Goal: Task Accomplishment & Management: Contribute content

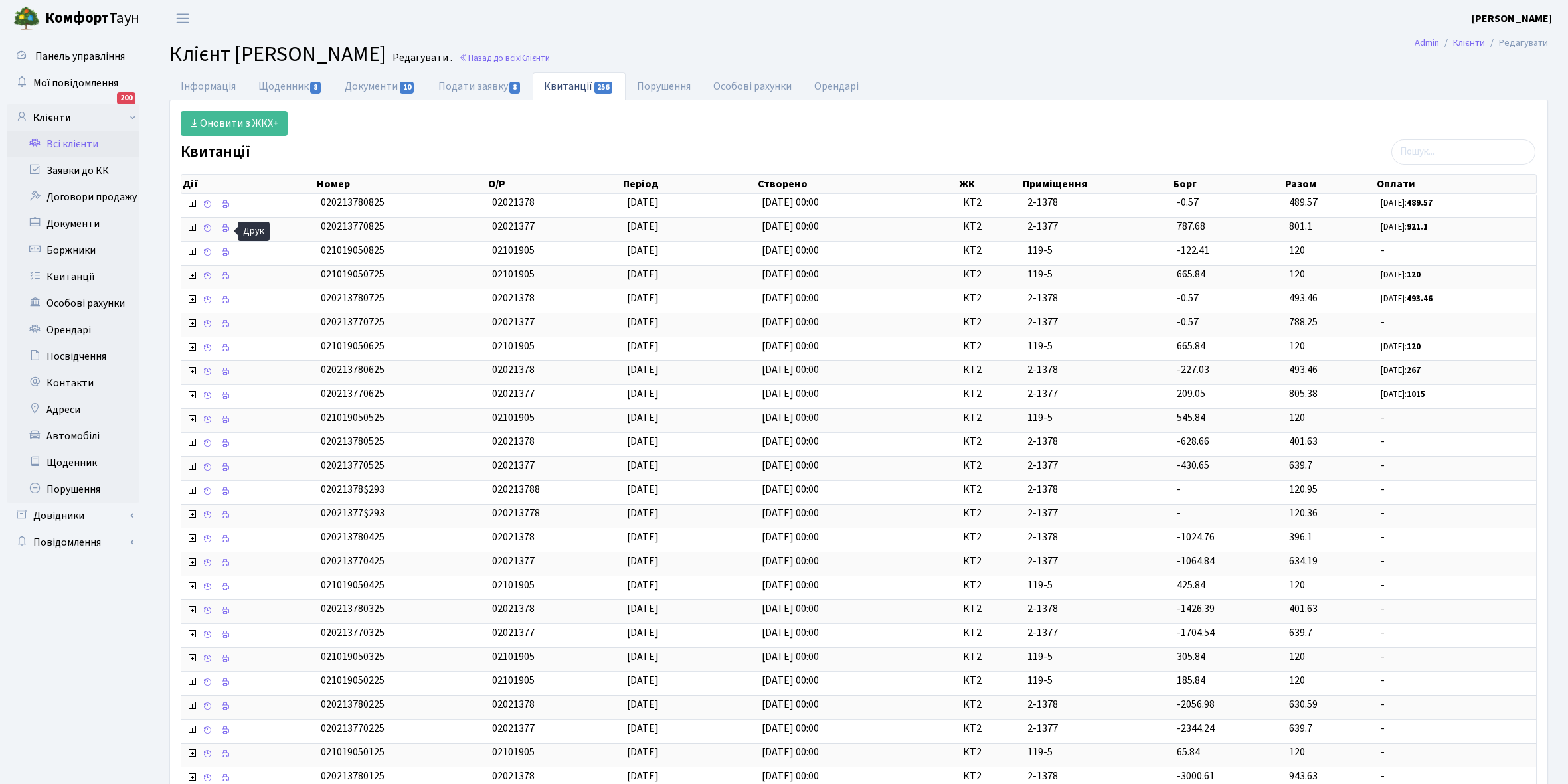
select select "25"
click at [84, 137] on link "Всі клієнти" at bounding box center [73, 145] width 133 height 27
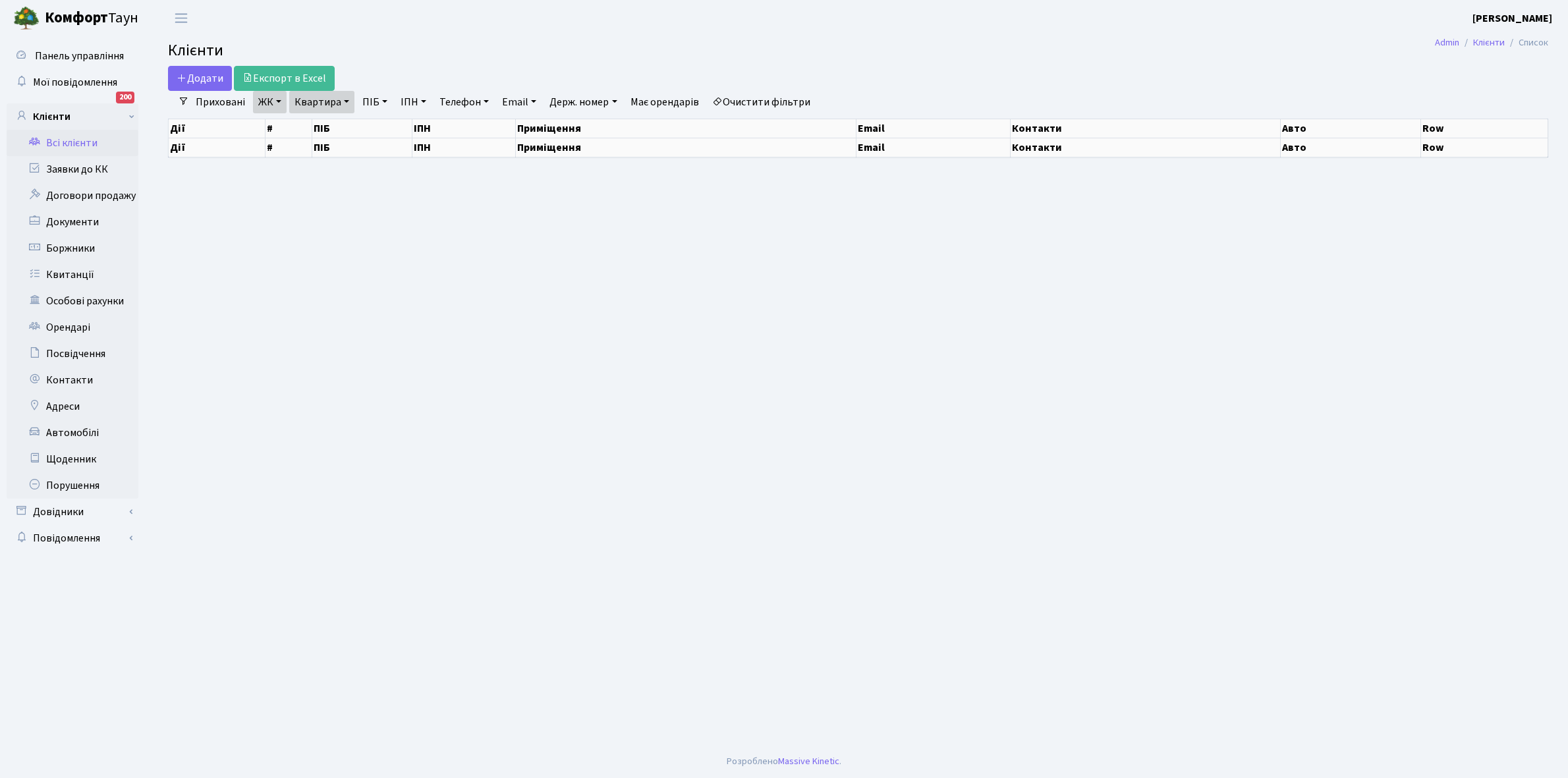
select select "25"
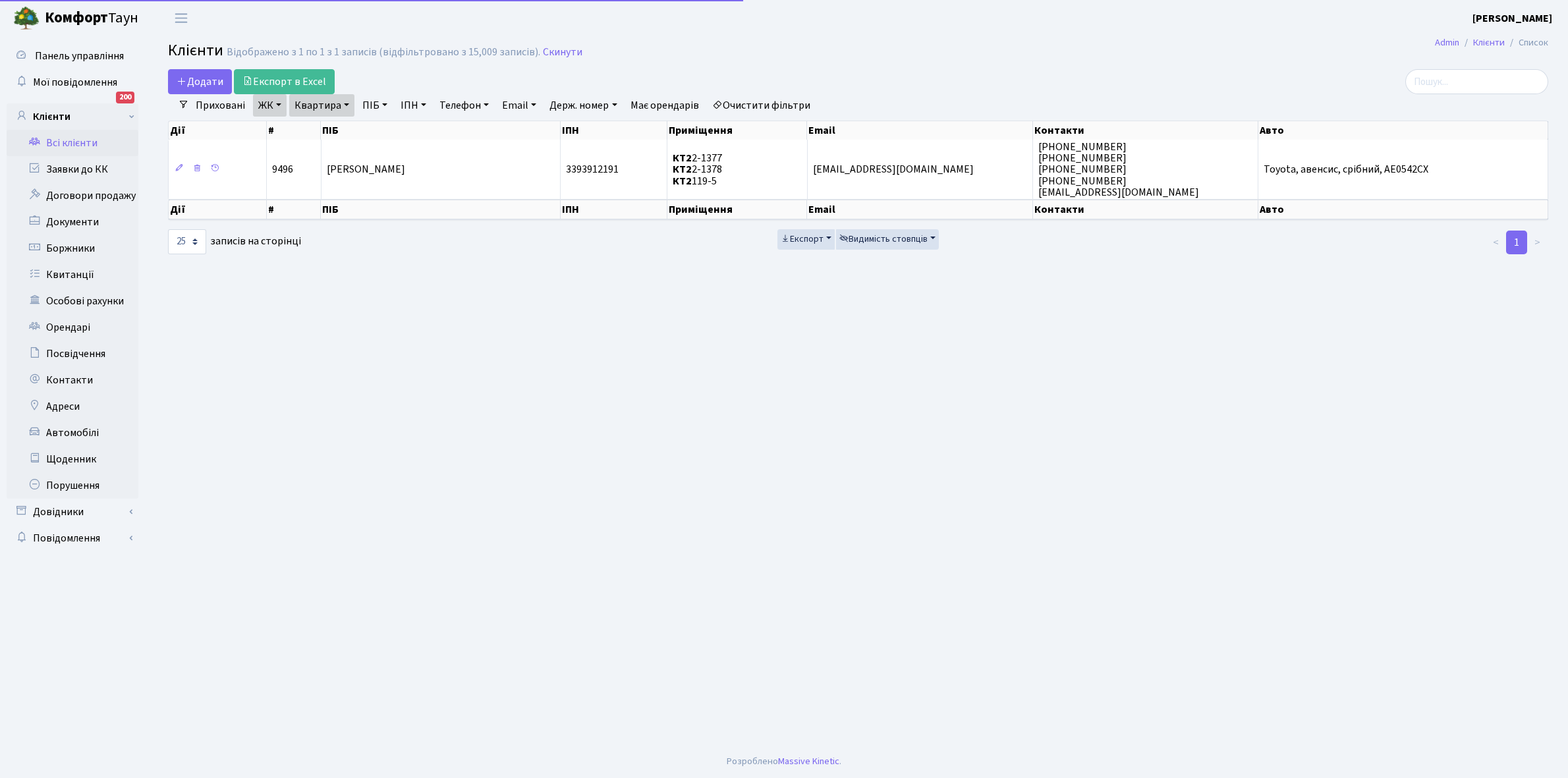
click at [778, 106] on link "Очистити фільтри" at bounding box center [761, 105] width 108 height 23
select select
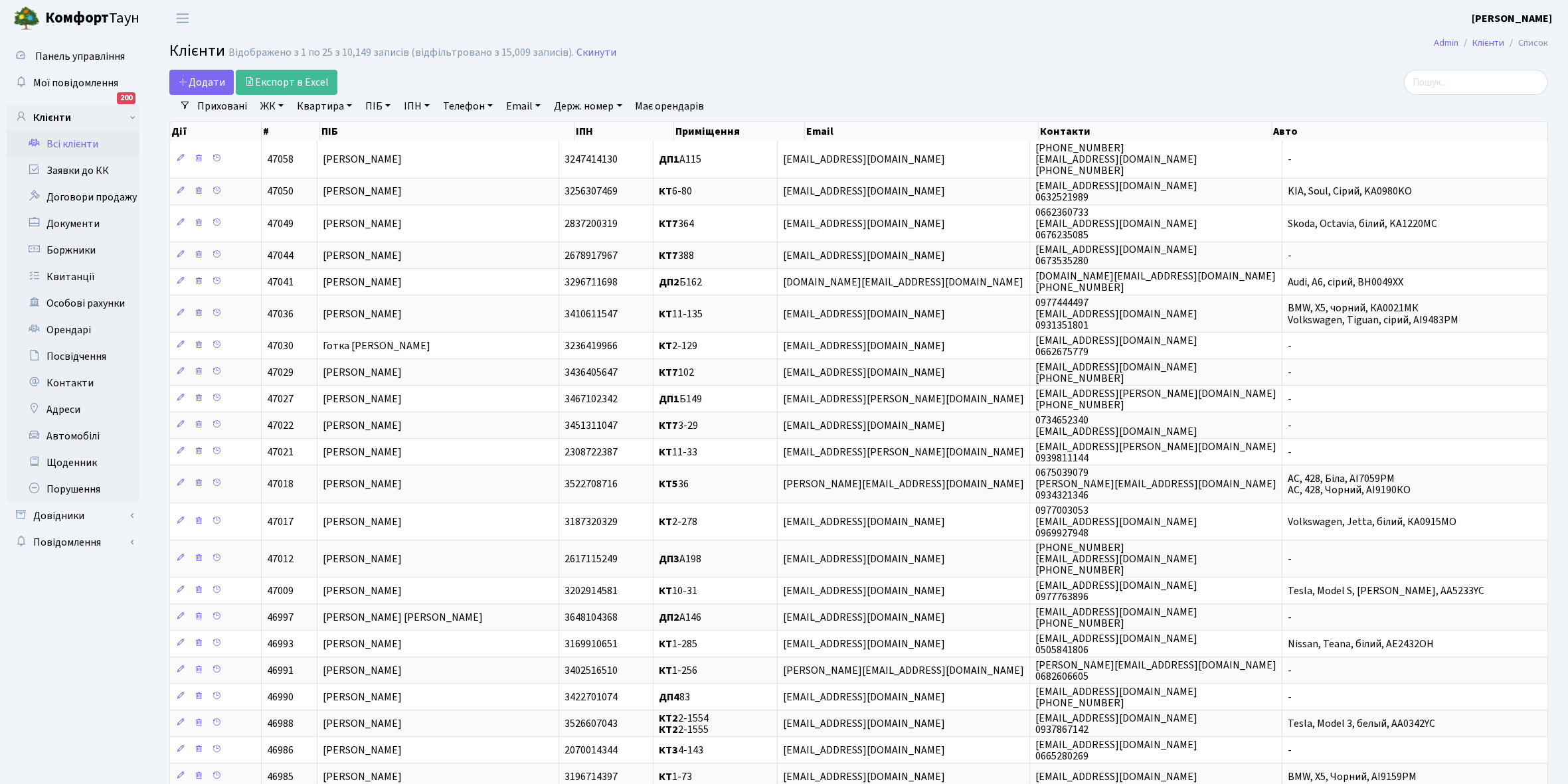
click at [284, 103] on link "ЖК" at bounding box center [271, 106] width 34 height 23
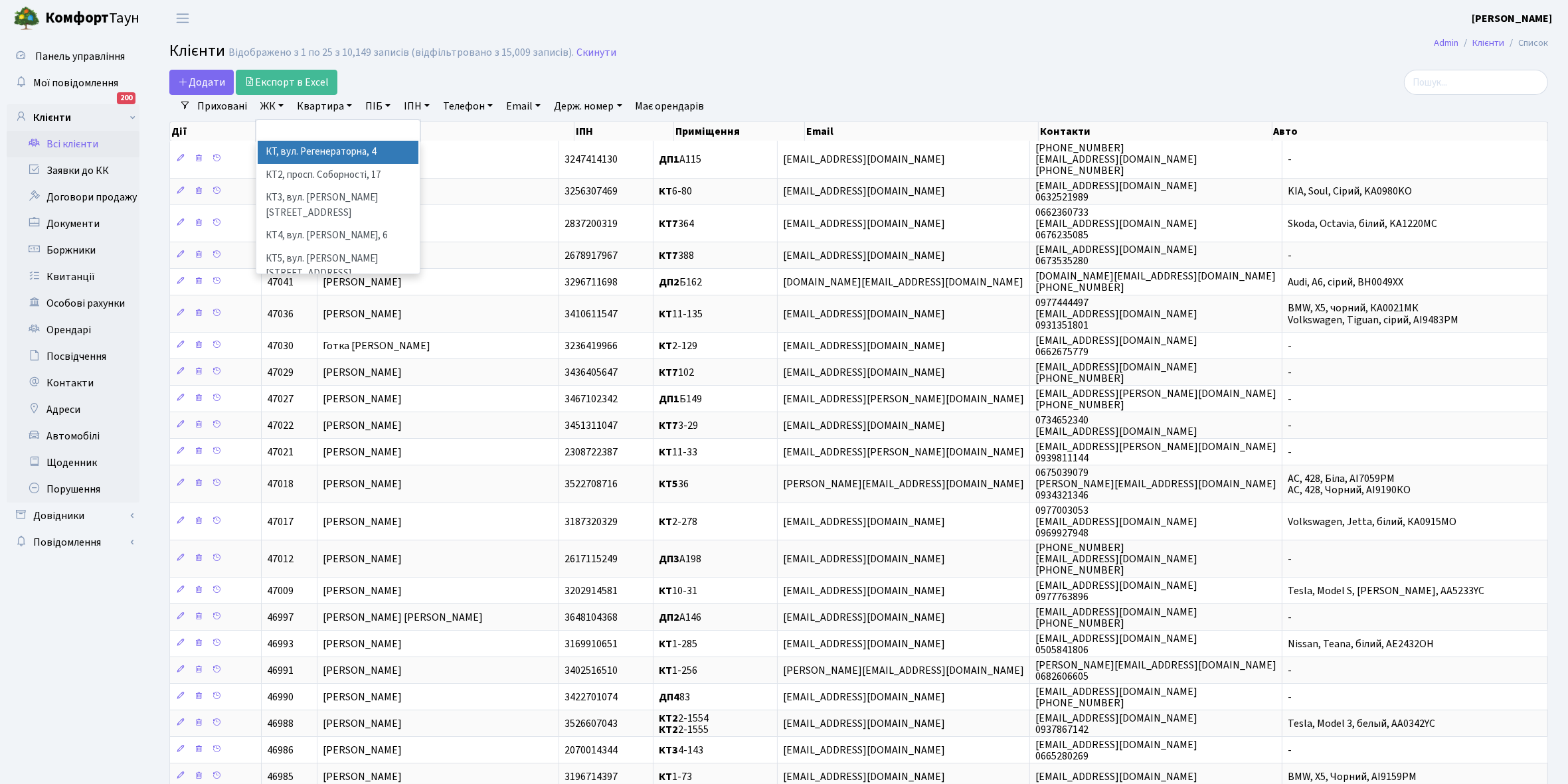
click at [293, 151] on li "КТ, вул. Регенераторна, 4" at bounding box center [338, 152] width 161 height 23
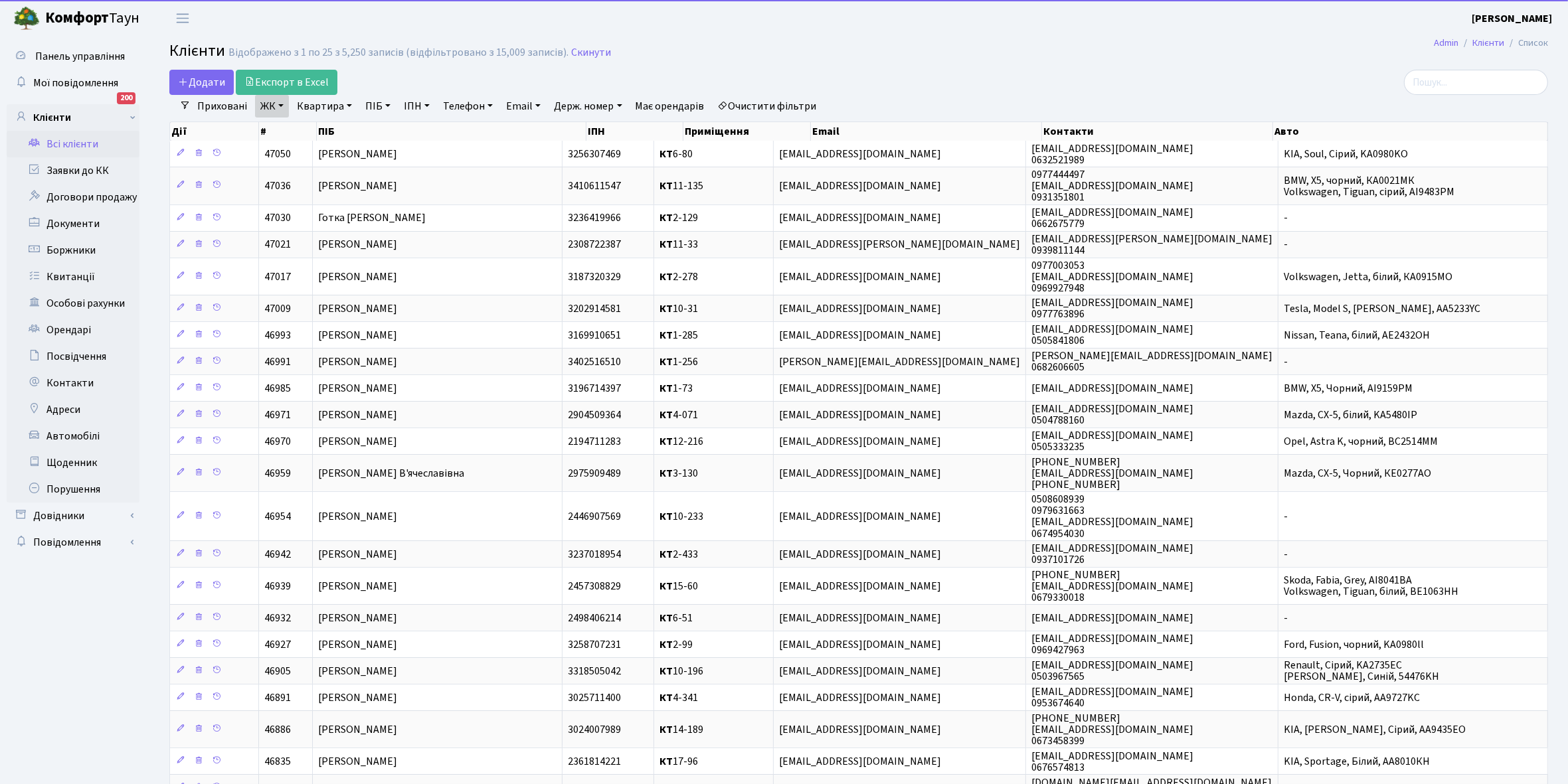
click at [350, 105] on link "Квартира" at bounding box center [324, 106] width 66 height 23
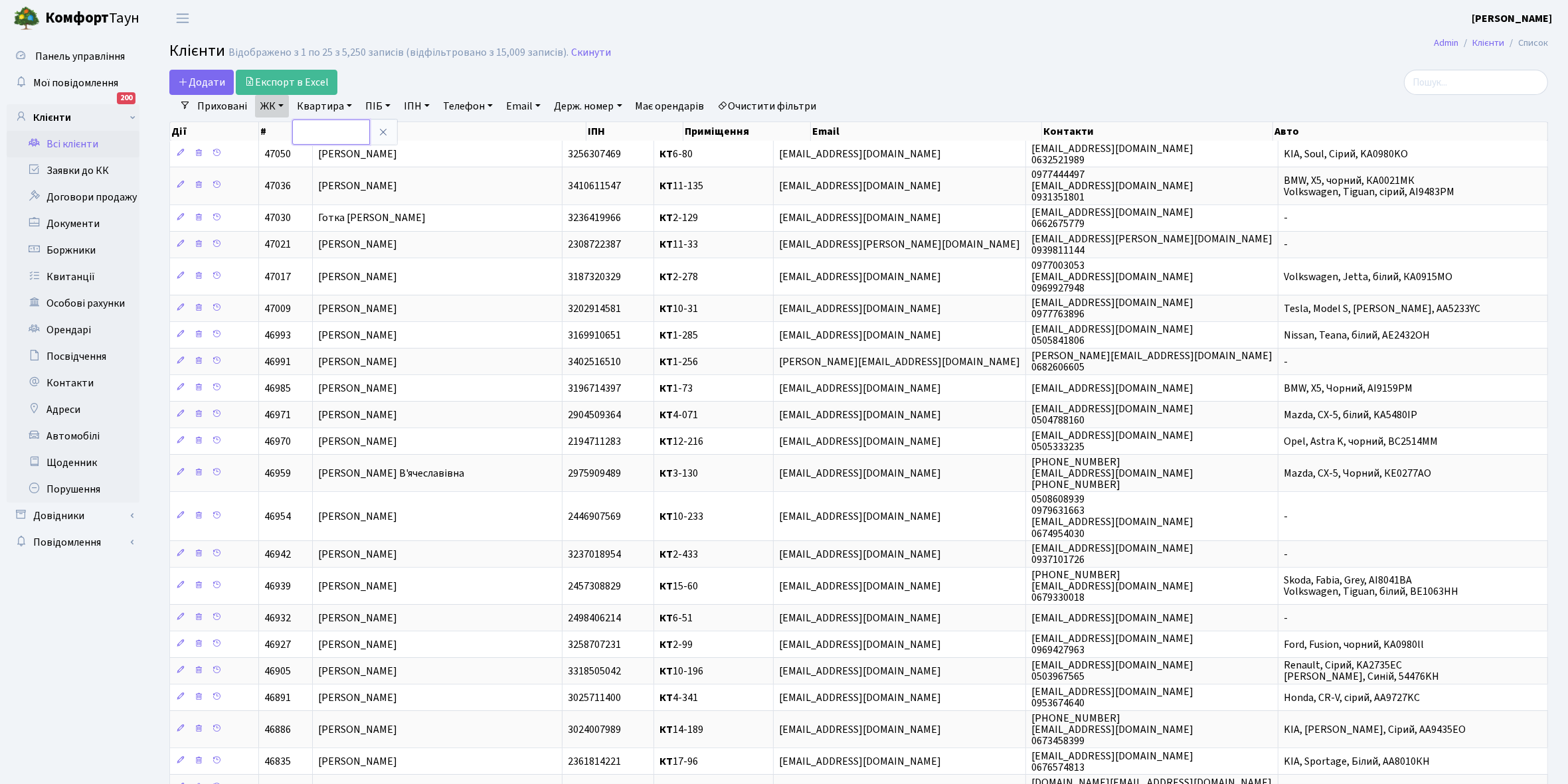
click at [332, 129] on input "text" at bounding box center [330, 132] width 78 height 25
type input "17-59"
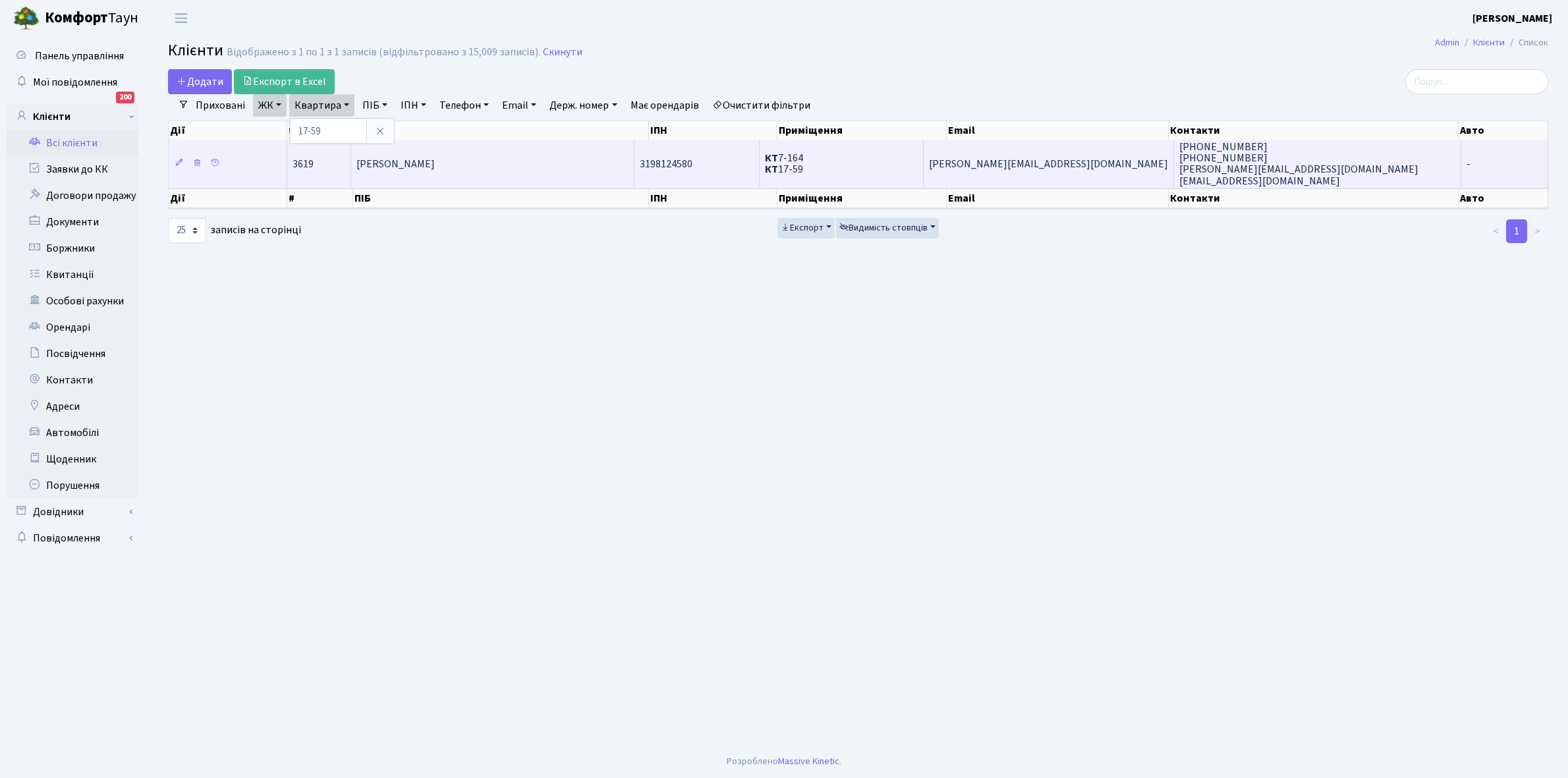
click at [455, 175] on td "[PERSON_NAME]" at bounding box center [493, 163] width 283 height 47
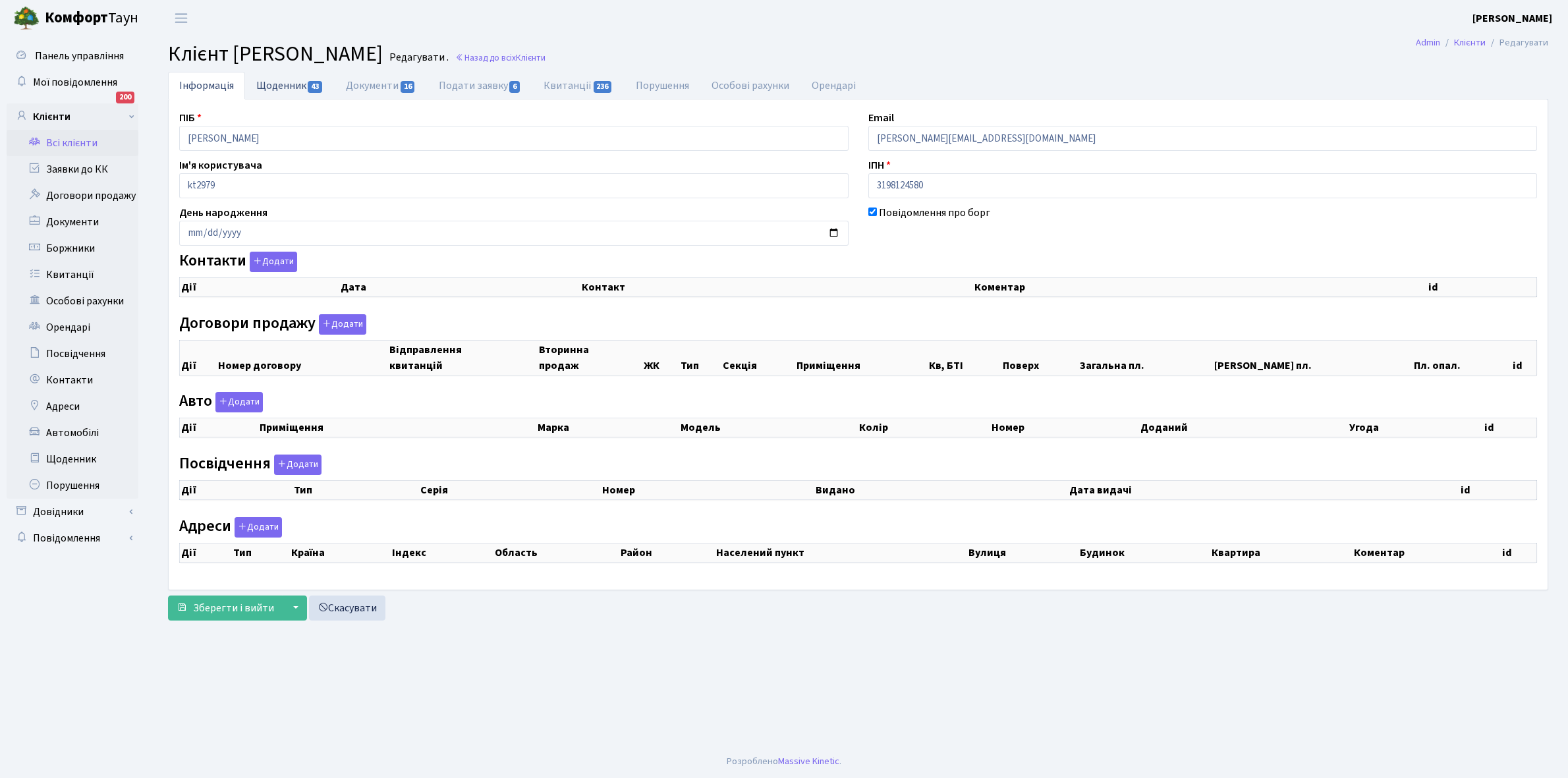
checkbox input "true"
select select "25"
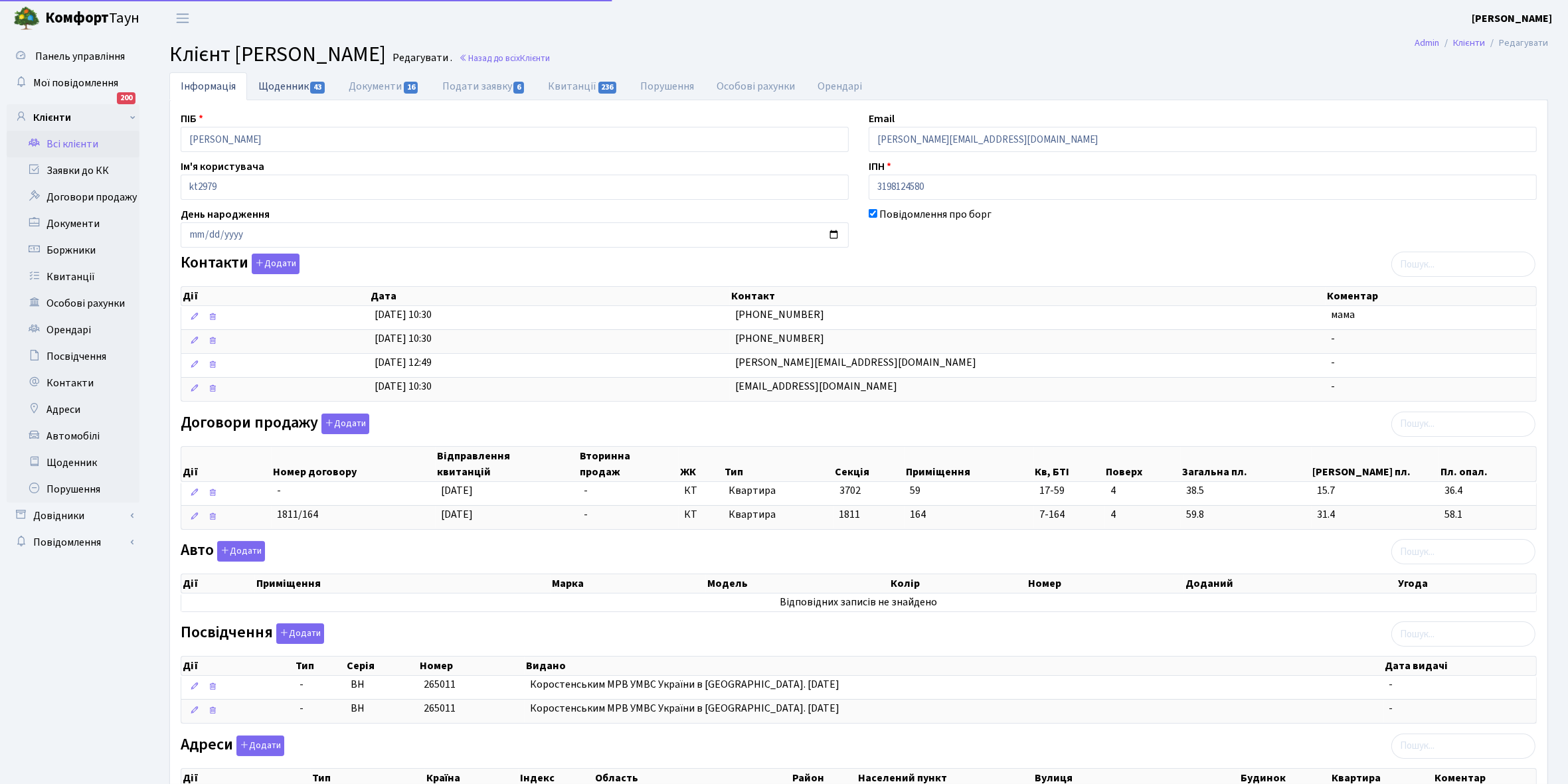
click at [267, 90] on link "Щоденник 43" at bounding box center [292, 86] width 90 height 27
select select "25"
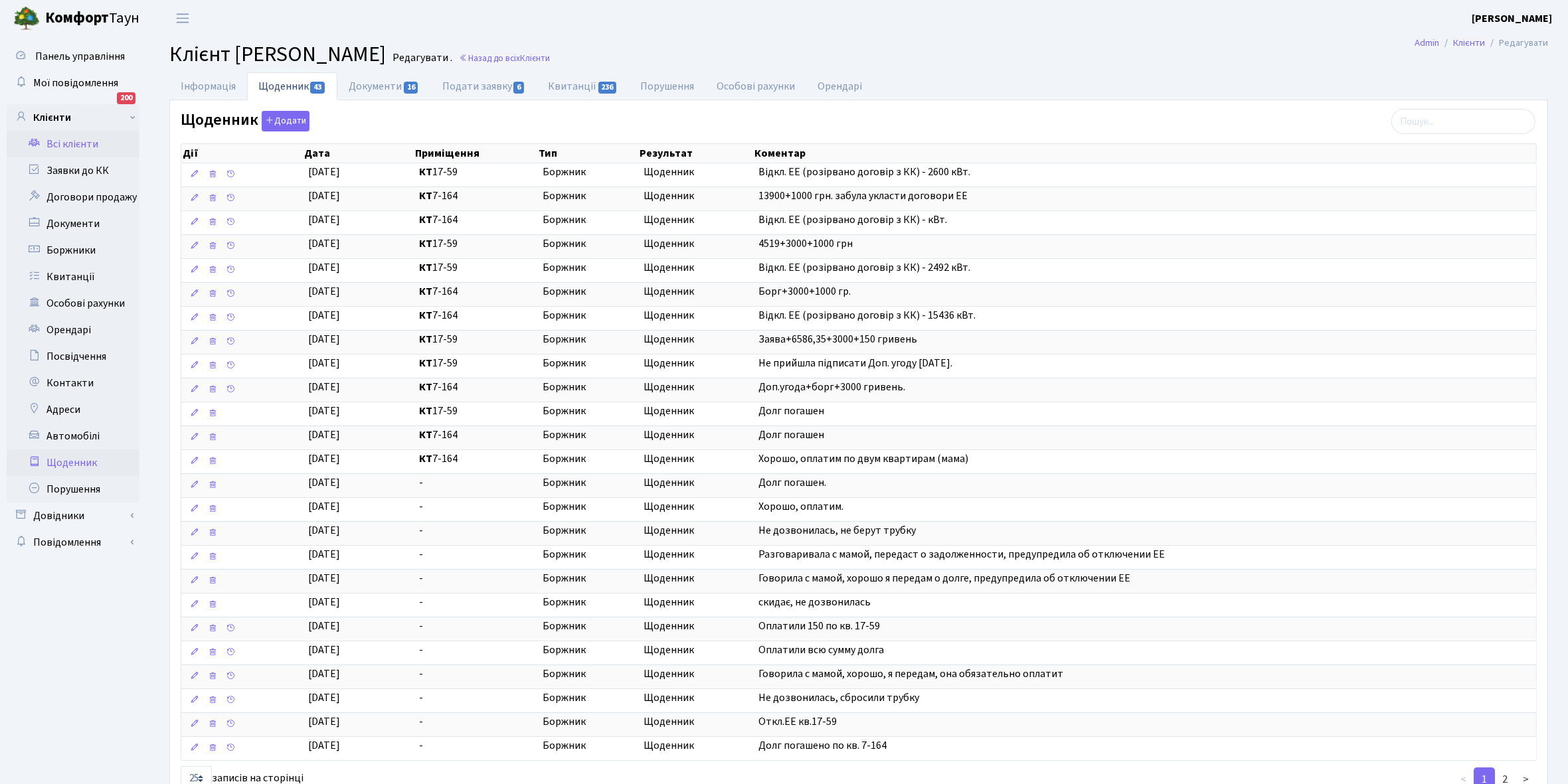
click at [77, 462] on link "Щоденник" at bounding box center [73, 462] width 133 height 27
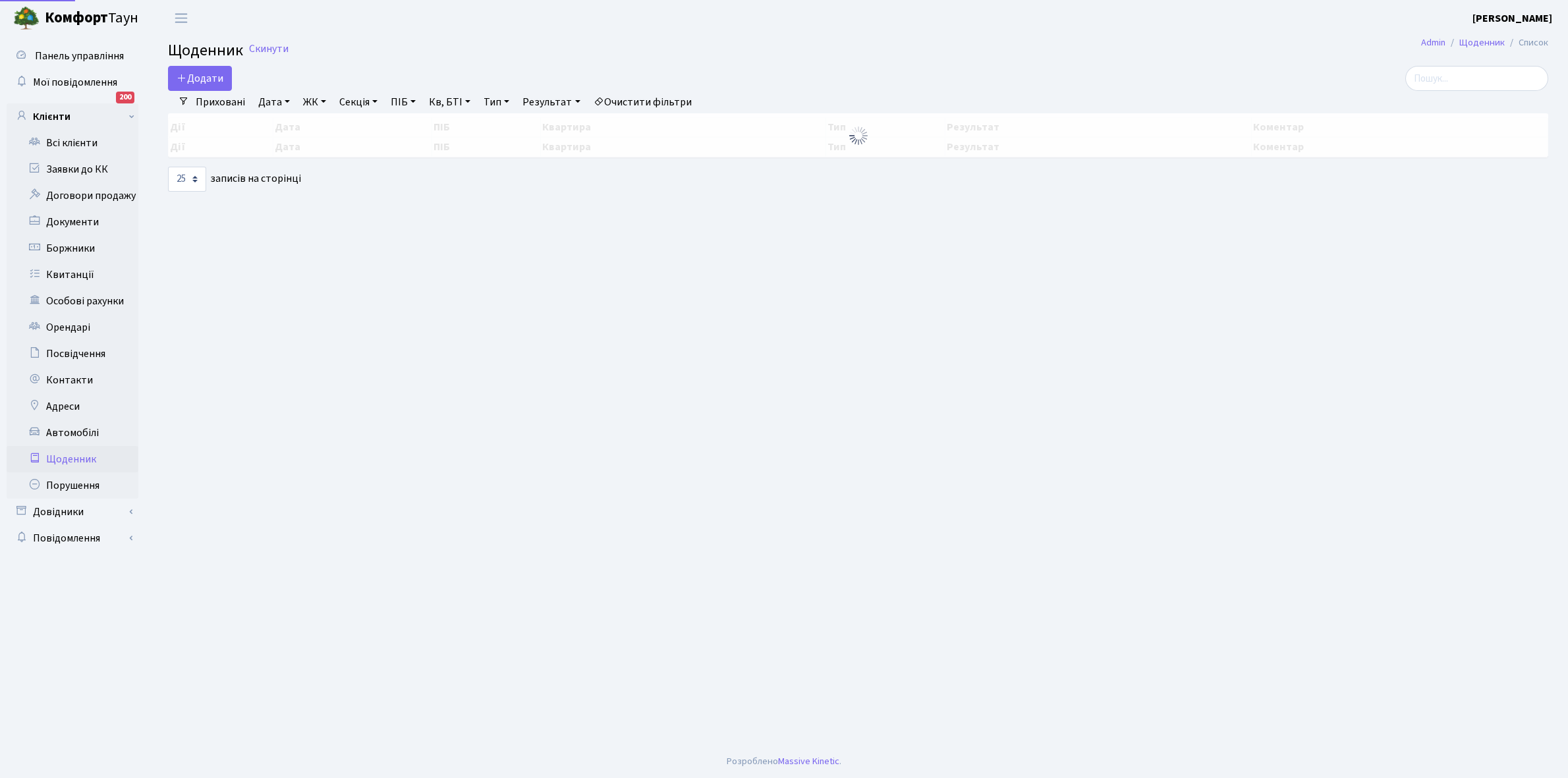
select select "25"
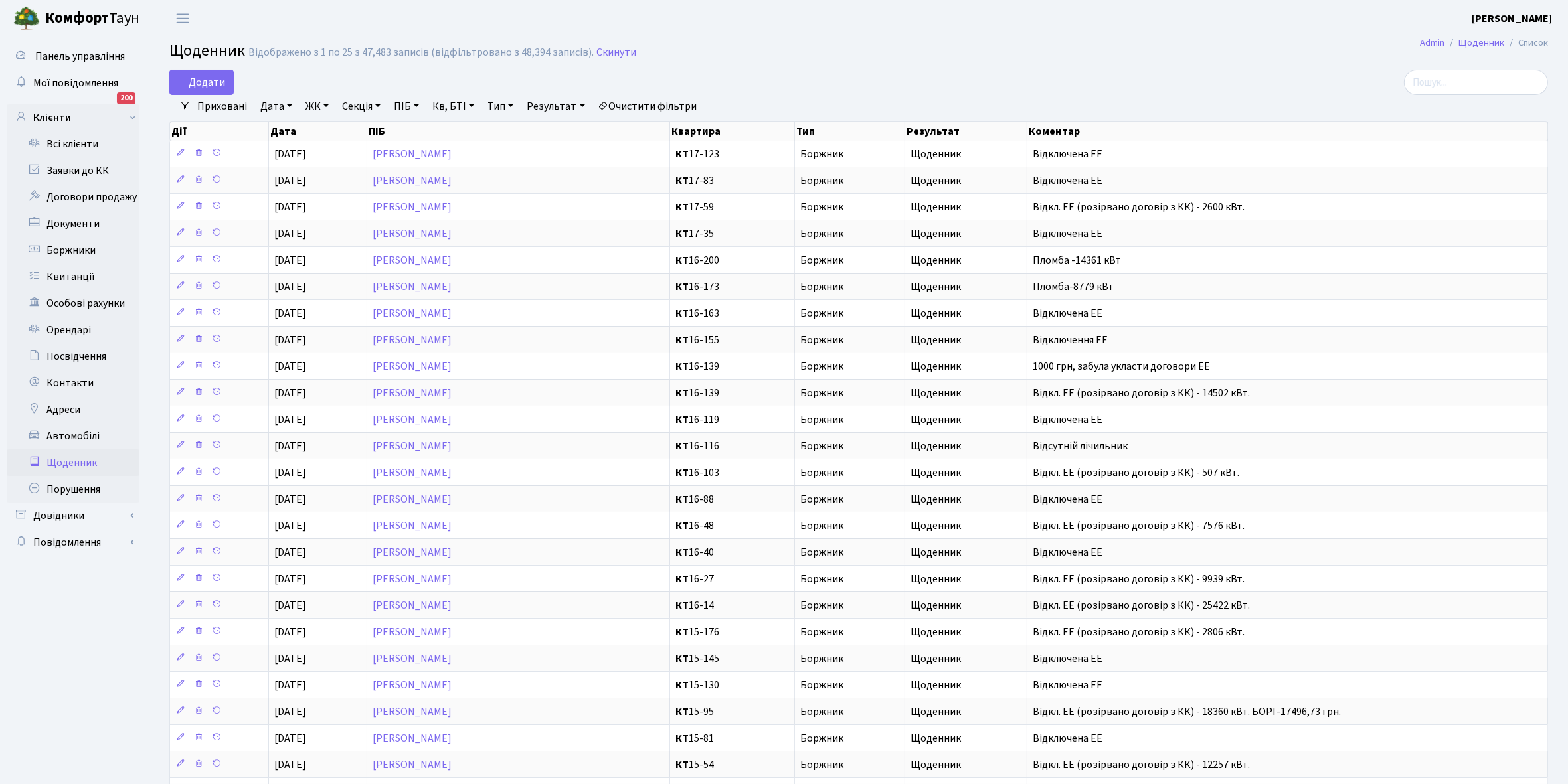
click at [80, 466] on link "Щоденник" at bounding box center [73, 462] width 133 height 27
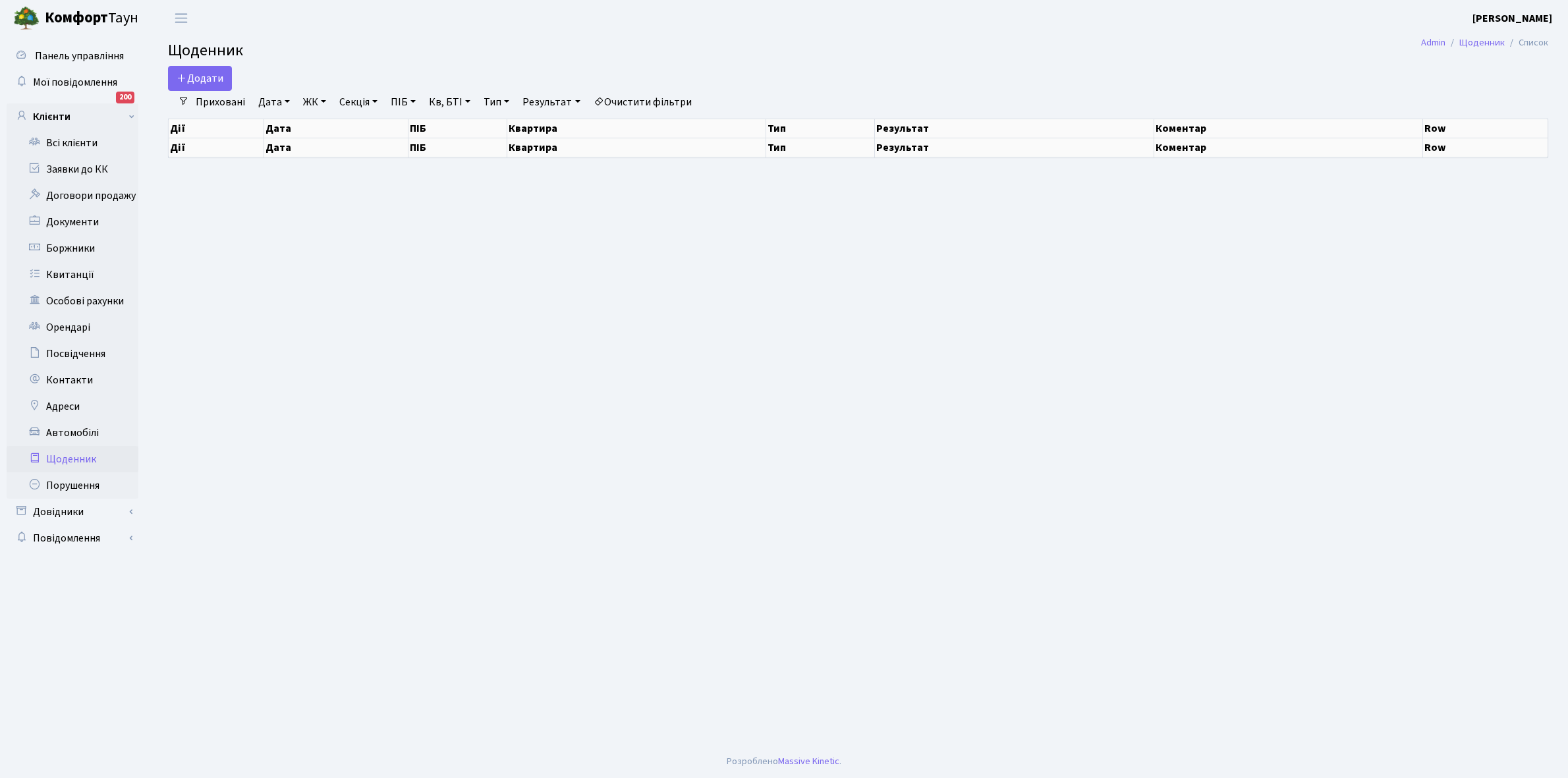
select select "25"
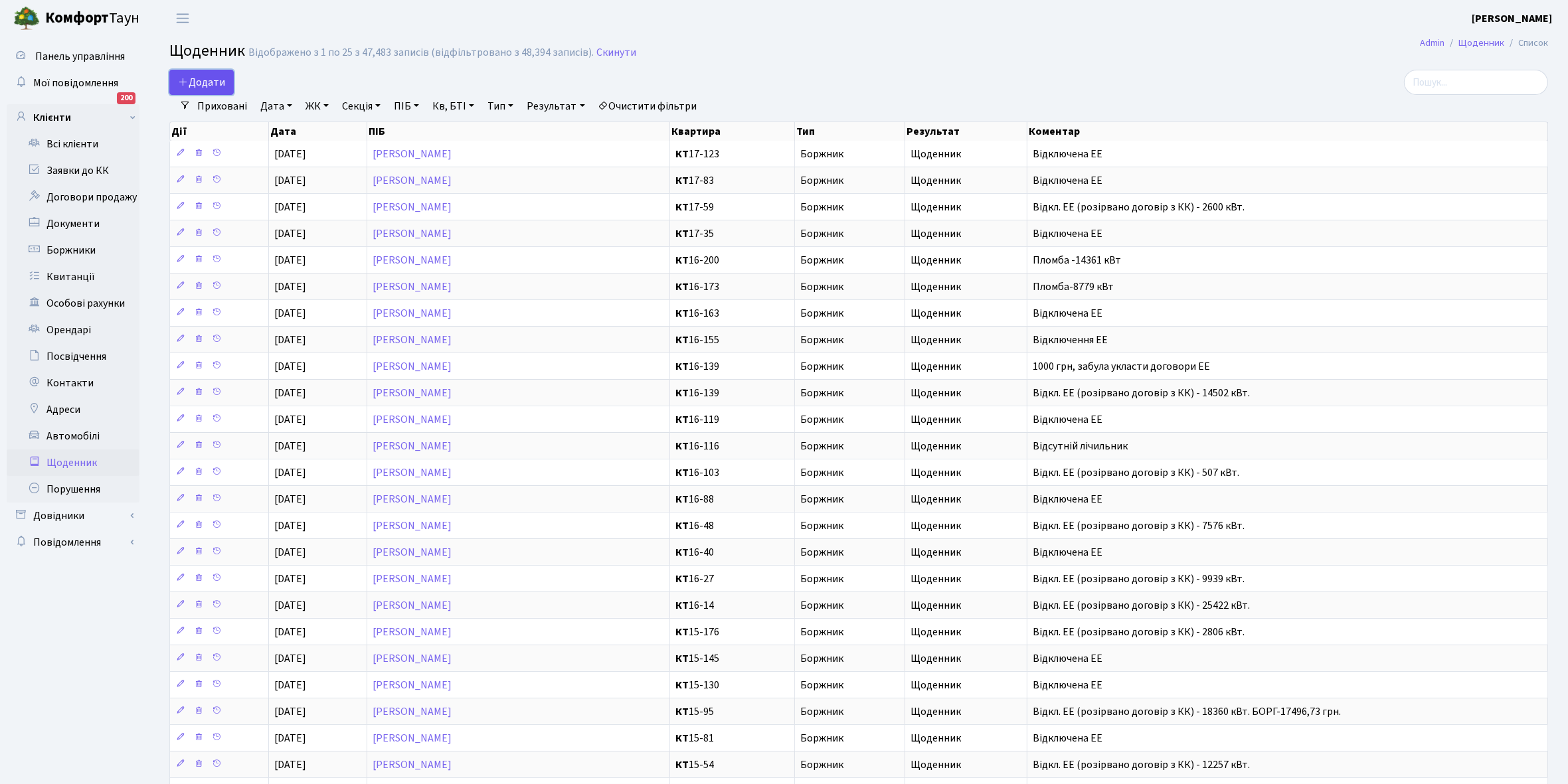
click at [211, 85] on span "Додати" at bounding box center [201, 81] width 47 height 14
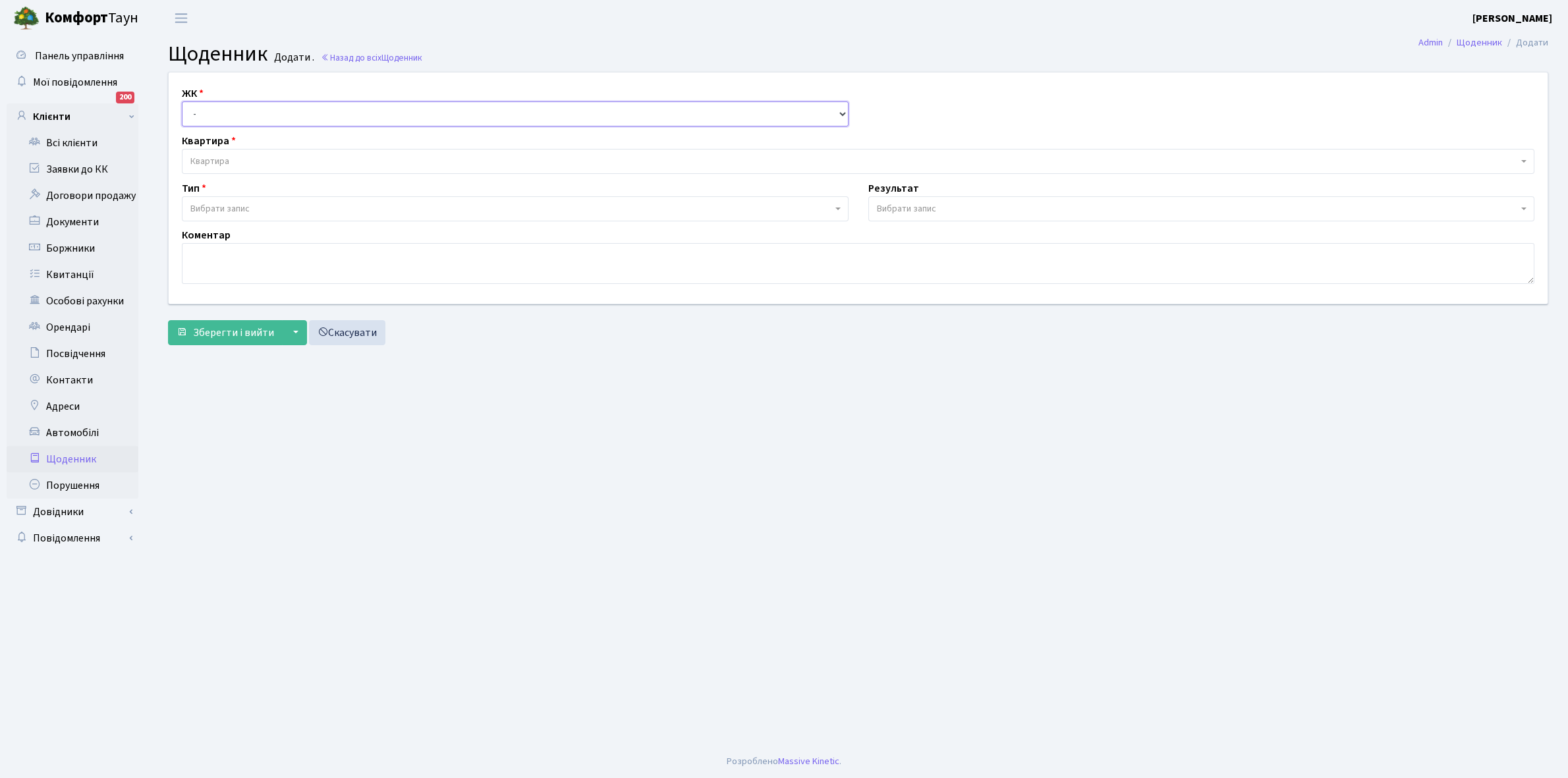
click at [218, 107] on select "- КТ, вул. Регенераторна, 4 КТ2, просп. [STREET_ADDRESS] [STREET_ADDRESS] [PERS…" at bounding box center [515, 114] width 667 height 25
select select "271"
click at [182, 102] on select "- КТ, вул. Регенераторна, 4 КТ2, просп. [STREET_ADDRESS] [STREET_ADDRESS] [PERS…" at bounding box center [515, 114] width 667 height 25
select select
click at [240, 155] on span "Квартира" at bounding box center [853, 161] width 1328 height 13
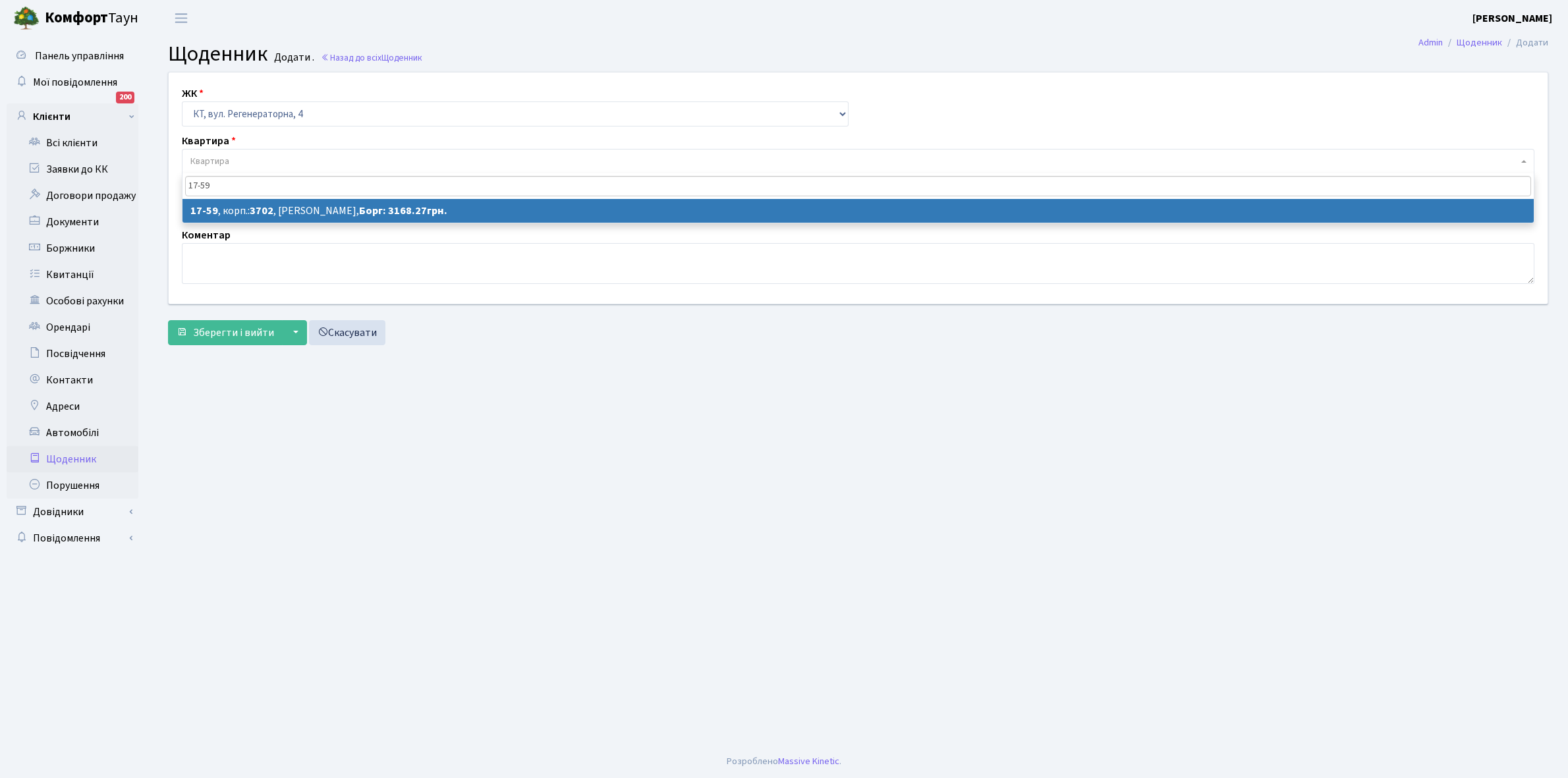
type input "17-59"
select select "9013"
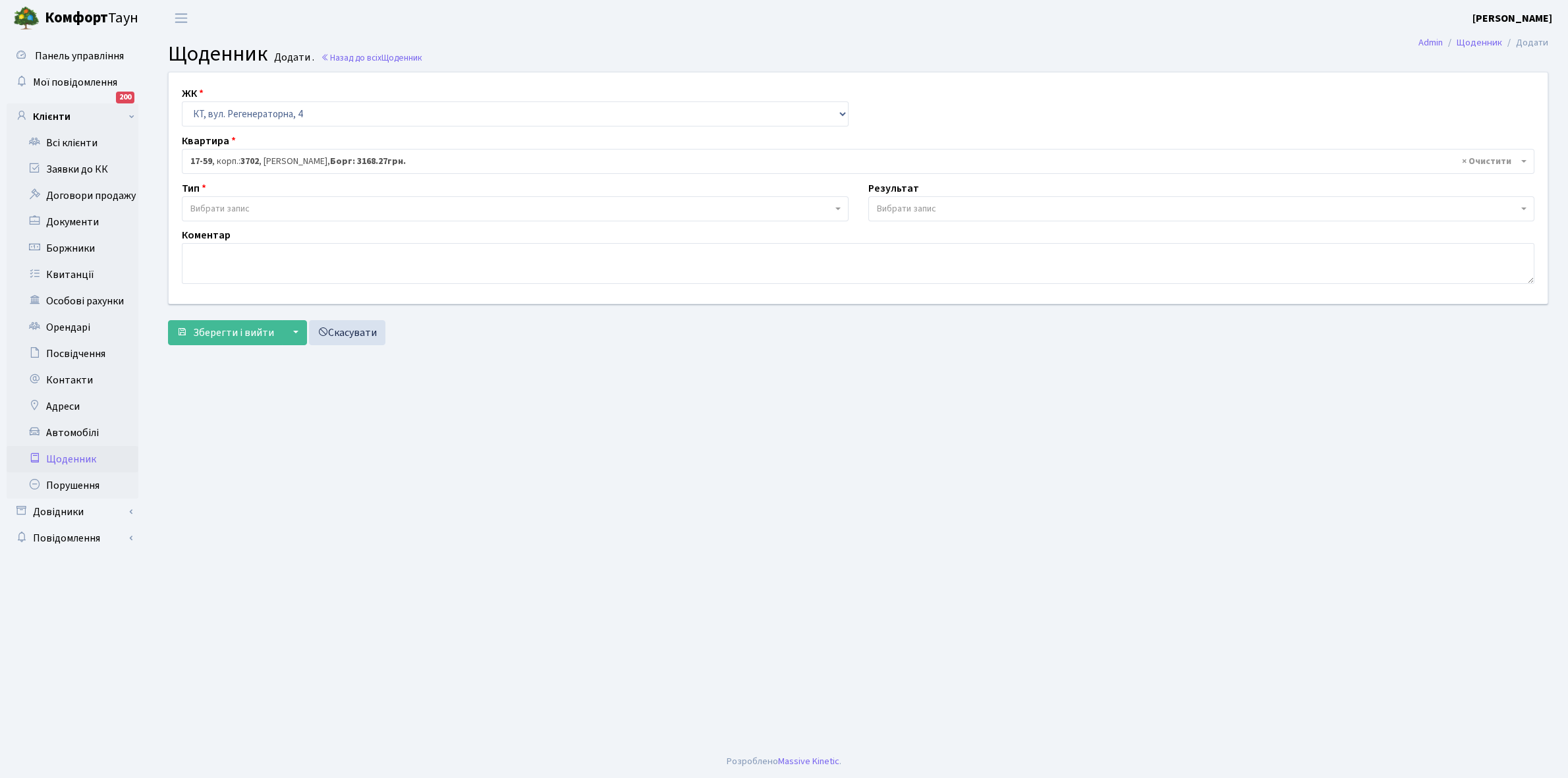
click at [257, 208] on span "Вибрати запис" at bounding box center [510, 209] width 641 height 13
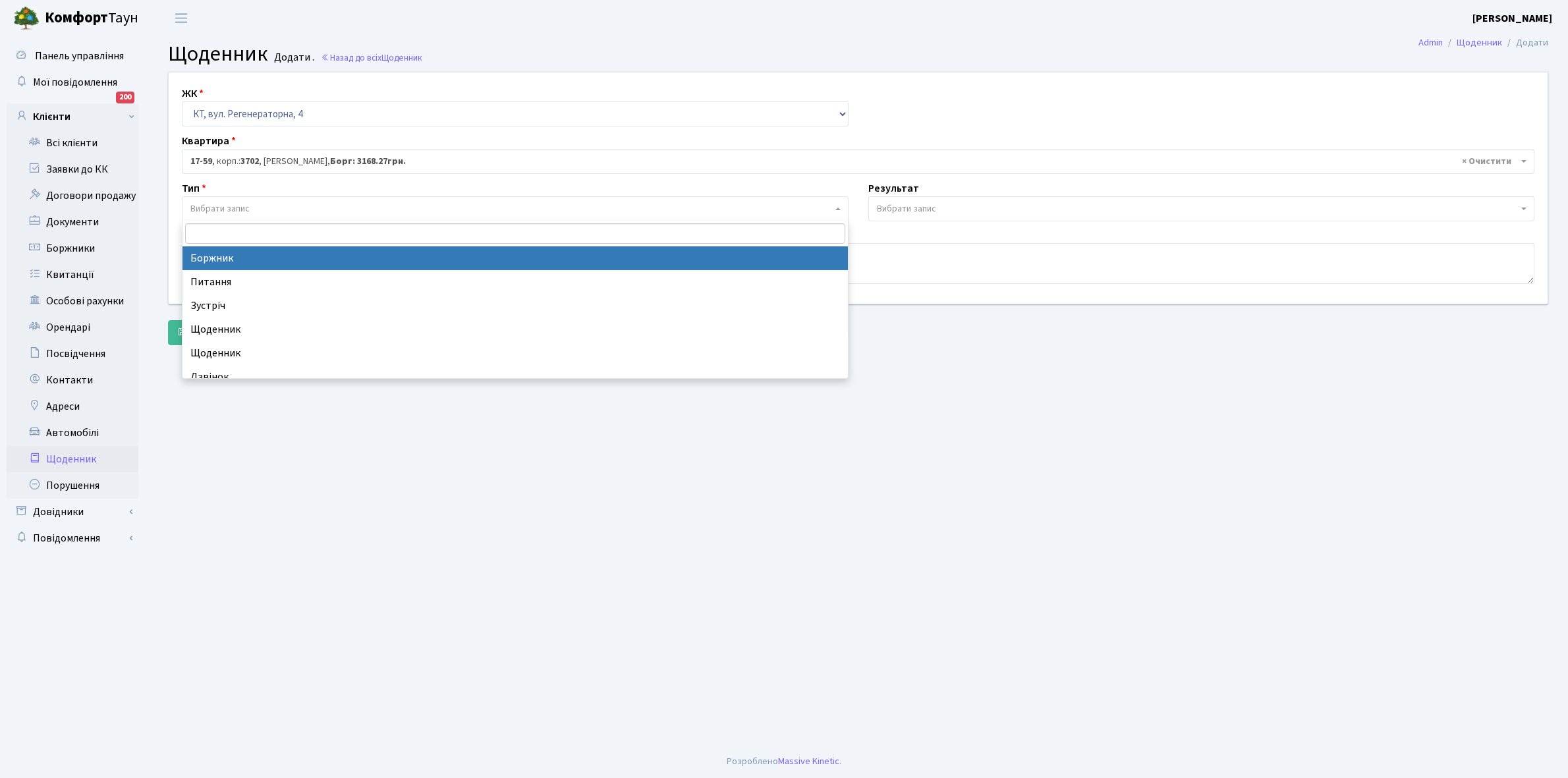
select select "189"
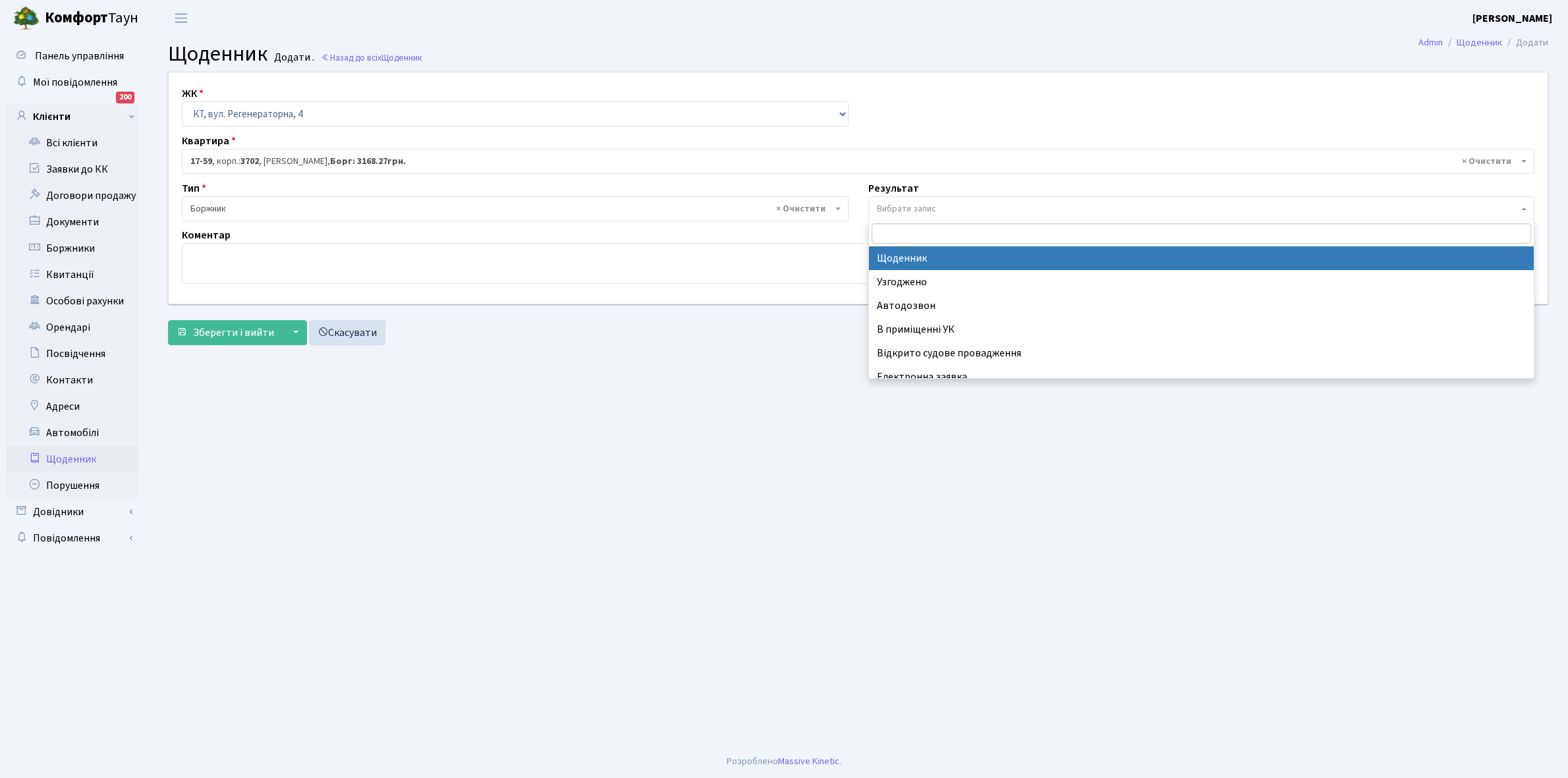
click at [933, 212] on span "Вибрати запис" at bounding box center [907, 209] width 59 height 13
select select "14"
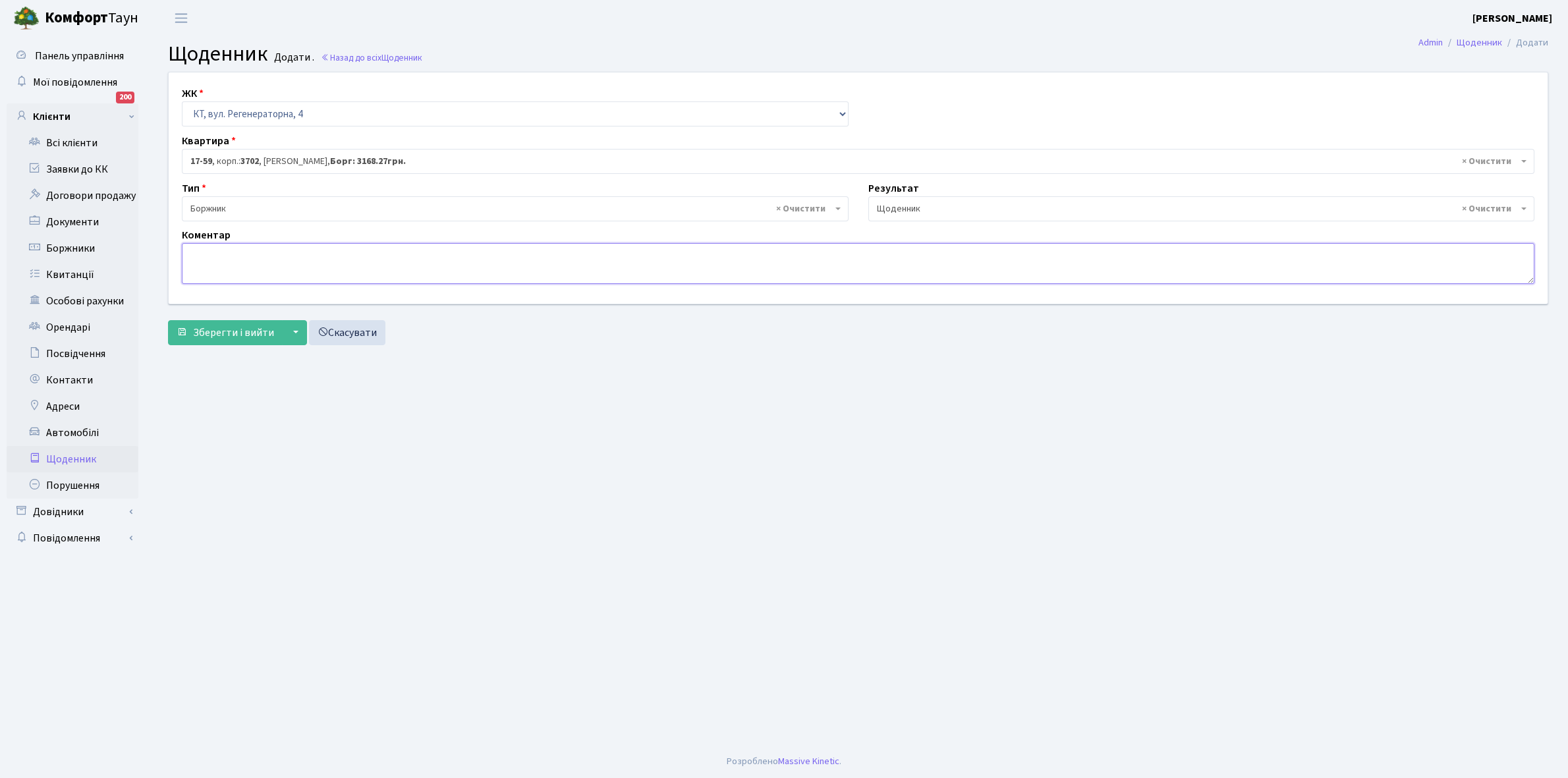
click at [195, 249] on textarea at bounding box center [857, 263] width 1352 height 41
type textarea "6168,27+1000 грн , забула укласти договір ЕЕ"
click at [216, 327] on span "Зберегти і вийти" at bounding box center [233, 332] width 81 height 14
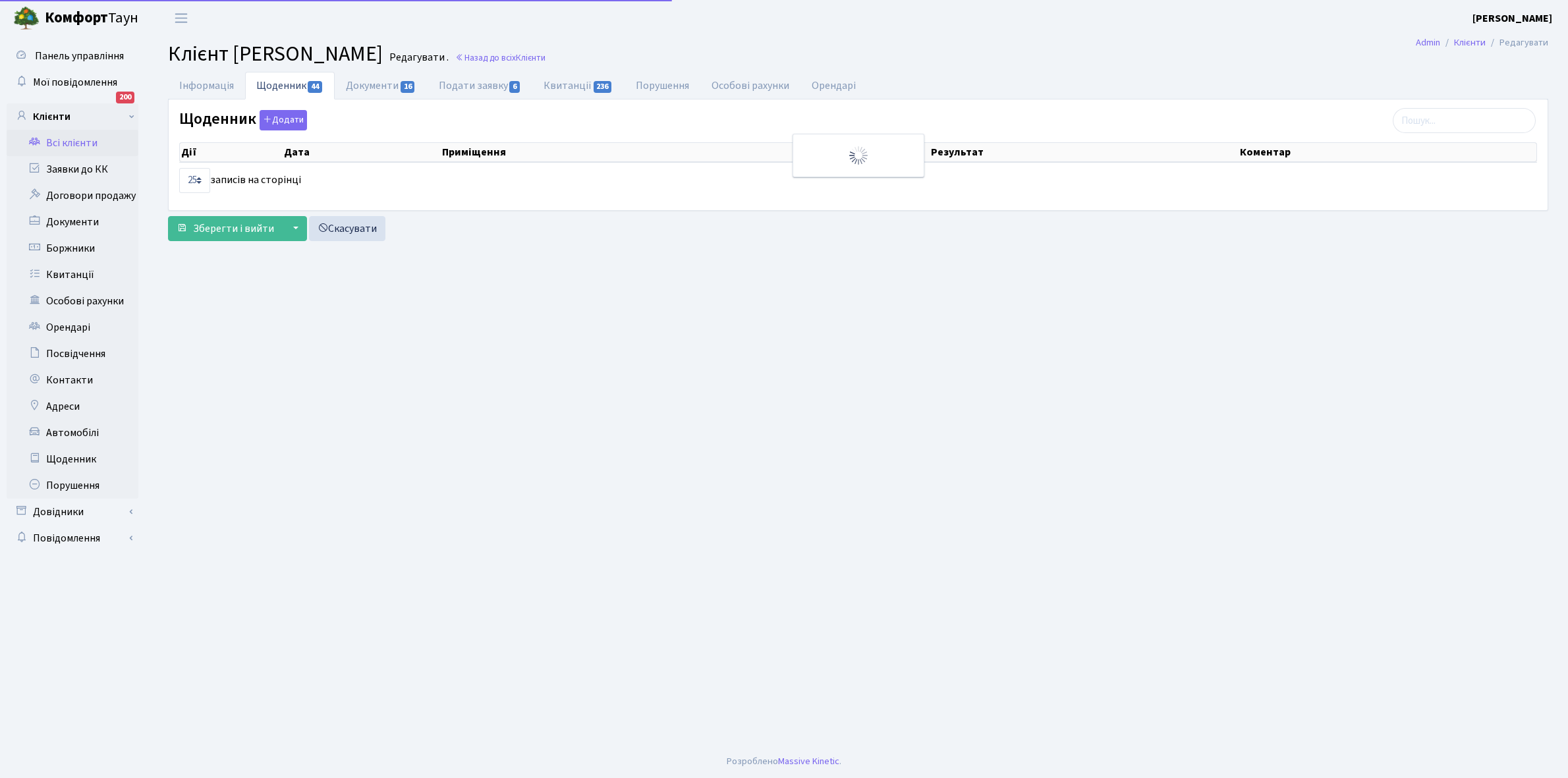
select select "25"
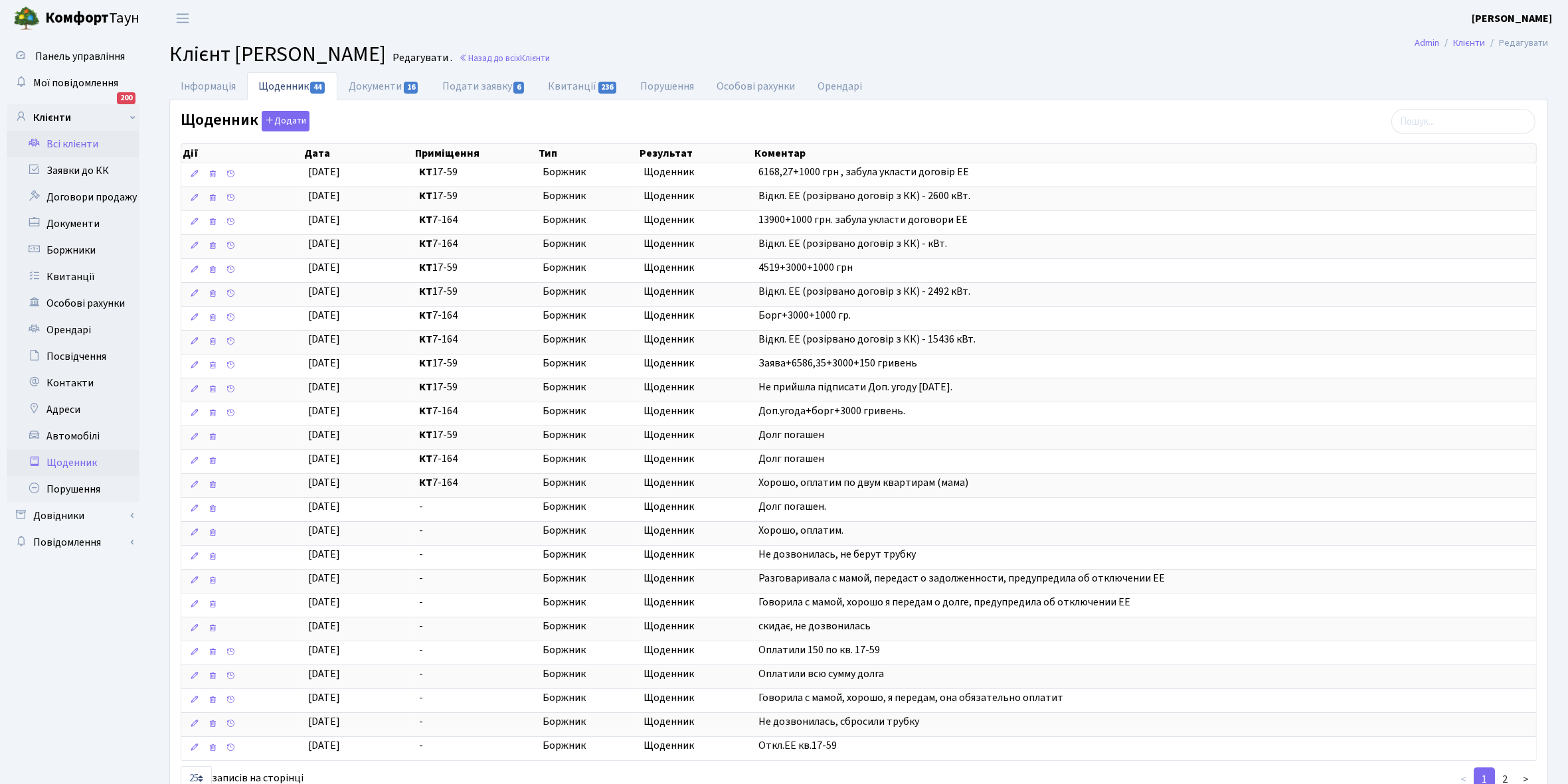
click at [74, 462] on link "Щоденник" at bounding box center [73, 462] width 133 height 27
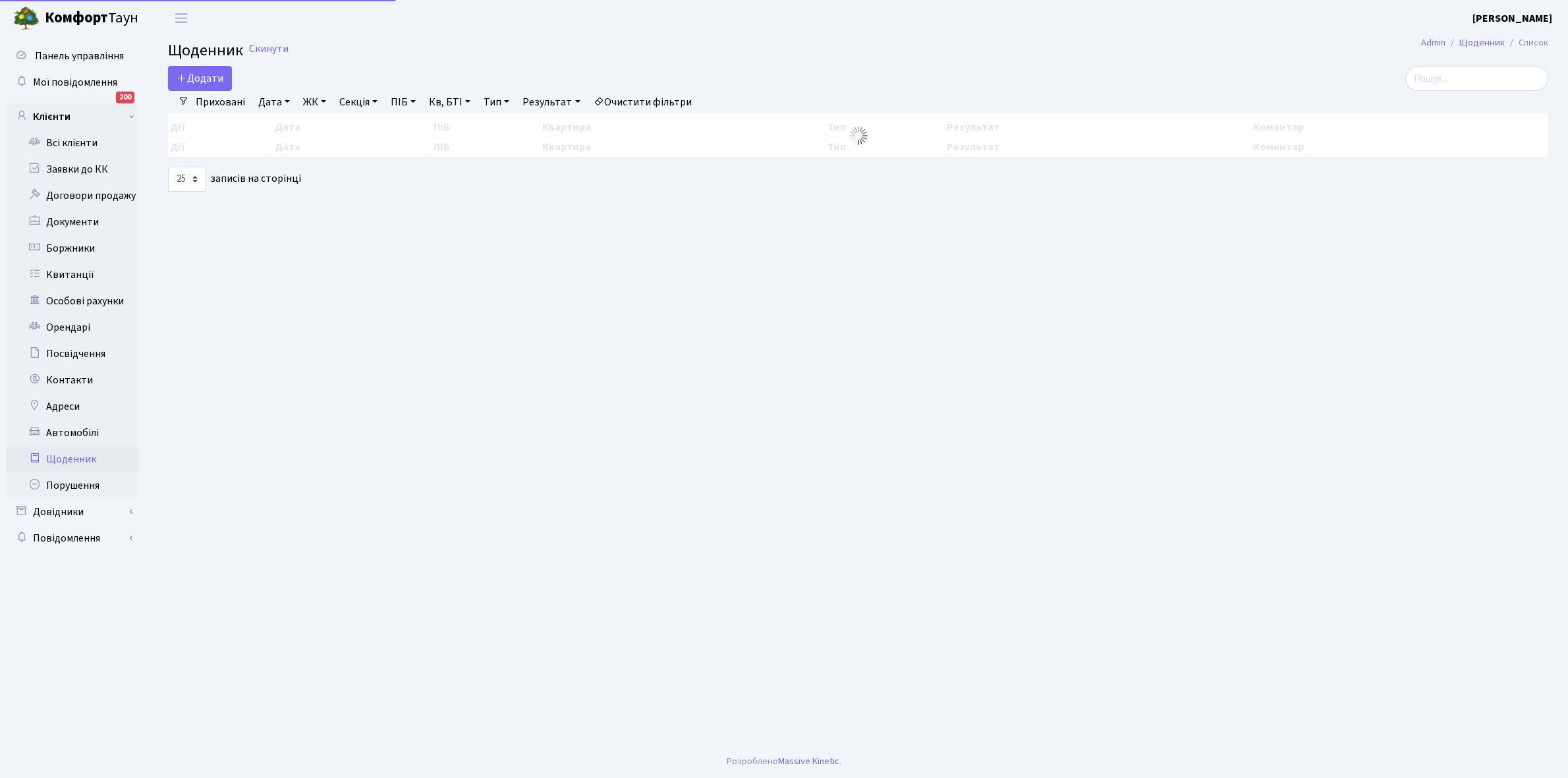
select select "25"
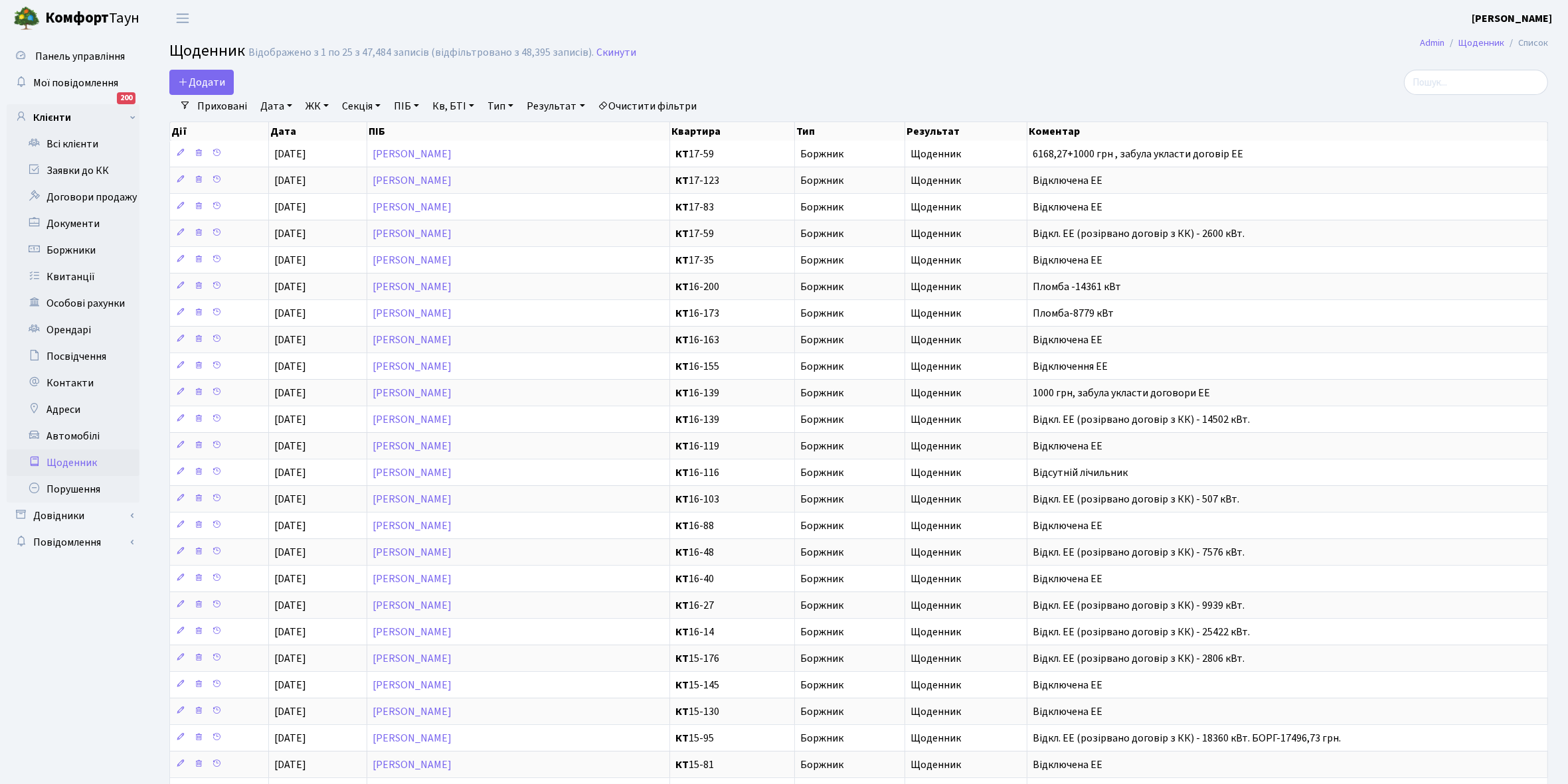
click at [70, 461] on link "Щоденник" at bounding box center [73, 462] width 133 height 27
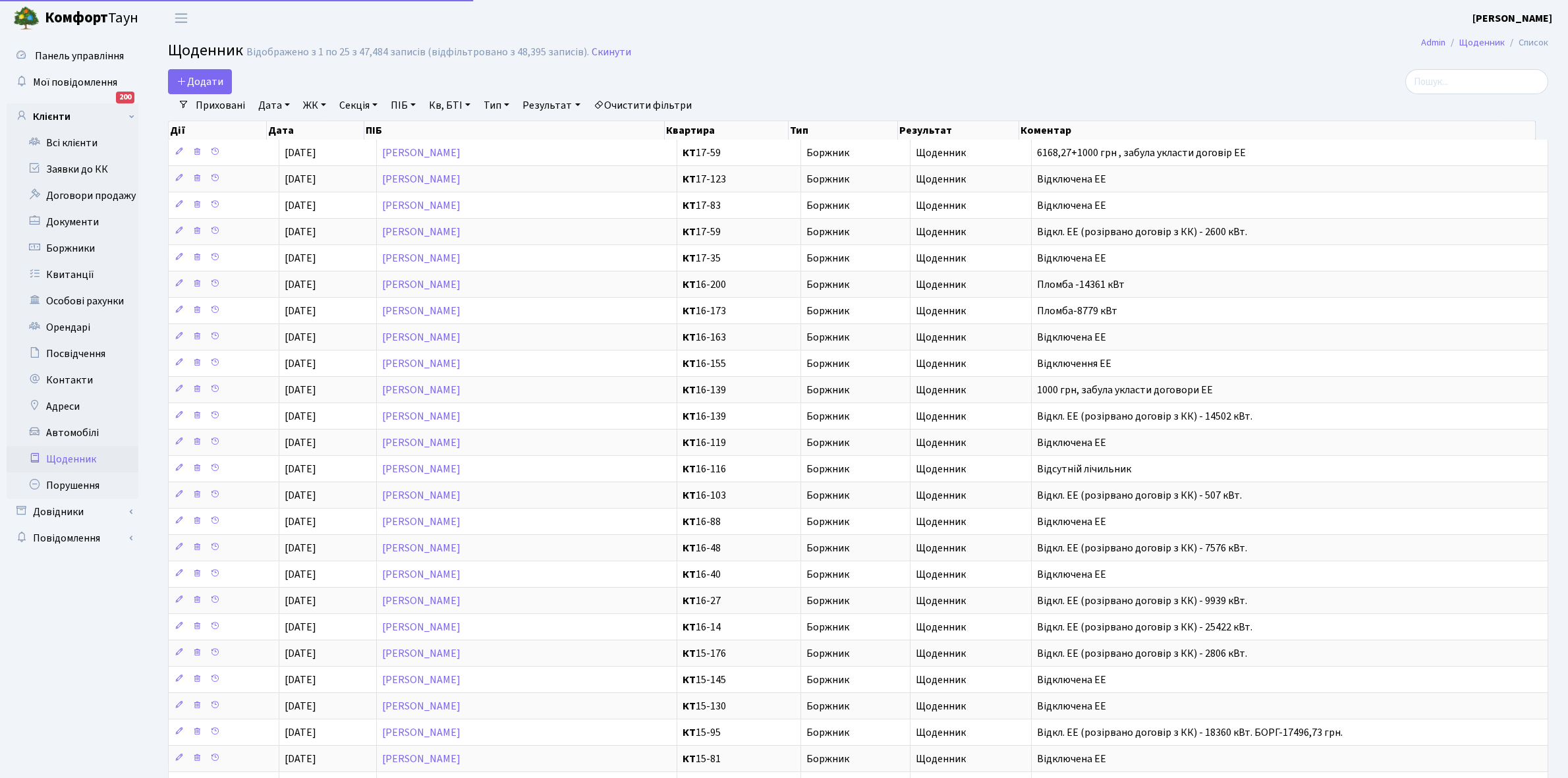
select select "25"
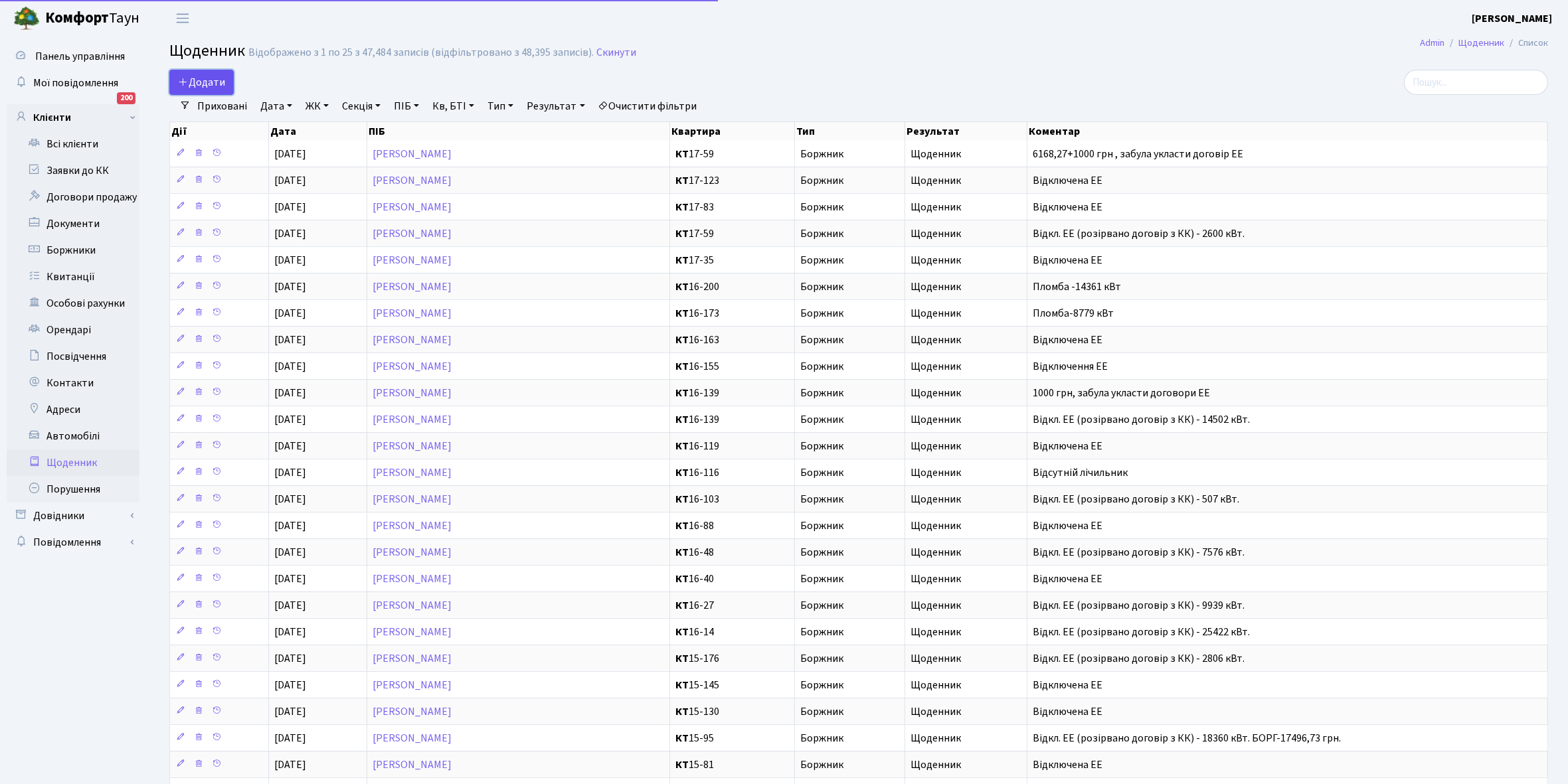
click at [206, 79] on span "Додати" at bounding box center [201, 81] width 47 height 14
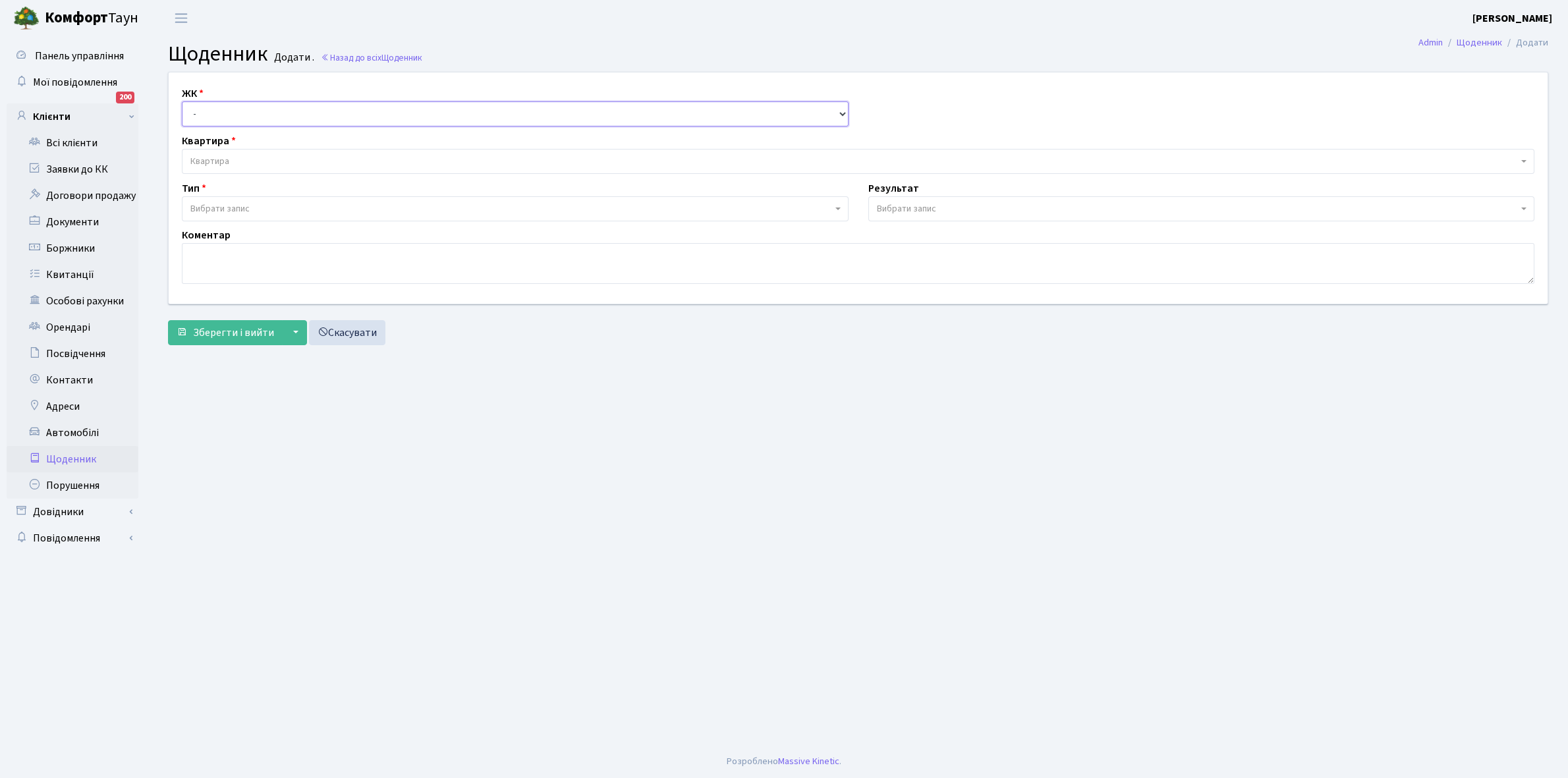
click at [207, 114] on select "- КТ, вул. Регенераторна, 4 КТ2, просп. Соборності, 17 КТ3, вул. Березнева, 16 …" at bounding box center [515, 114] width 667 height 25
select select "295"
click at [182, 102] on select "- КТ, вул. Регенераторна, 4 КТ2, просп. Соборності, 17 КТ3, вул. Березнева, 16 …" at bounding box center [515, 114] width 667 height 25
select select
click at [258, 156] on span "Квартира" at bounding box center [853, 161] width 1328 height 13
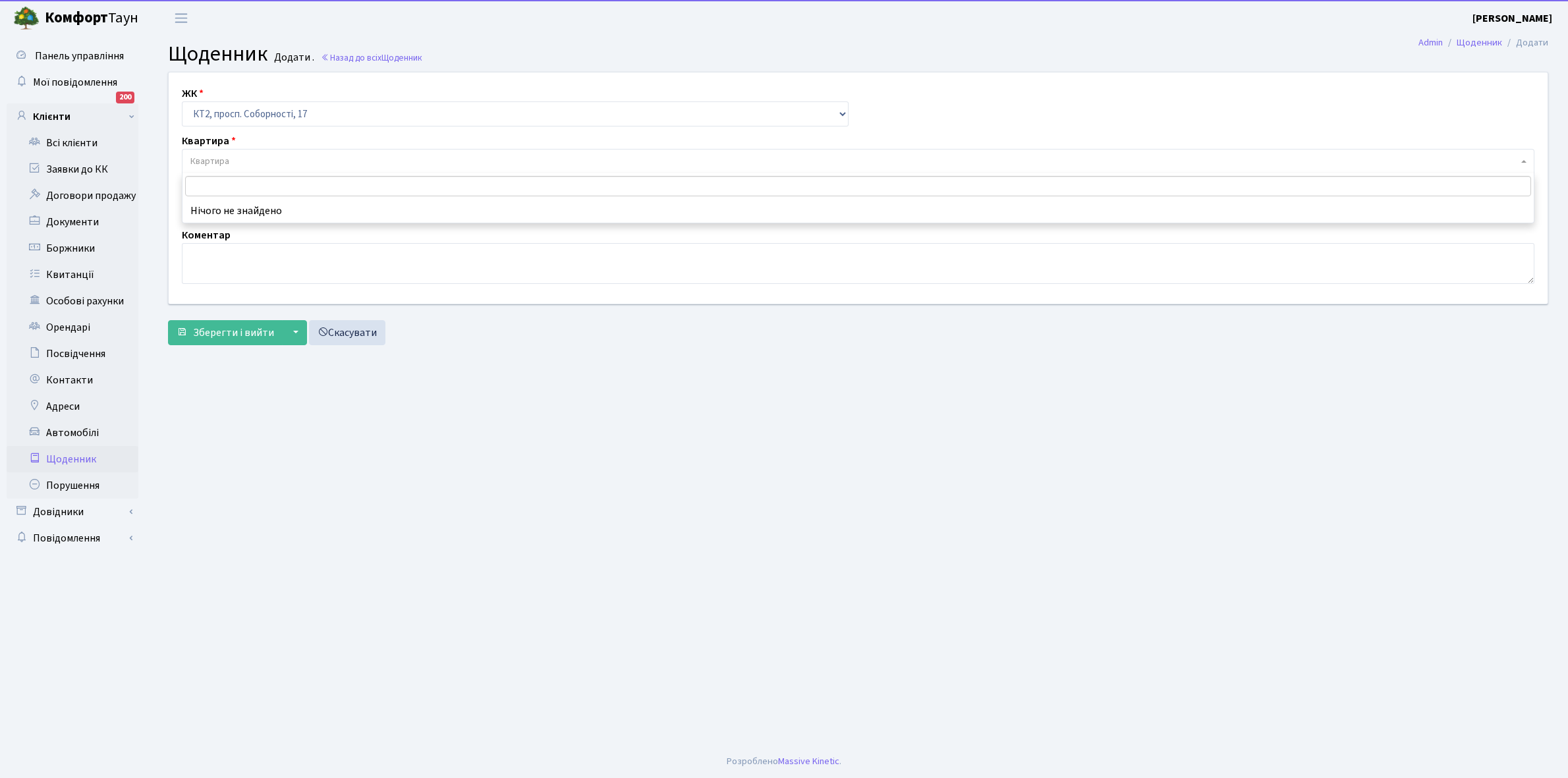
click at [255, 181] on input "search" at bounding box center [858, 185] width 1346 height 20
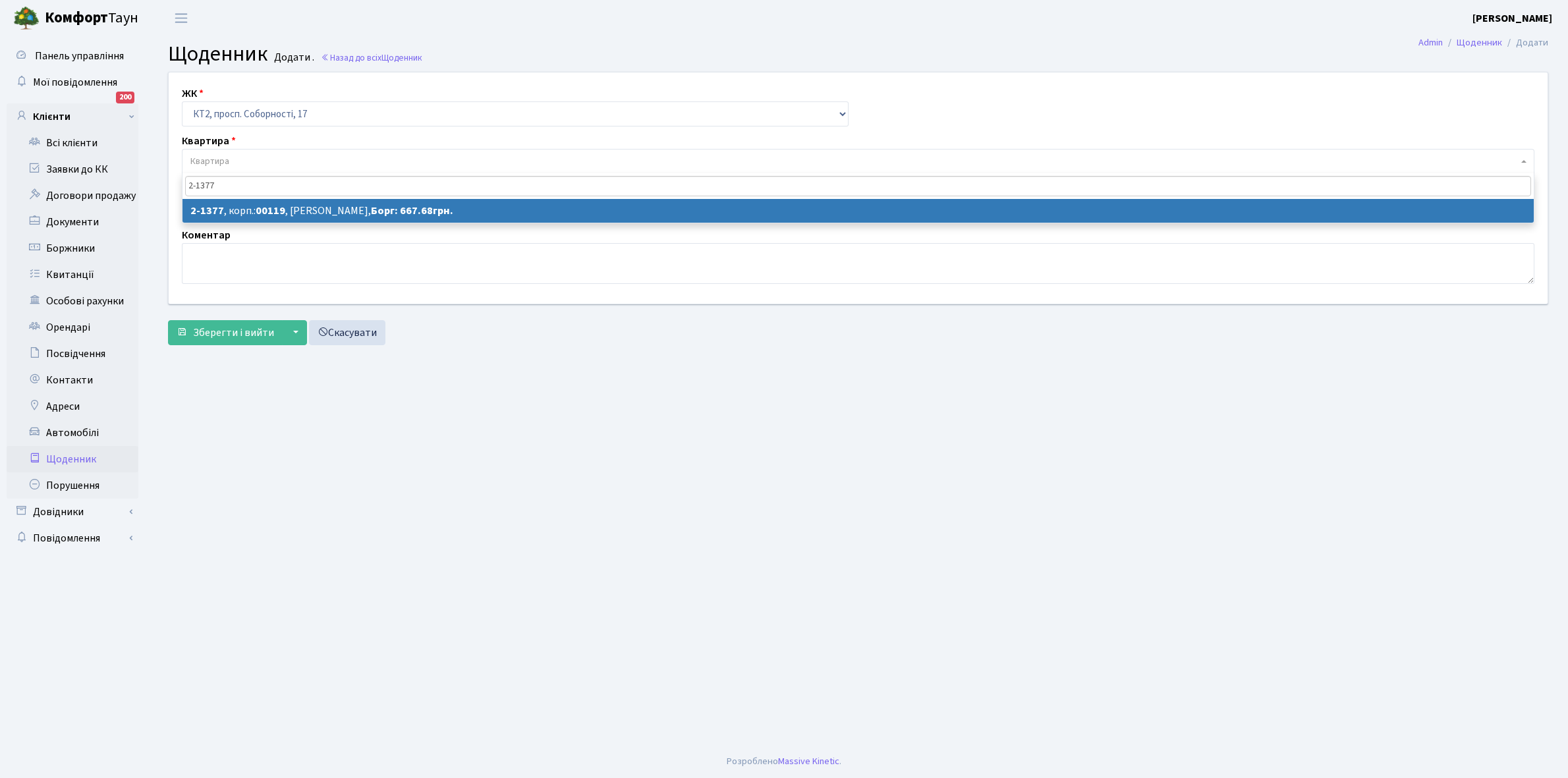
type input "2-1377"
select select "12992"
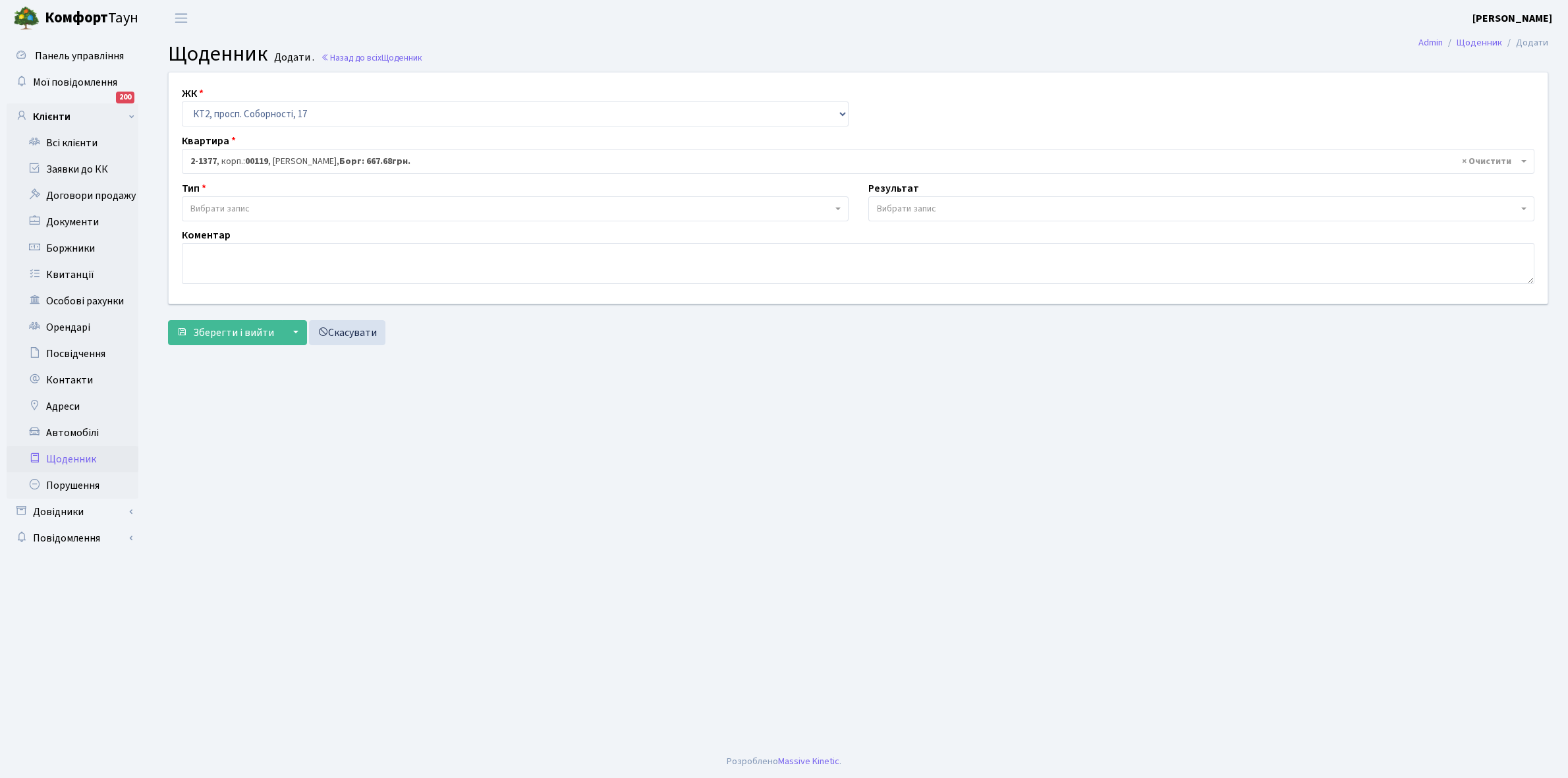
click at [261, 197] on span "Вибрати запис" at bounding box center [515, 209] width 667 height 25
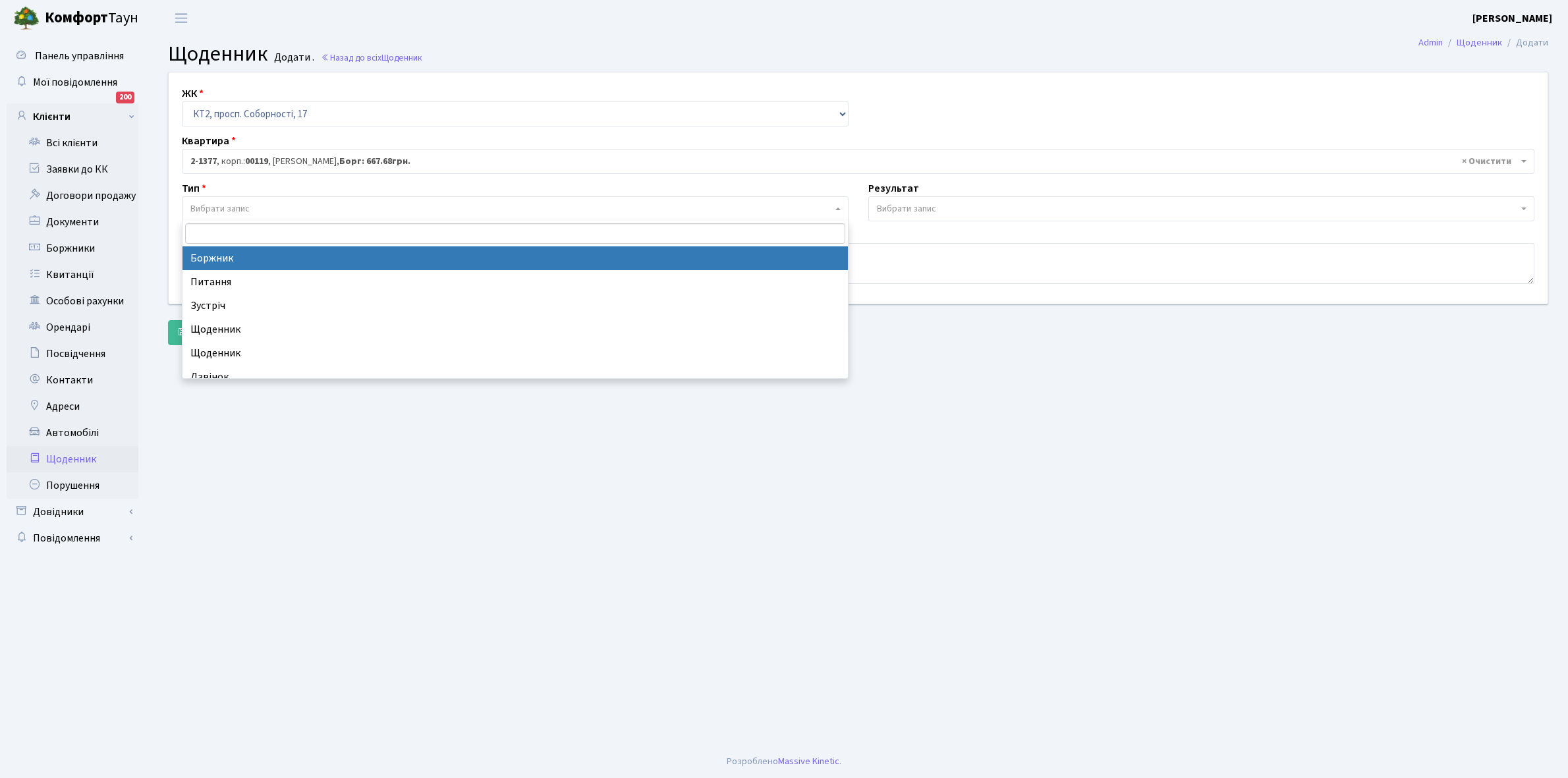
select select "189"
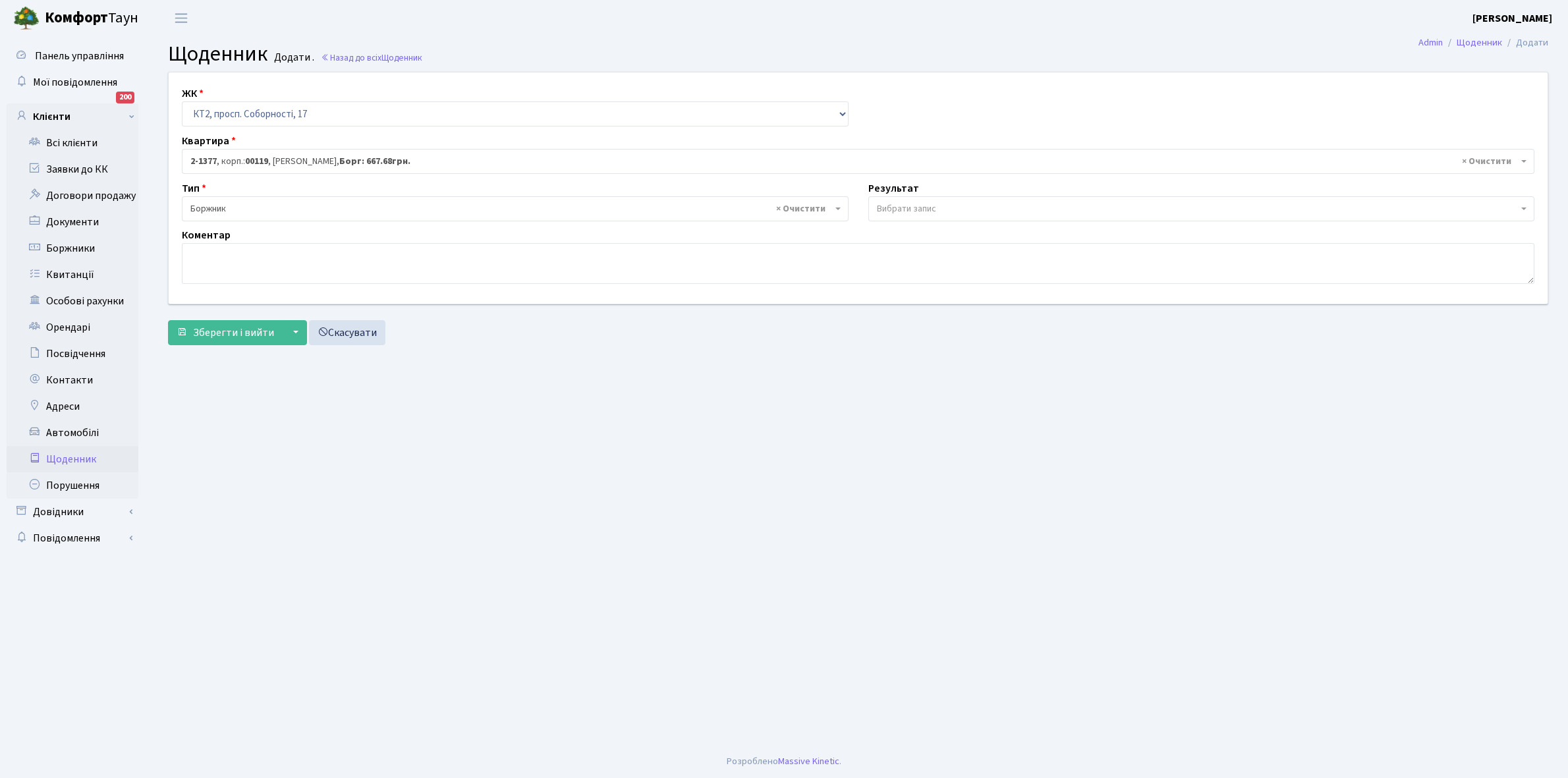
click at [896, 202] on span "Вибрати запис" at bounding box center [907, 209] width 59 height 13
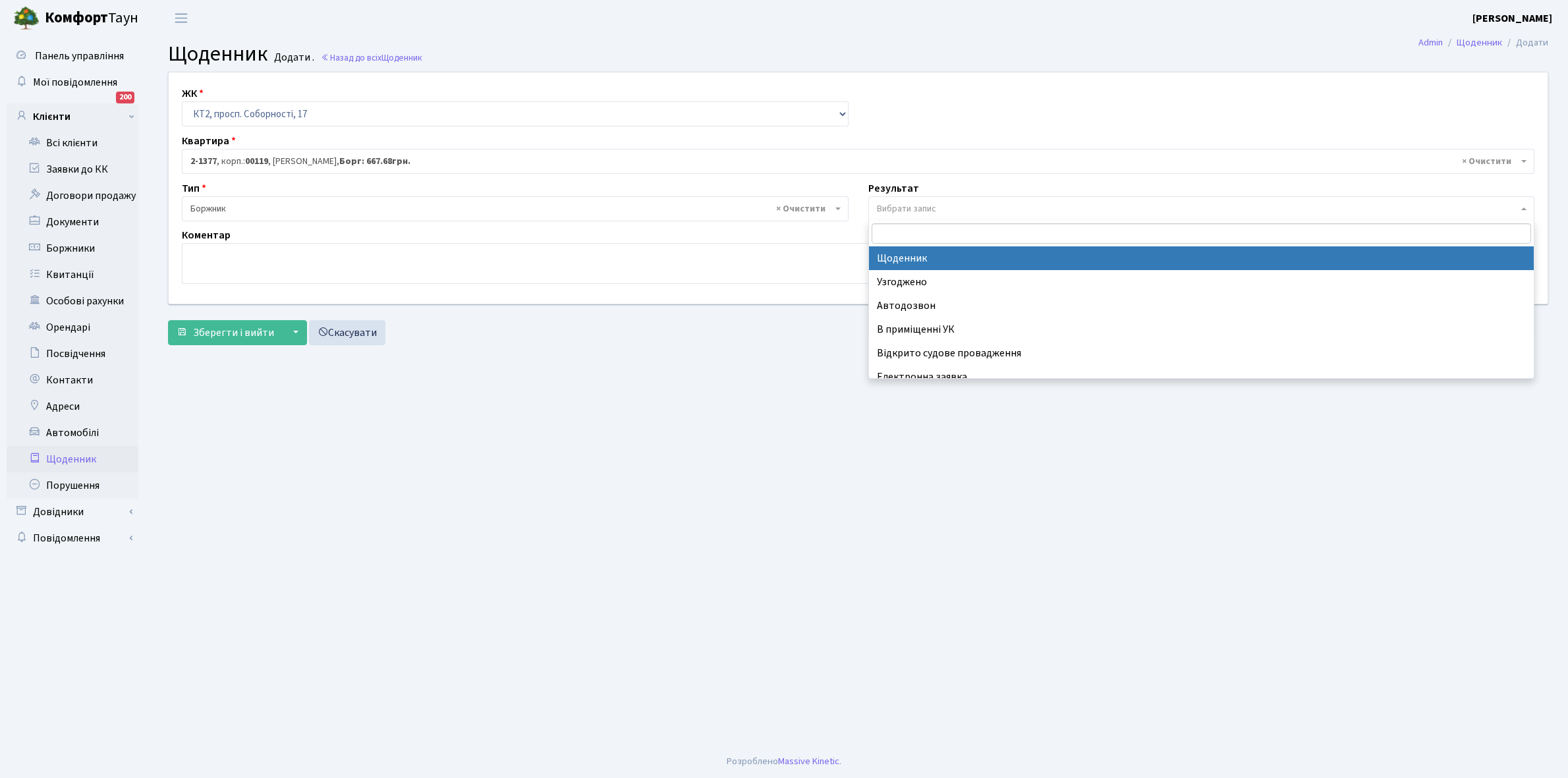
select select "14"
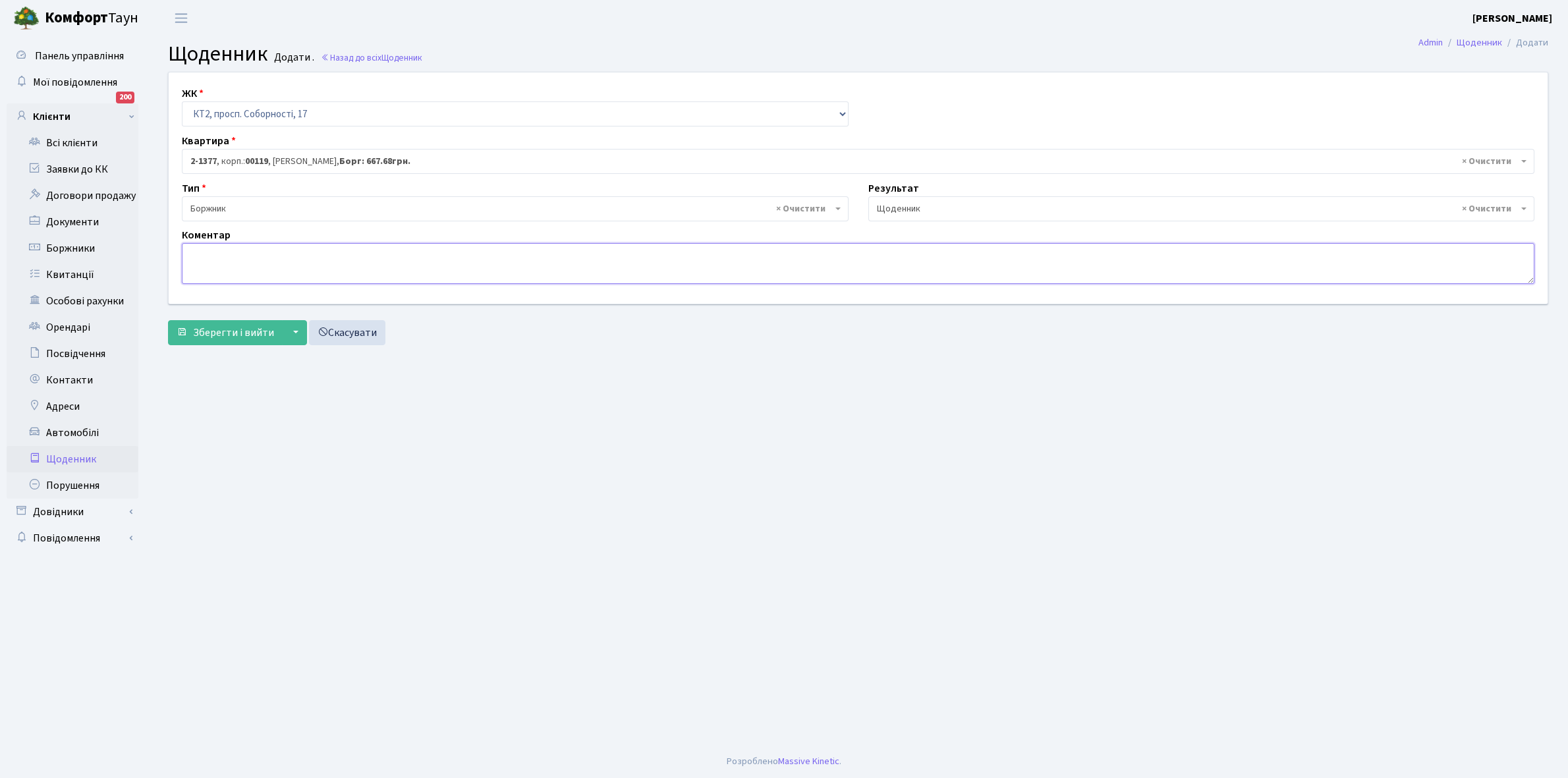
click at [198, 260] on textarea at bounding box center [857, 263] width 1352 height 41
type textarea "3667,68+1000 грн. не доробили один з договорів ЕЕ"
click at [236, 324] on button "Зберегти і вийти" at bounding box center [225, 332] width 115 height 25
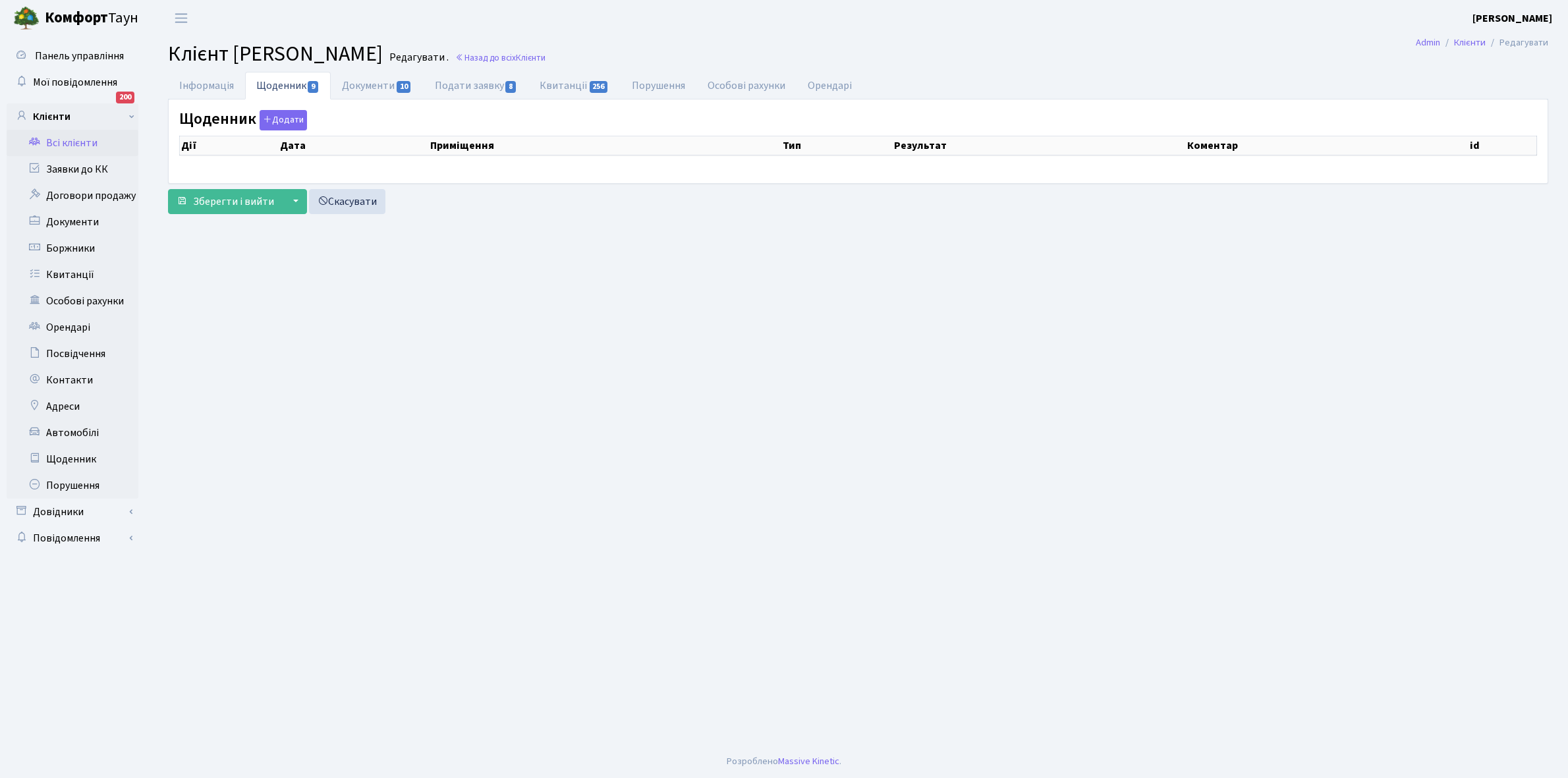
select select "25"
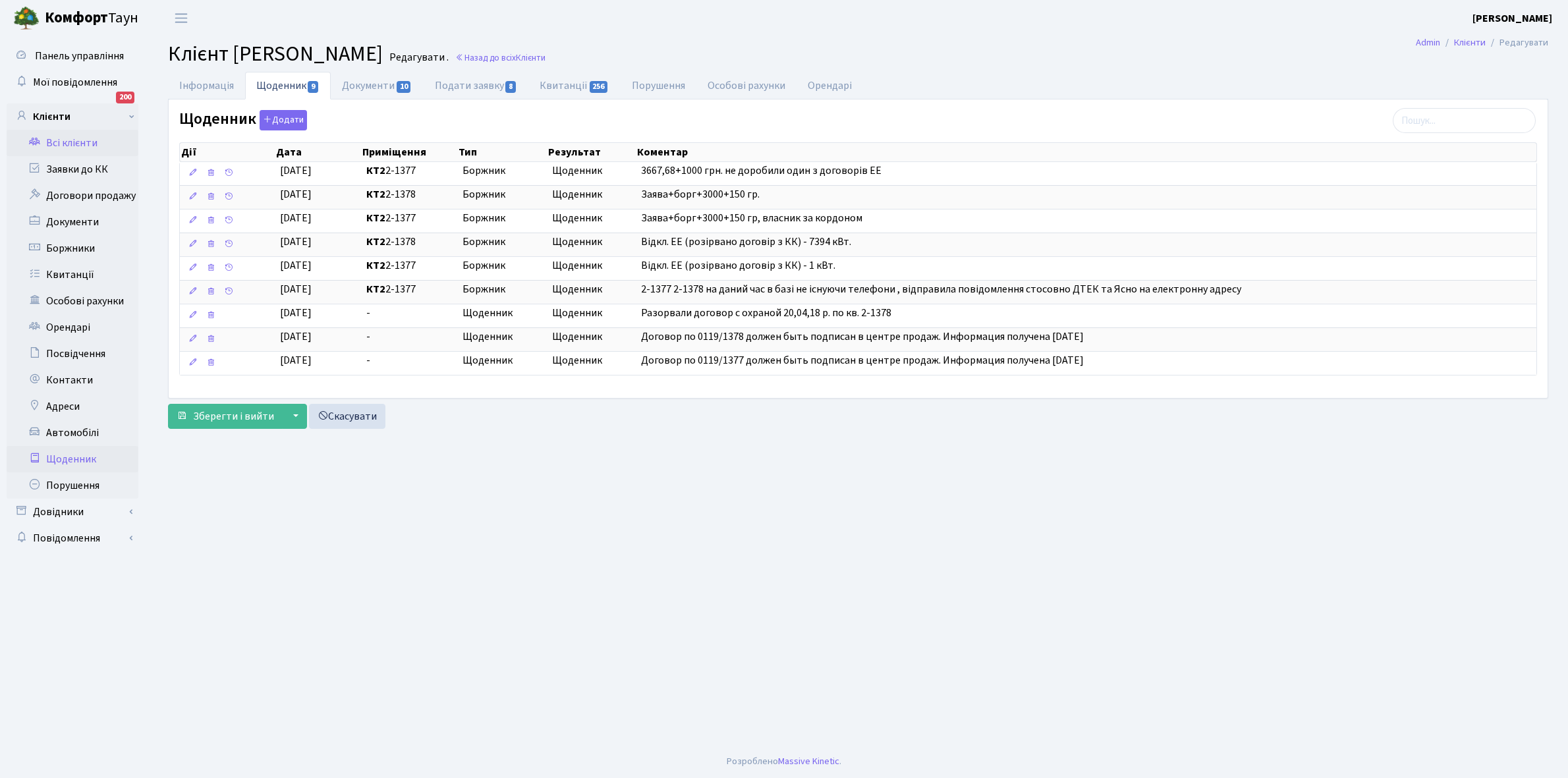
click at [74, 455] on link "Щоденник" at bounding box center [72, 459] width 132 height 27
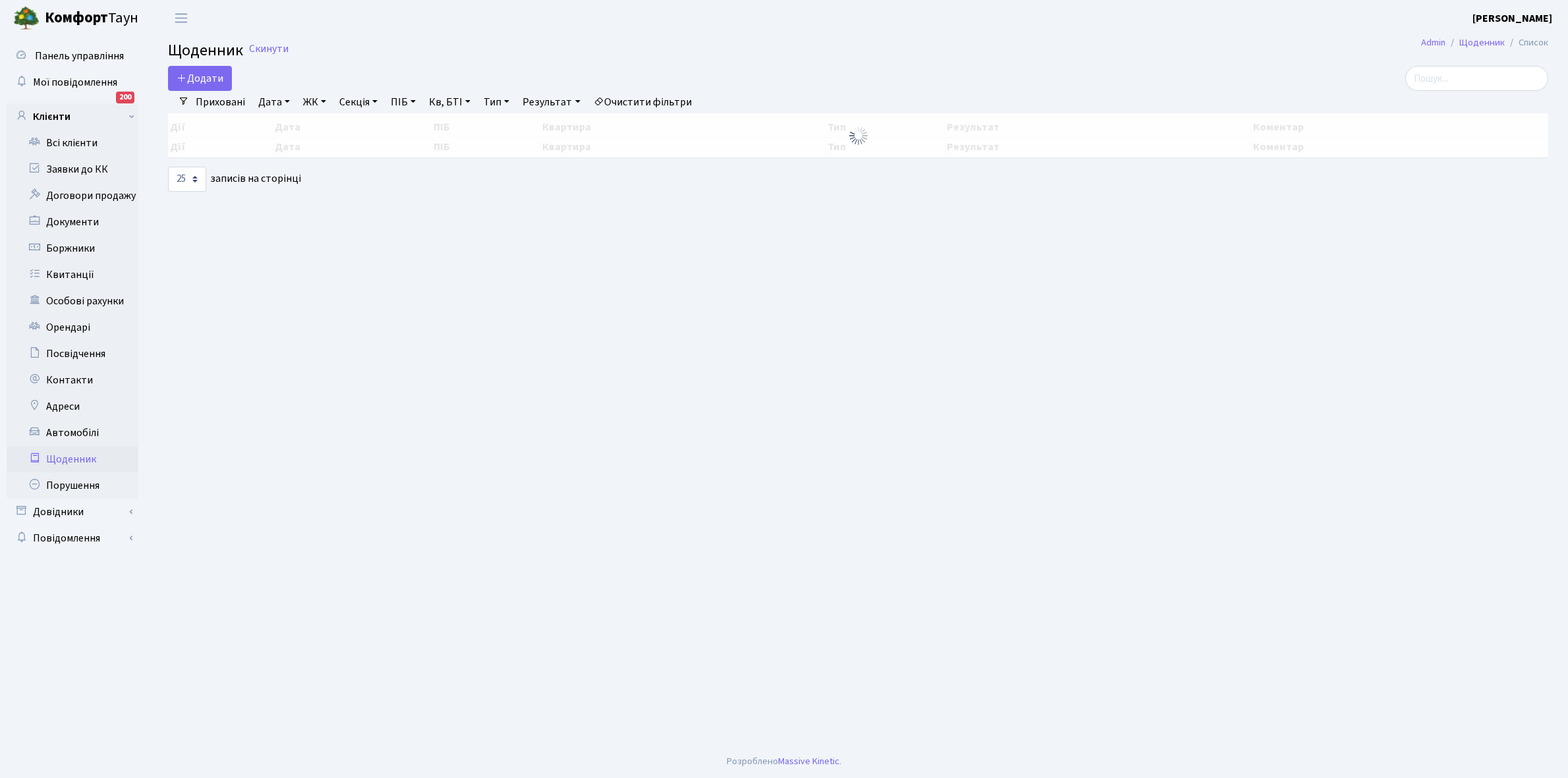
select select "25"
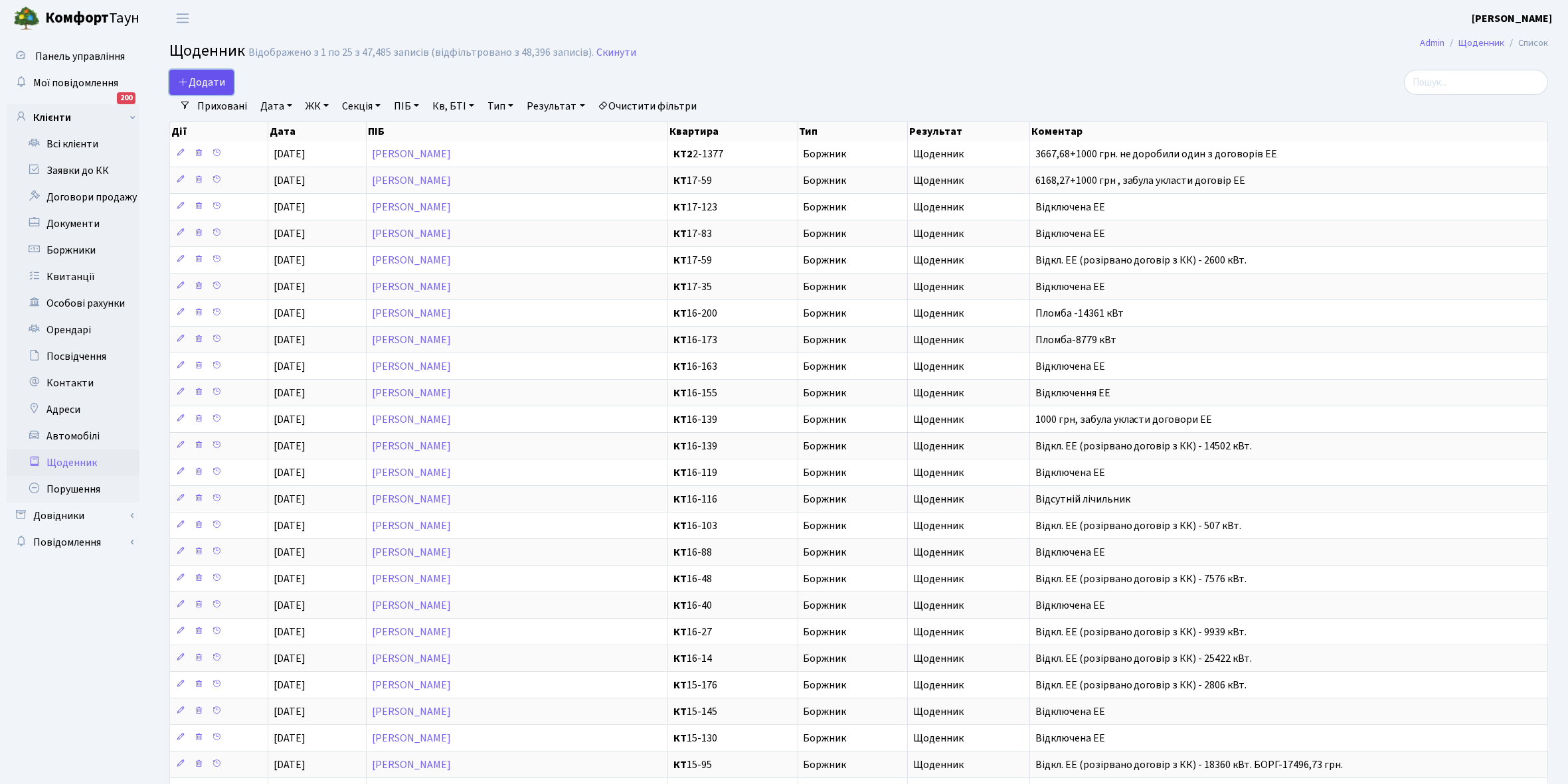
click at [204, 80] on span "Додати" at bounding box center [201, 81] width 47 height 14
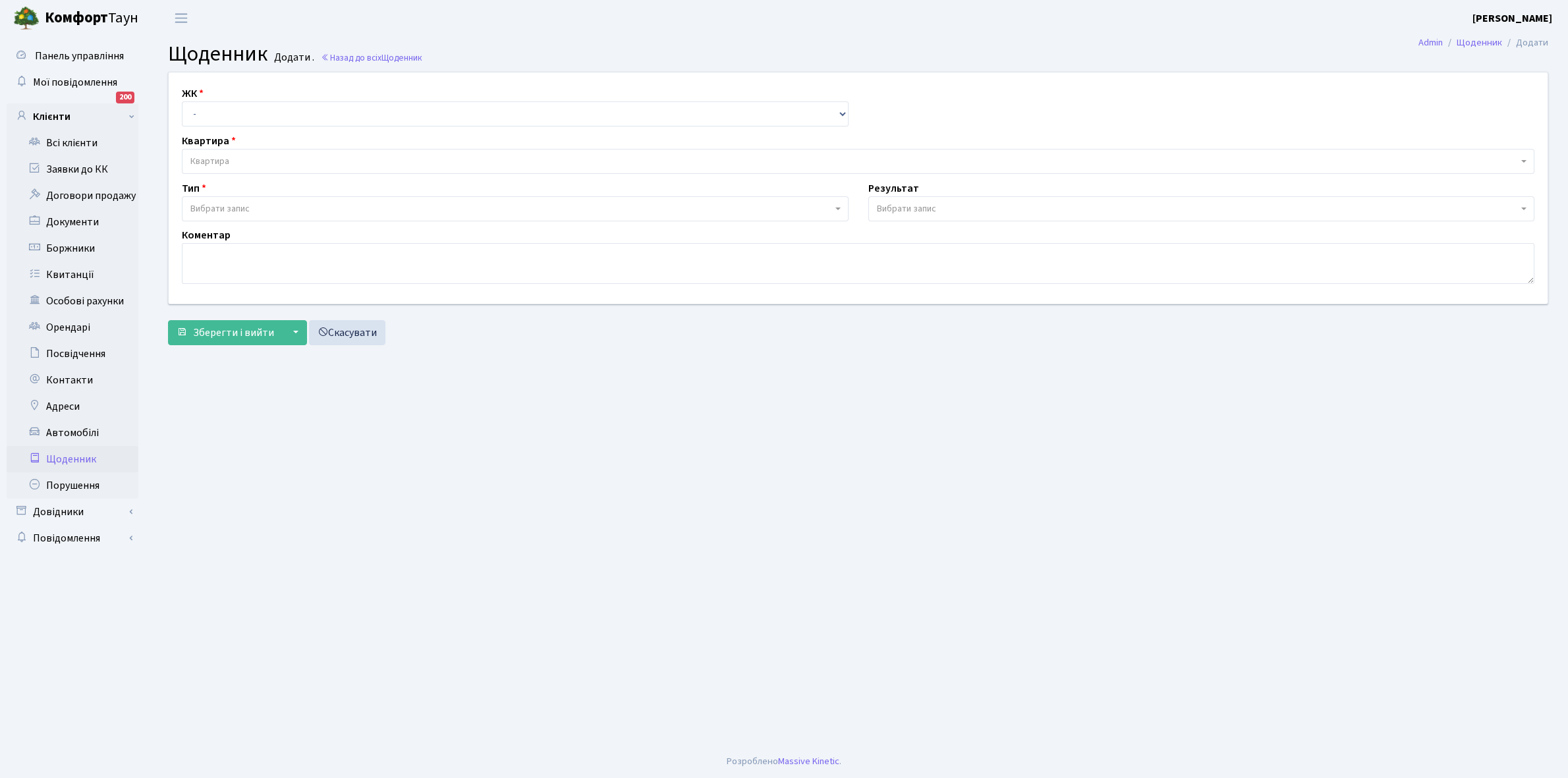
click at [289, 544] on main "Admin Щоденник Додати Щоденник Додати . Назад до всіх Щоденник ЖК - КТ, вул. Ре…" at bounding box center [858, 390] width 1420 height 709
click at [381, 337] on link "Скасувати" at bounding box center [347, 332] width 76 height 25
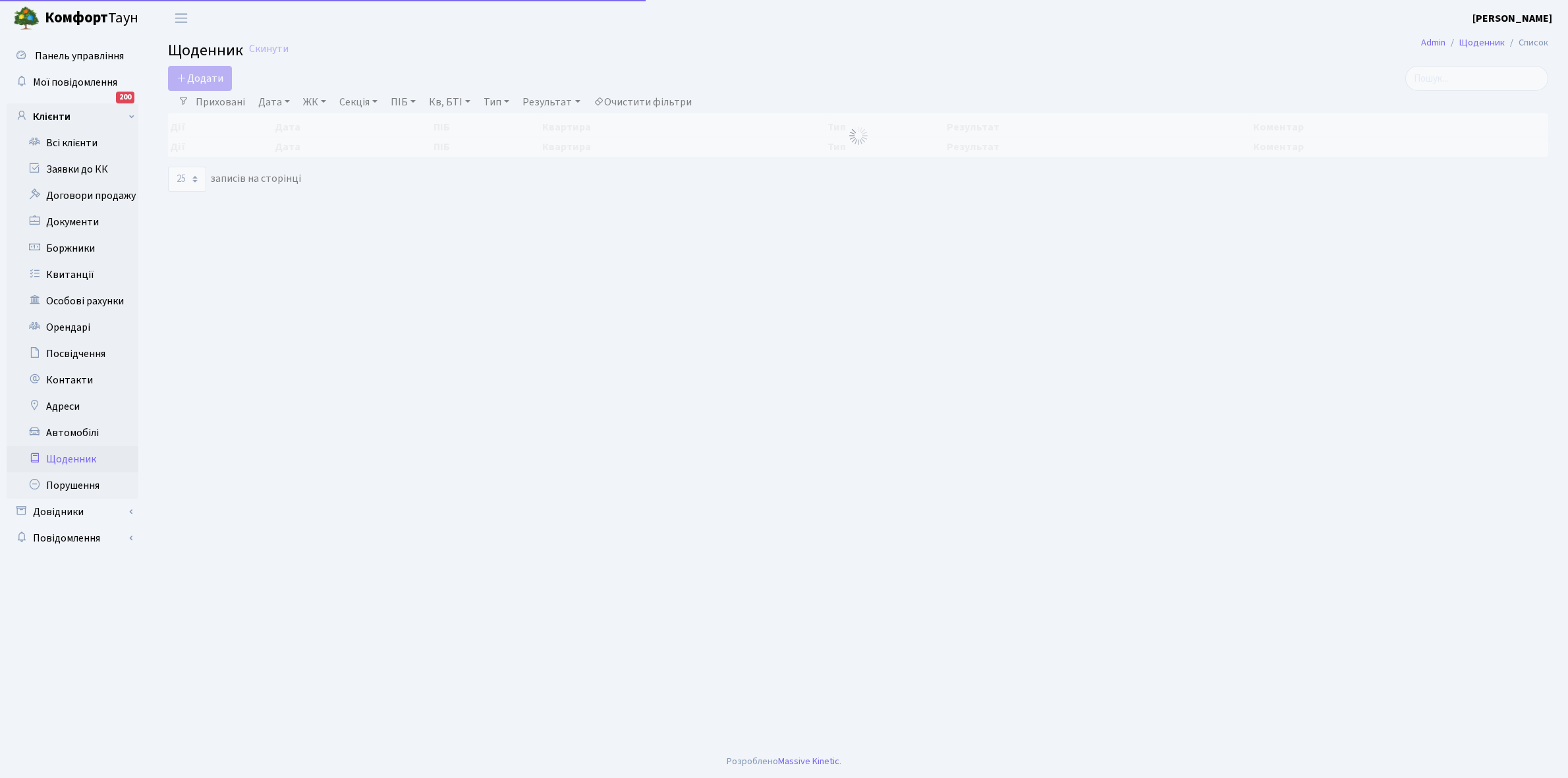
select select "25"
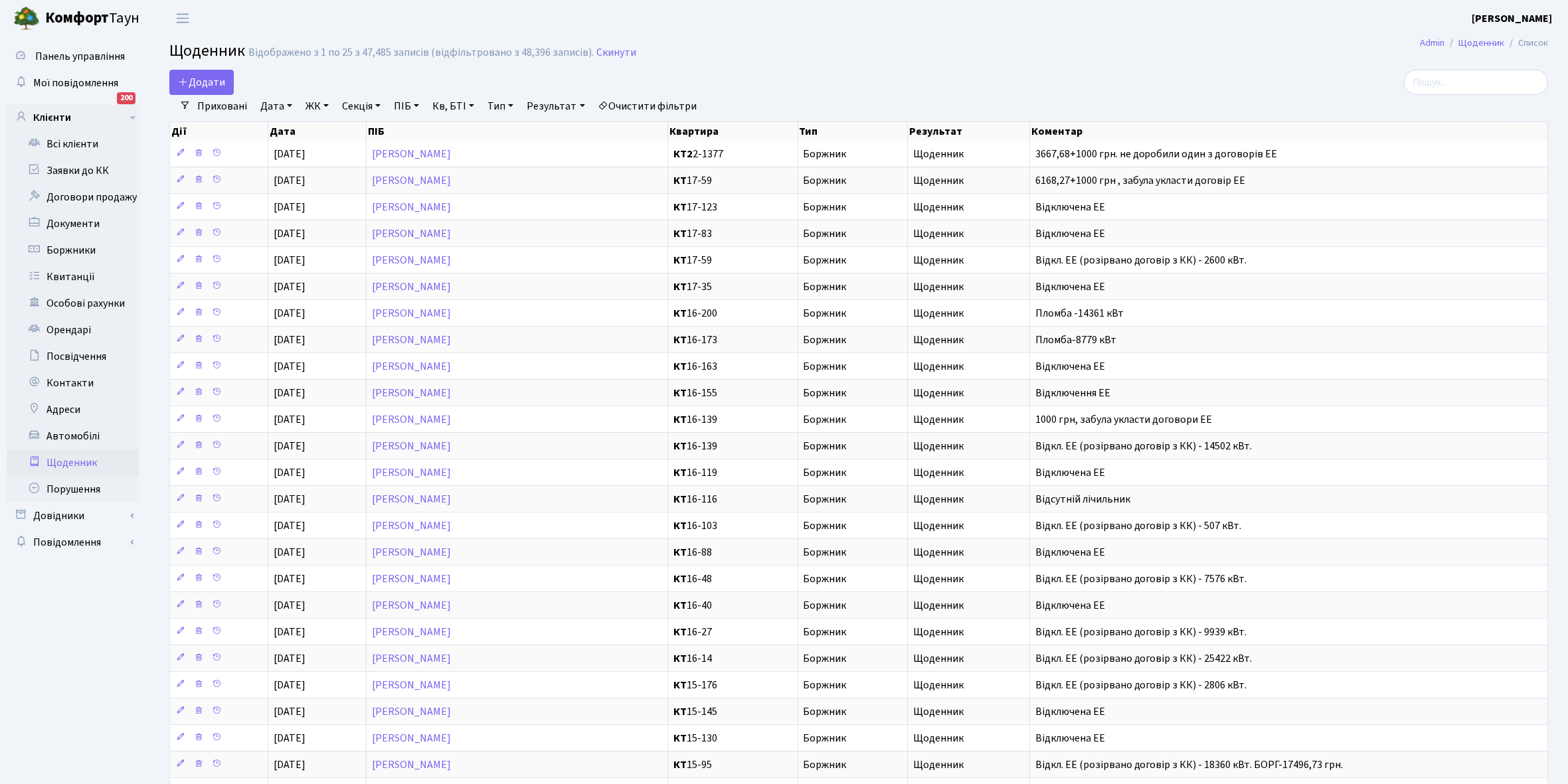
click at [83, 464] on link "Щоденник" at bounding box center [73, 462] width 133 height 27
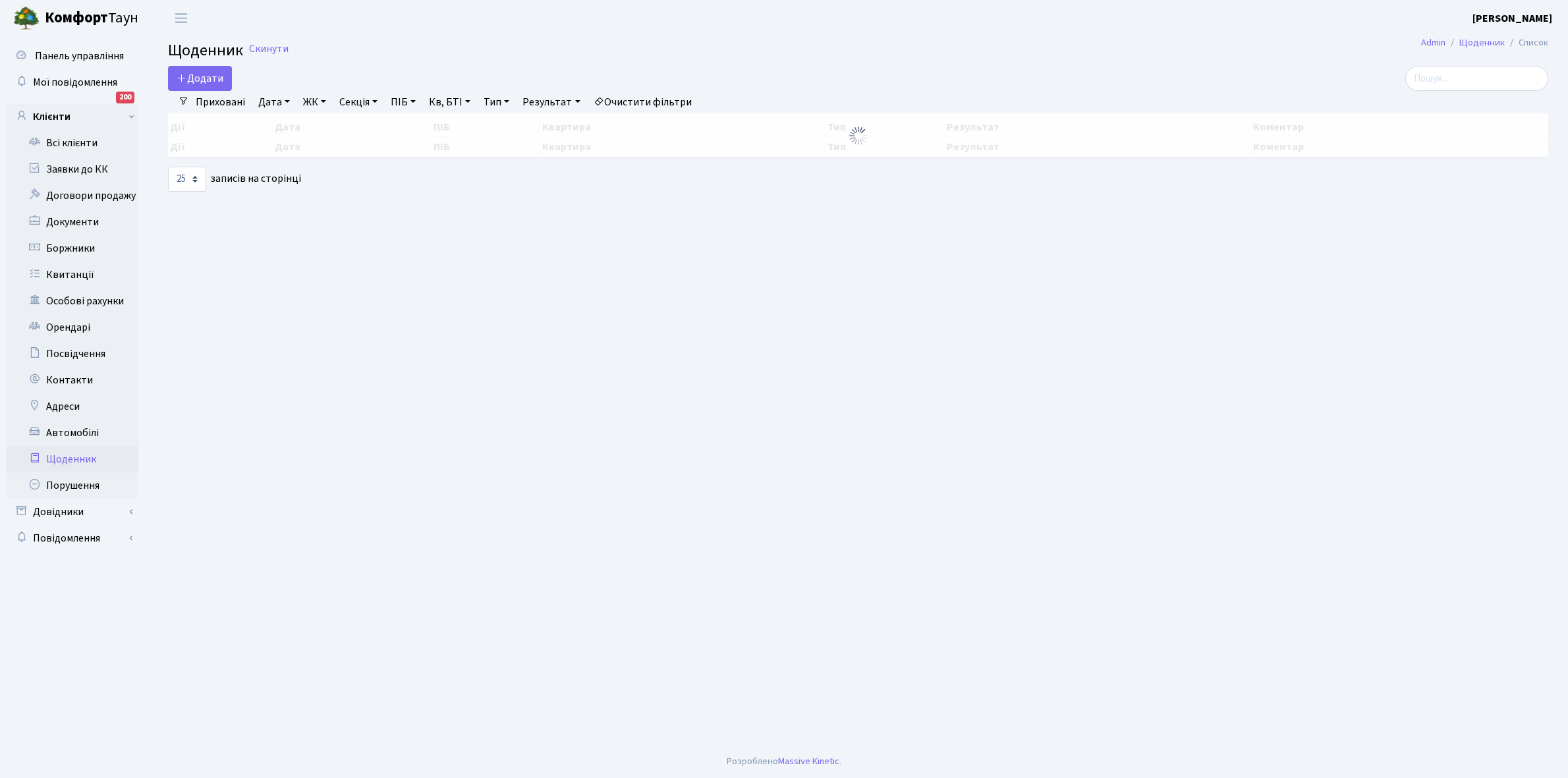
select select "25"
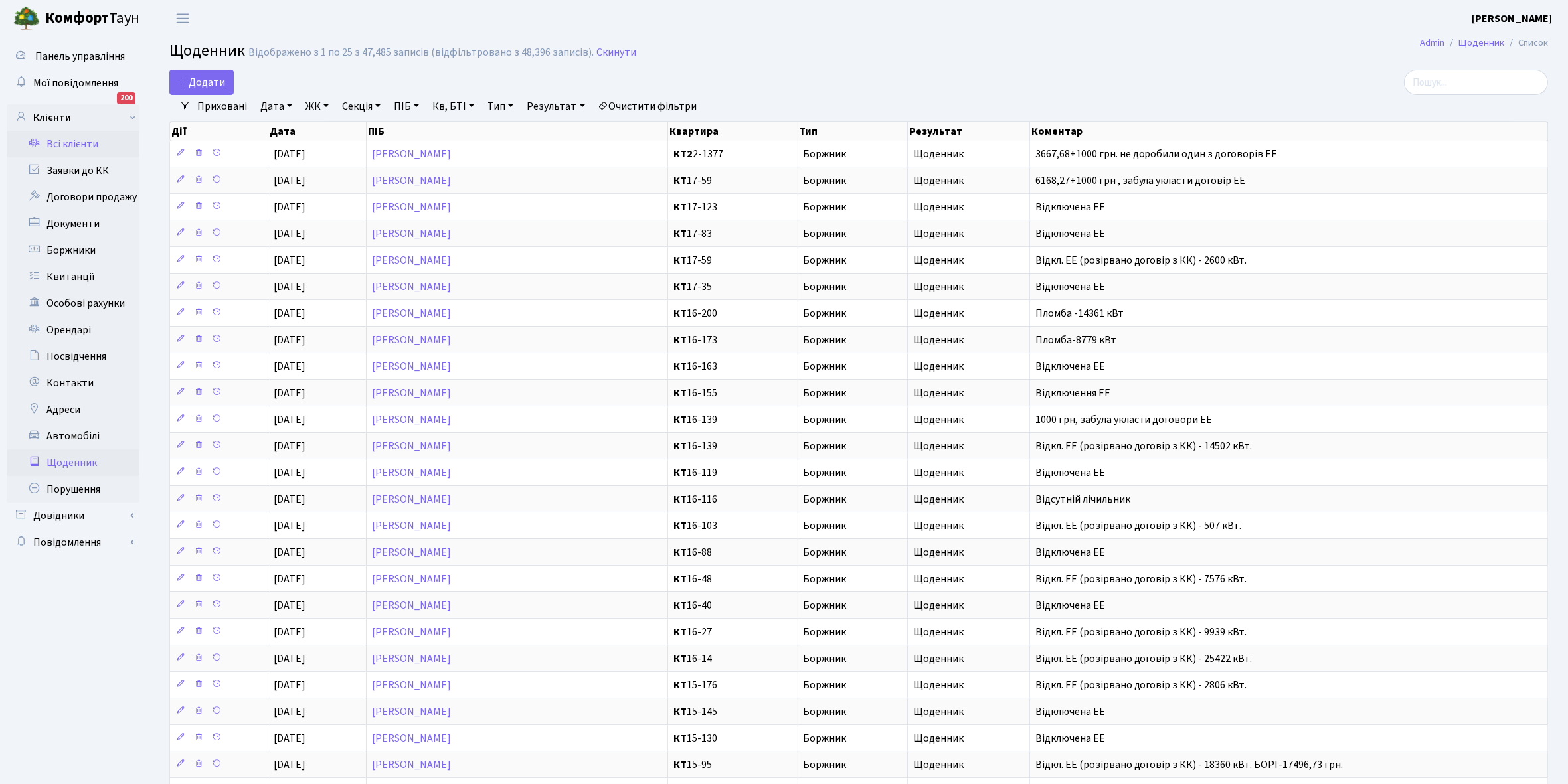
click at [74, 143] on link "Всі клієнти" at bounding box center [73, 145] width 133 height 27
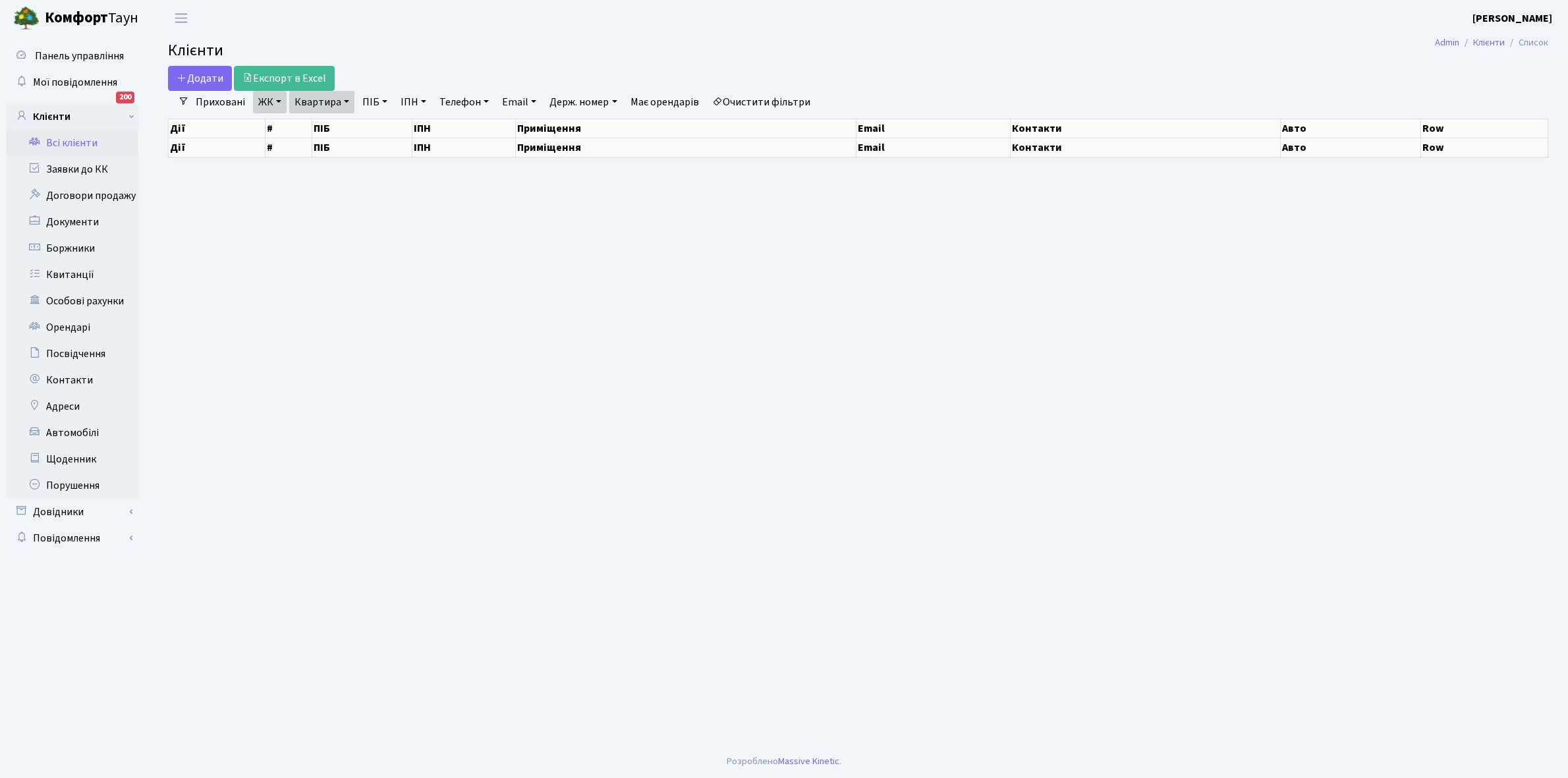
select select "25"
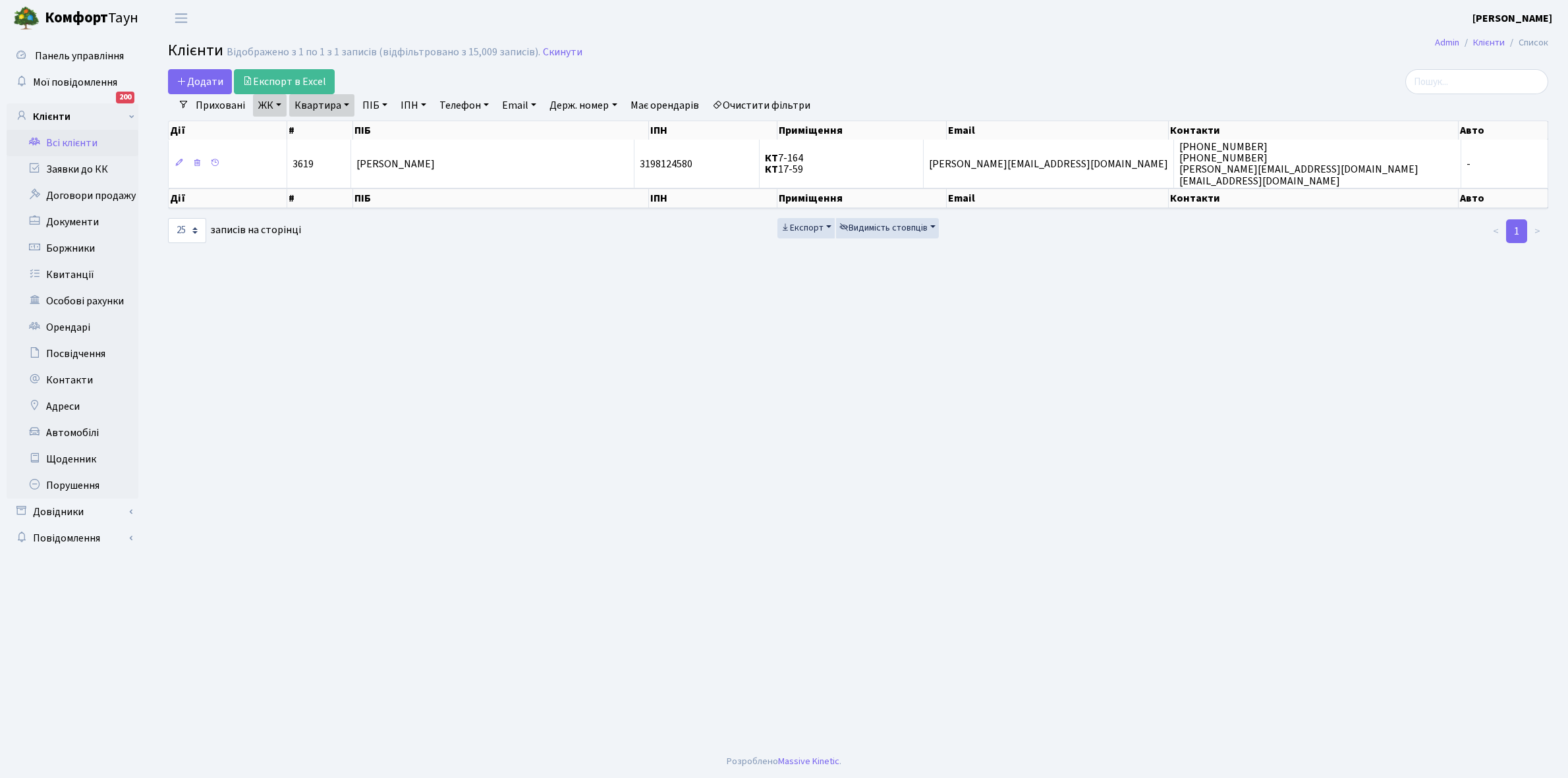
click at [343, 104] on link "Квартира" at bounding box center [321, 105] width 66 height 23
click at [343, 130] on input "17-59" at bounding box center [328, 131] width 77 height 25
type input "16-139"
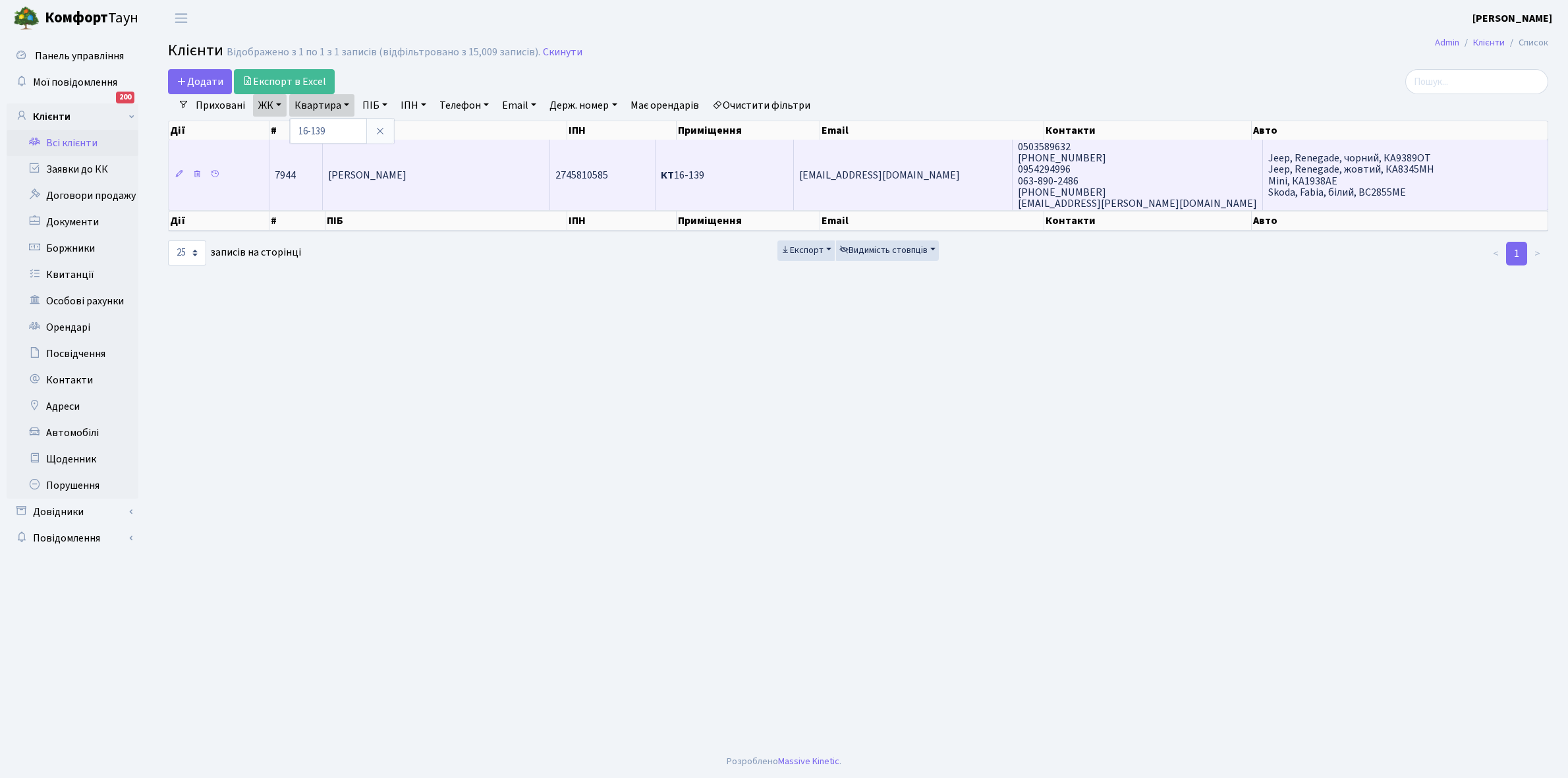
click at [407, 175] on span "[PERSON_NAME]" at bounding box center [367, 175] width 79 height 14
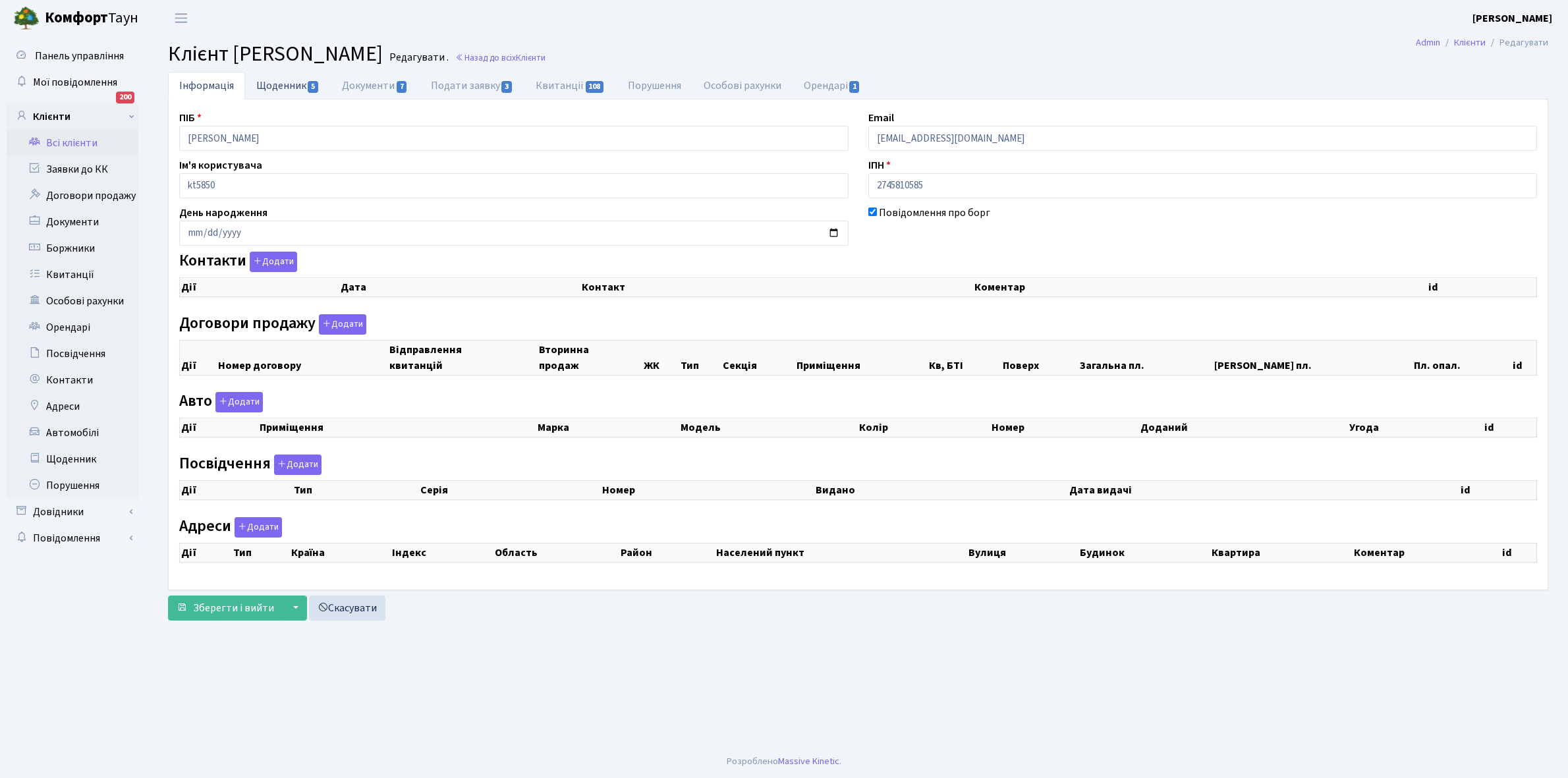
checkbox input "true"
select select "25"
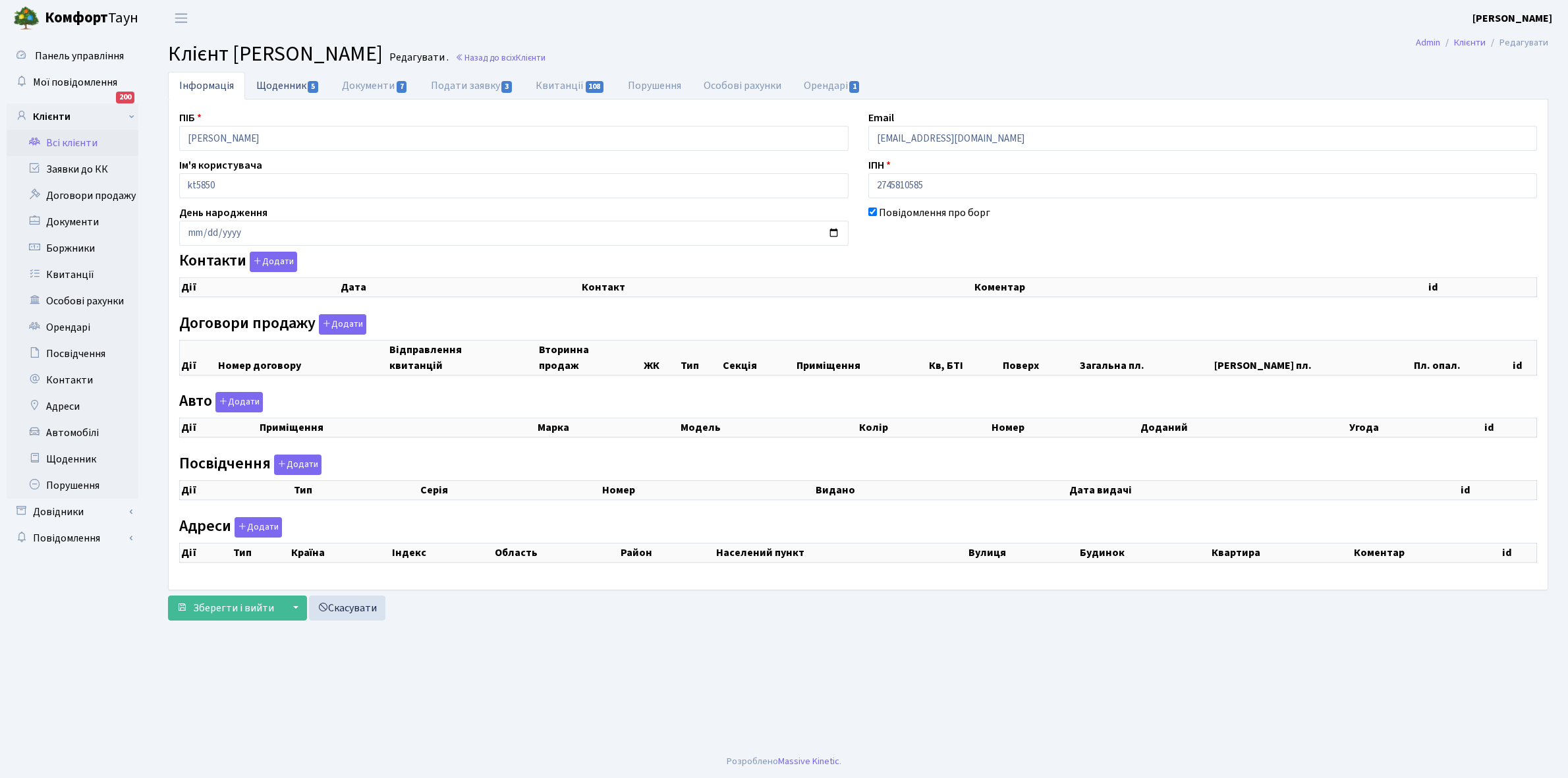
select select "25"
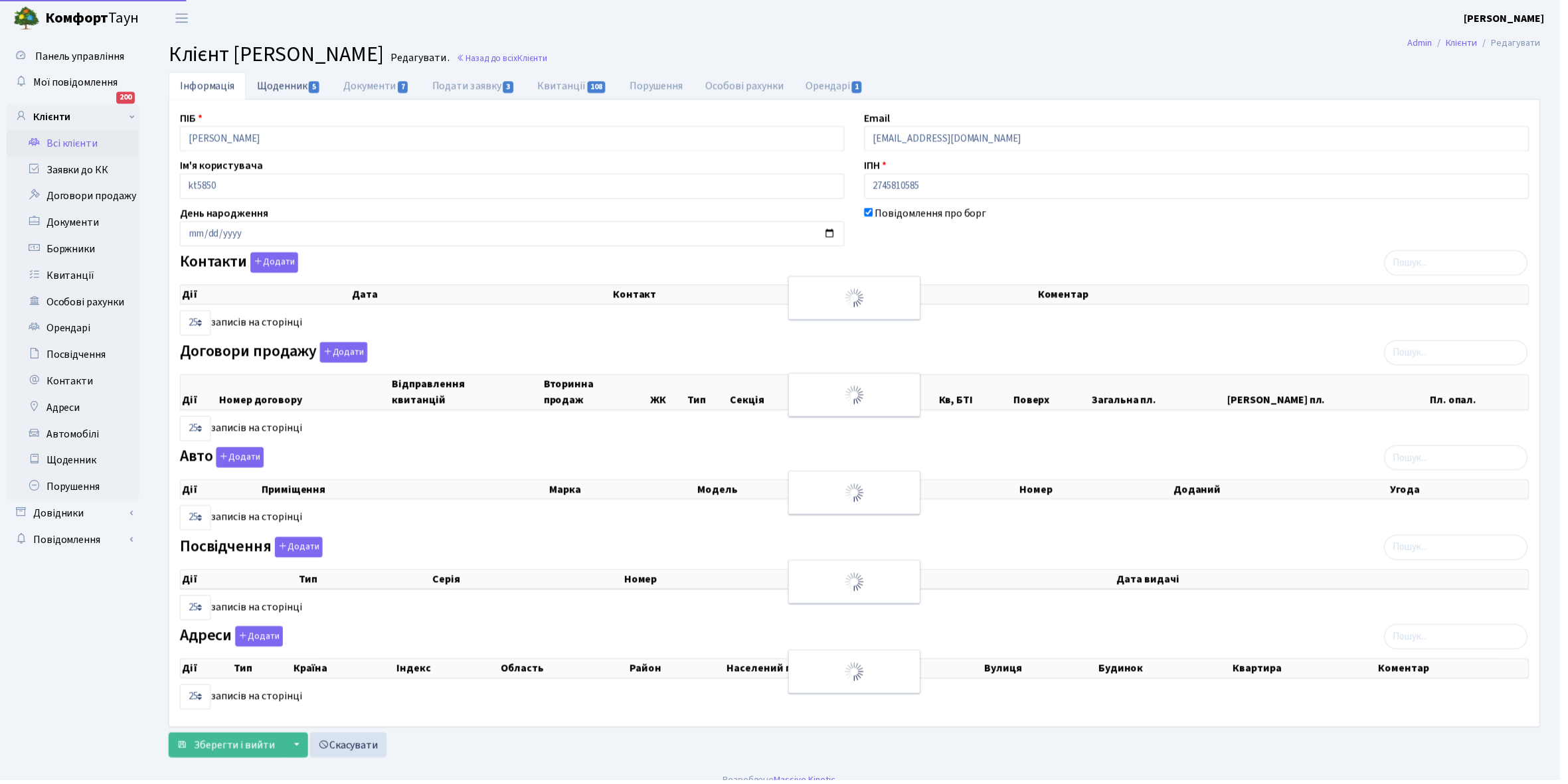
click at [284, 91] on link "Щоденник 5" at bounding box center [290, 86] width 86 height 27
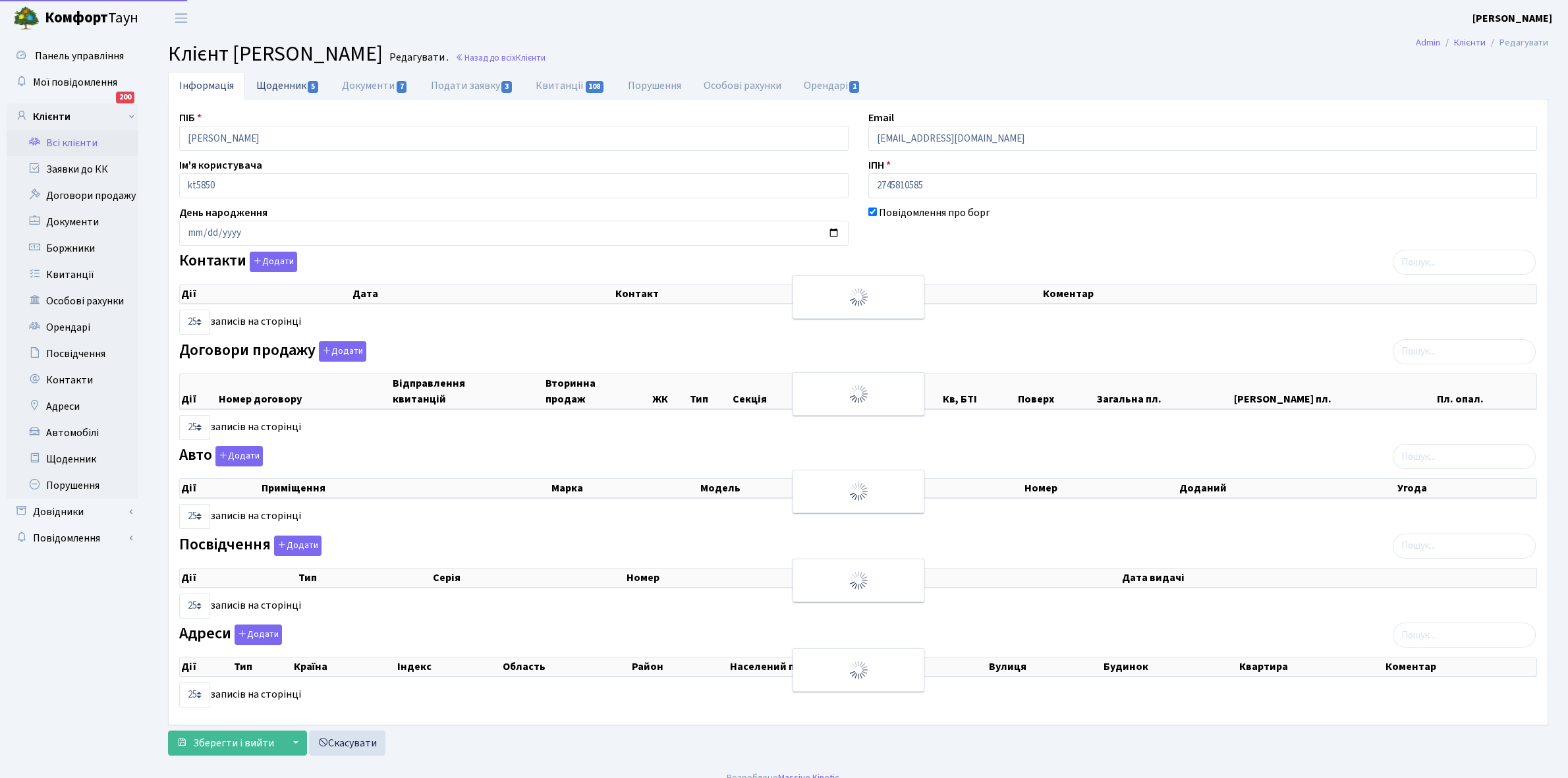
select select "25"
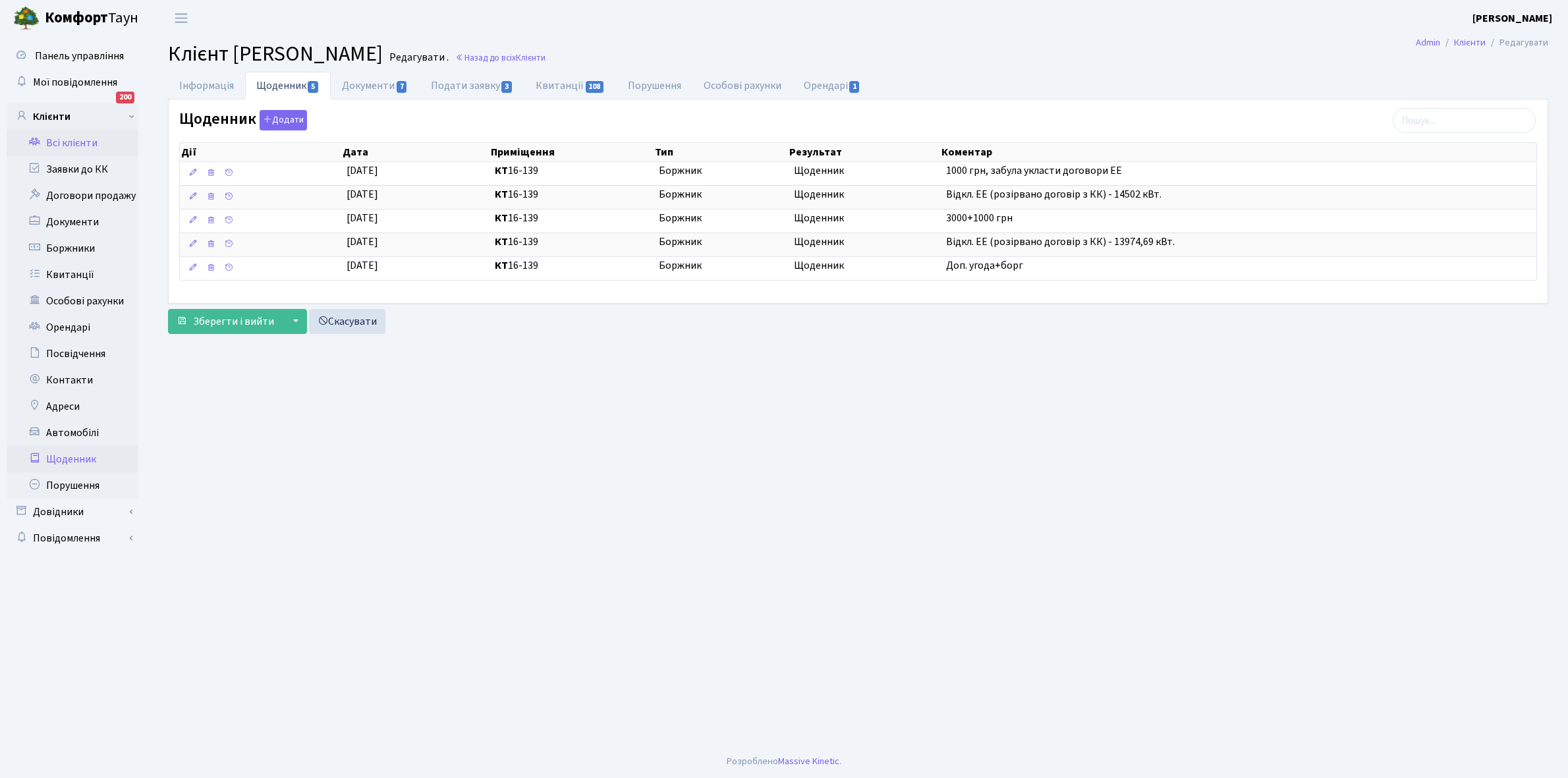
click at [83, 459] on link "Щоденник" at bounding box center [72, 459] width 132 height 27
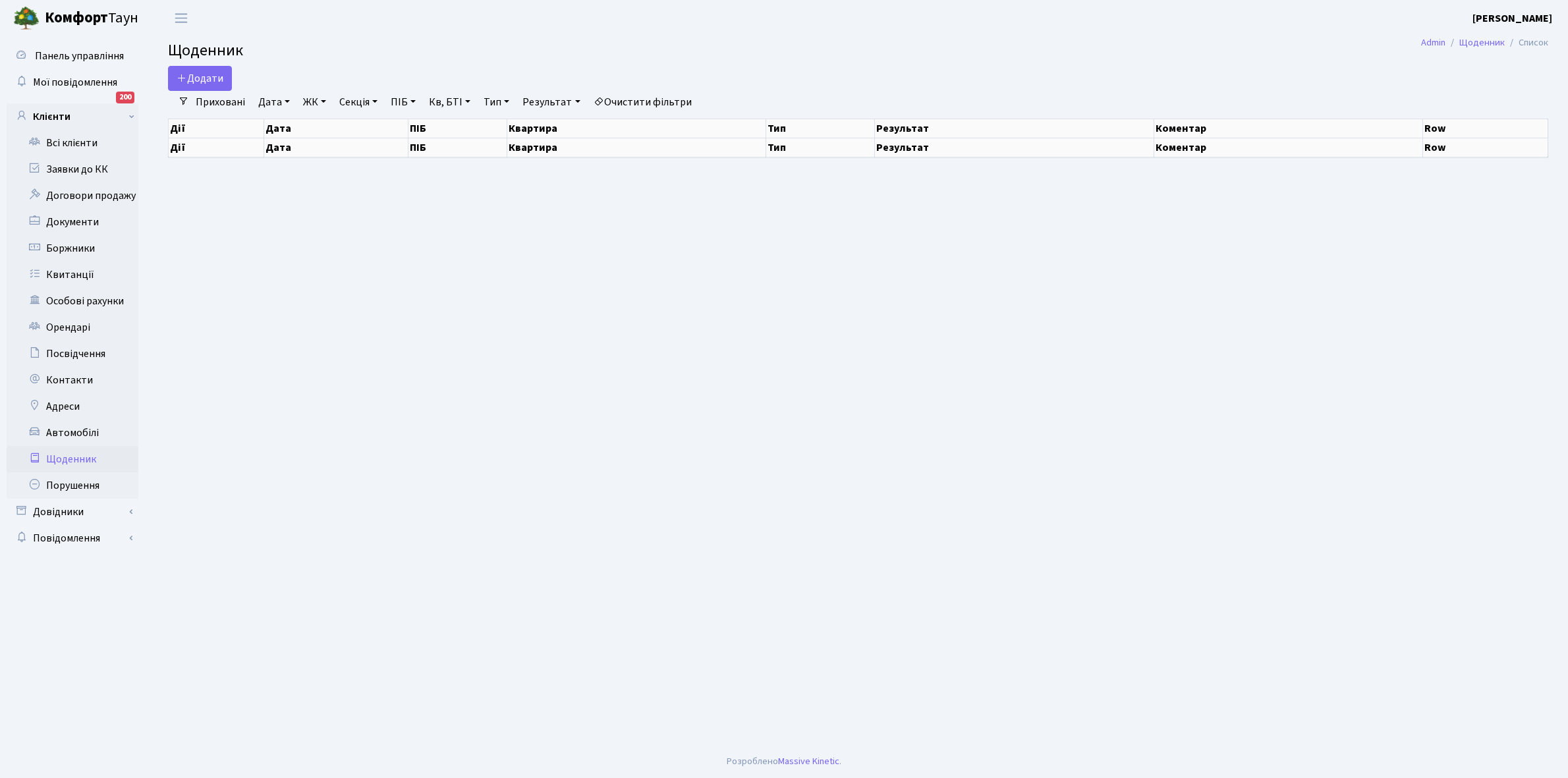
select select "25"
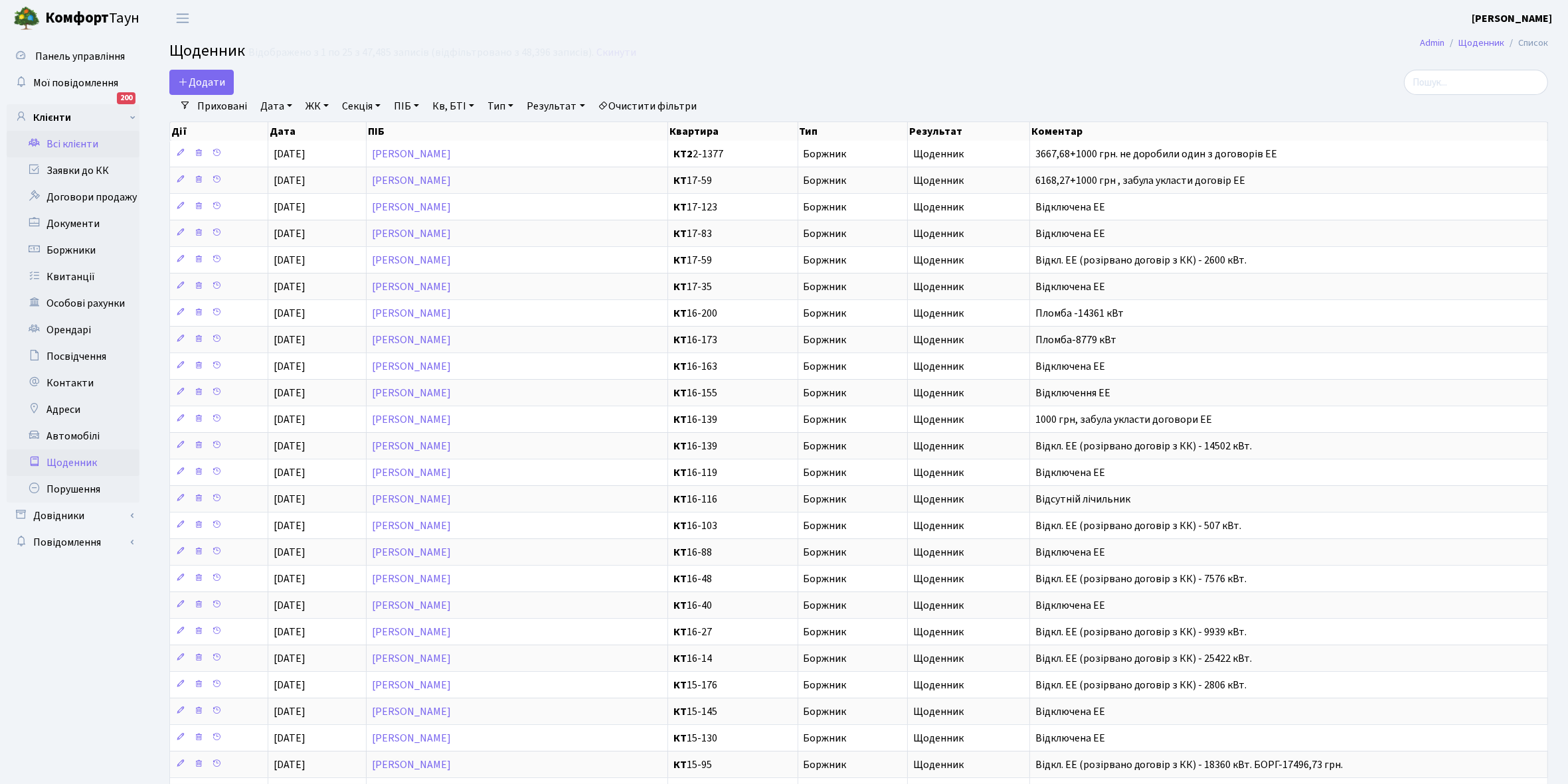
click at [72, 136] on link "Всі клієнти" at bounding box center [73, 145] width 133 height 27
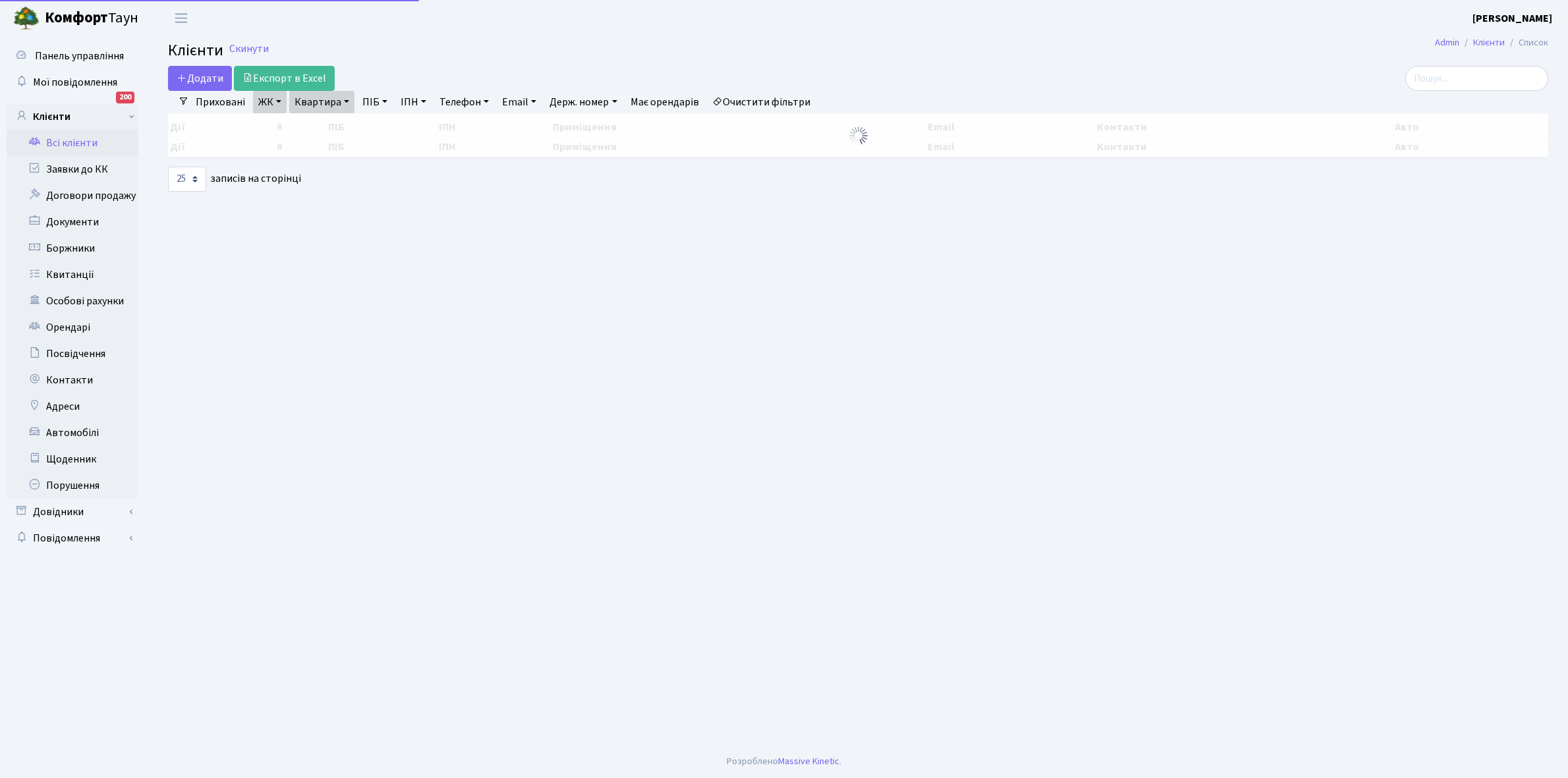
select select "25"
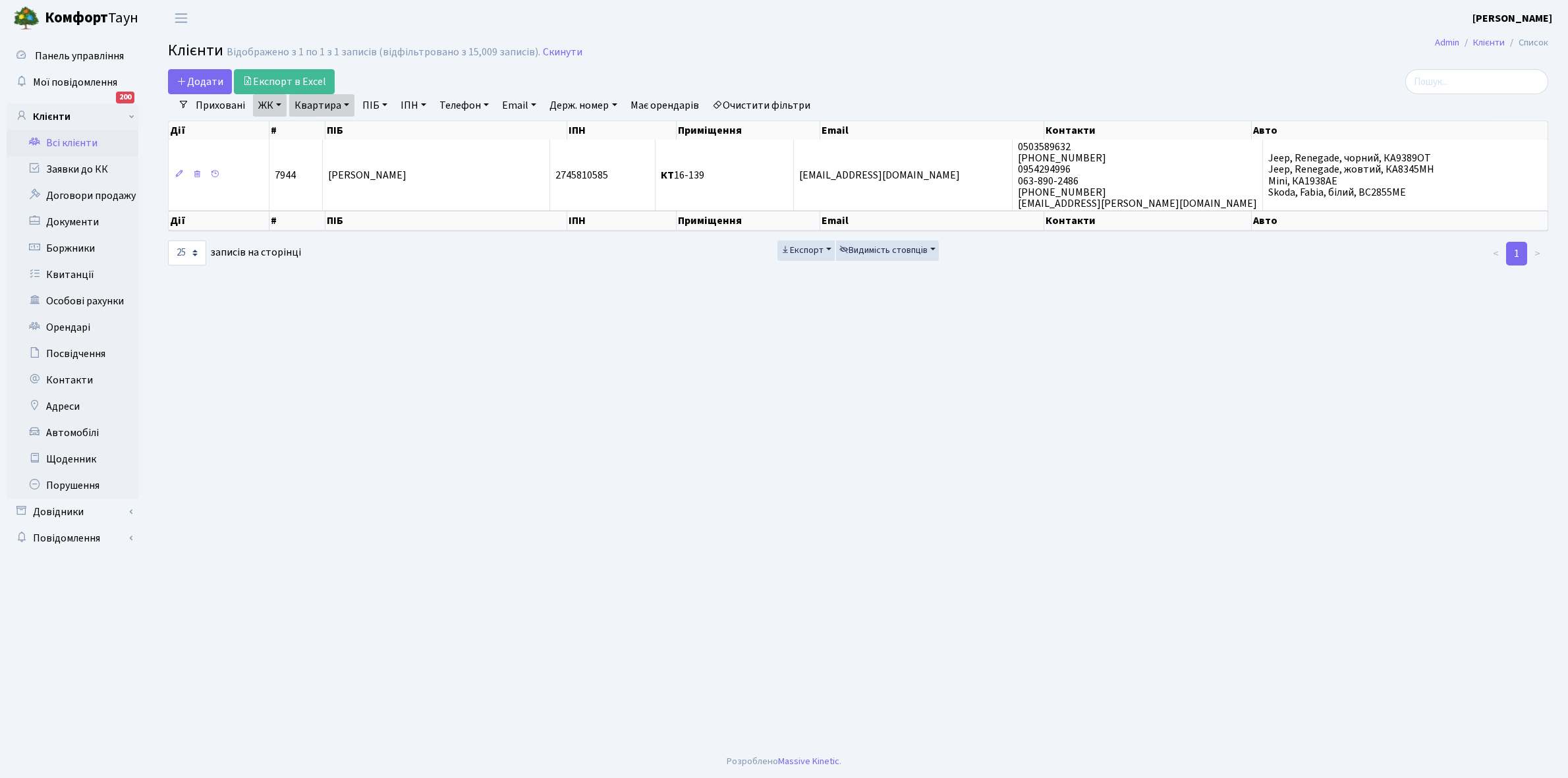
click at [347, 101] on link "Квартира" at bounding box center [321, 105] width 66 height 23
click at [348, 125] on input "16-139" at bounding box center [328, 131] width 77 height 25
type input "1"
type input "14-179"
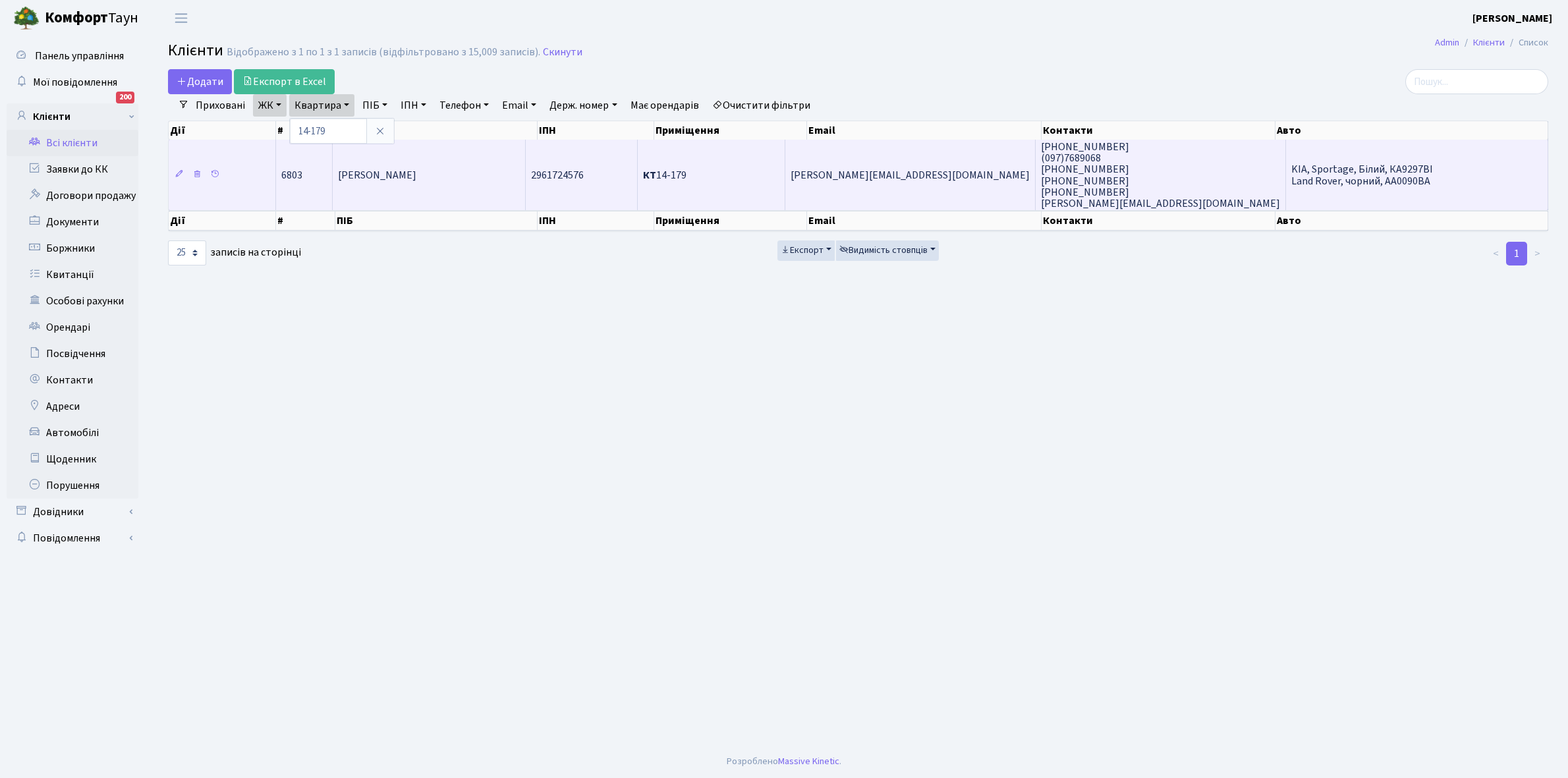
click at [416, 169] on span "[PERSON_NAME]" at bounding box center [377, 175] width 79 height 14
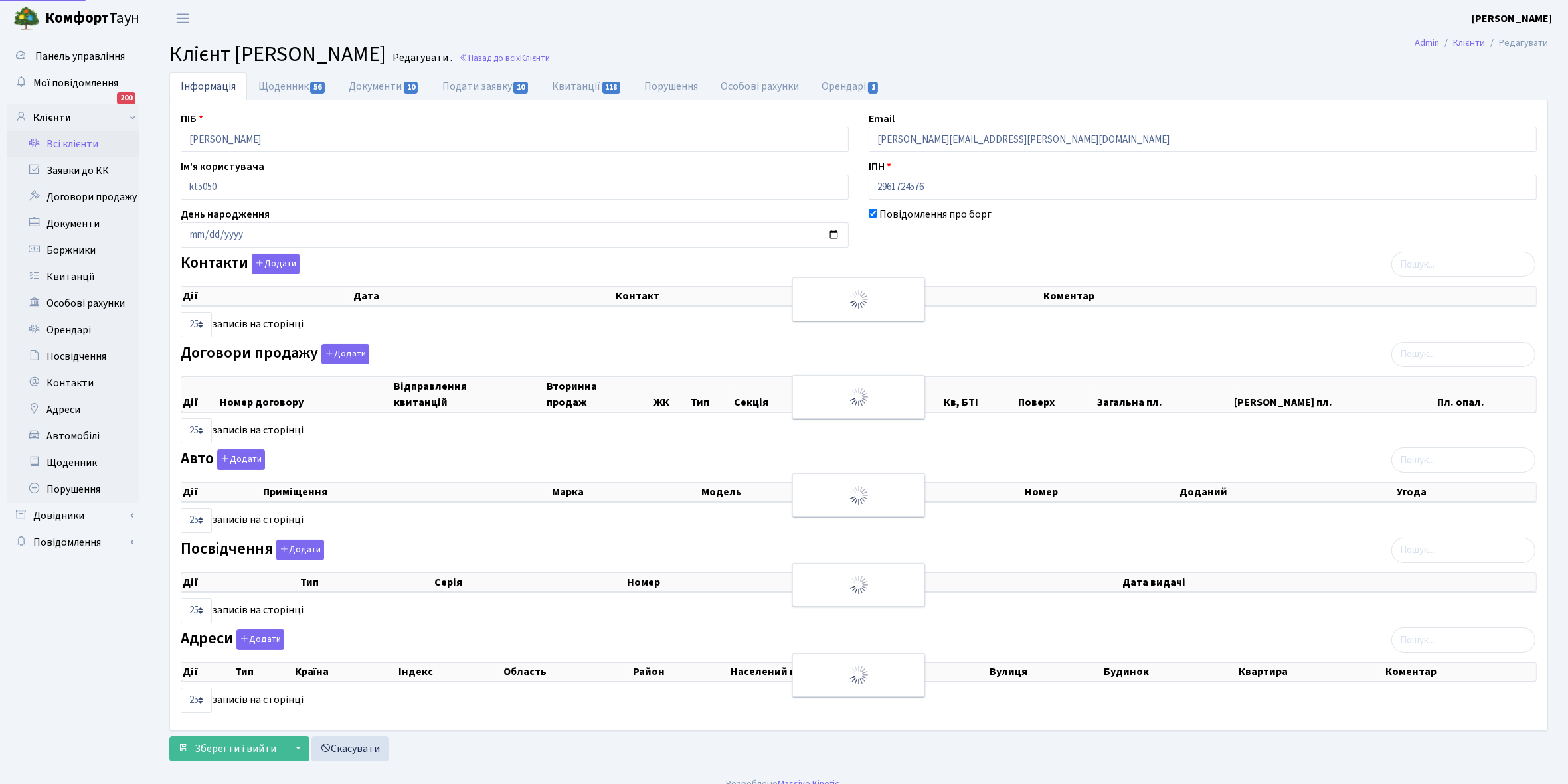
click at [276, 85] on link "Щоденник 56" at bounding box center [292, 86] width 90 height 28
select select "25"
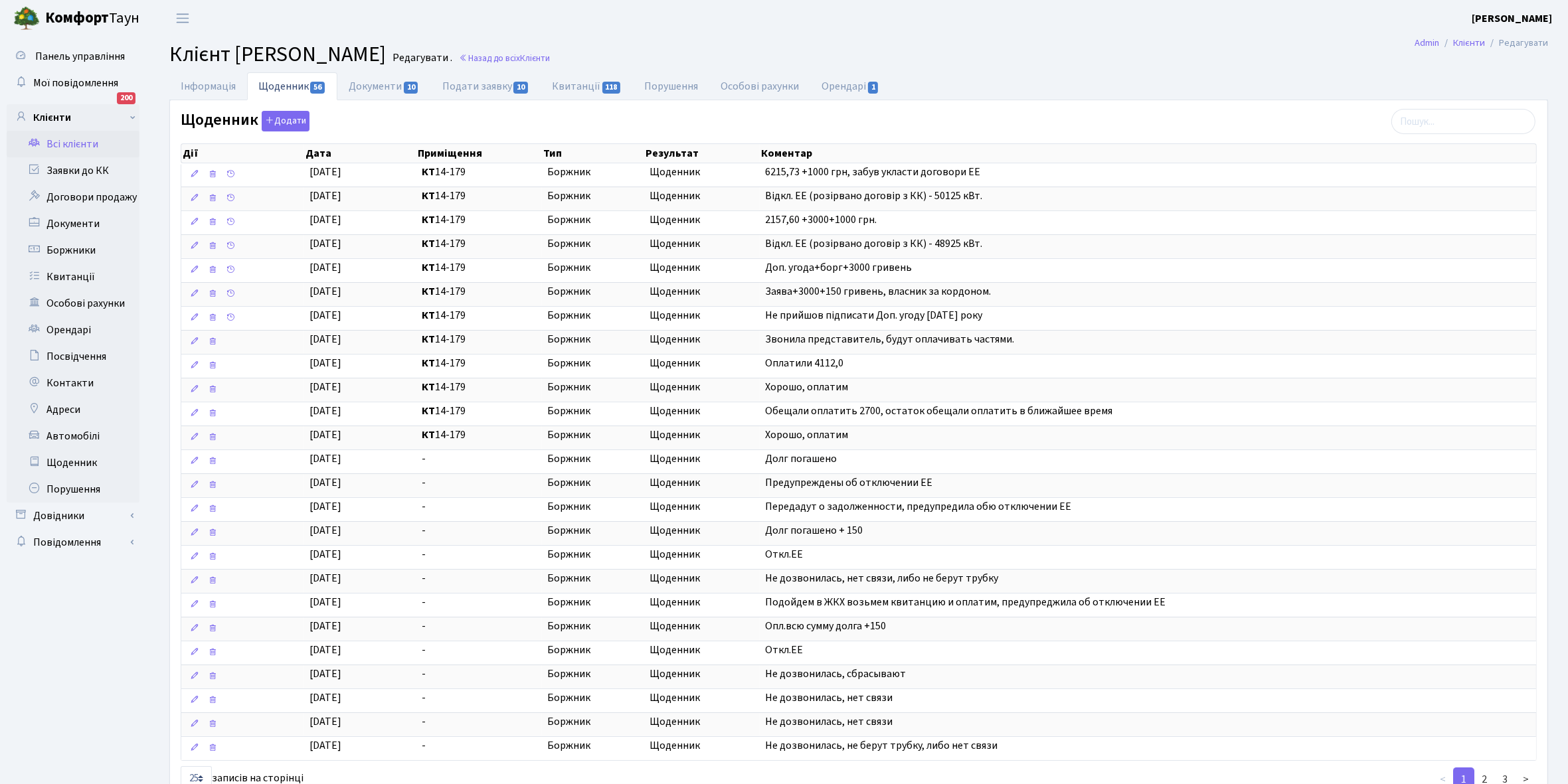
click at [74, 141] on link "Всі клієнти" at bounding box center [73, 145] width 133 height 27
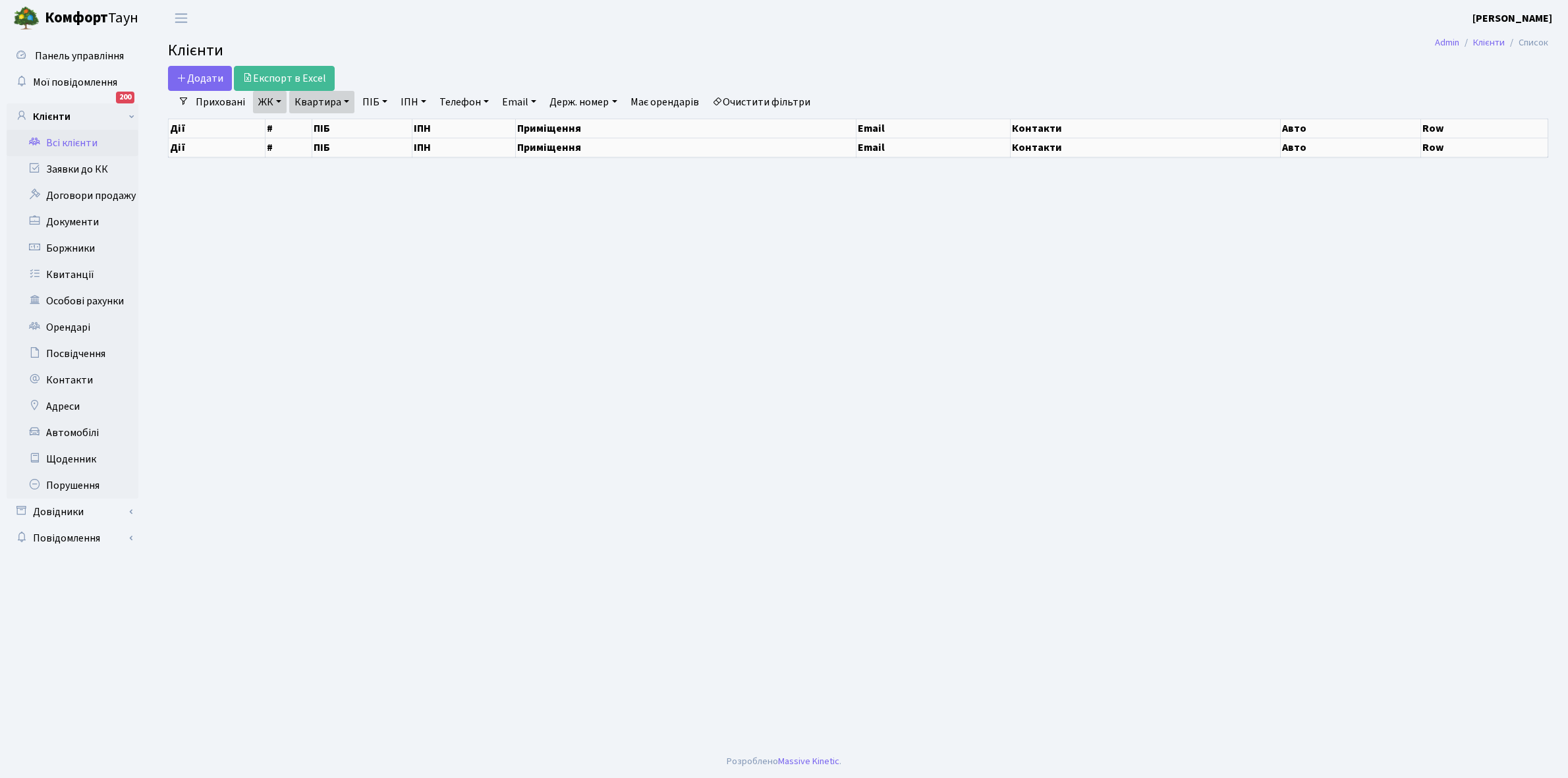
select select "25"
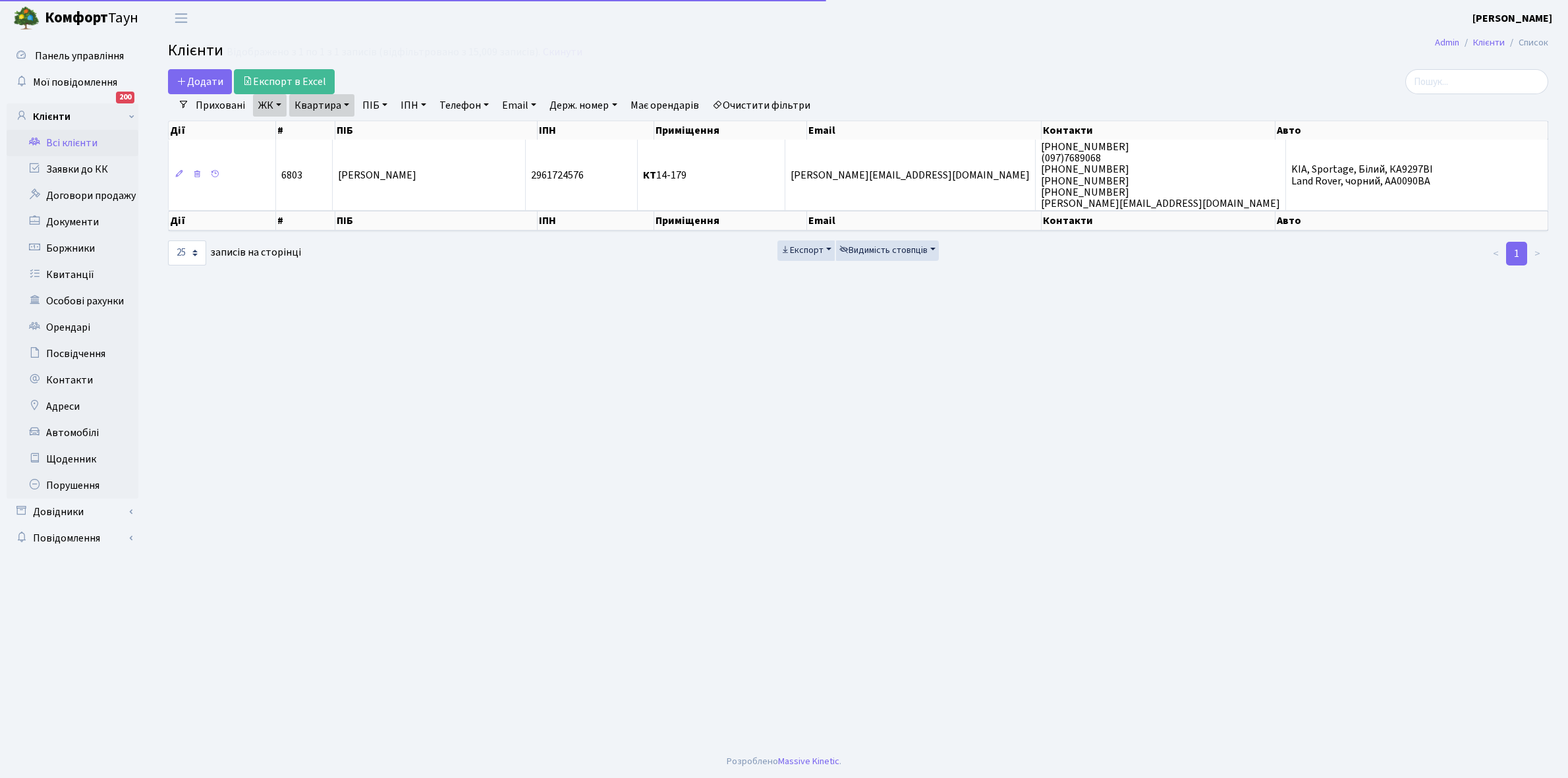
click at [344, 104] on link "Квартира" at bounding box center [321, 105] width 66 height 23
click at [339, 129] on input "14-179" at bounding box center [328, 131] width 77 height 25
type input "1"
type input "15-54"
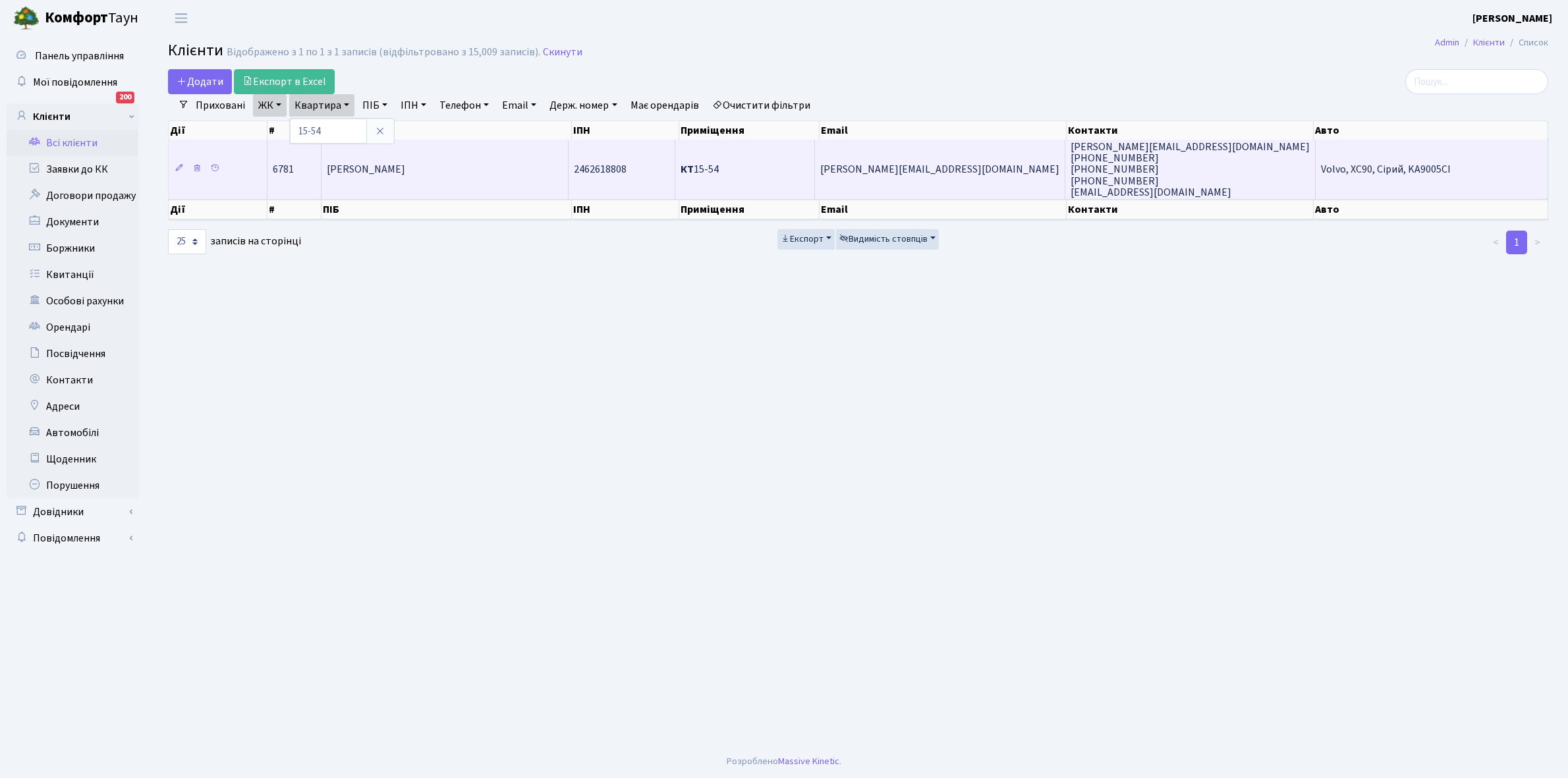
click at [405, 162] on span "[PERSON_NAME]" at bounding box center [366, 169] width 79 height 14
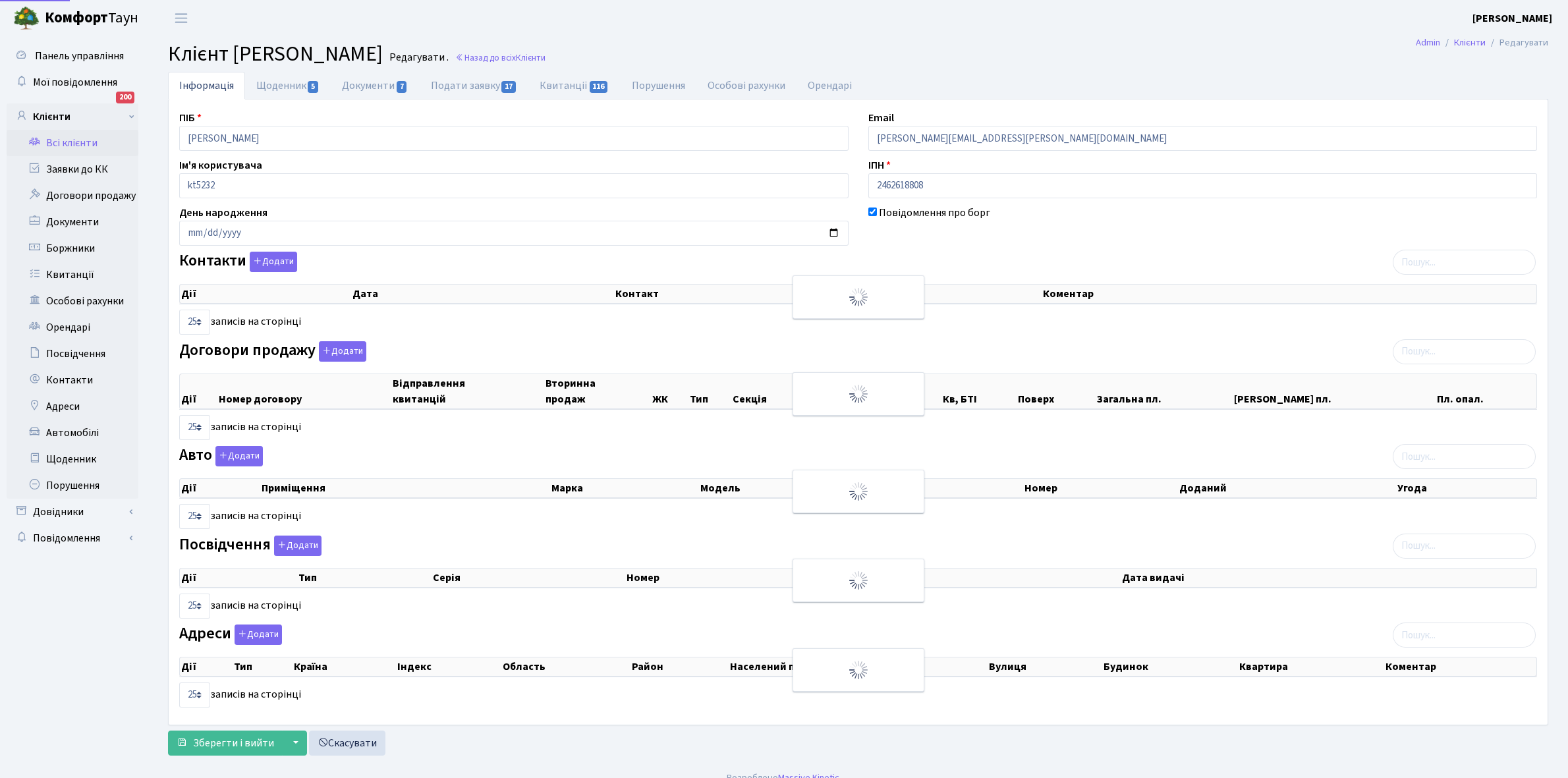
select select "25"
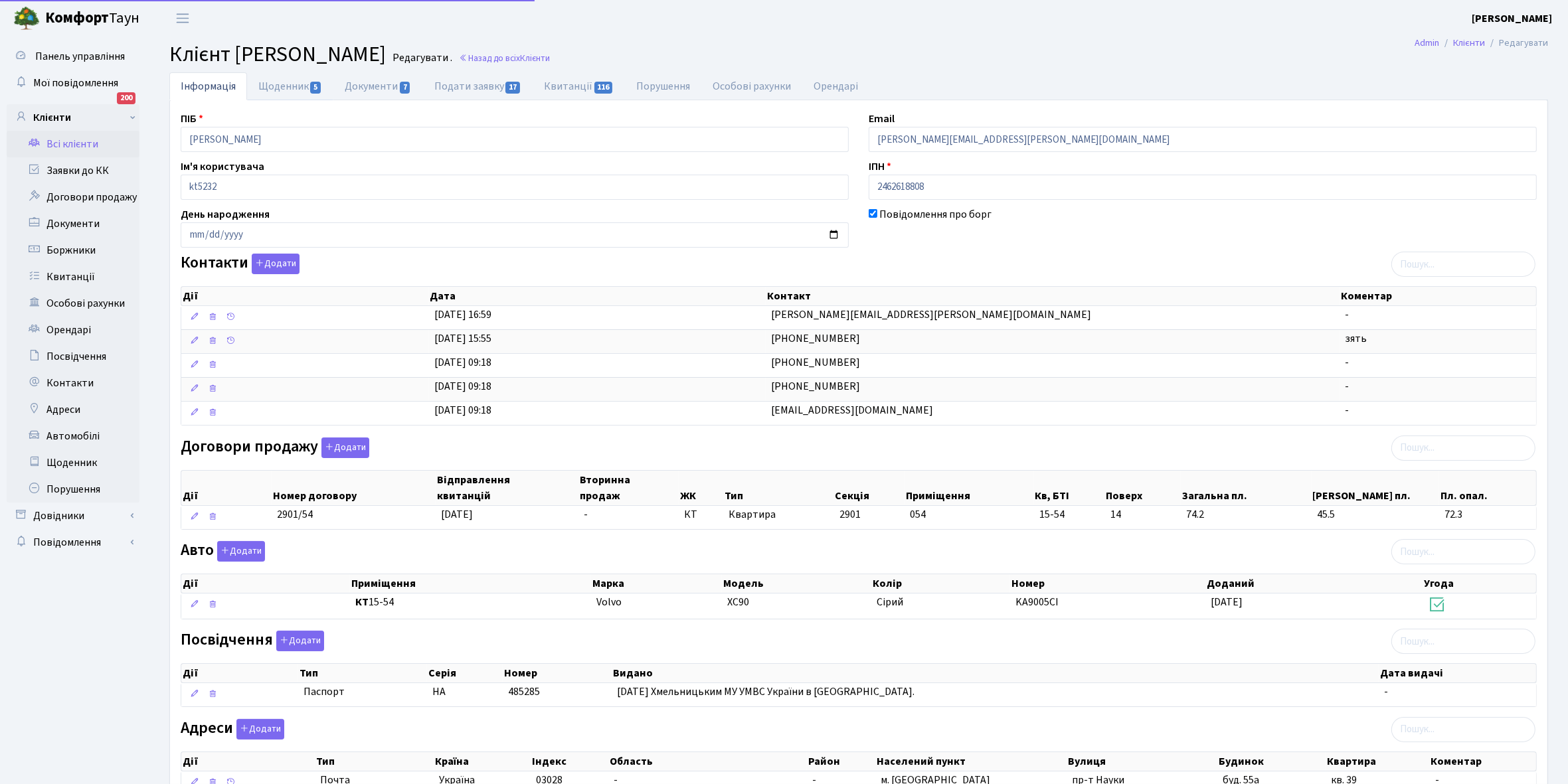
click at [278, 84] on link "Щоденник 5" at bounding box center [290, 86] width 86 height 28
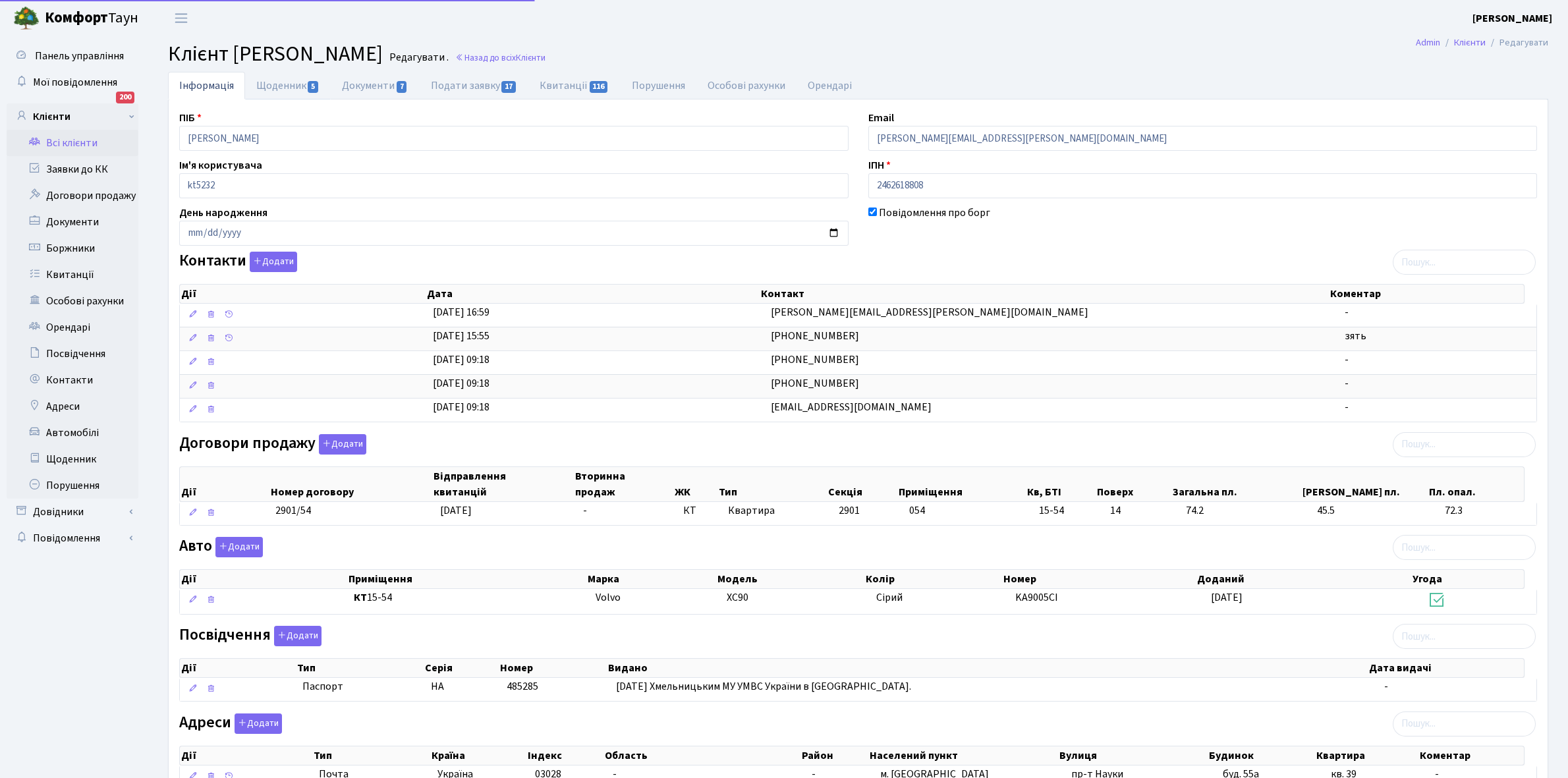
select select "25"
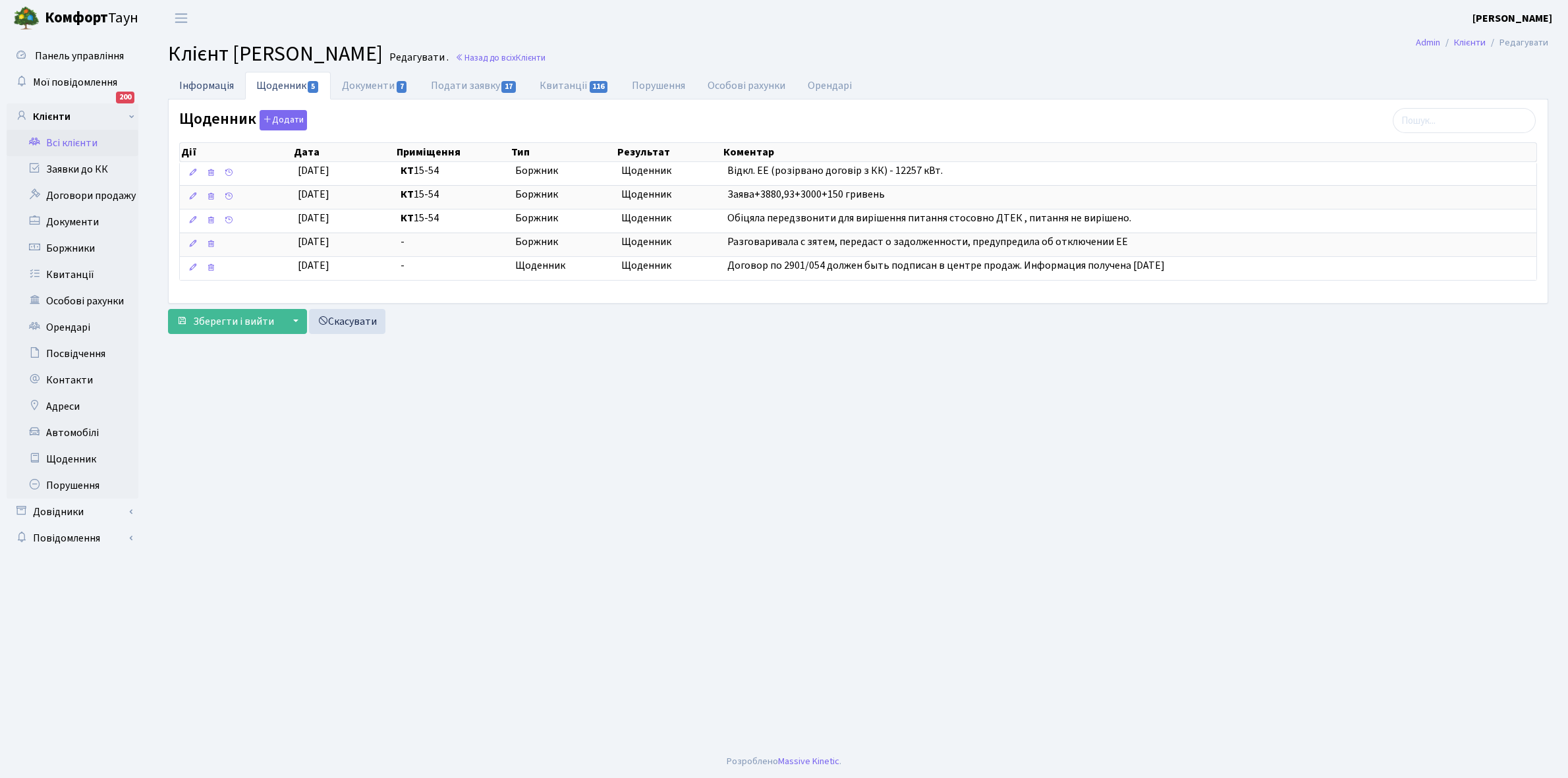
click at [188, 80] on link "Інформація" at bounding box center [206, 85] width 77 height 27
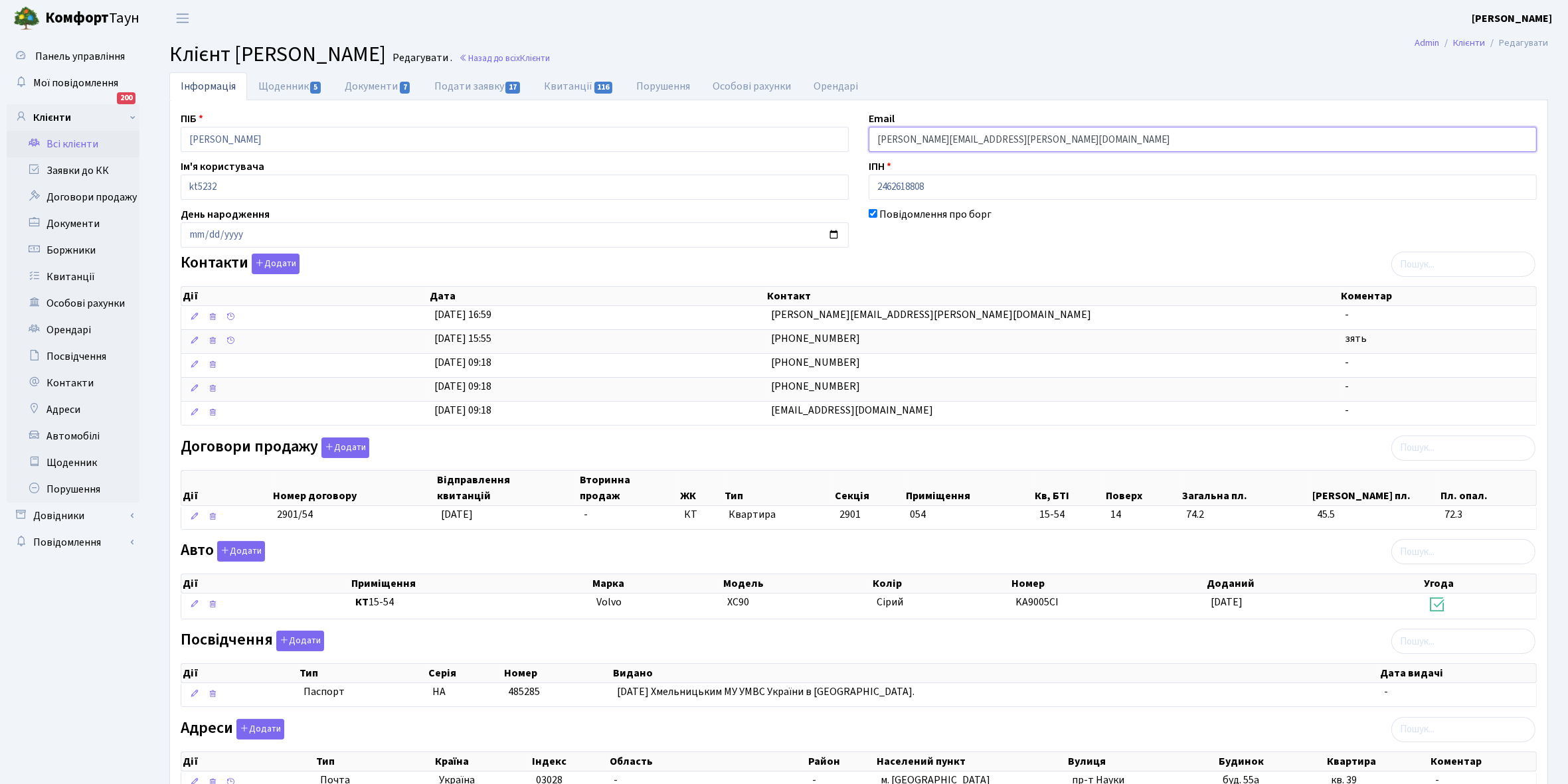
drag, startPoint x: 875, startPoint y: 137, endPoint x: 1073, endPoint y: 149, distance: 198.4
click at [1073, 149] on input "kristina.abramian@icloud.com" at bounding box center [1202, 139] width 668 height 25
click at [272, 83] on link "Щоденник 5" at bounding box center [290, 86] width 86 height 27
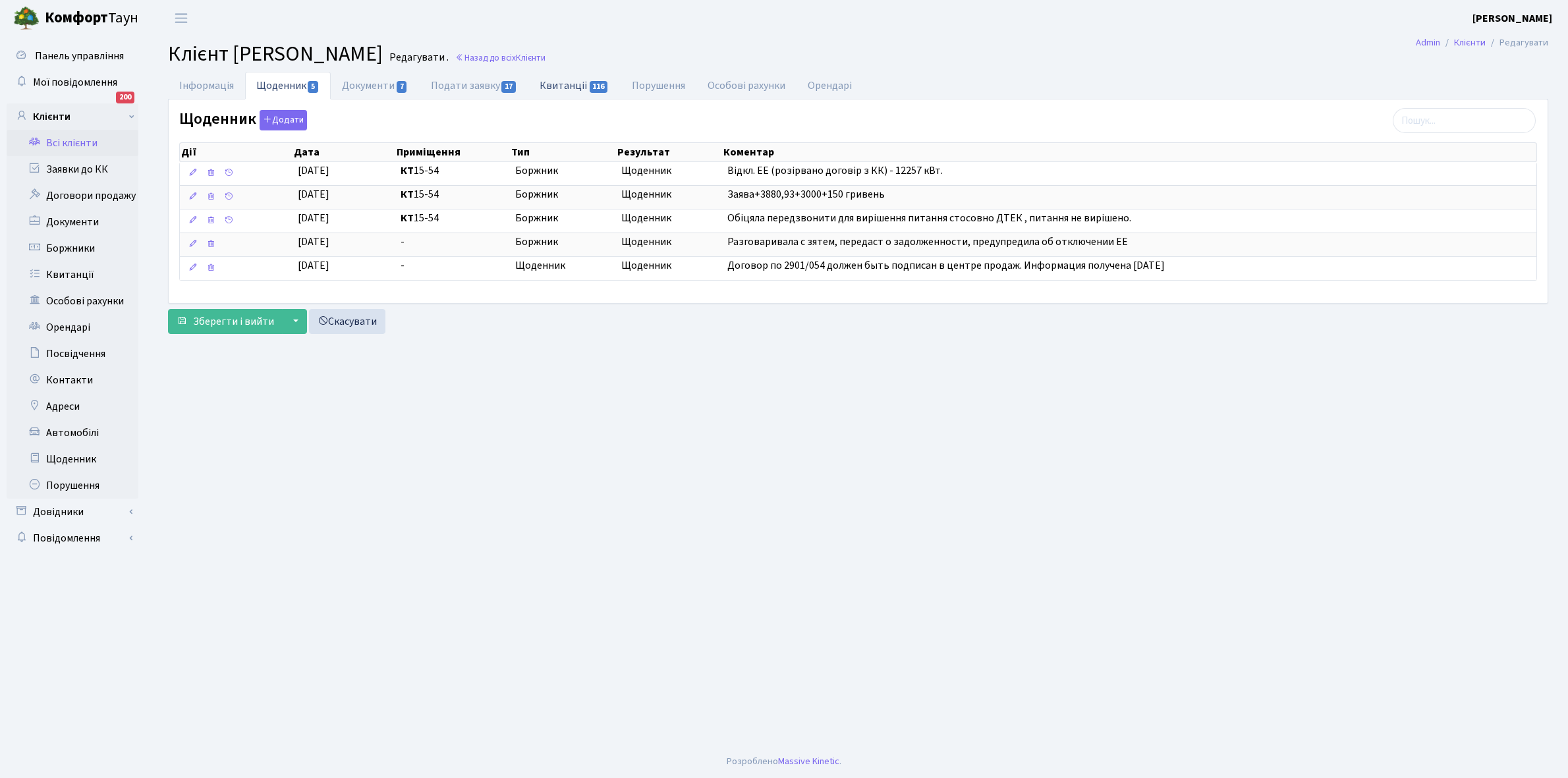
click at [565, 85] on link "Квитанції 116" at bounding box center [574, 85] width 91 height 27
select select "25"
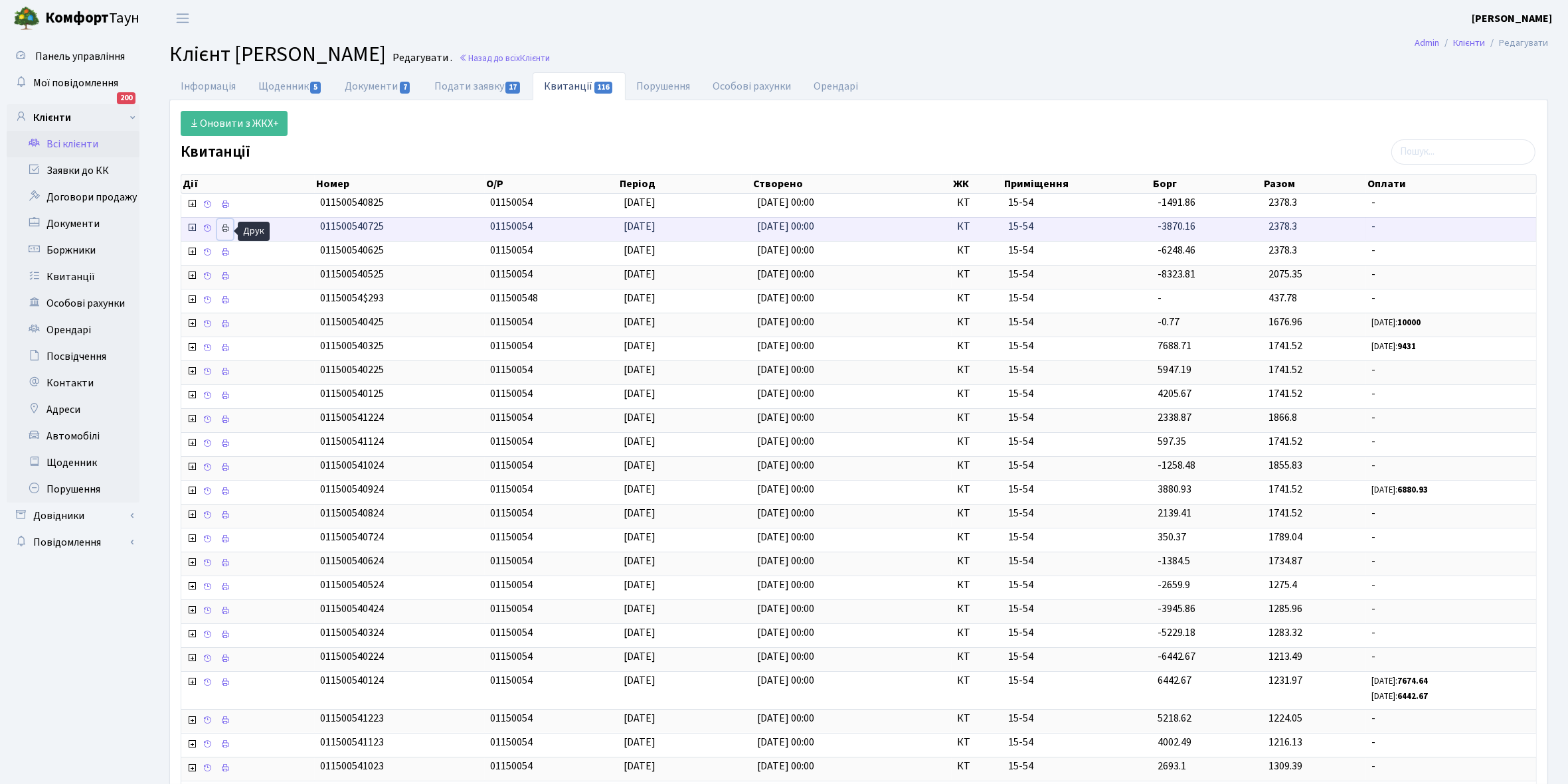
click at [224, 230] on icon at bounding box center [225, 229] width 10 height 10
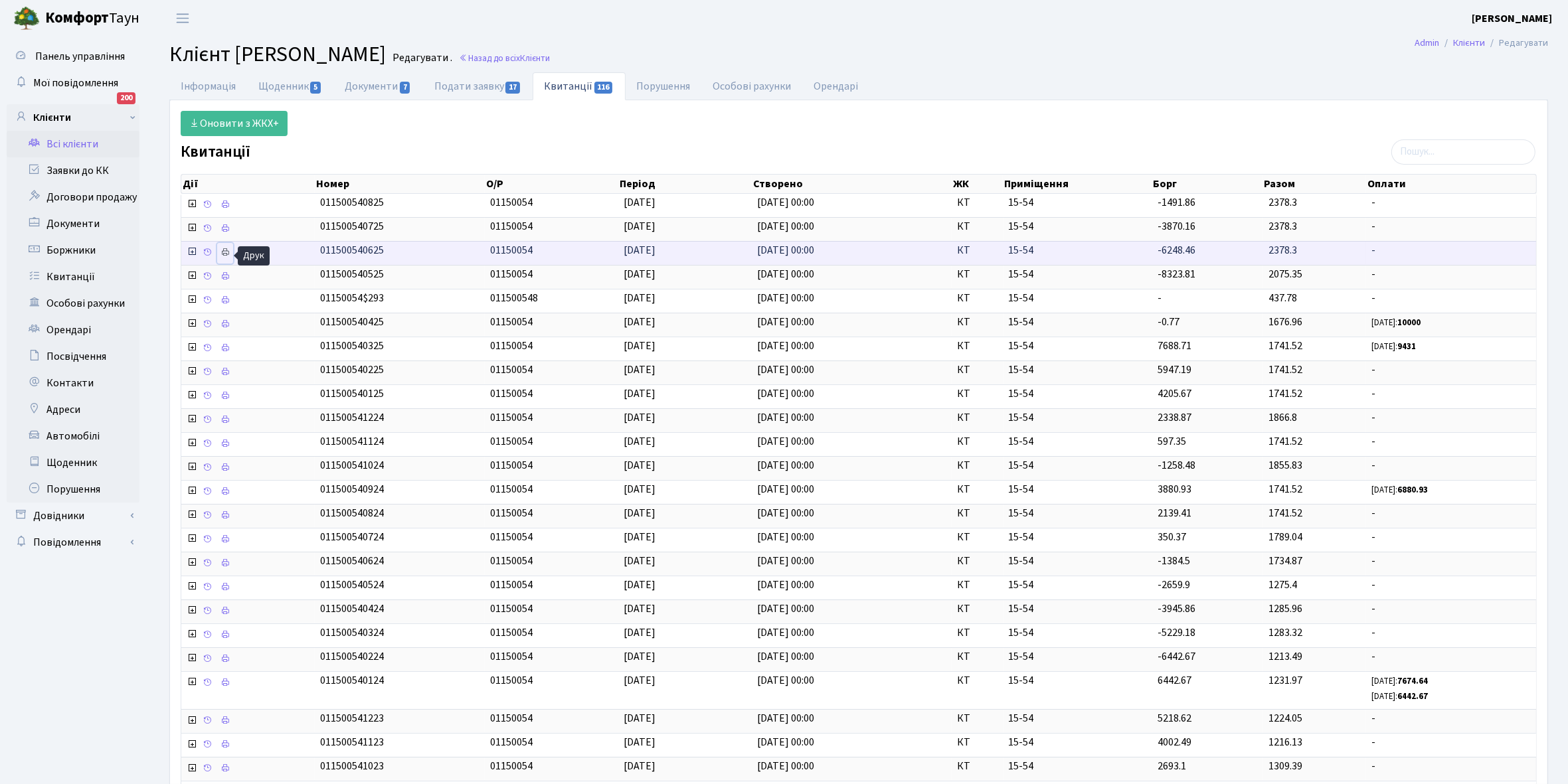
click at [228, 256] on icon at bounding box center [225, 253] width 10 height 10
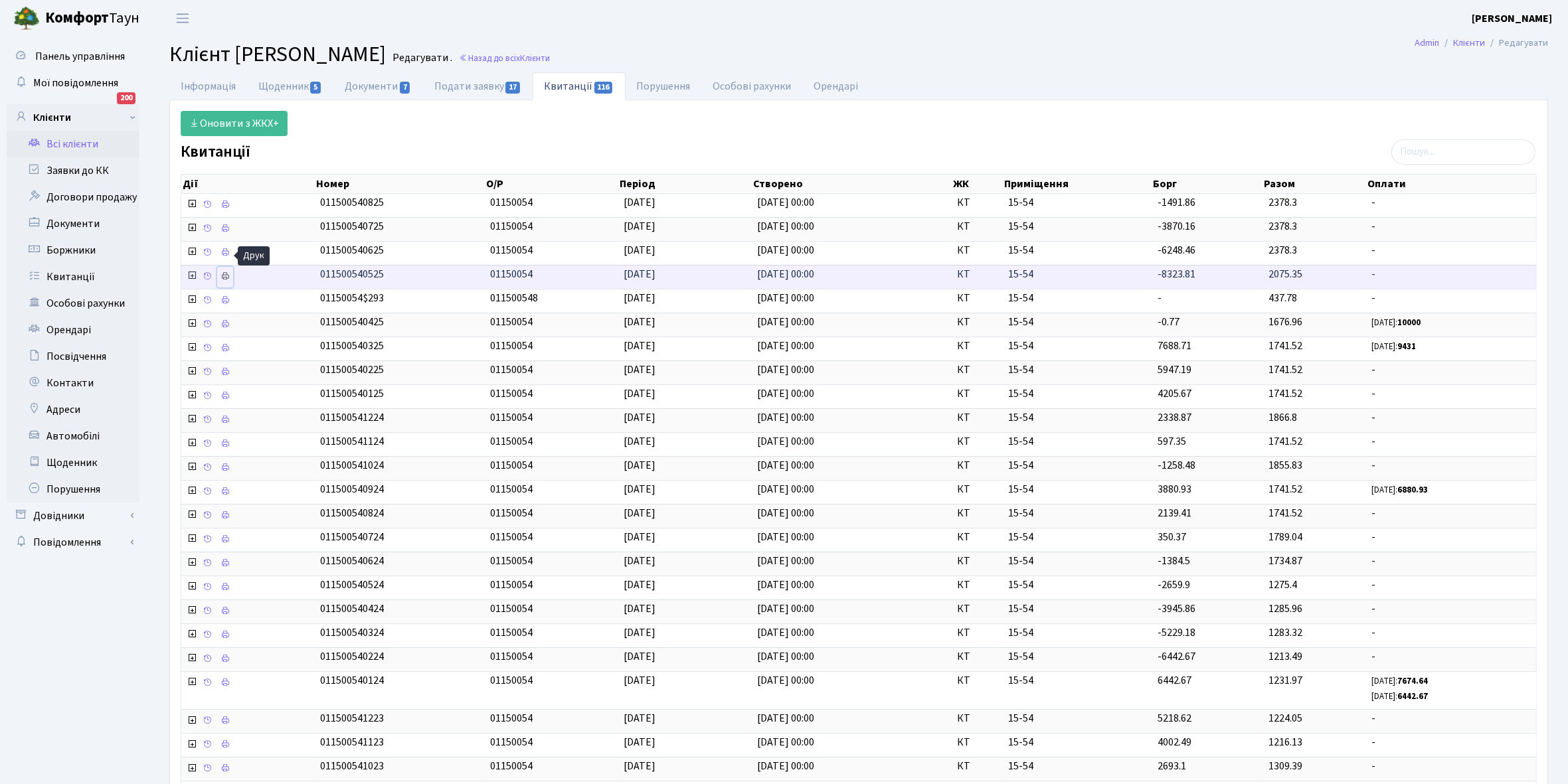
click at [229, 280] on icon at bounding box center [225, 277] width 10 height 10
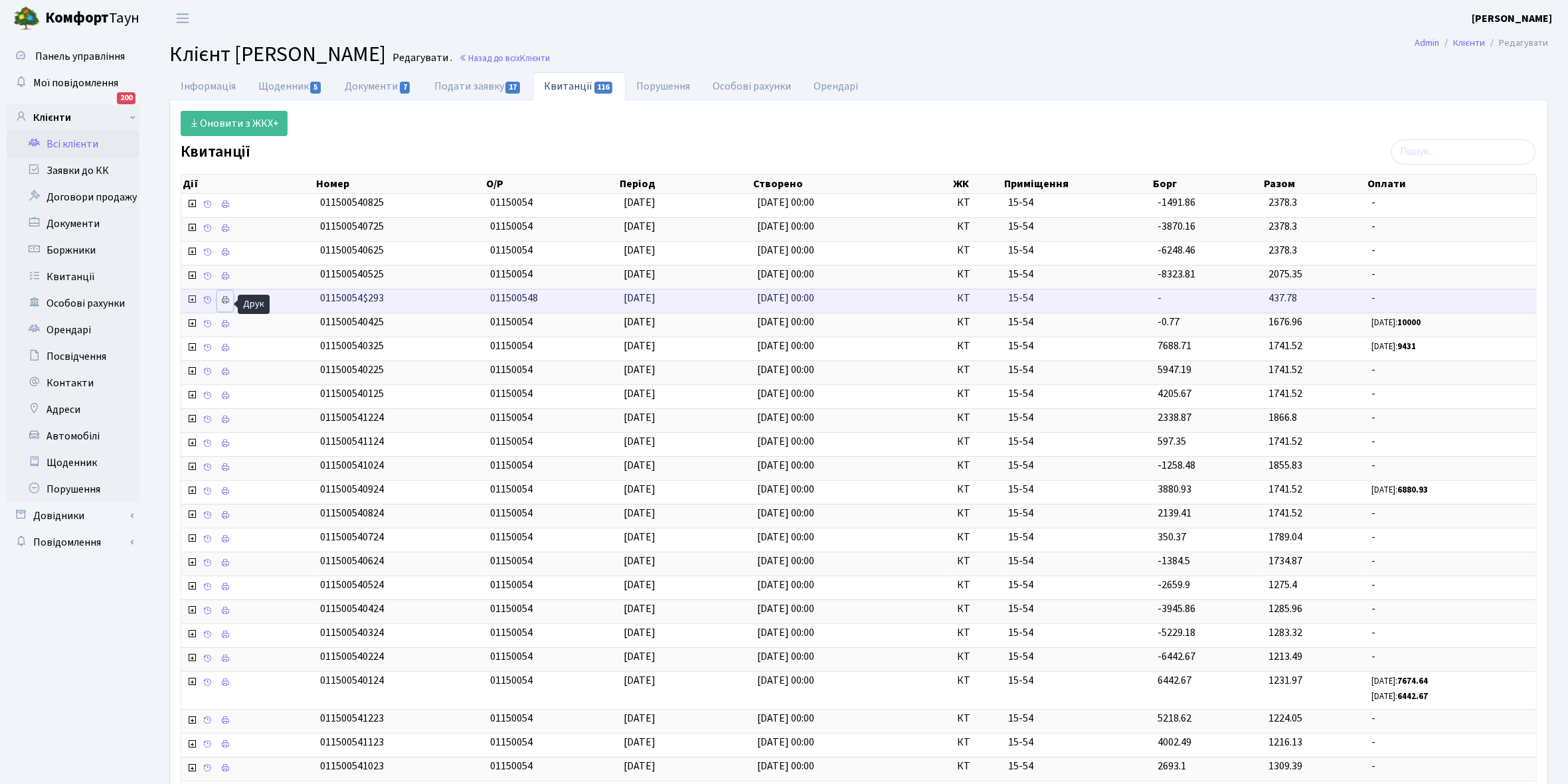
click at [226, 300] on icon at bounding box center [225, 301] width 10 height 10
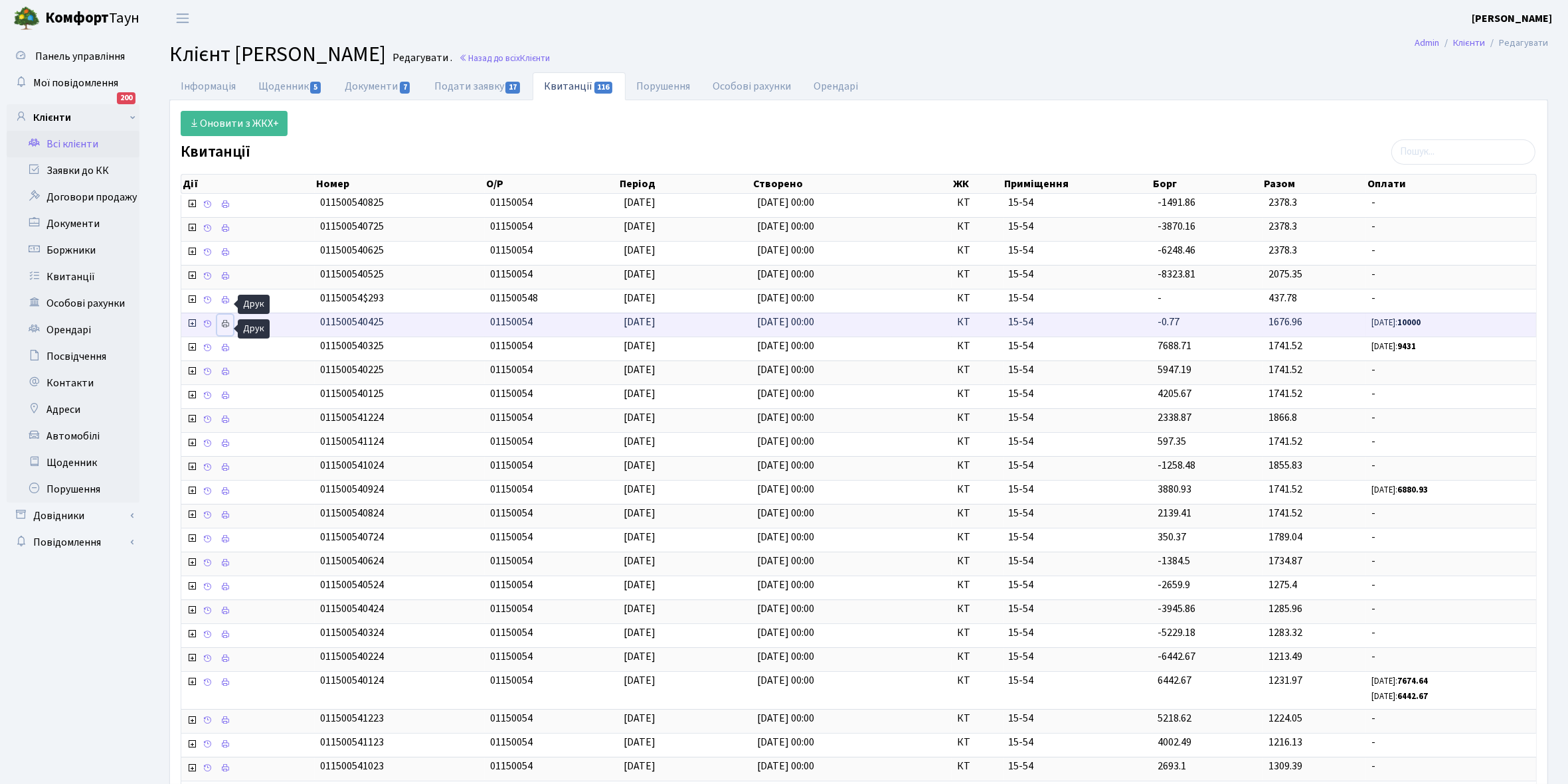
click at [224, 325] on icon at bounding box center [225, 324] width 10 height 10
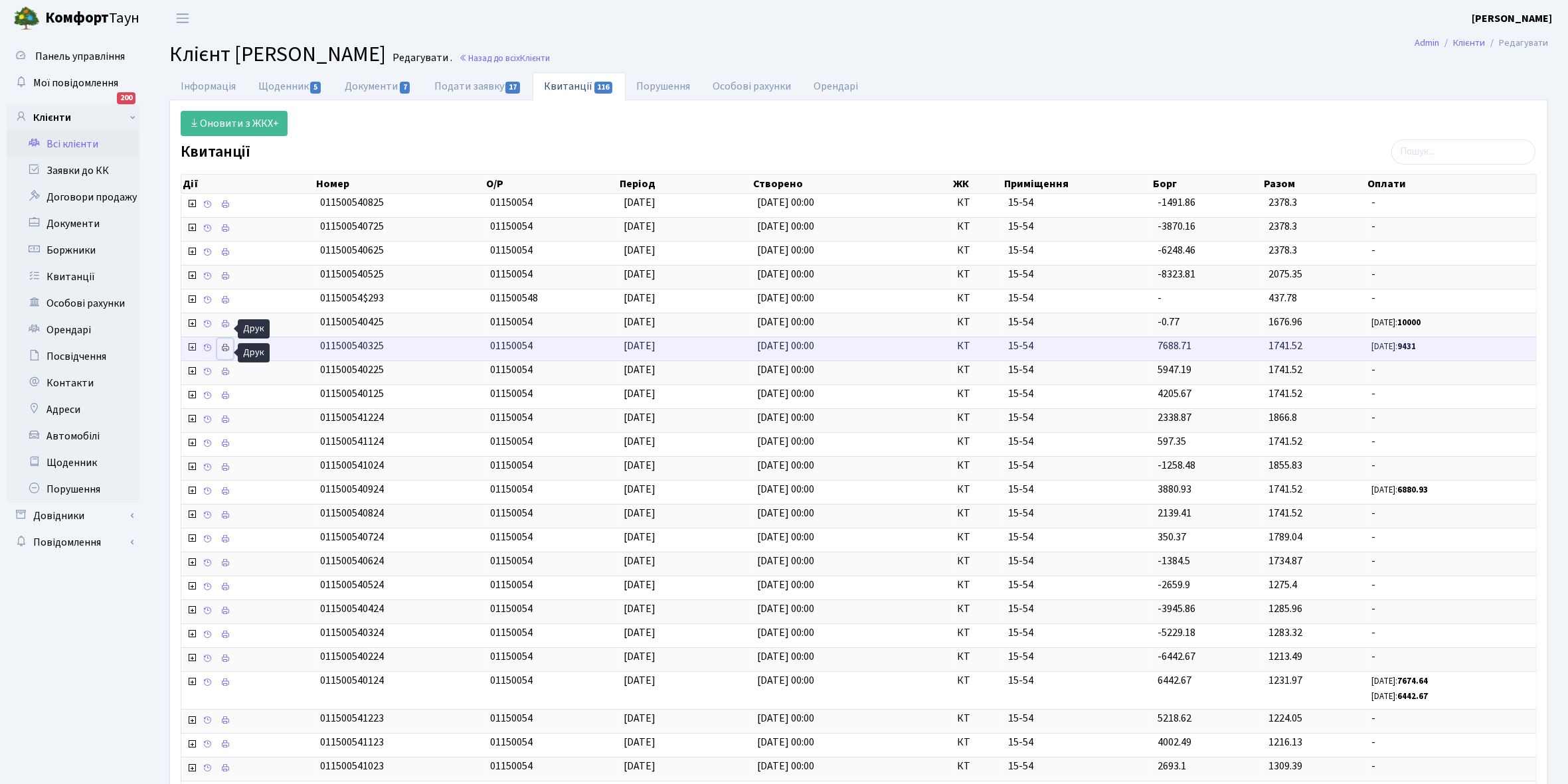
click at [227, 350] on icon at bounding box center [225, 347] width 10 height 10
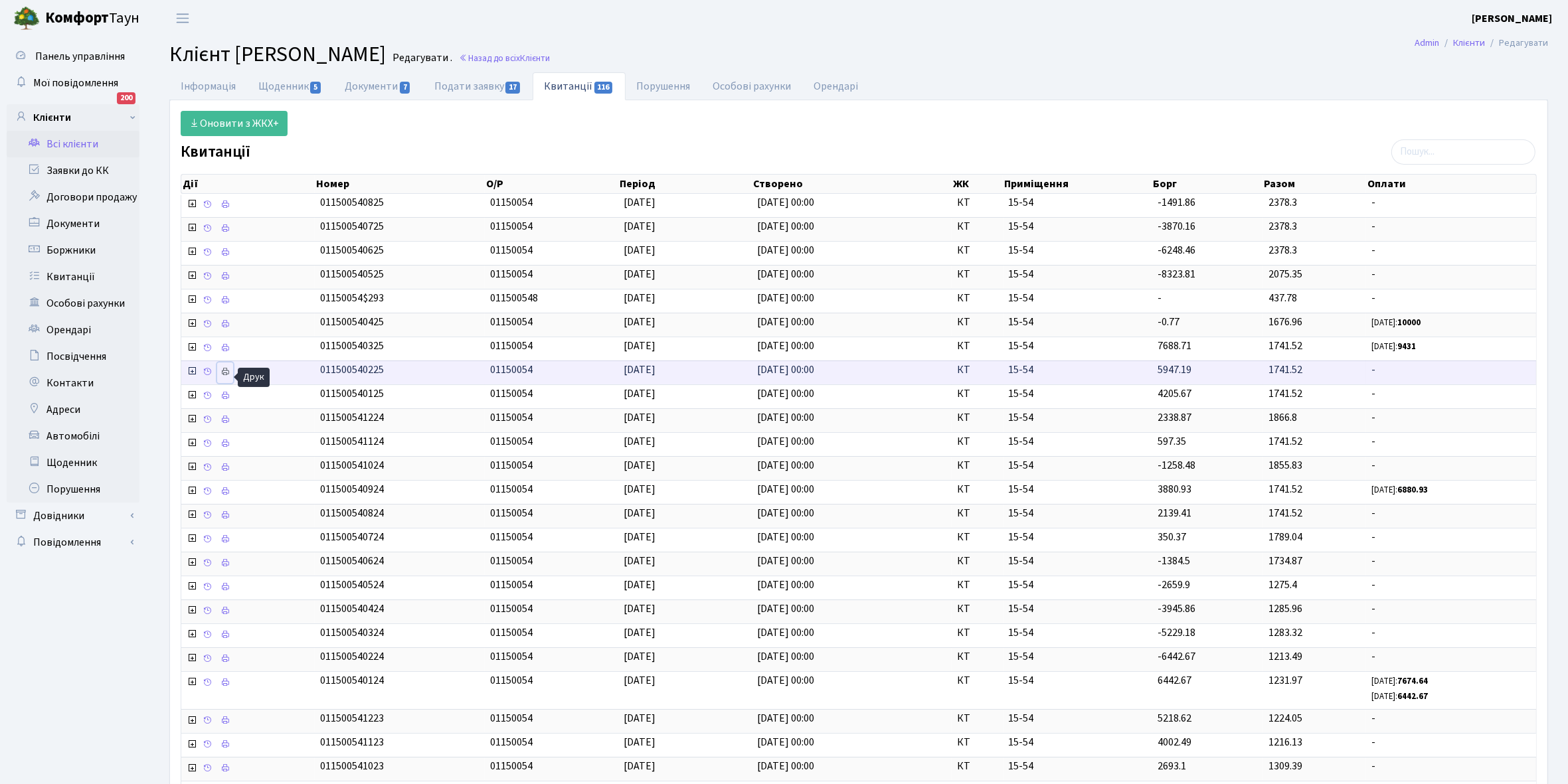
click at [229, 372] on icon at bounding box center [225, 371] width 10 height 10
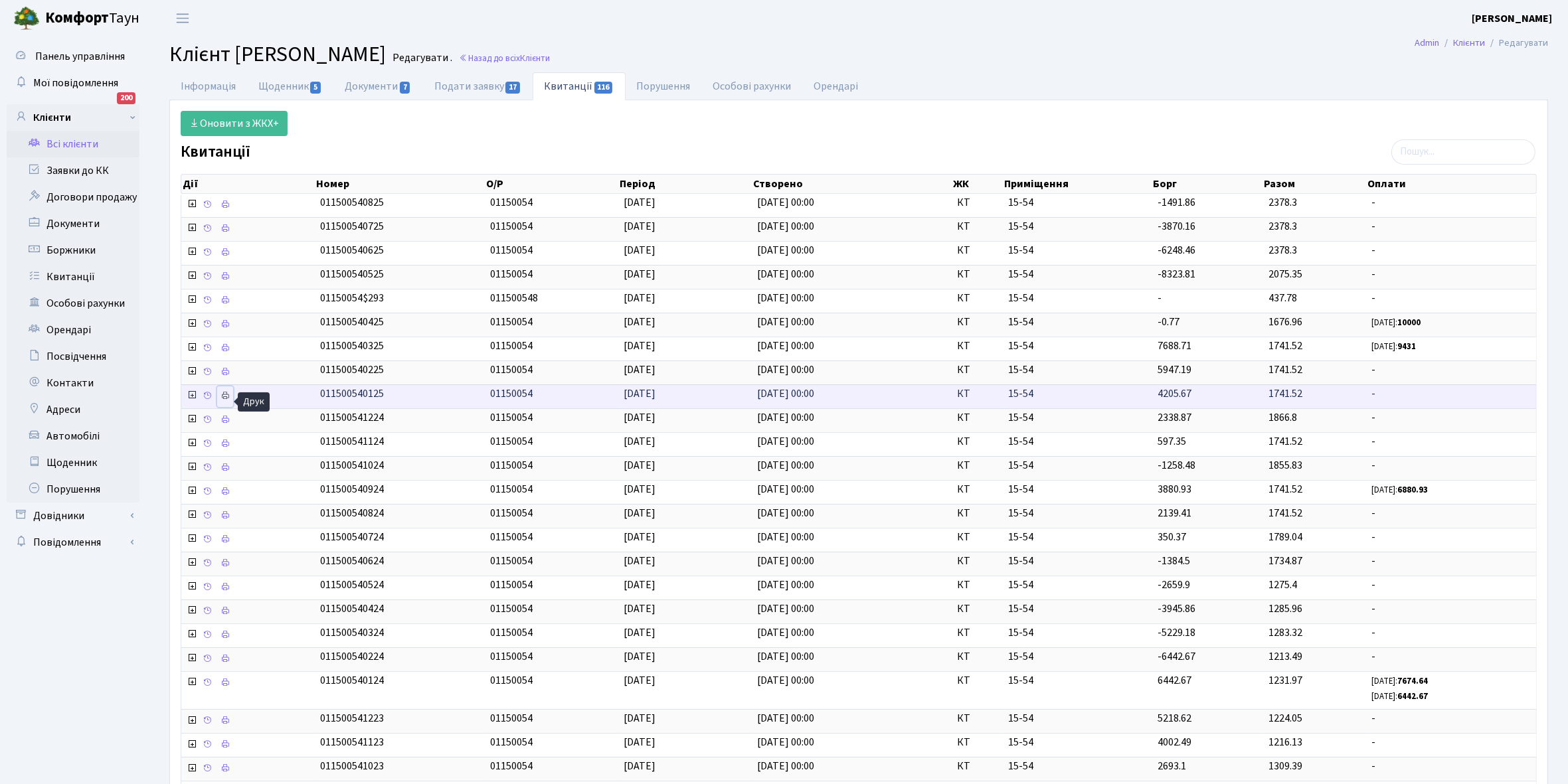
click at [226, 399] on icon at bounding box center [225, 395] width 10 height 10
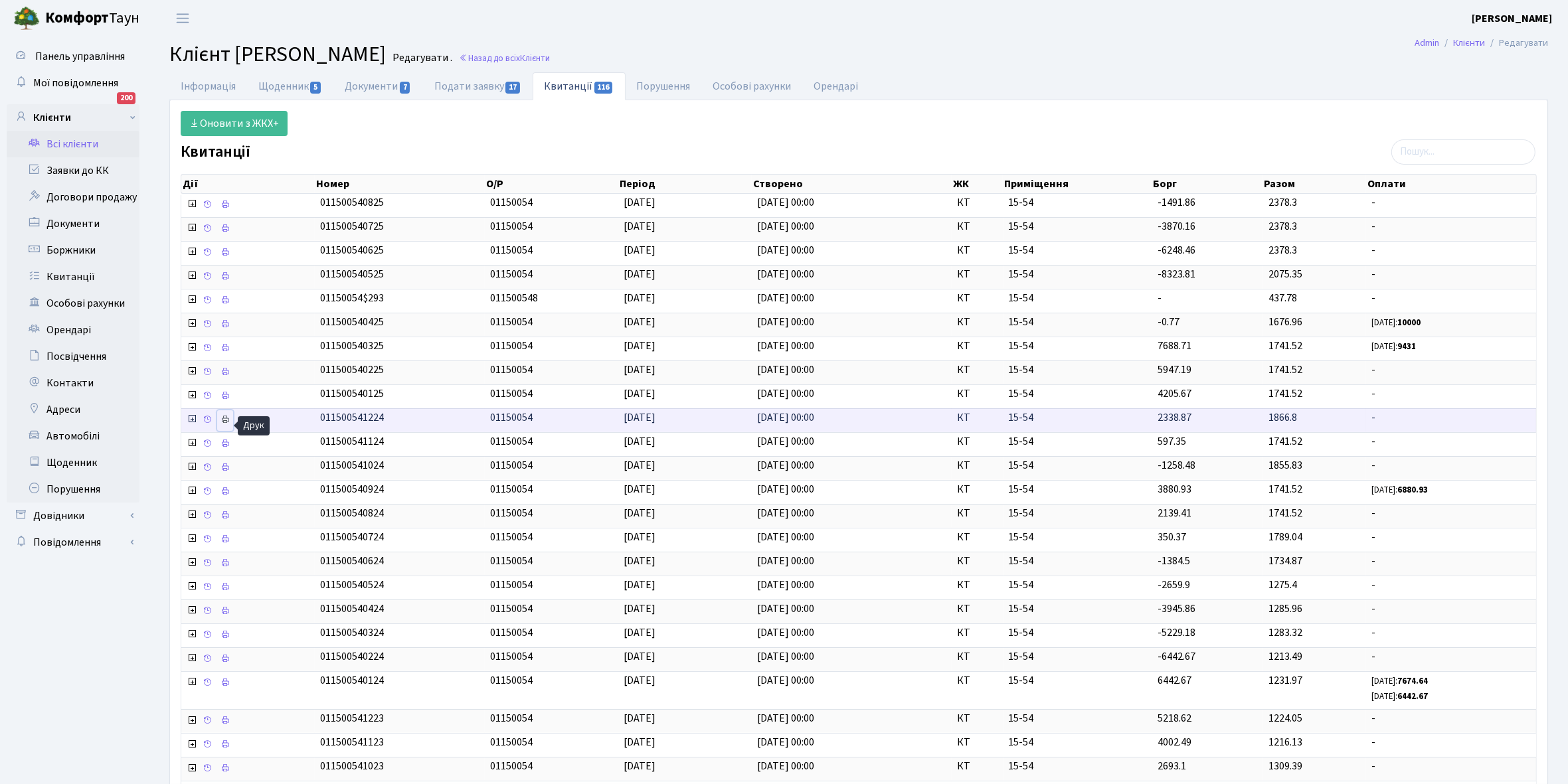
click at [227, 422] on icon at bounding box center [225, 419] width 10 height 10
click at [287, 85] on link "Щоденник 5" at bounding box center [290, 86] width 86 height 27
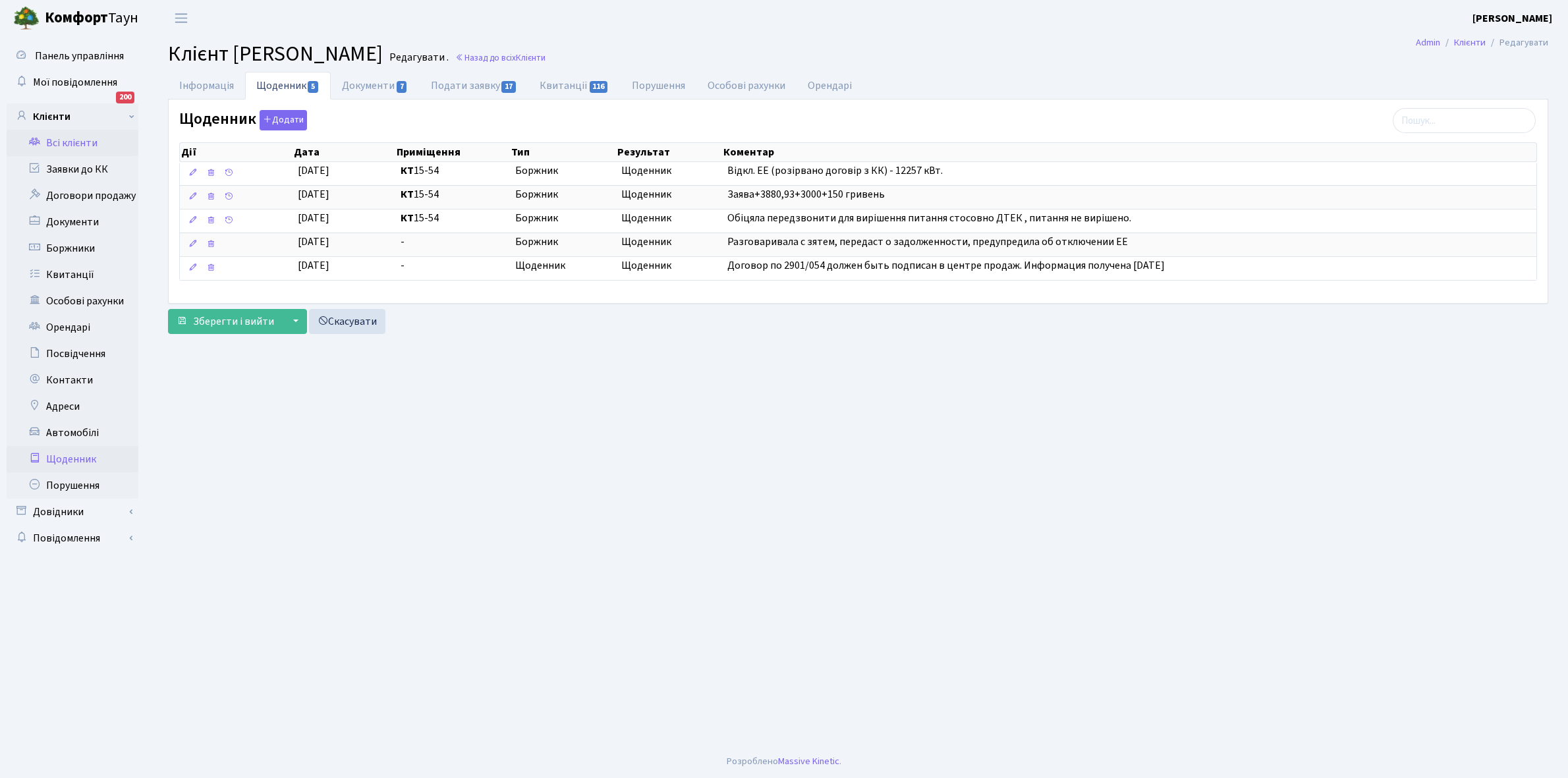
click at [71, 456] on link "Щоденник" at bounding box center [72, 459] width 132 height 27
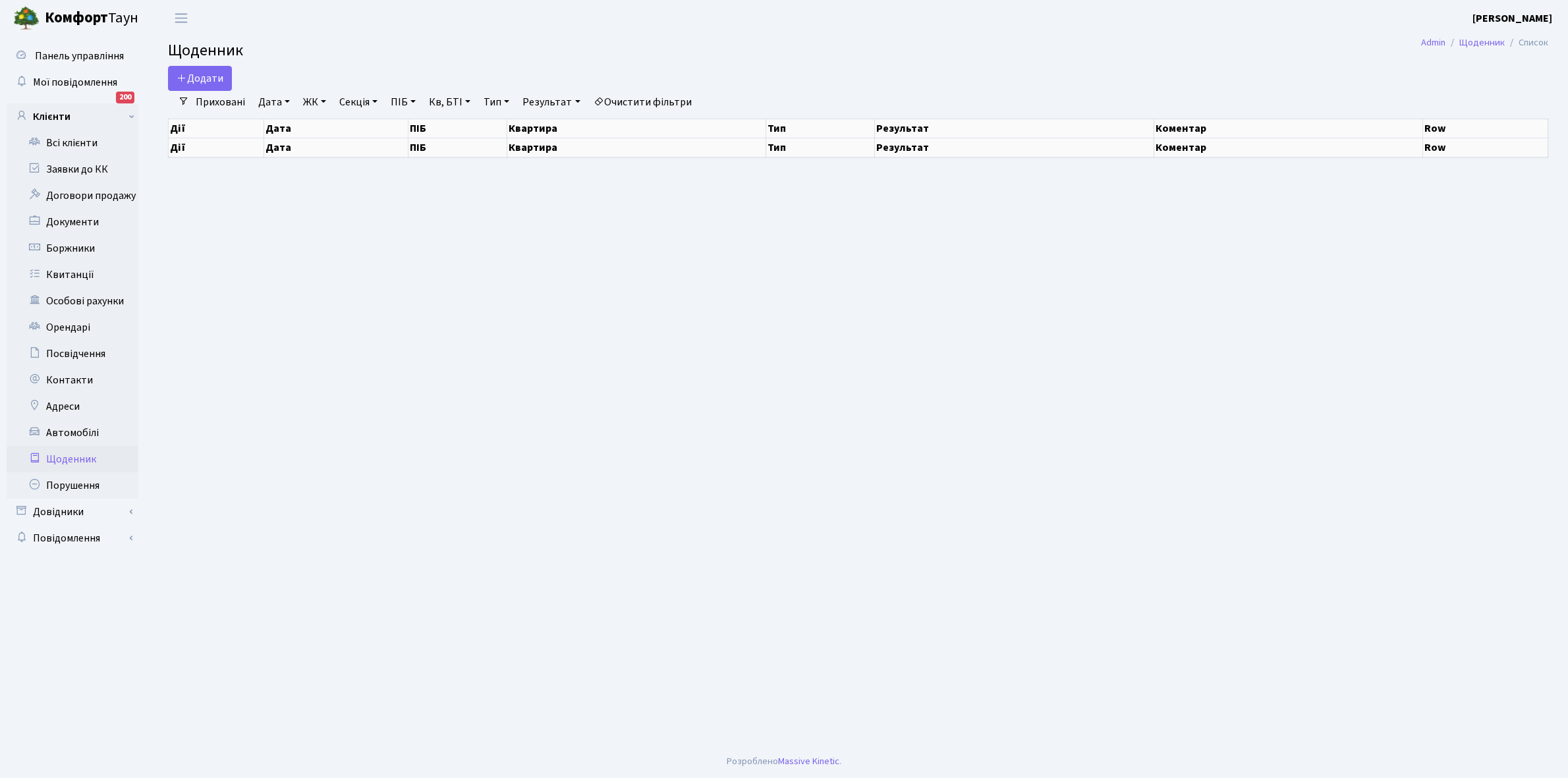
select select "25"
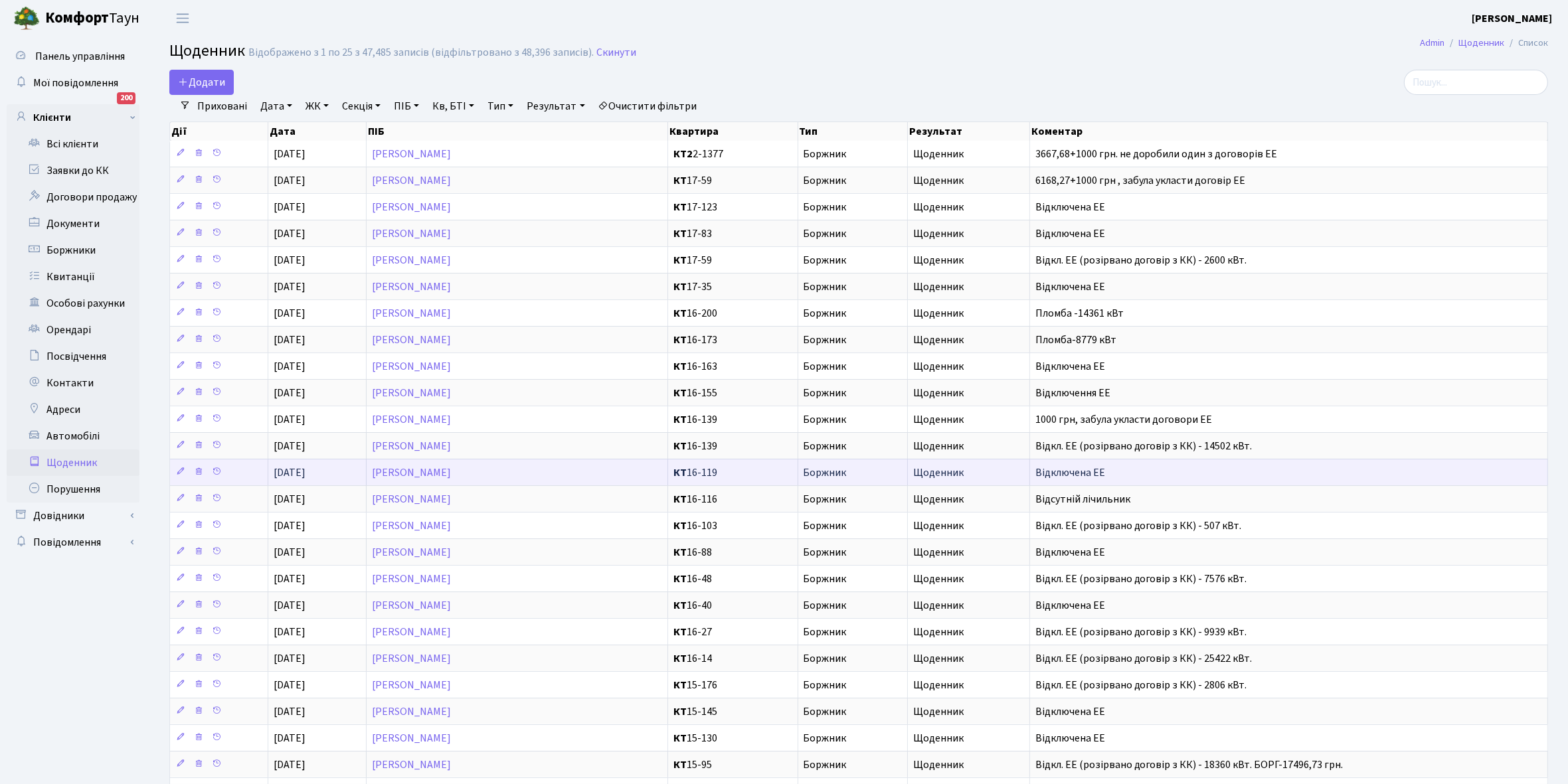
scroll to position [83, 0]
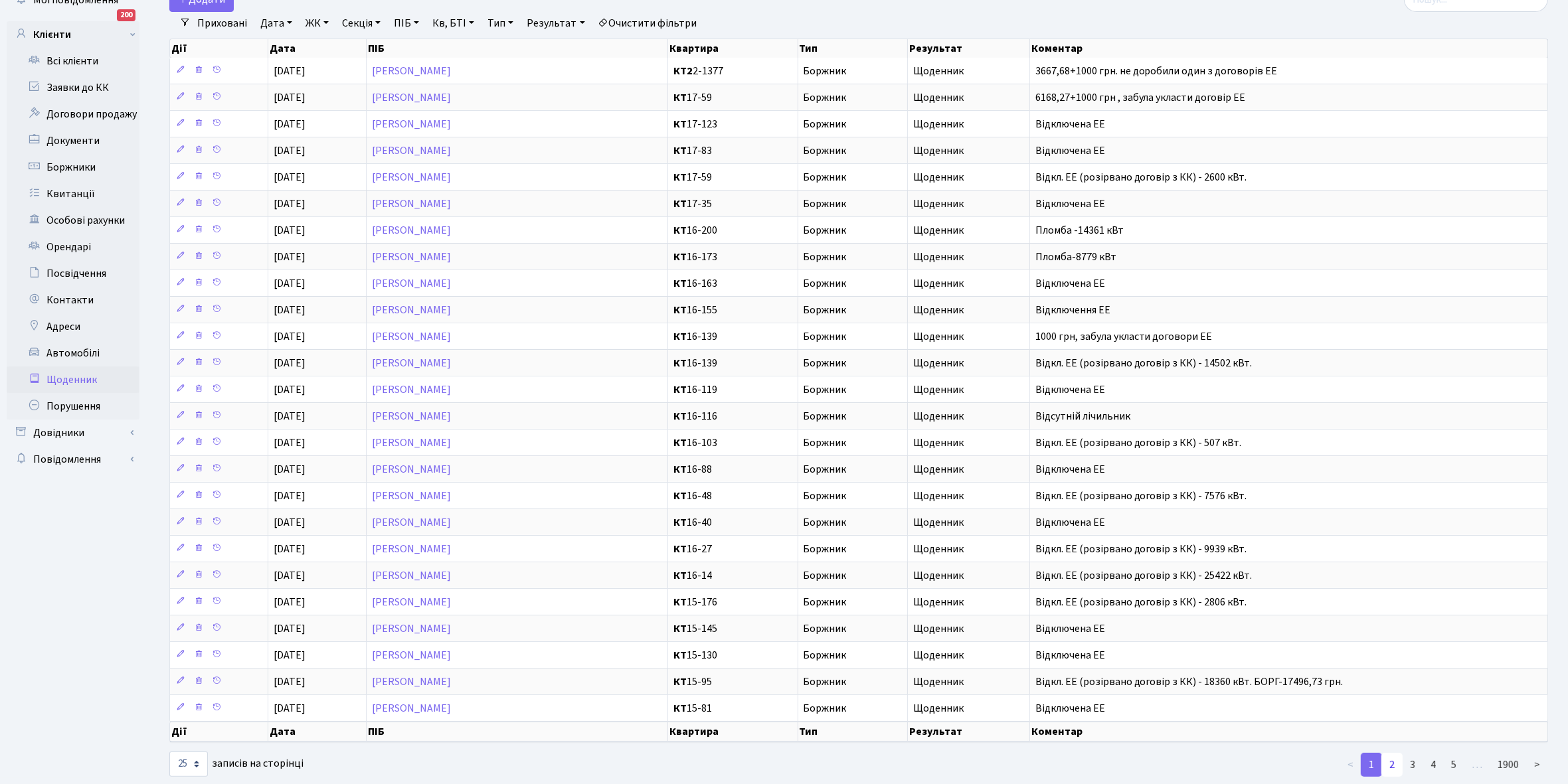
click at [1396, 772] on link "2" at bounding box center [1392, 764] width 21 height 24
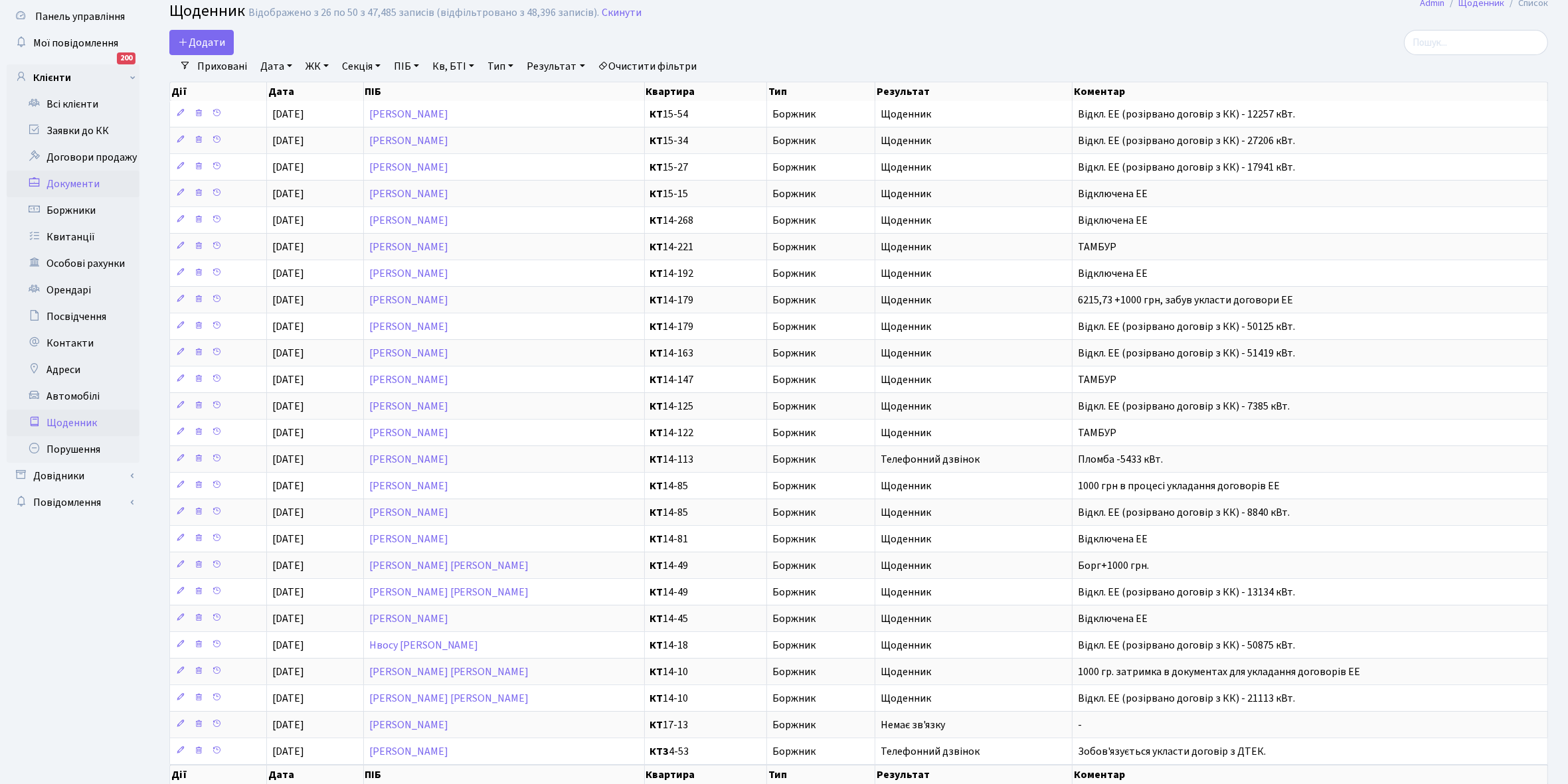
scroll to position [0, 0]
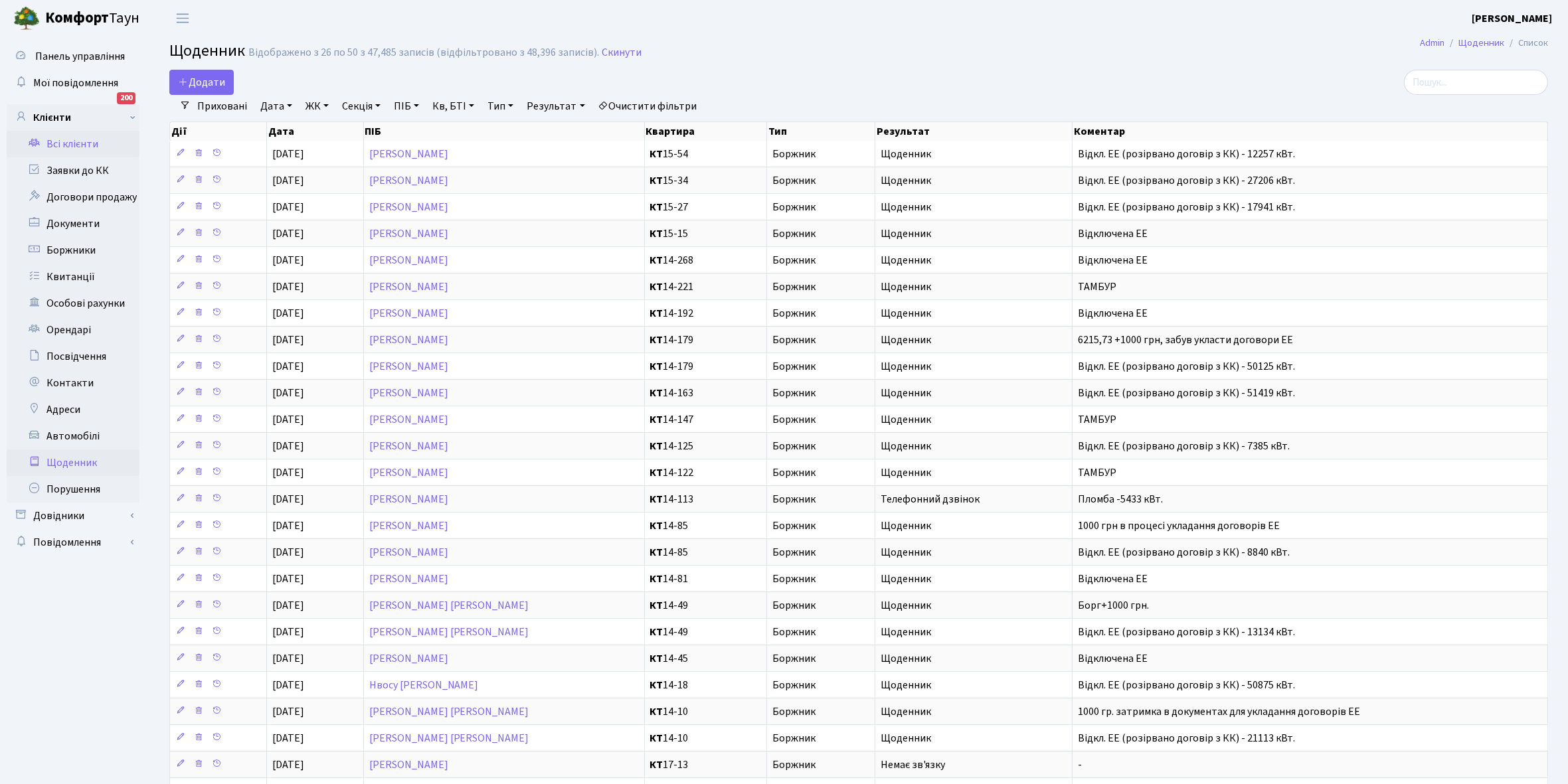
click at [84, 143] on link "Всі клієнти" at bounding box center [73, 145] width 133 height 27
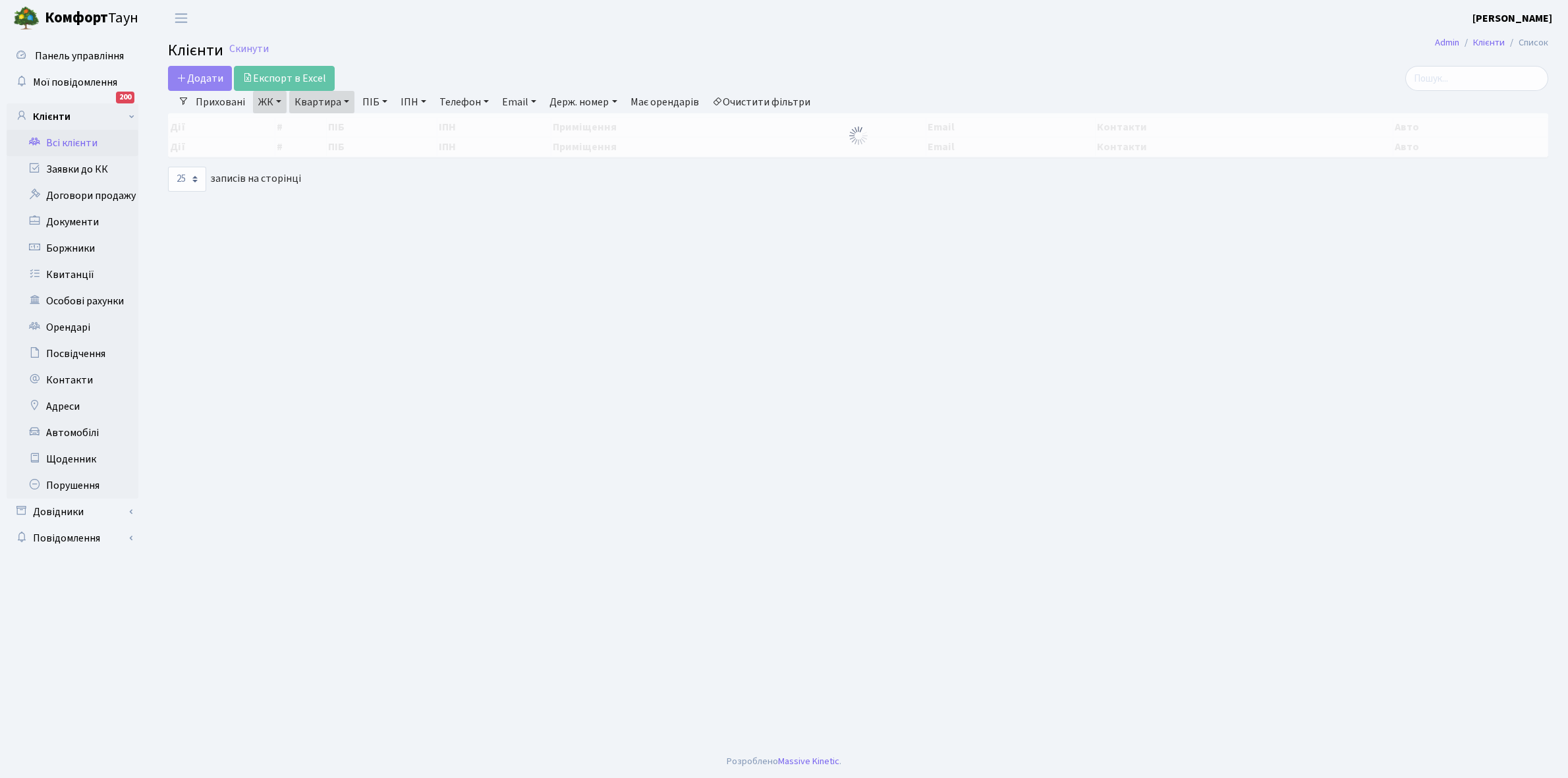
select select "25"
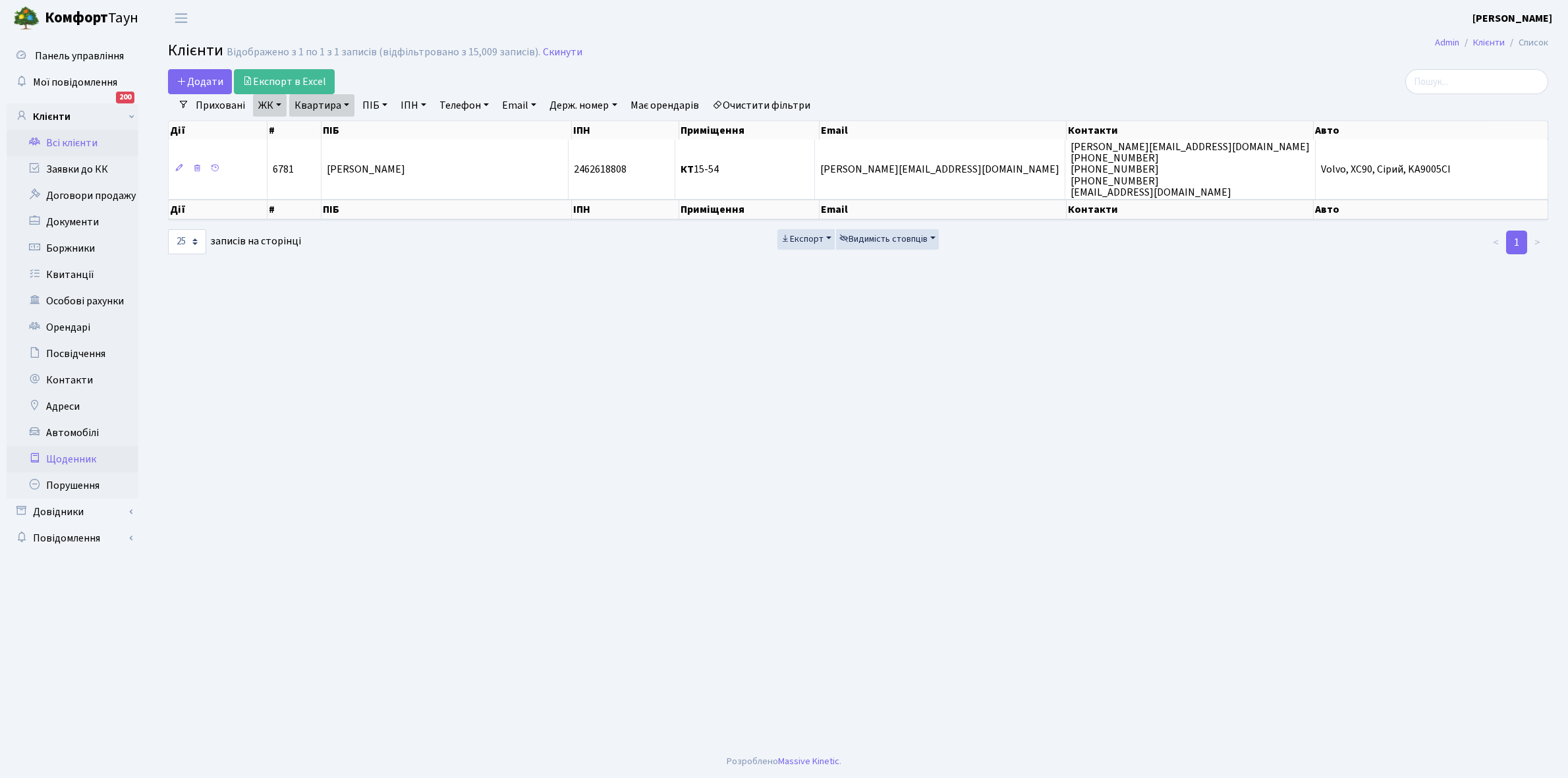
click at [61, 459] on link "Щоденник" at bounding box center [72, 459] width 132 height 27
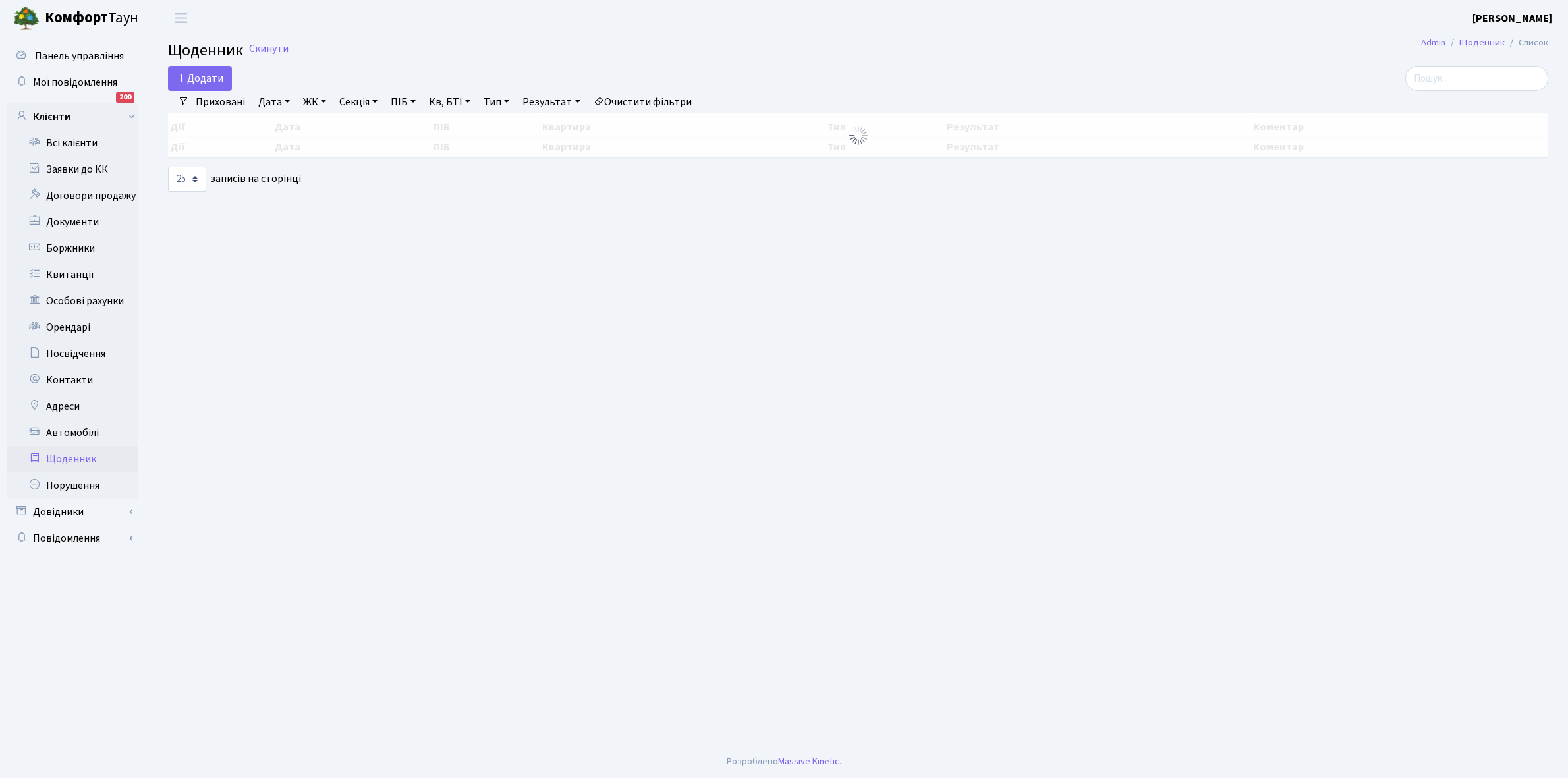
select select "25"
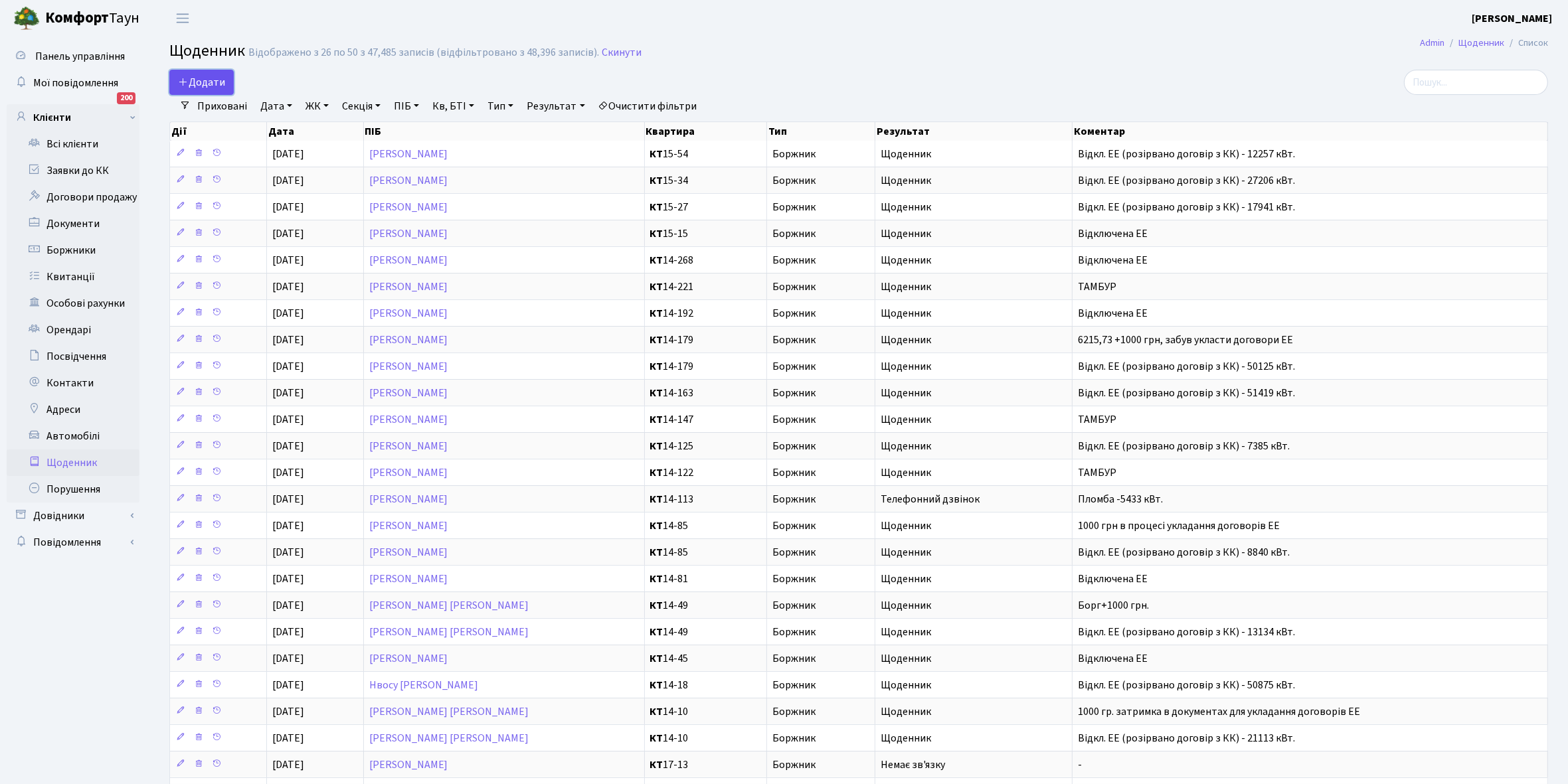
click at [211, 78] on span "Додати" at bounding box center [201, 81] width 47 height 14
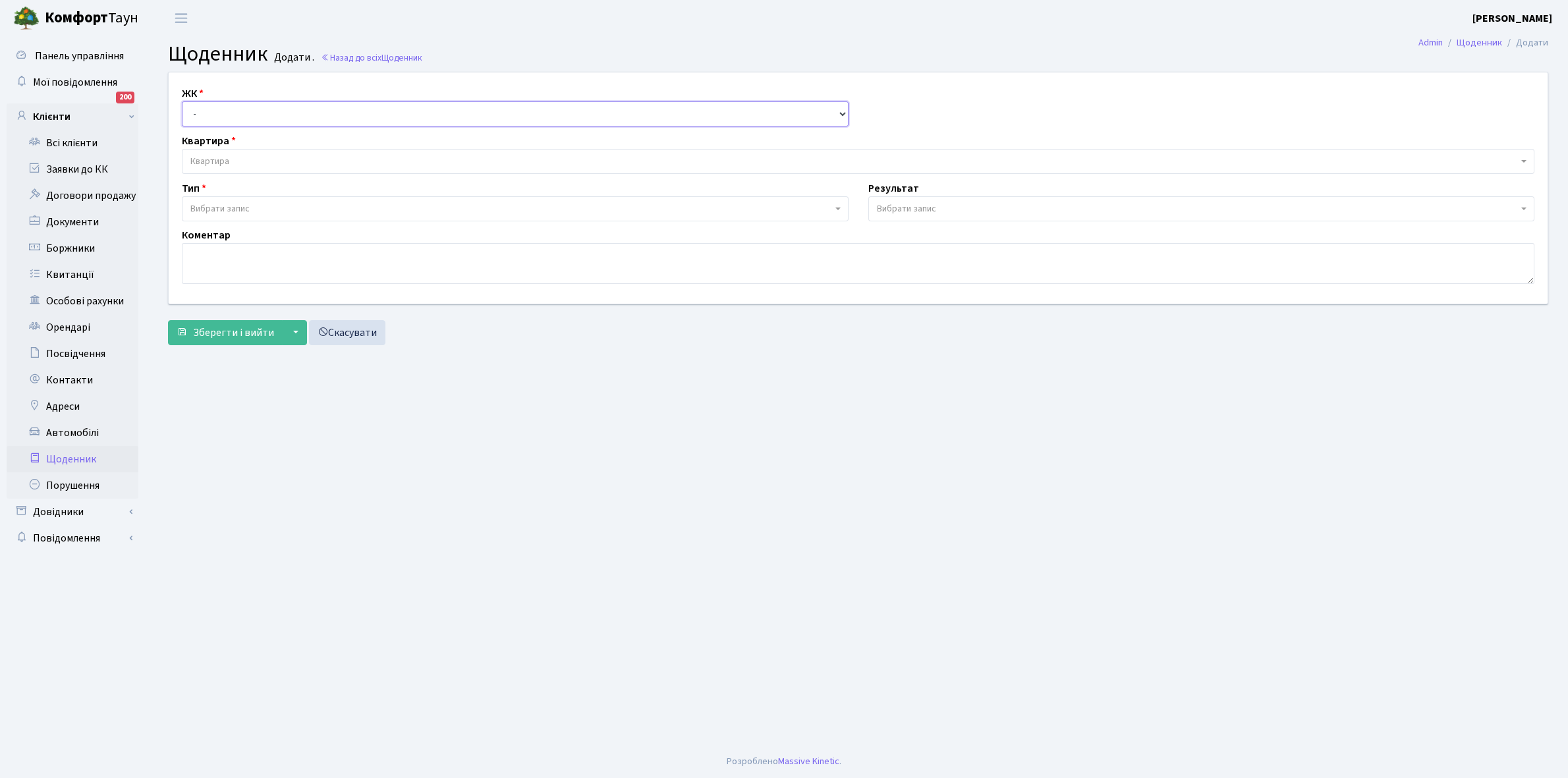
click at [208, 108] on select "- КТ, вул. Регенераторна, 4 КТ2, просп. Соборності, 17 КТ3, вул. Березнева, 16 …" at bounding box center [515, 114] width 667 height 25
select select "271"
click at [182, 102] on select "- КТ, вул. Регенераторна, 4 КТ2, просп. Соборності, 17 КТ3, вул. Березнева, 16 …" at bounding box center [515, 114] width 667 height 25
select select
click at [238, 156] on span "Квартира" at bounding box center [853, 161] width 1328 height 13
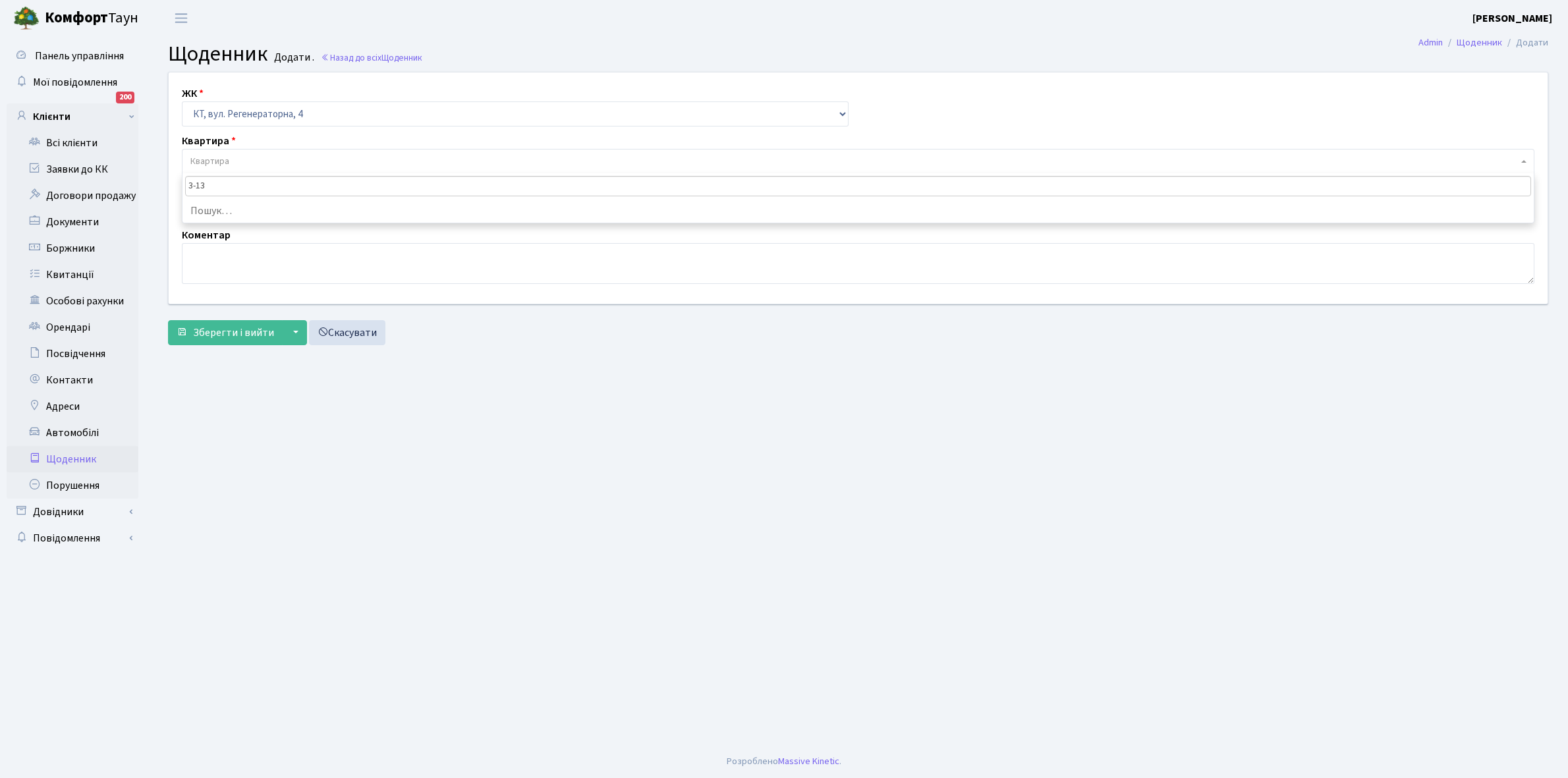
type input "3-137"
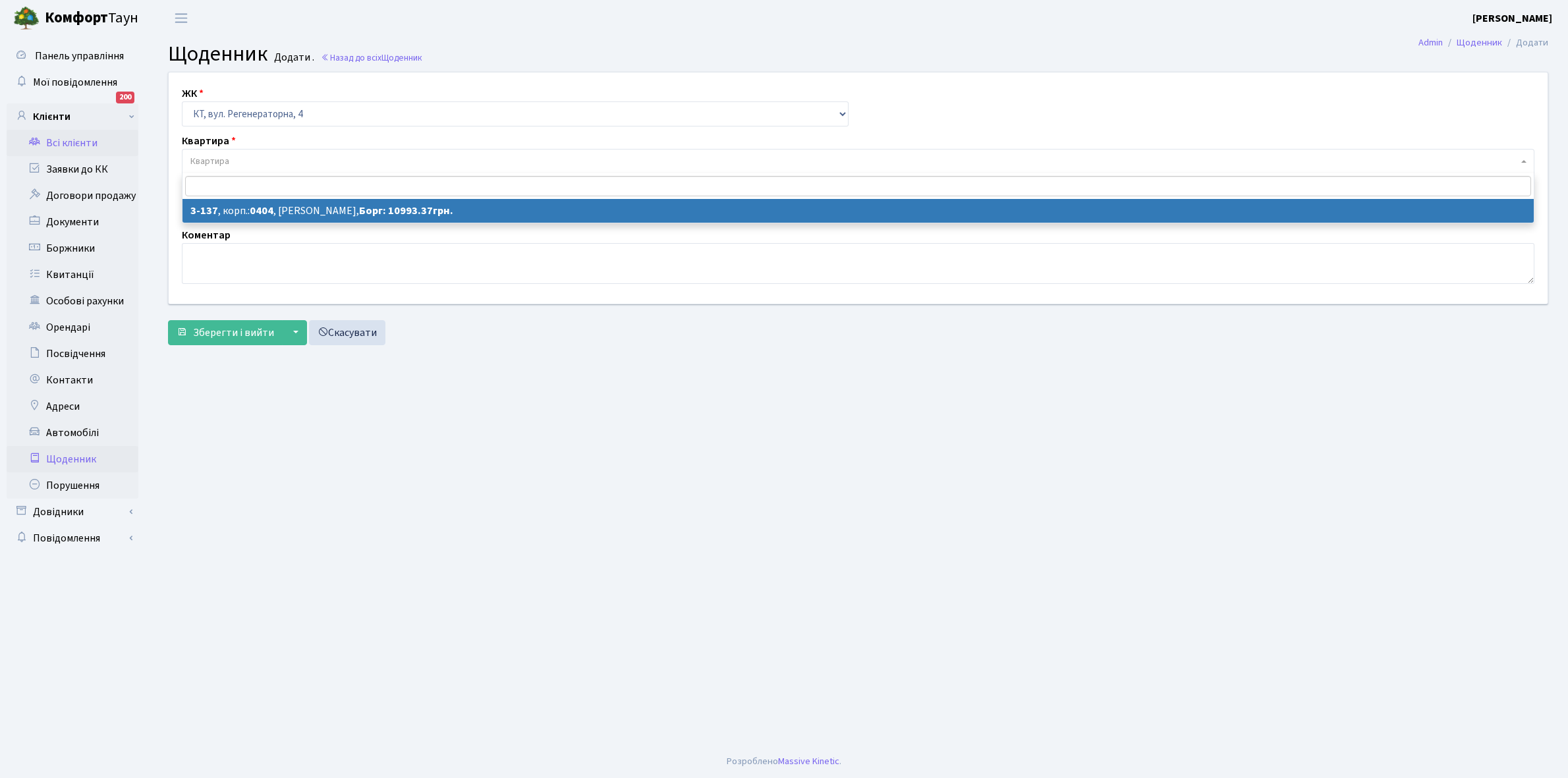
click at [81, 141] on link "Всі клієнти" at bounding box center [72, 143] width 132 height 27
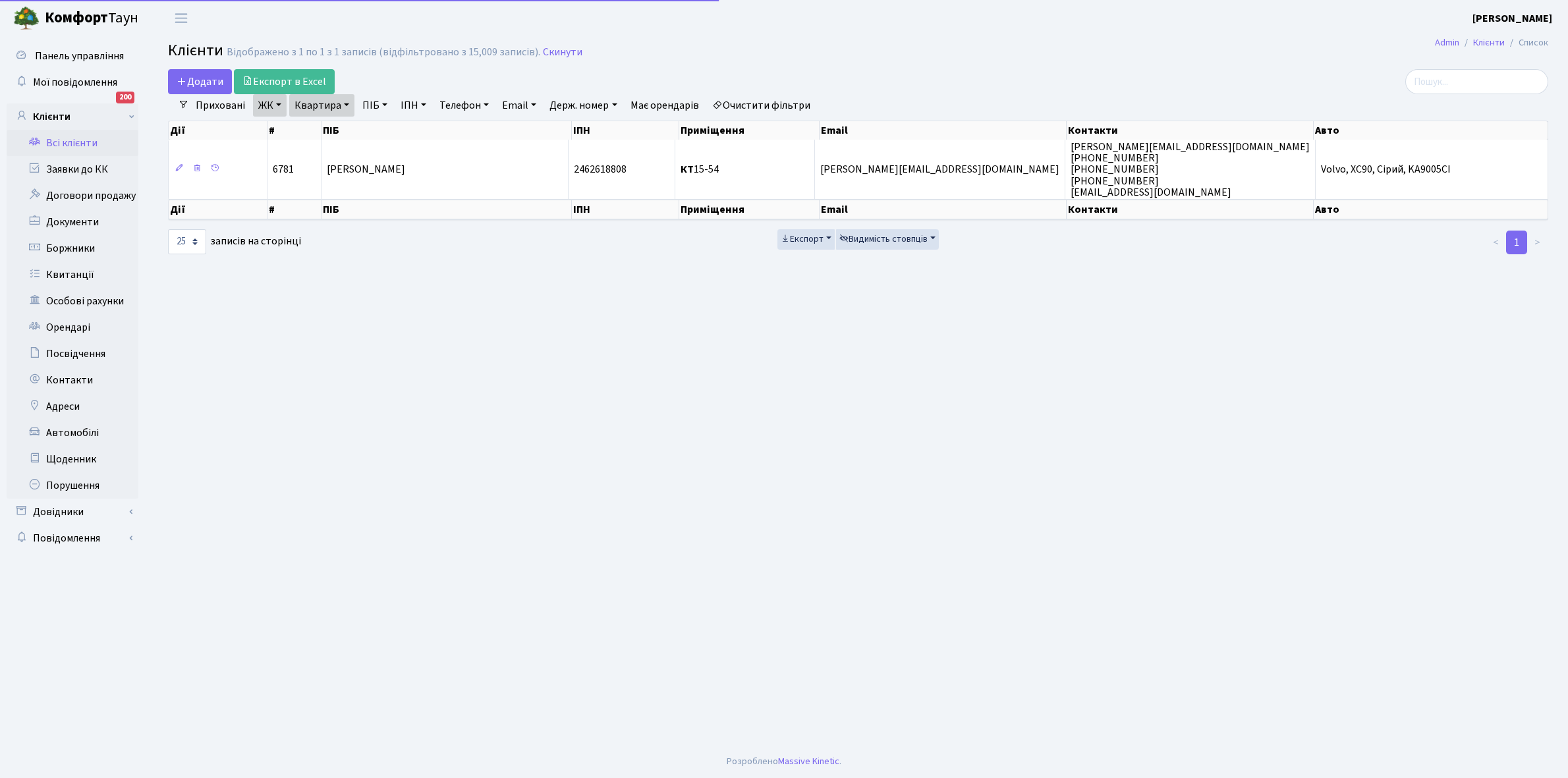
select select "25"
click at [759, 100] on link "Очистити фільтри" at bounding box center [761, 105] width 108 height 23
select select
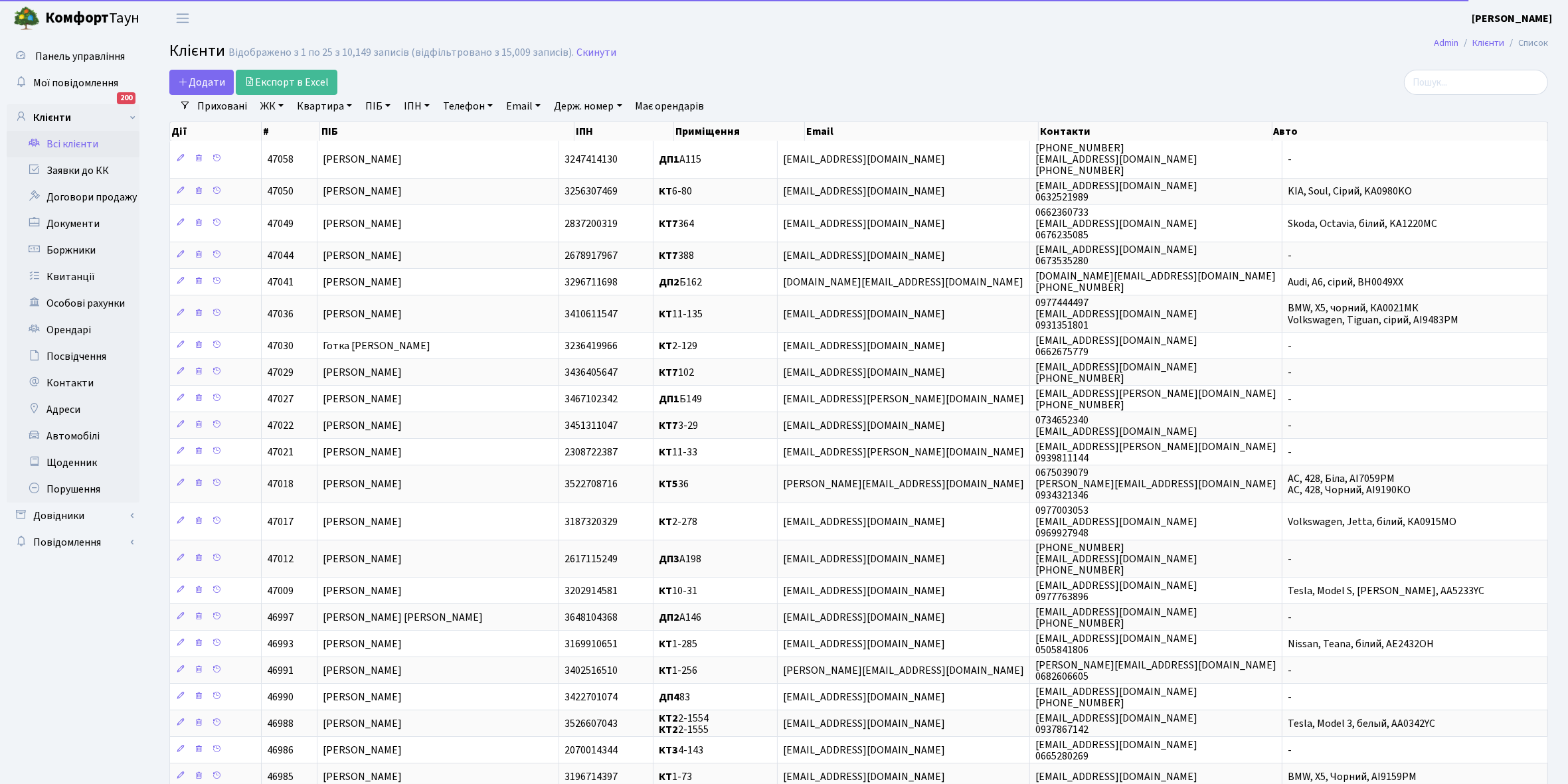
click at [283, 100] on link "ЖК" at bounding box center [271, 106] width 34 height 23
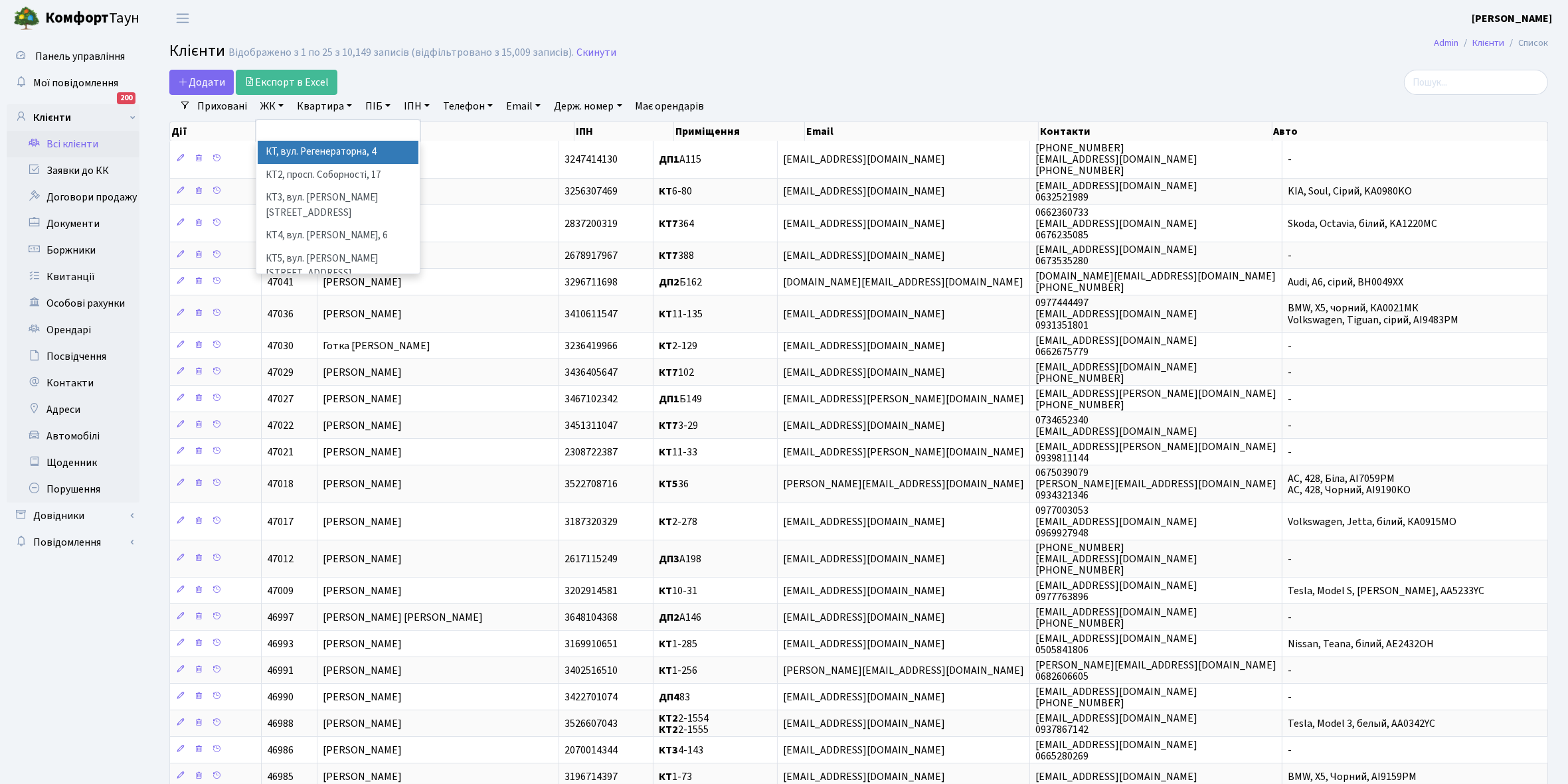
click at [301, 151] on li "КТ, вул. Регенераторна, 4" at bounding box center [338, 152] width 161 height 23
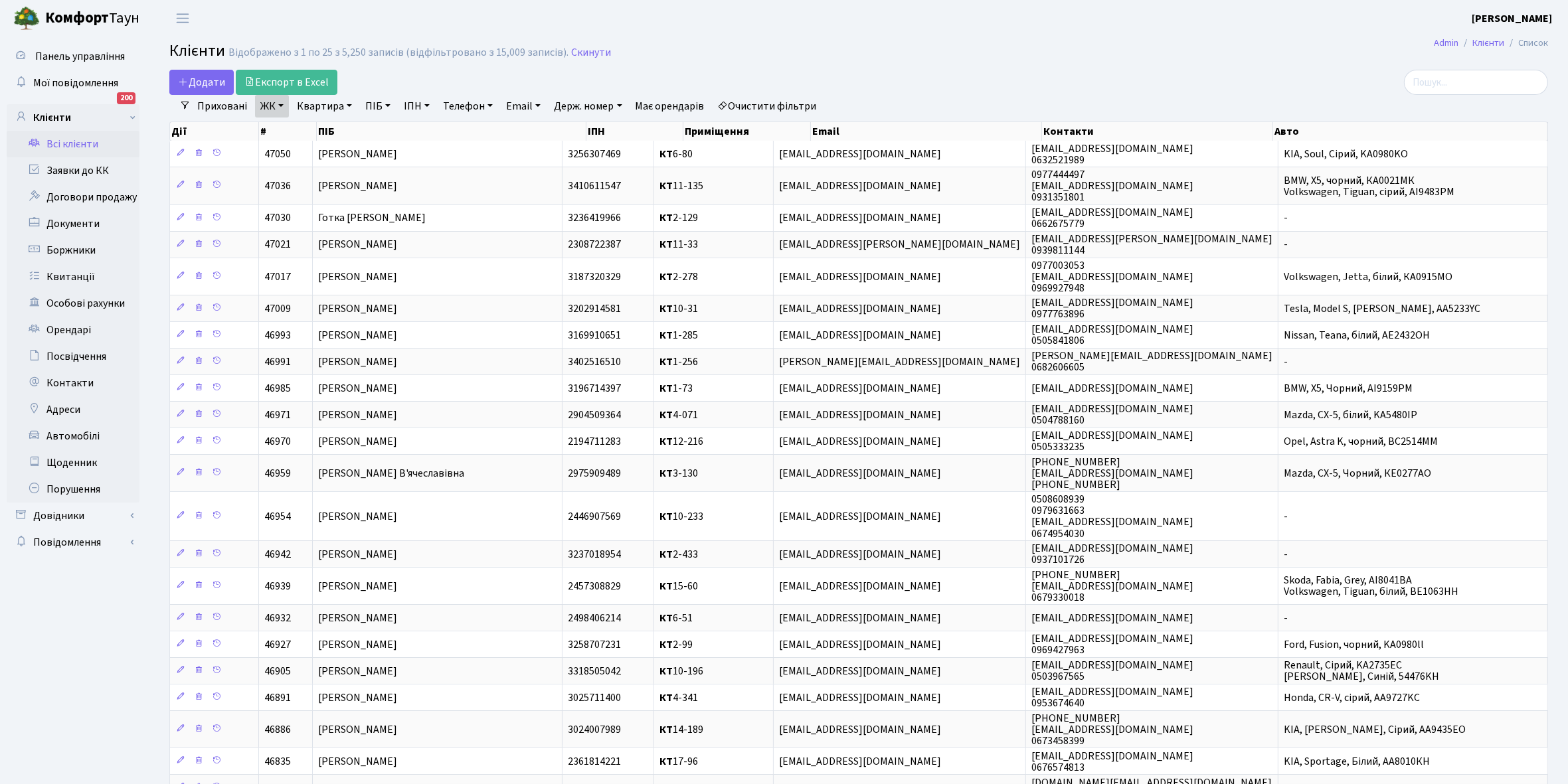
click at [346, 106] on link "Квартира" at bounding box center [324, 106] width 66 height 23
click at [346, 124] on input "text" at bounding box center [330, 132] width 78 height 25
type input "3-137"
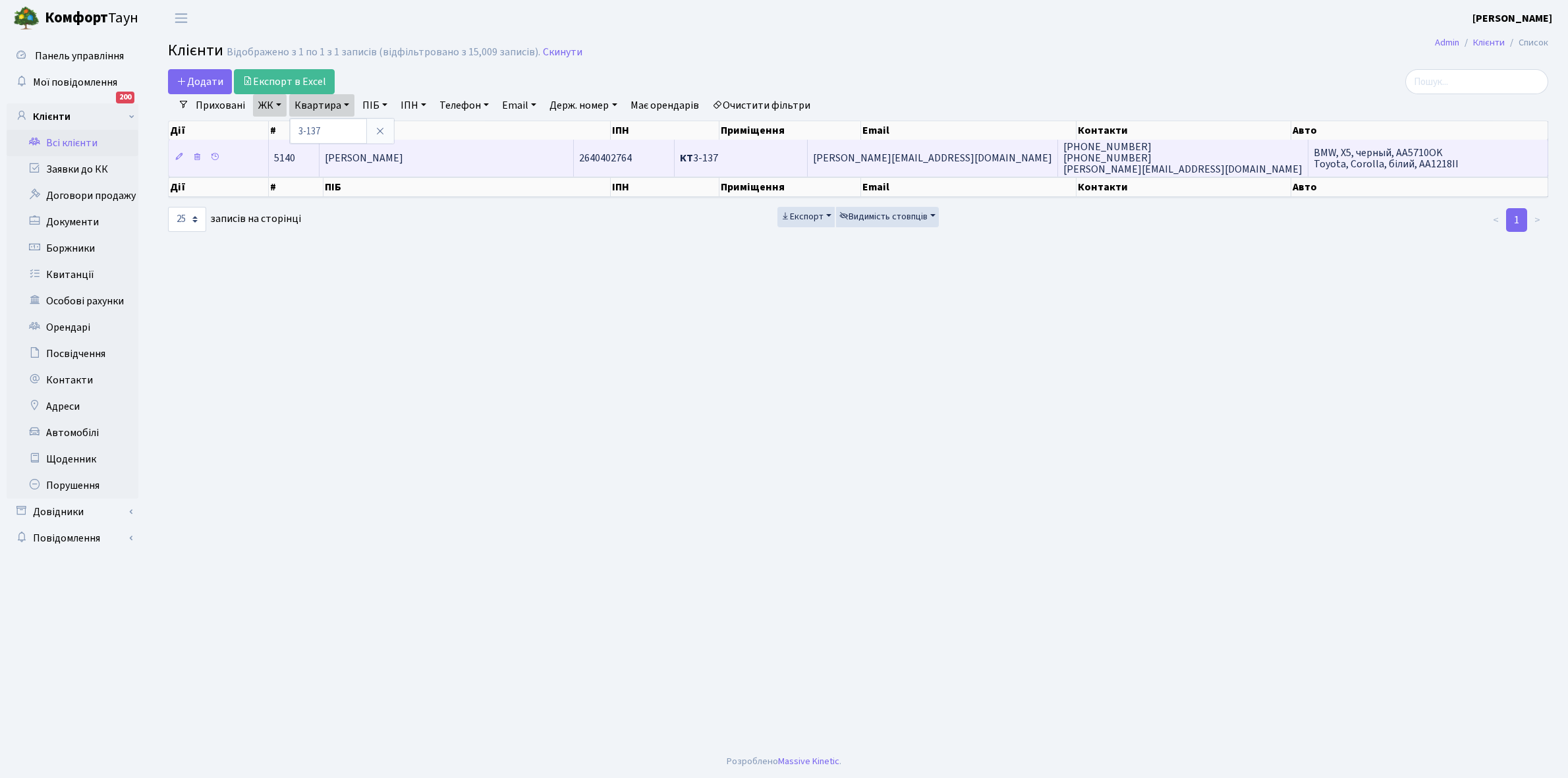
click at [535, 160] on td "[PERSON_NAME]" at bounding box center [447, 158] width 255 height 36
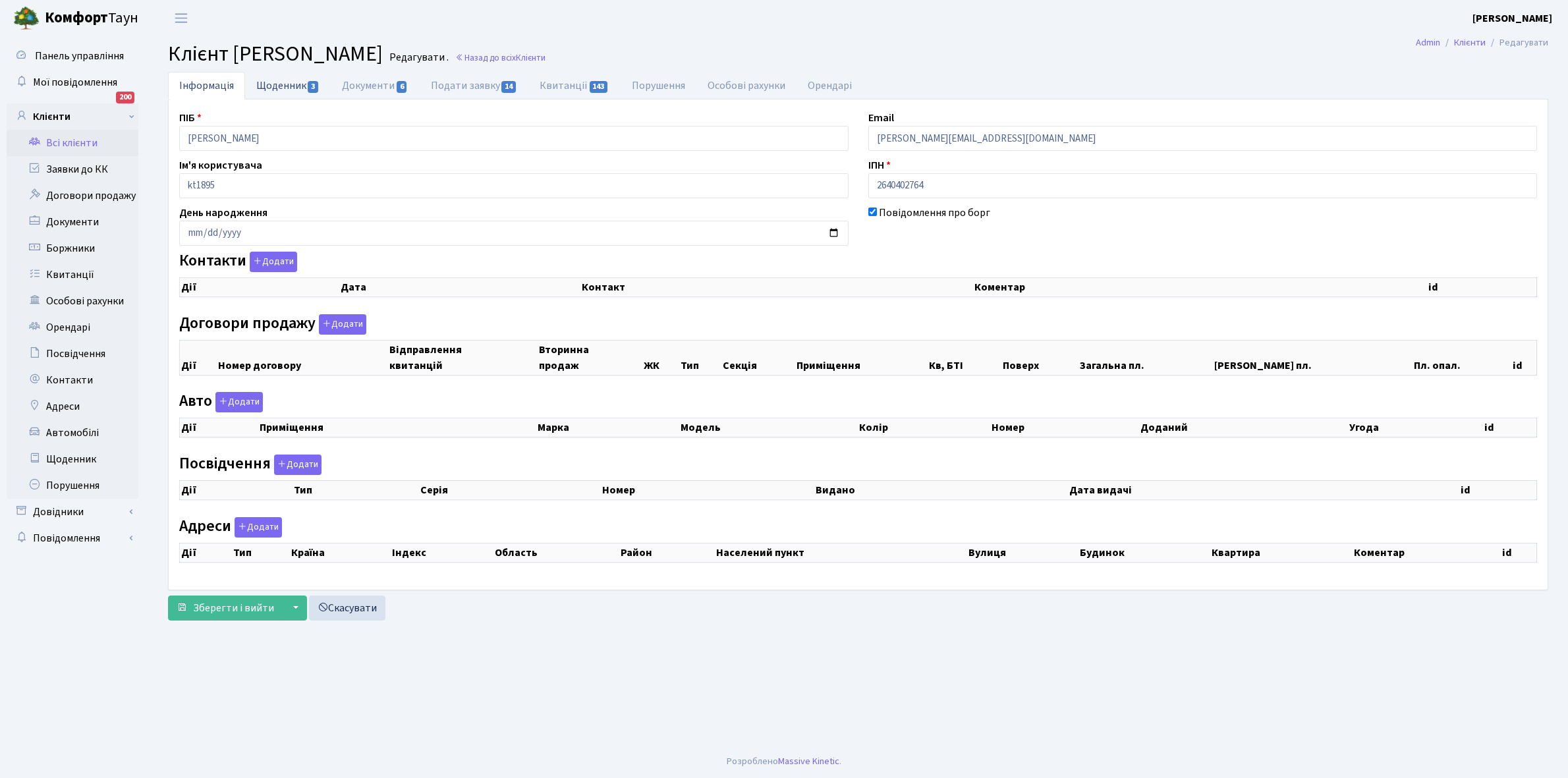
checkbox input "true"
select select "25"
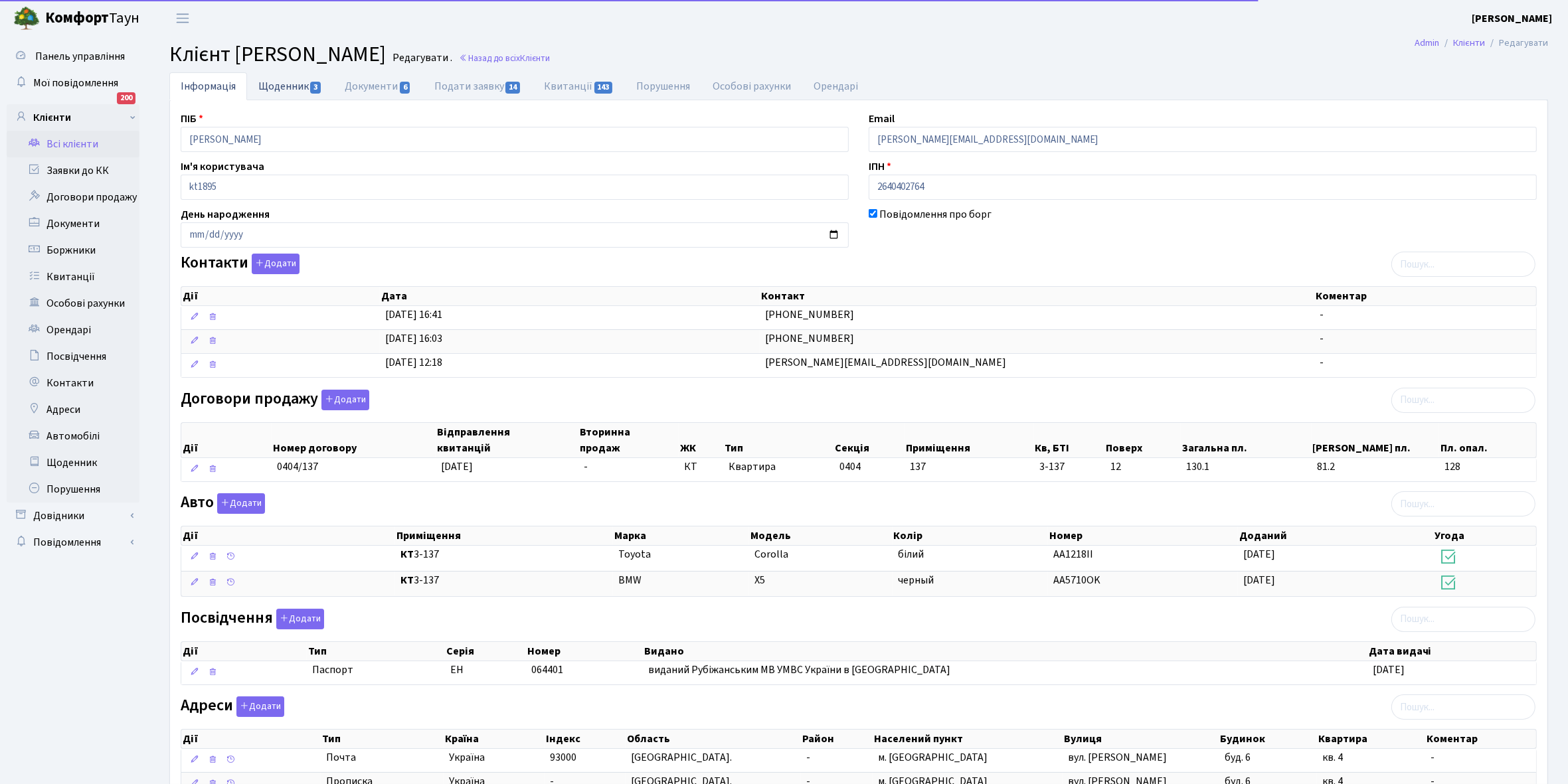
click at [283, 83] on link "Щоденник 3" at bounding box center [290, 86] width 86 height 27
select select "25"
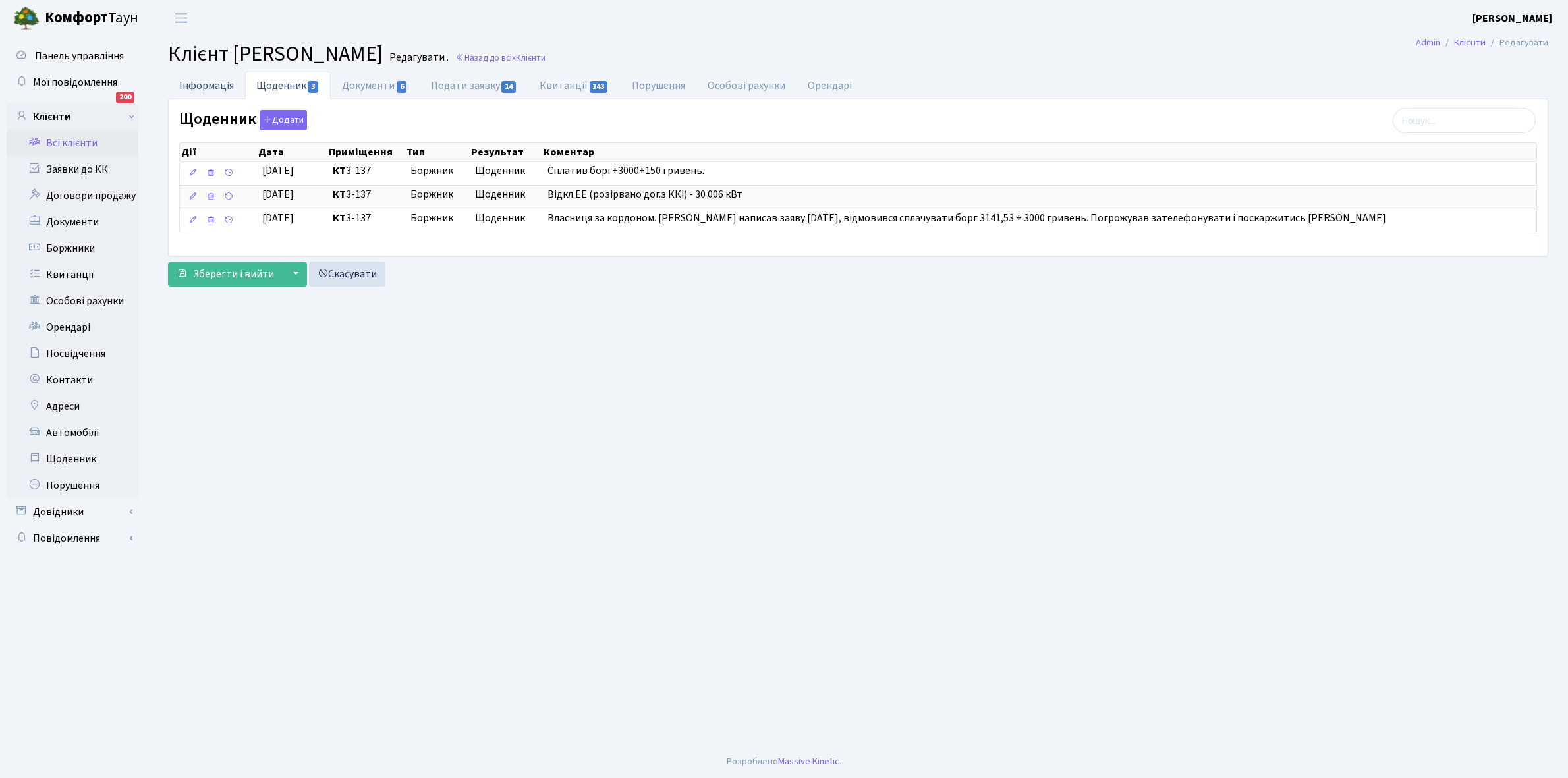
click at [218, 87] on link "Інформація" at bounding box center [206, 85] width 77 height 27
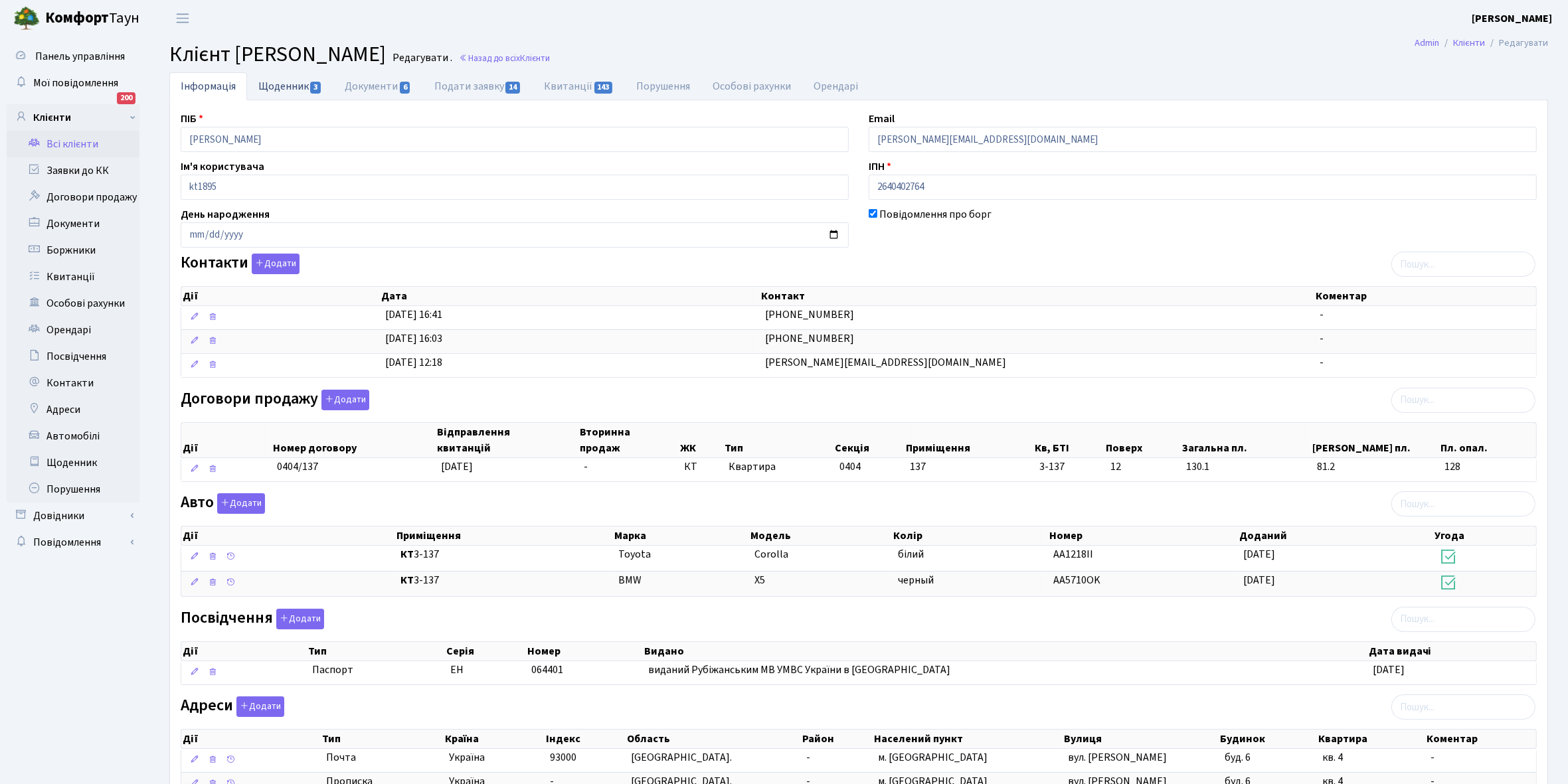
click at [274, 81] on link "Щоденник 3" at bounding box center [290, 86] width 86 height 27
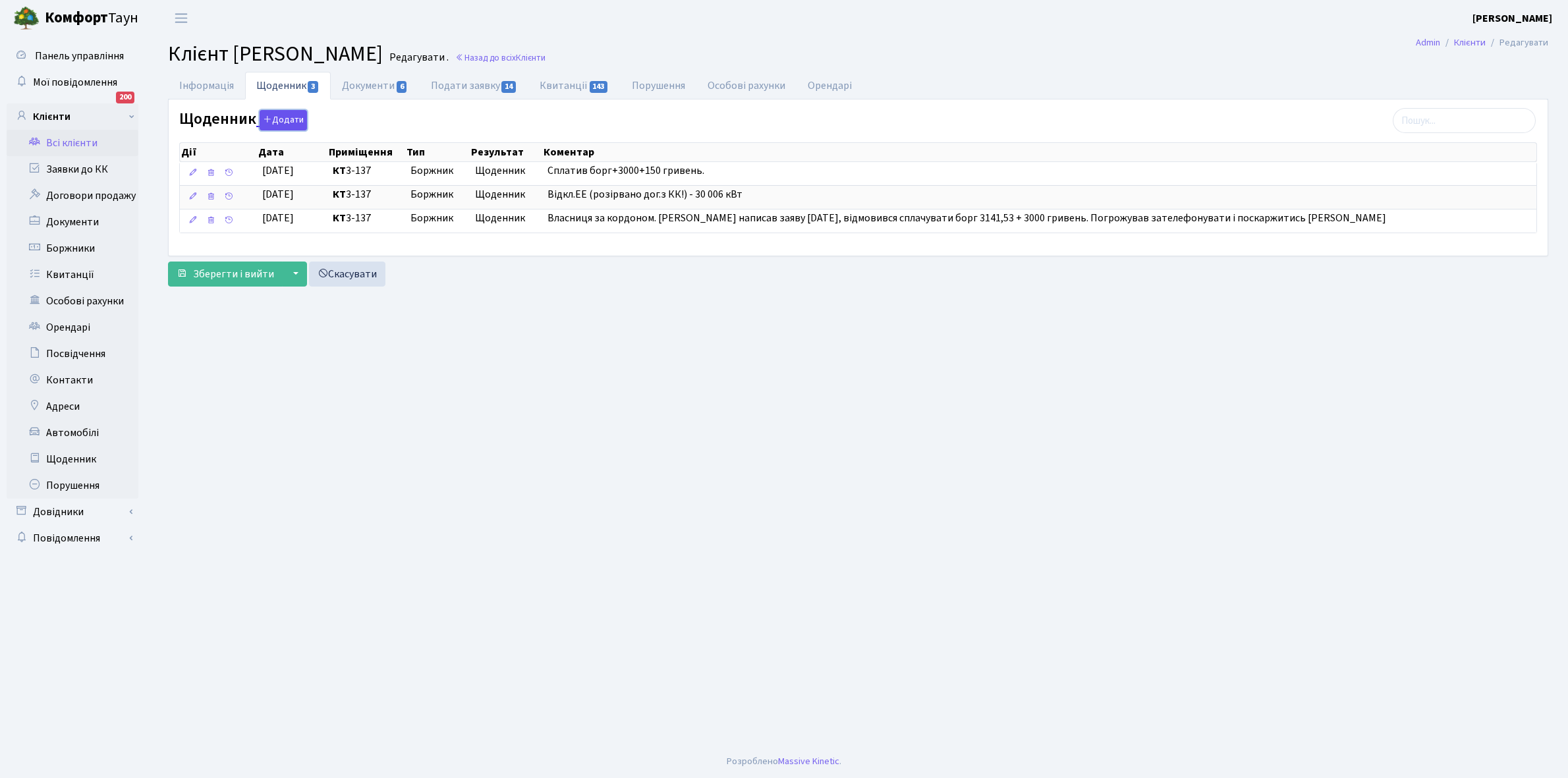
click at [278, 114] on button "Додати" at bounding box center [283, 120] width 48 height 20
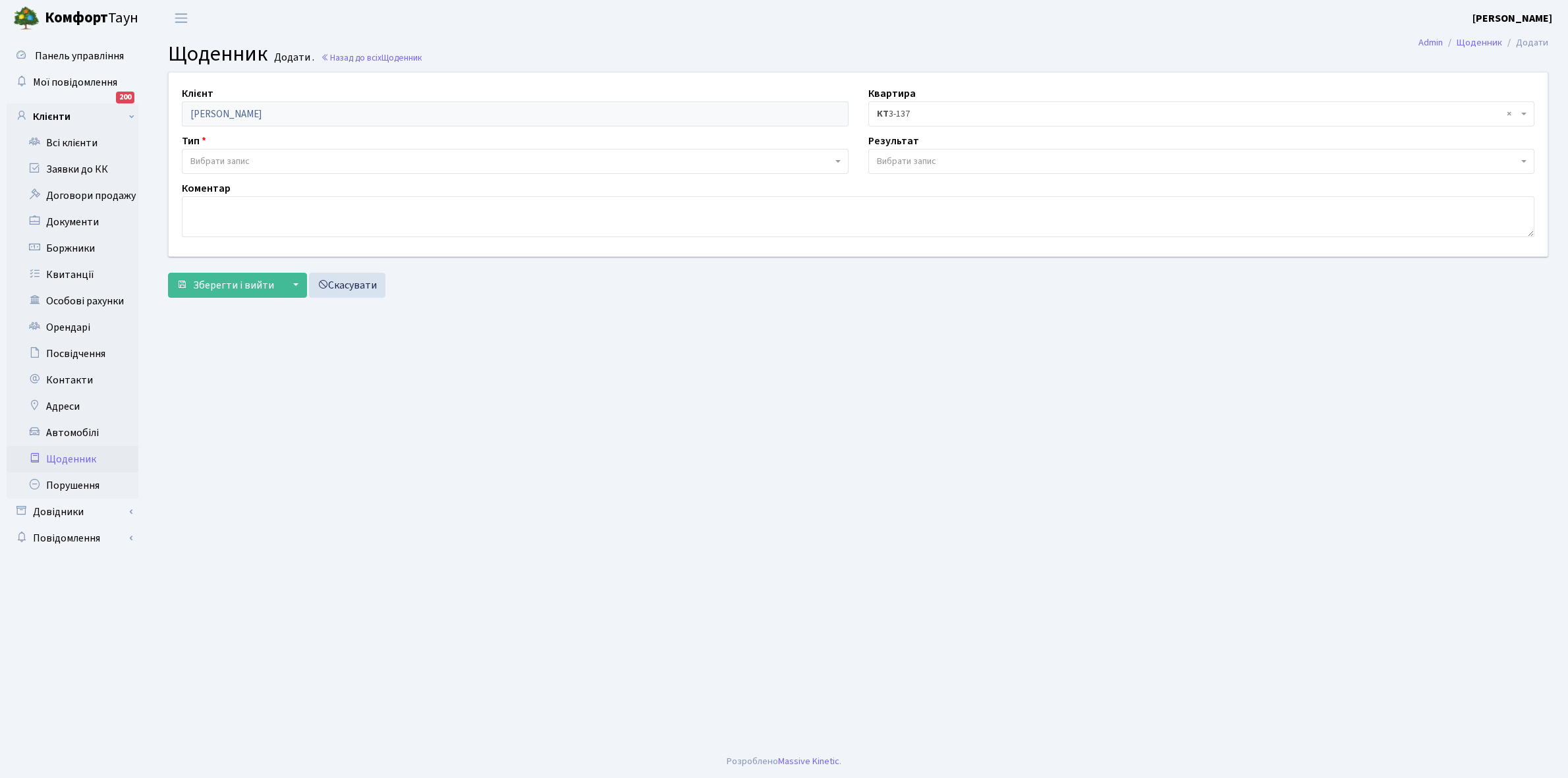
click at [258, 156] on span "Вибрати запис" at bounding box center [510, 161] width 641 height 13
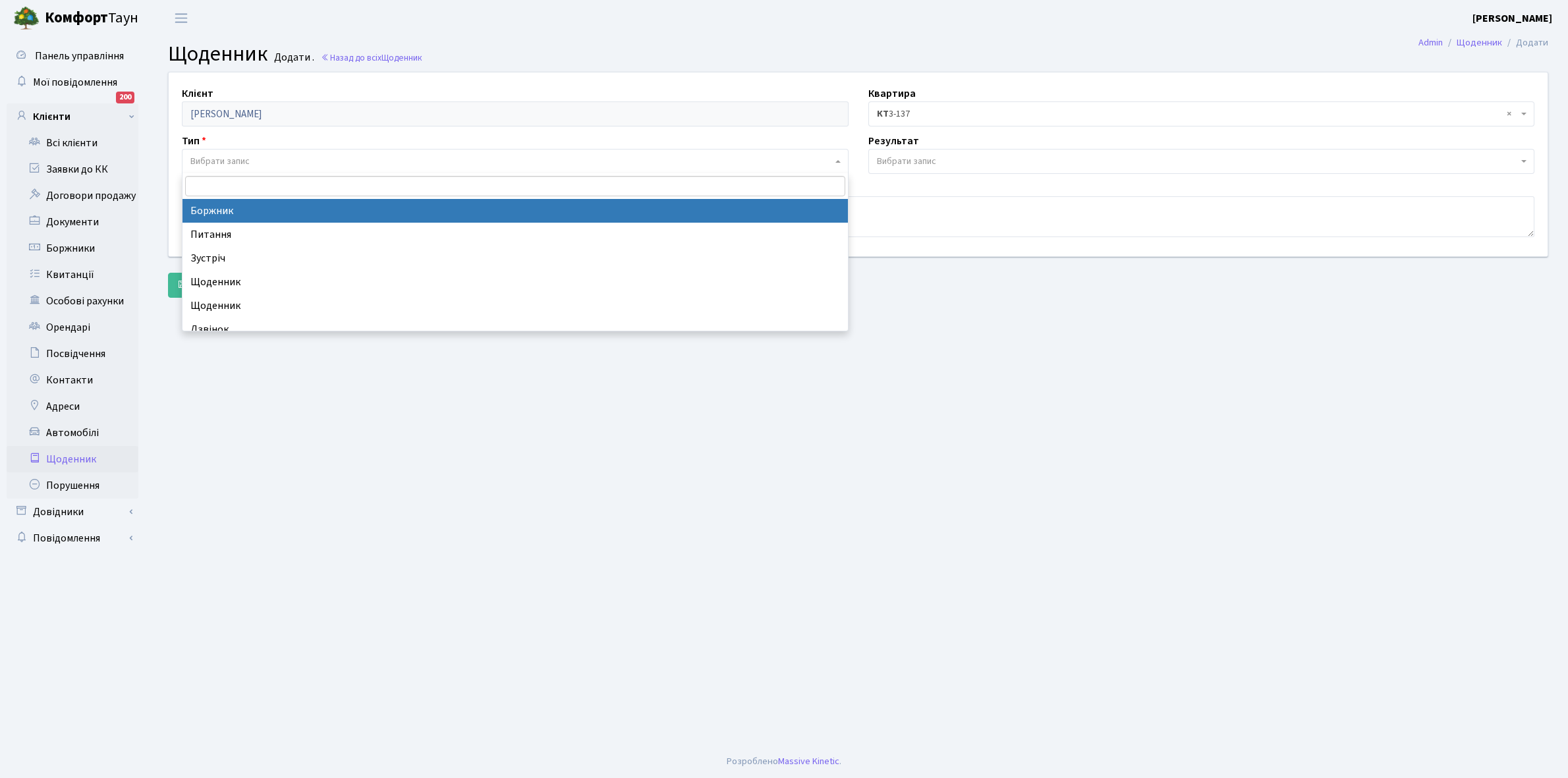
select select "189"
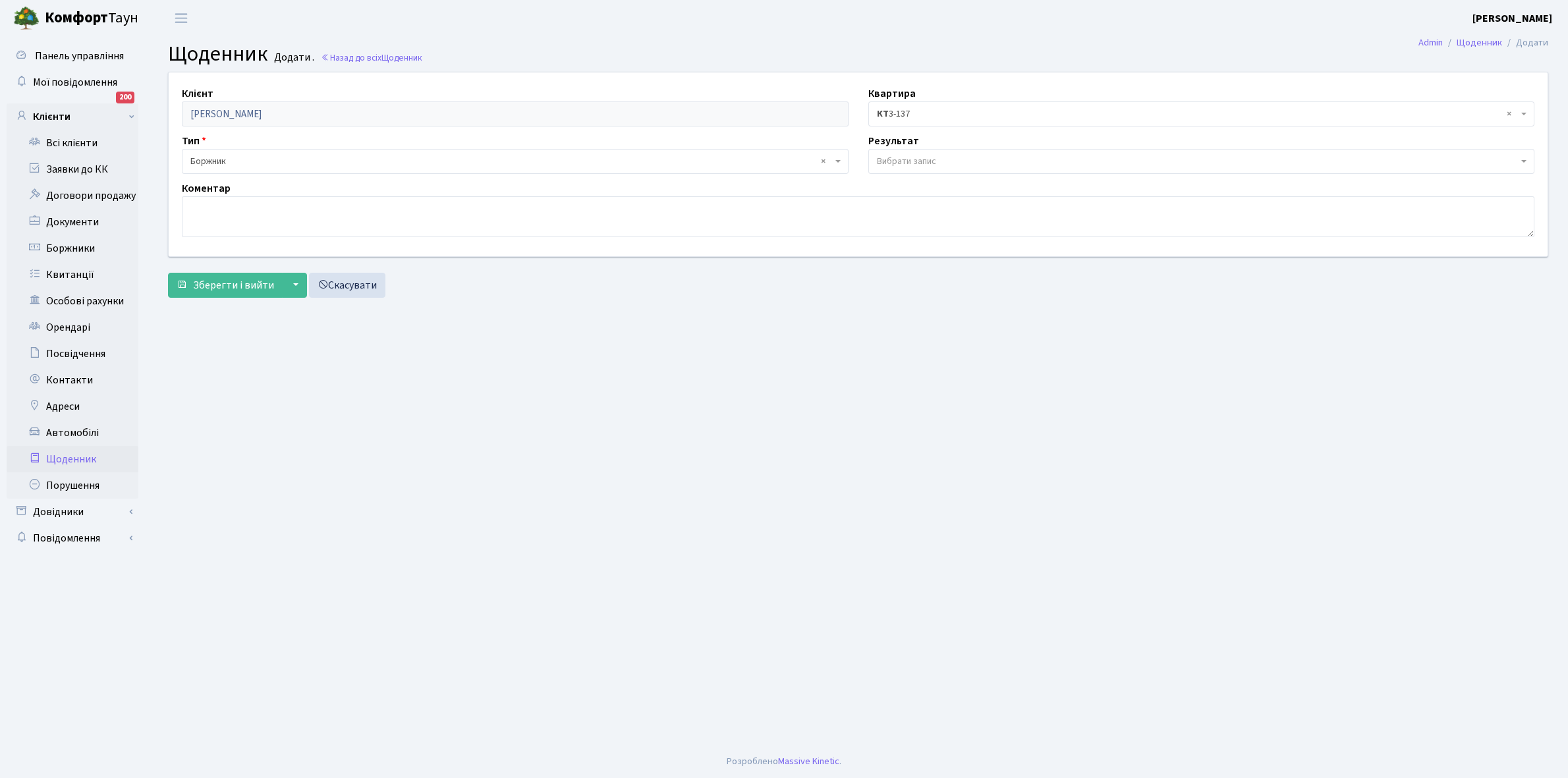
click at [897, 160] on span "Вибрати запис" at bounding box center [907, 161] width 59 height 13
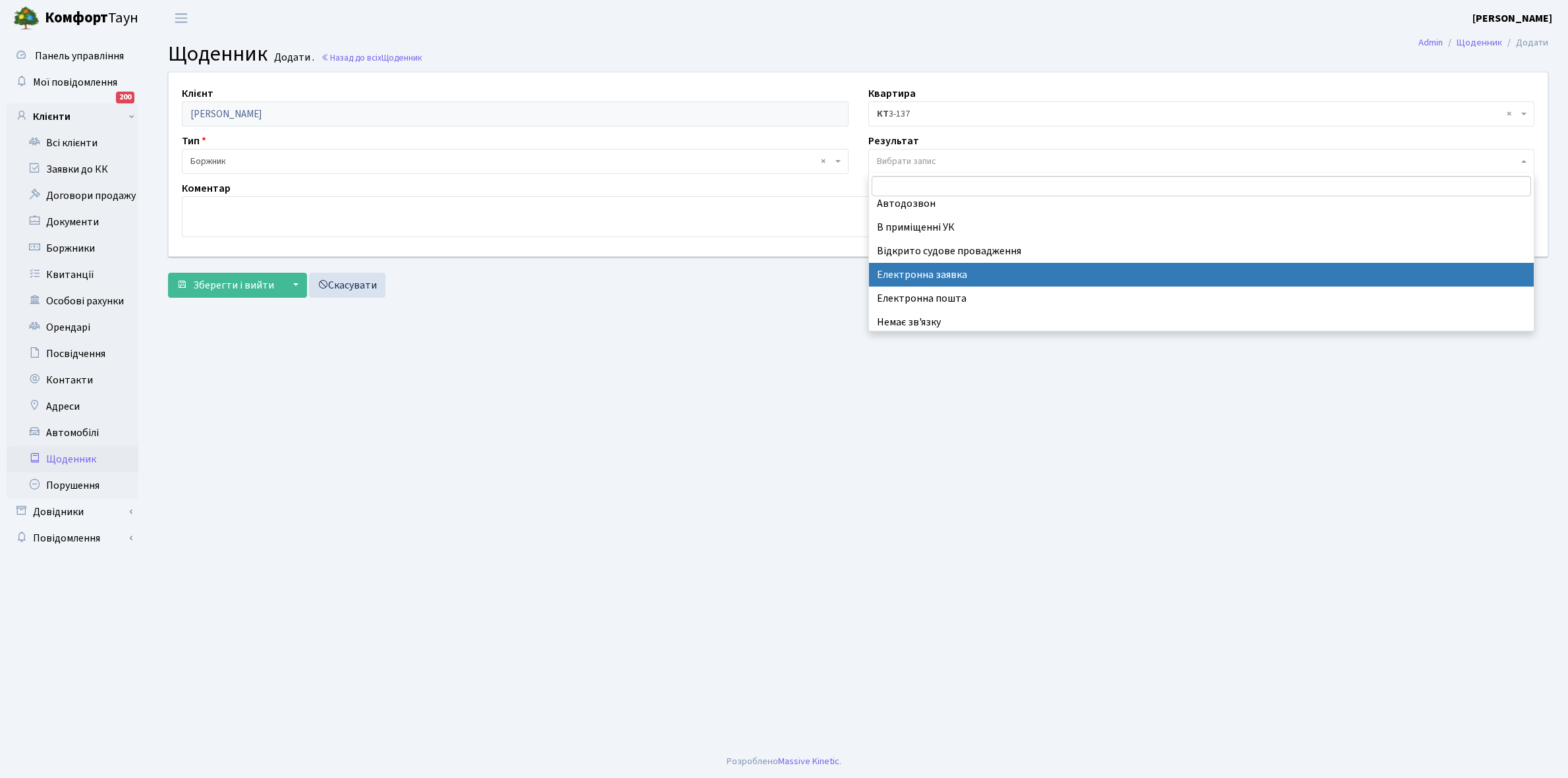
scroll to position [81, 0]
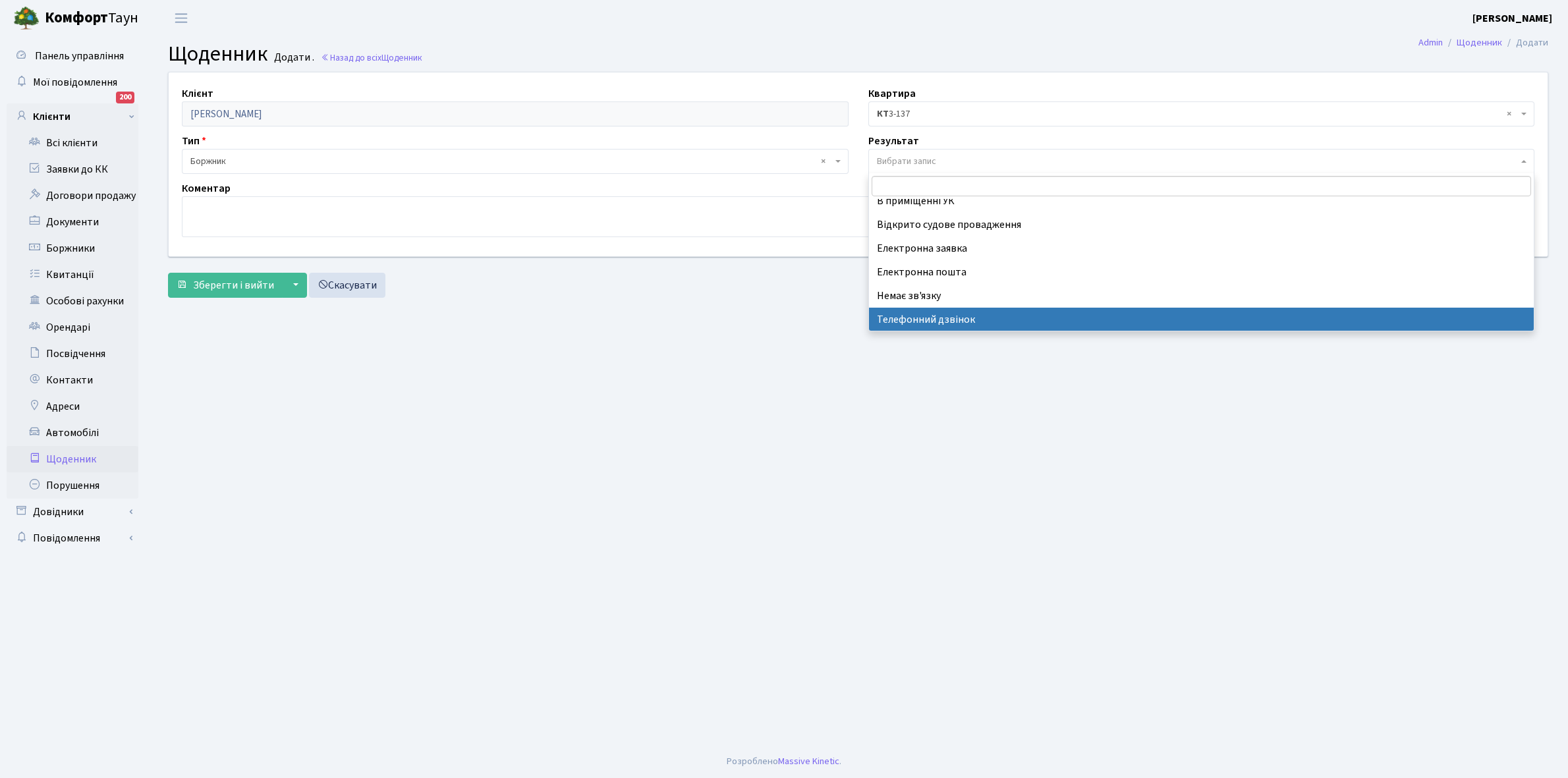
select select "196"
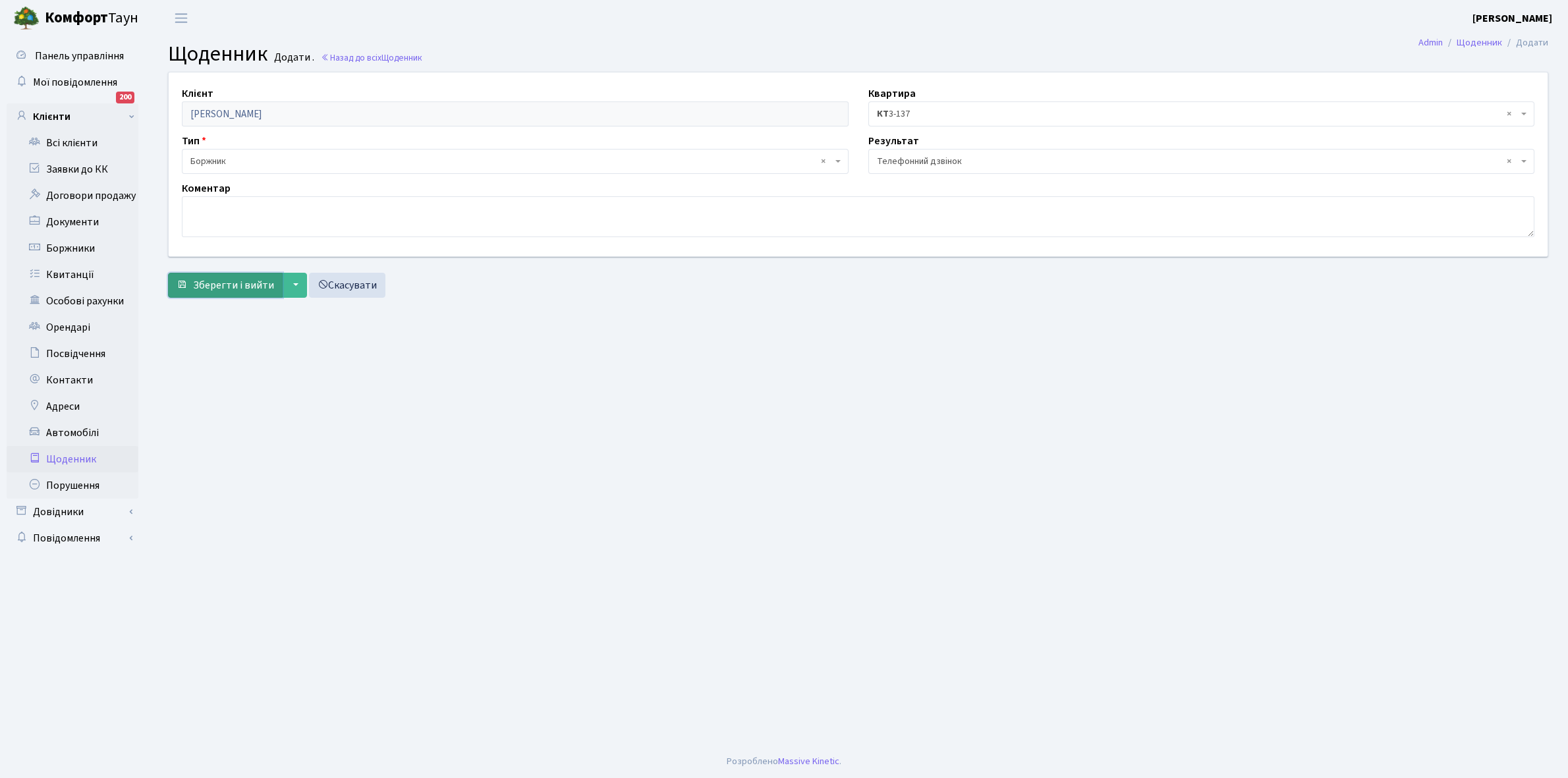
click at [231, 288] on span "Зберегти і вийти" at bounding box center [233, 285] width 81 height 14
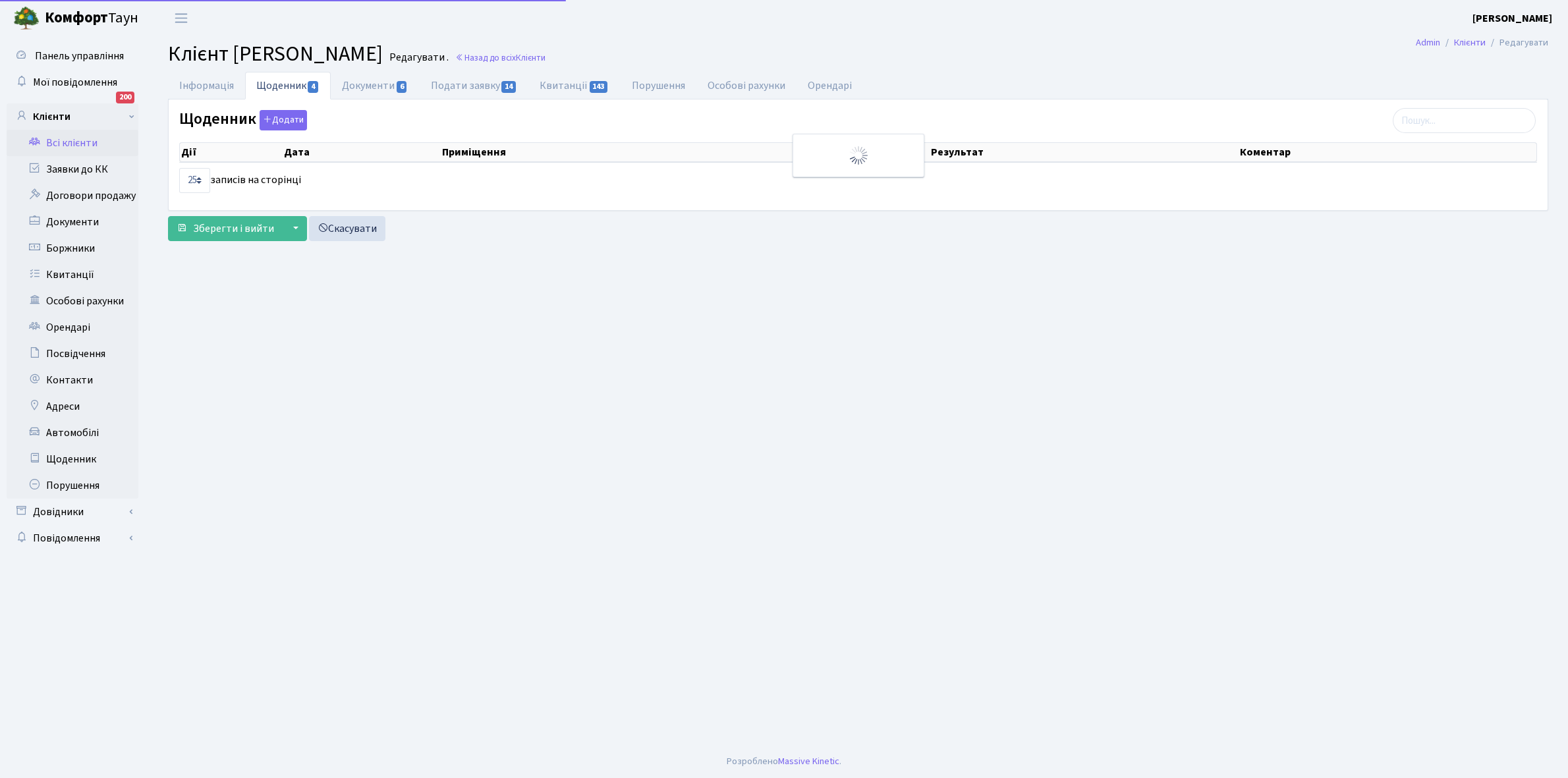
select select "25"
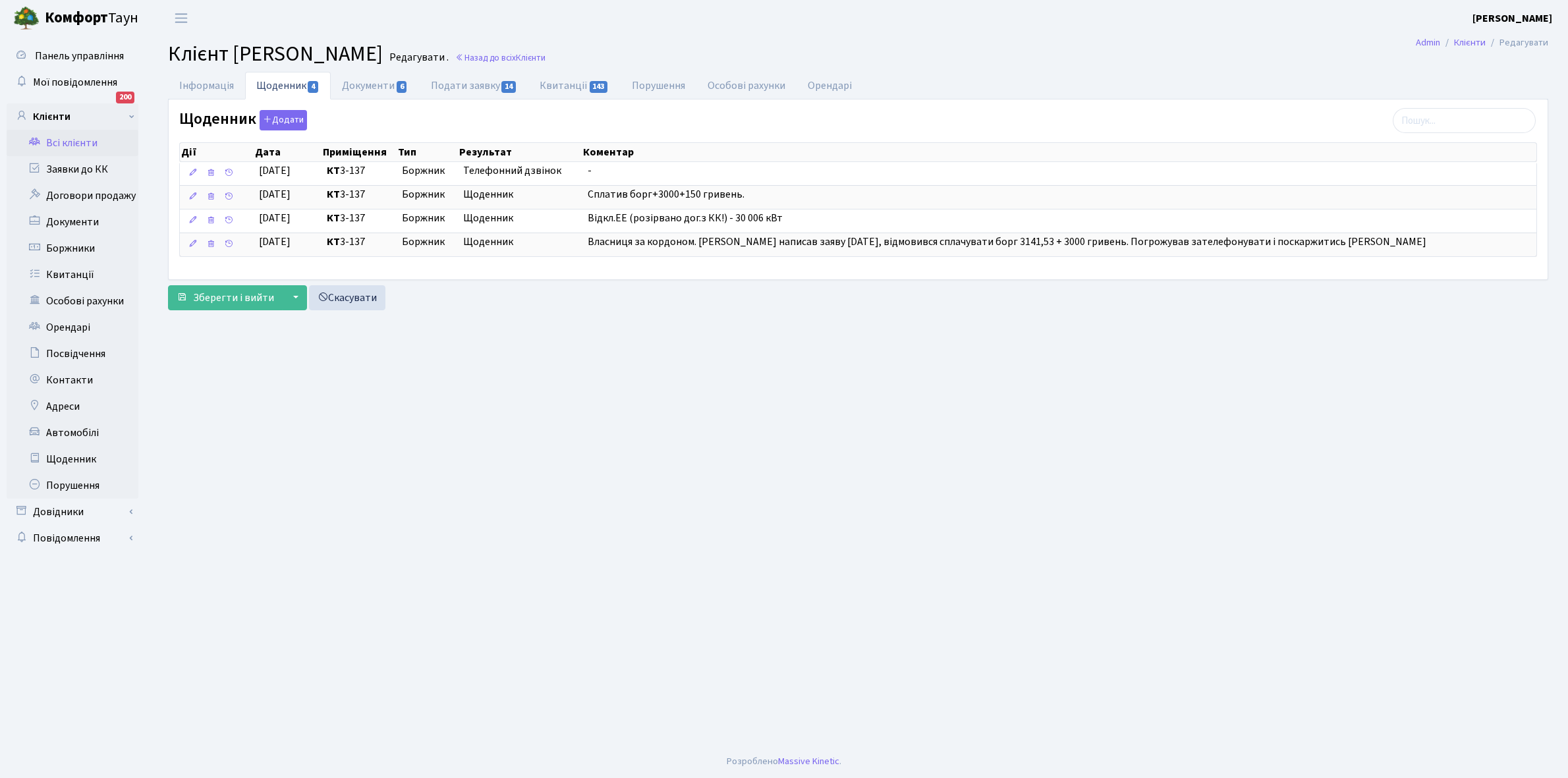
click at [81, 141] on link "Всі клієнти" at bounding box center [72, 143] width 132 height 27
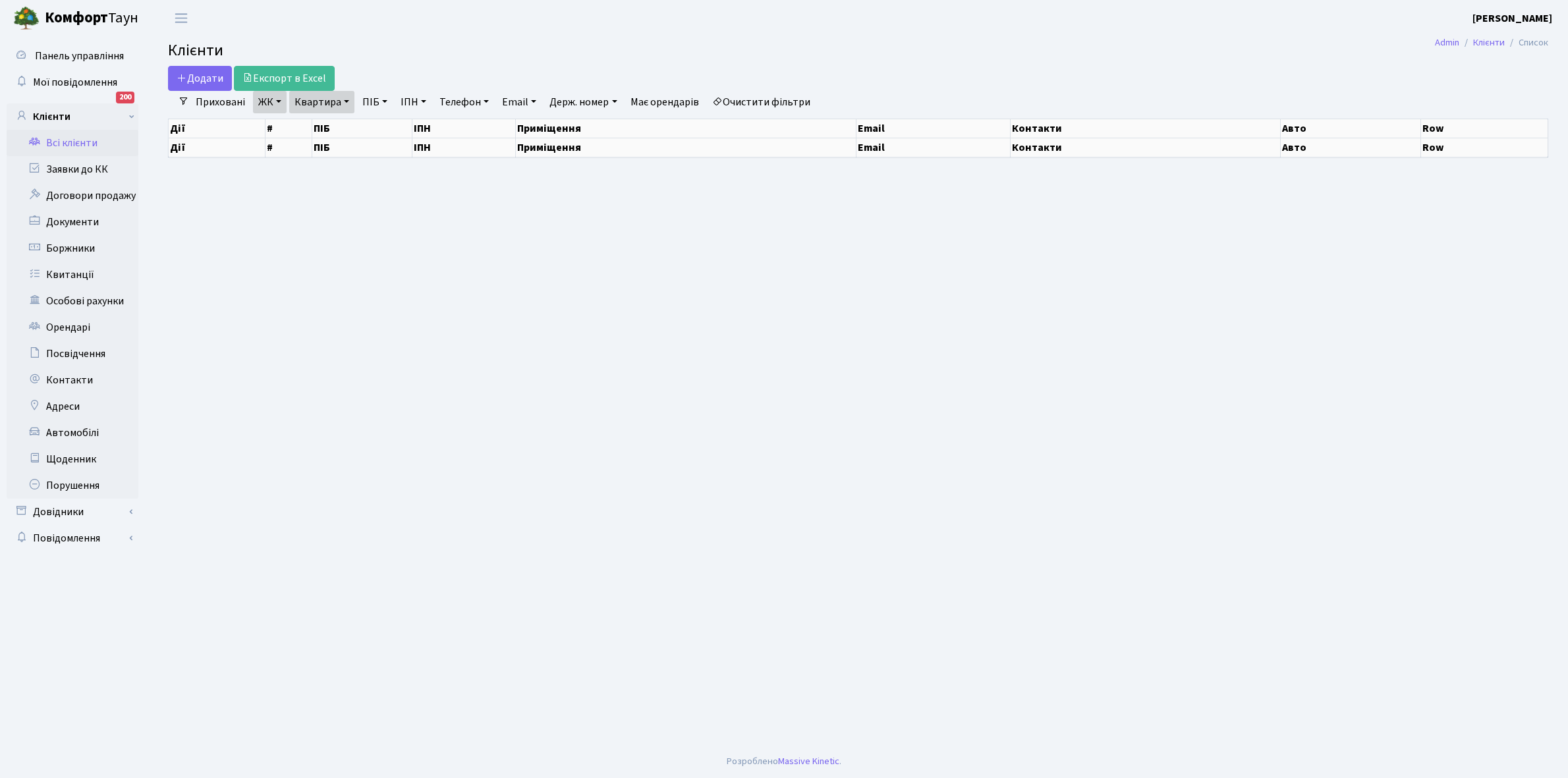
select select "25"
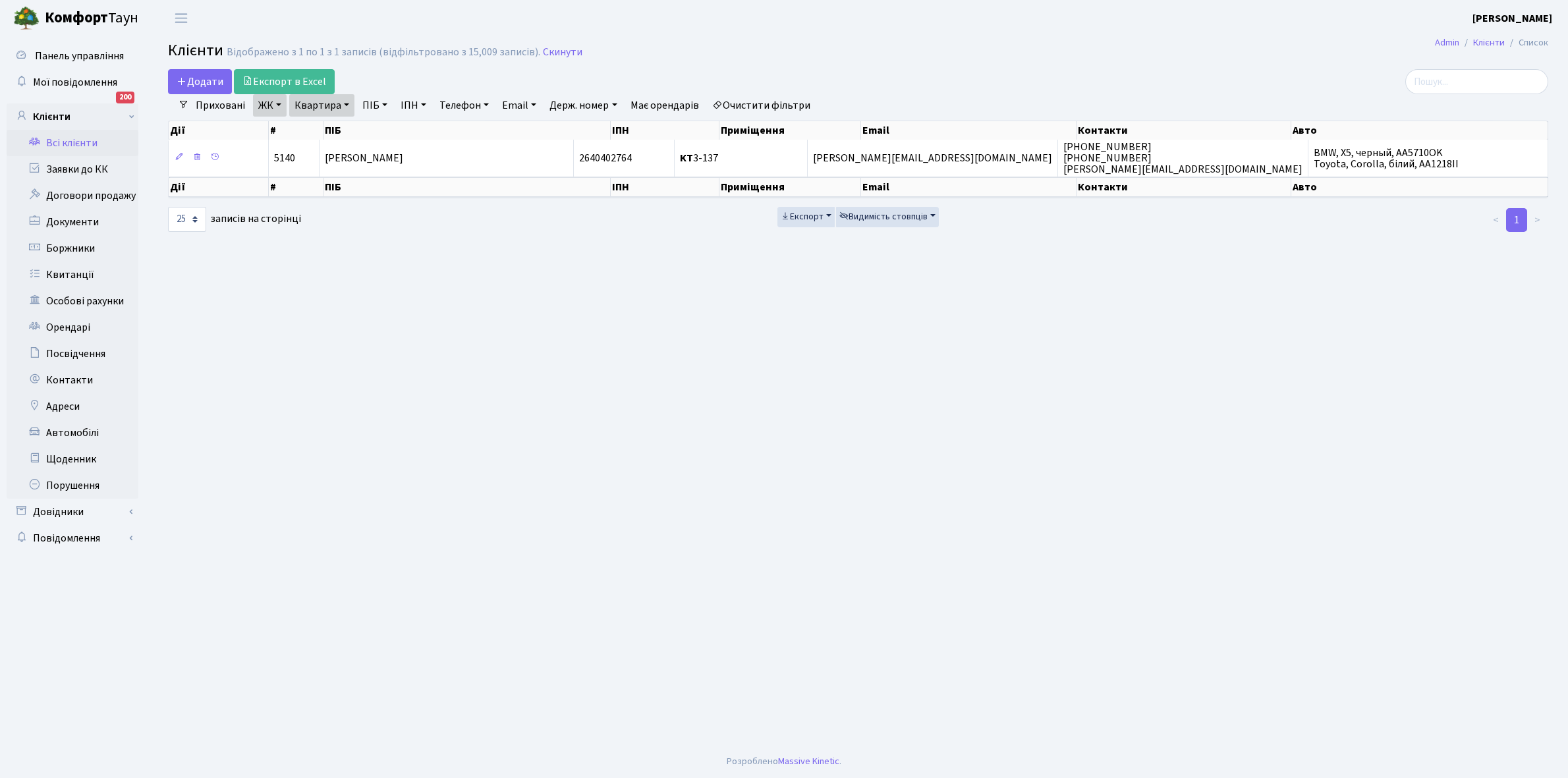
click at [349, 104] on link "Квартира" at bounding box center [321, 105] width 66 height 23
click at [340, 130] on input "3-137" at bounding box center [328, 131] width 77 height 25
type input "3"
type input "5-324"
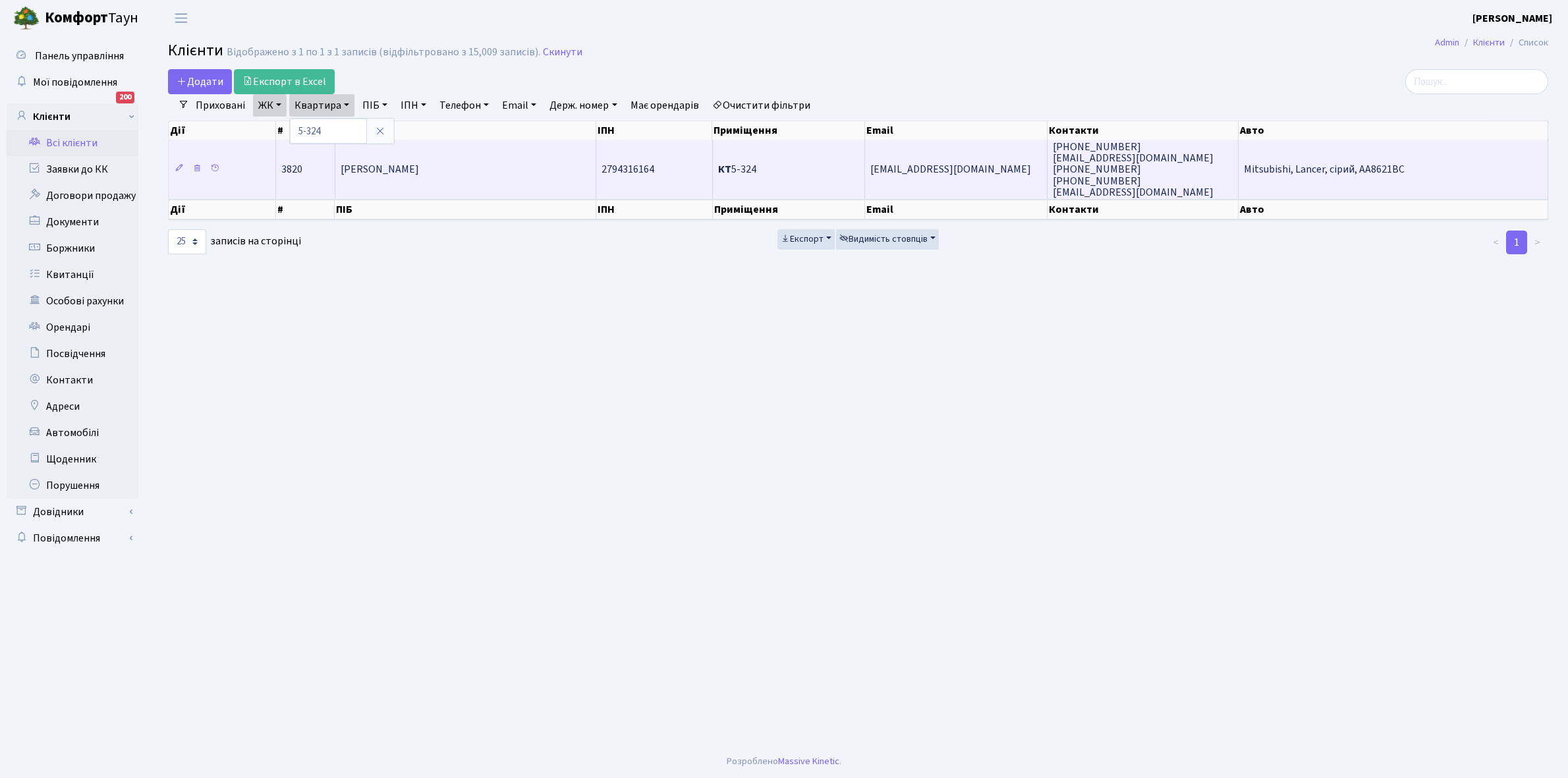
click at [506, 181] on td "[PERSON_NAME]" at bounding box center [466, 169] width 261 height 59
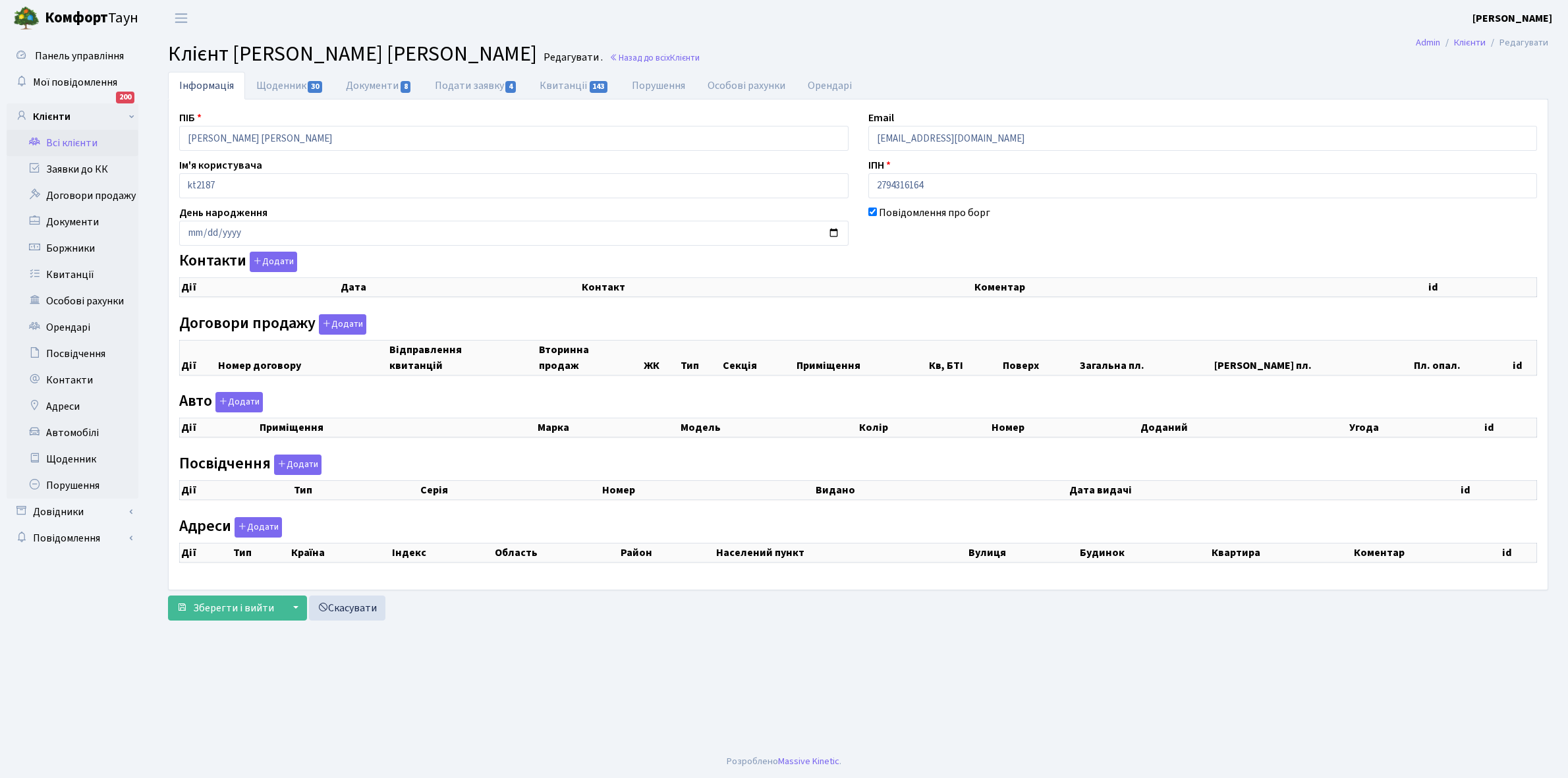
checkbox input "true"
select select "25"
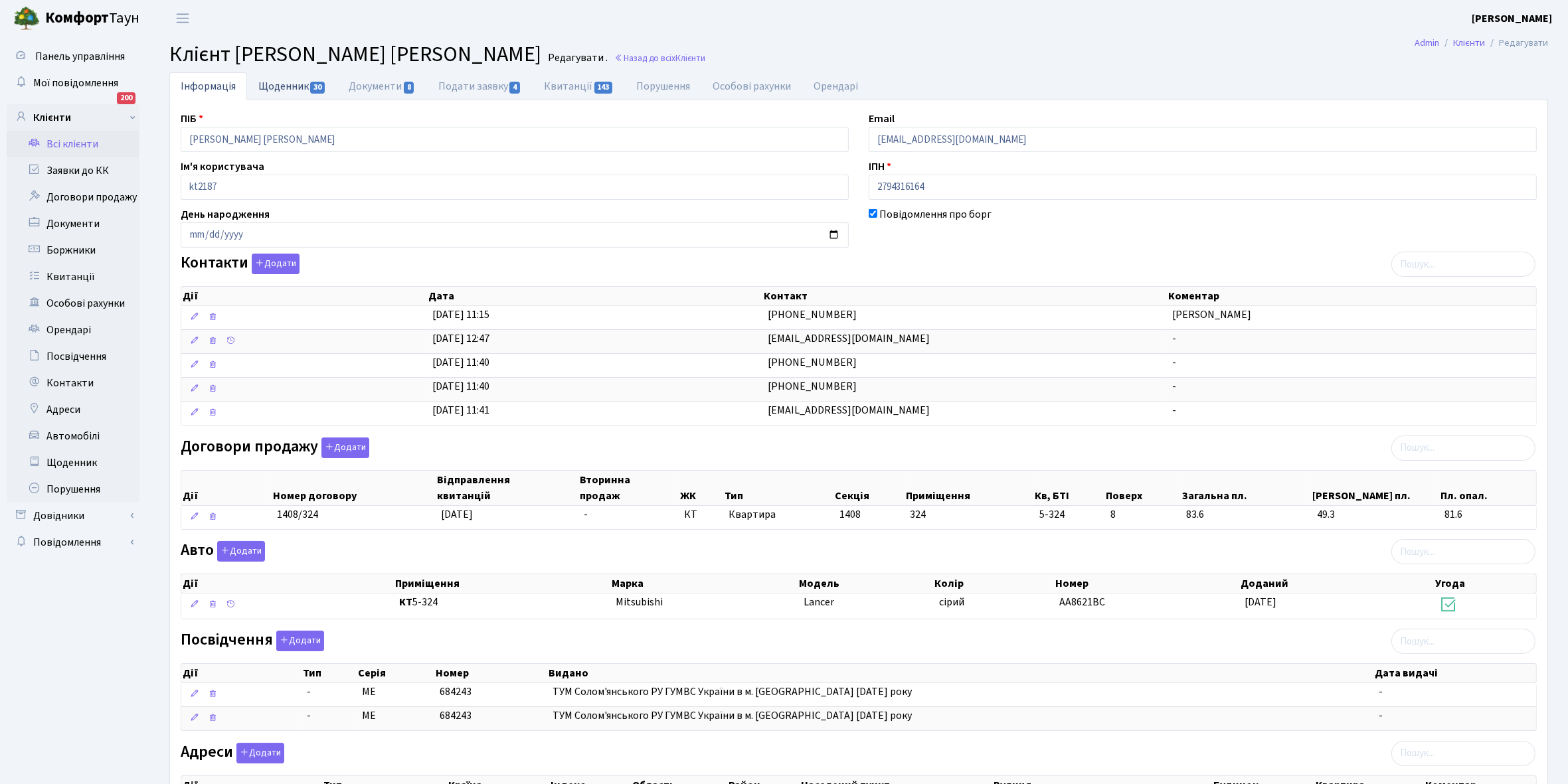
click at [273, 90] on link "Щоденник 30" at bounding box center [292, 86] width 90 height 27
select select "25"
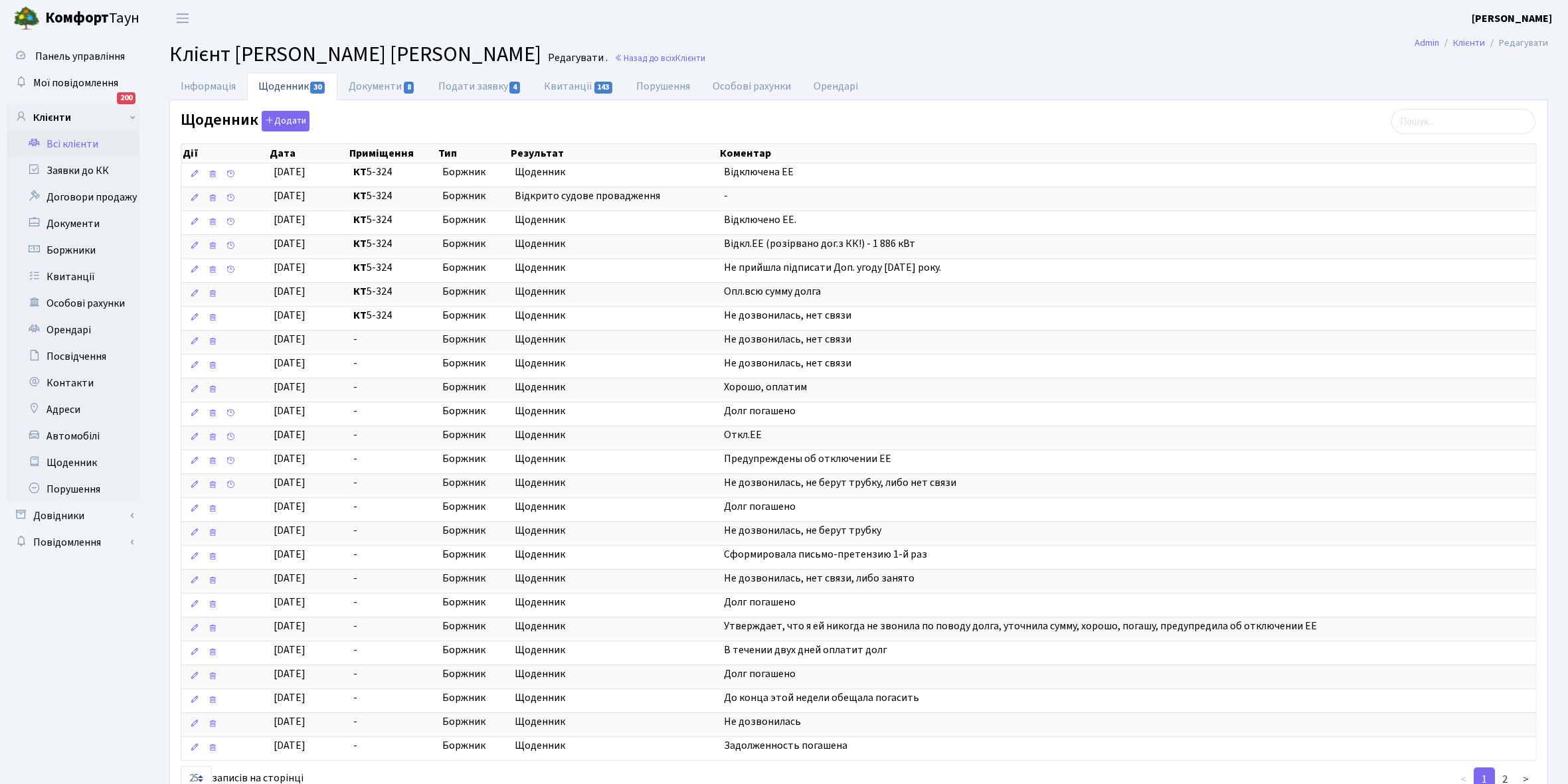
click at [79, 137] on link "Всі клієнти" at bounding box center [73, 145] width 133 height 27
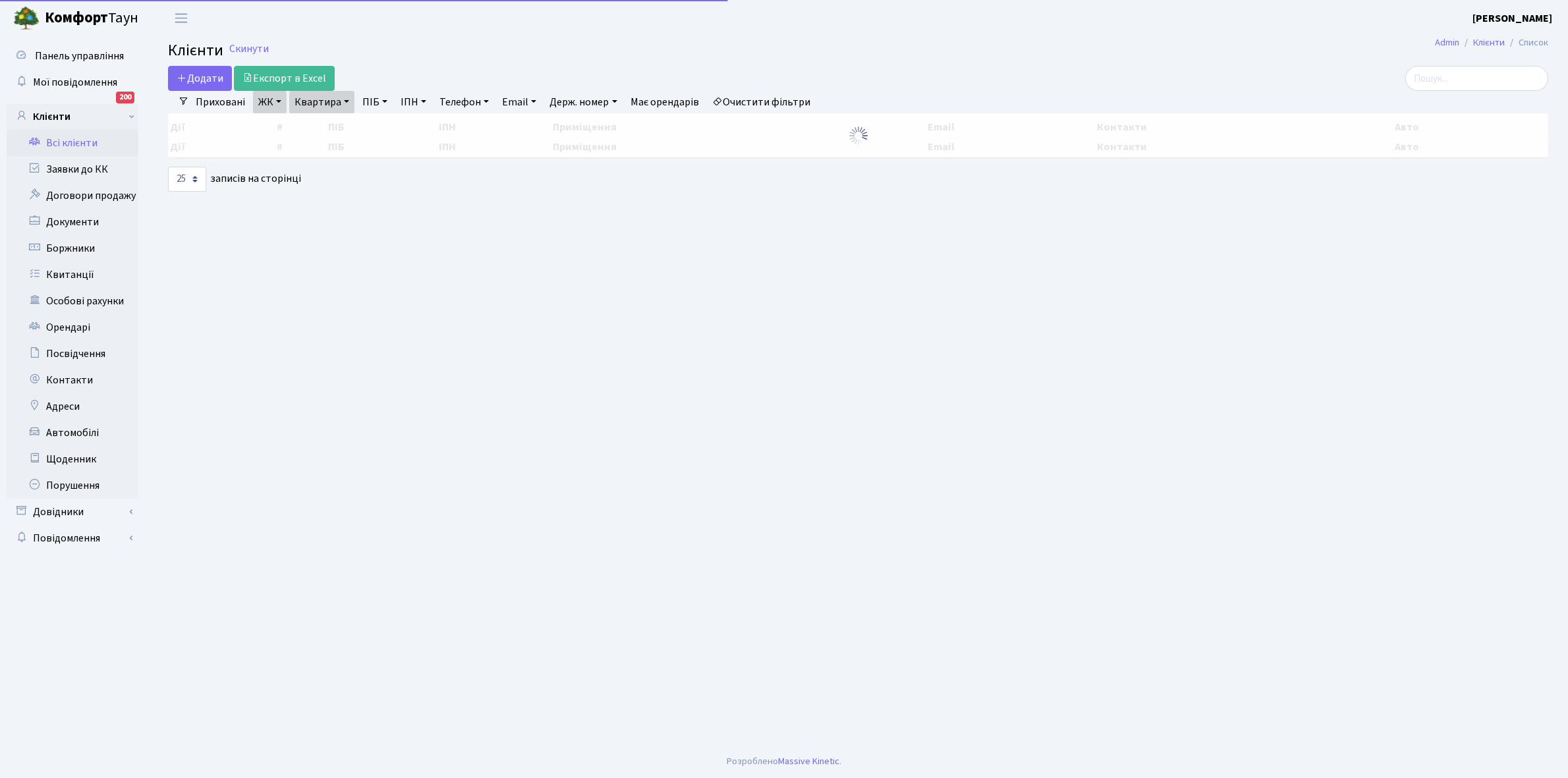
select select "25"
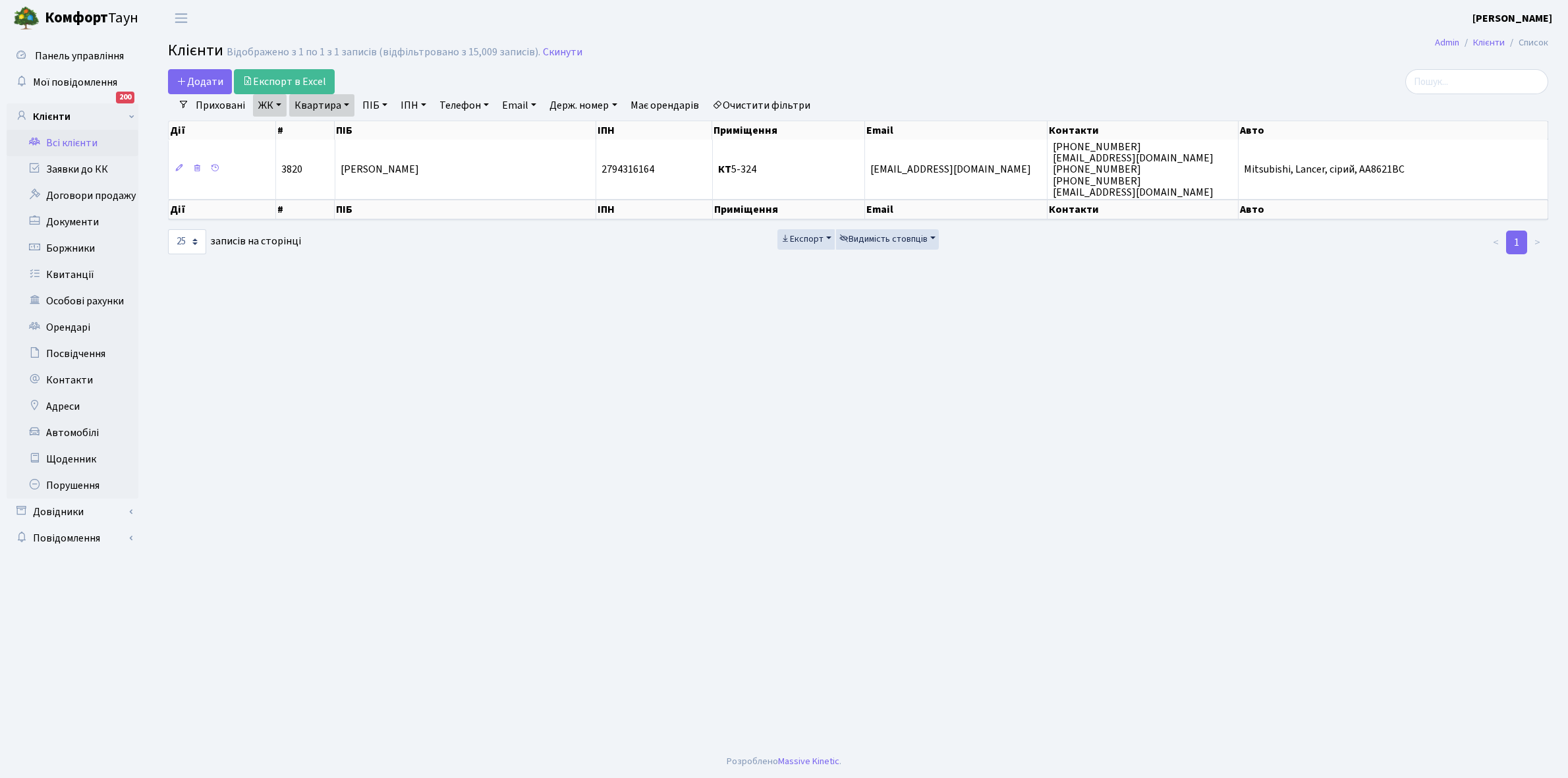
click at [346, 104] on link "Квартира" at bounding box center [321, 105] width 66 height 23
click at [345, 126] on input "5-324" at bounding box center [328, 131] width 77 height 25
type input "5"
type input "11-80"
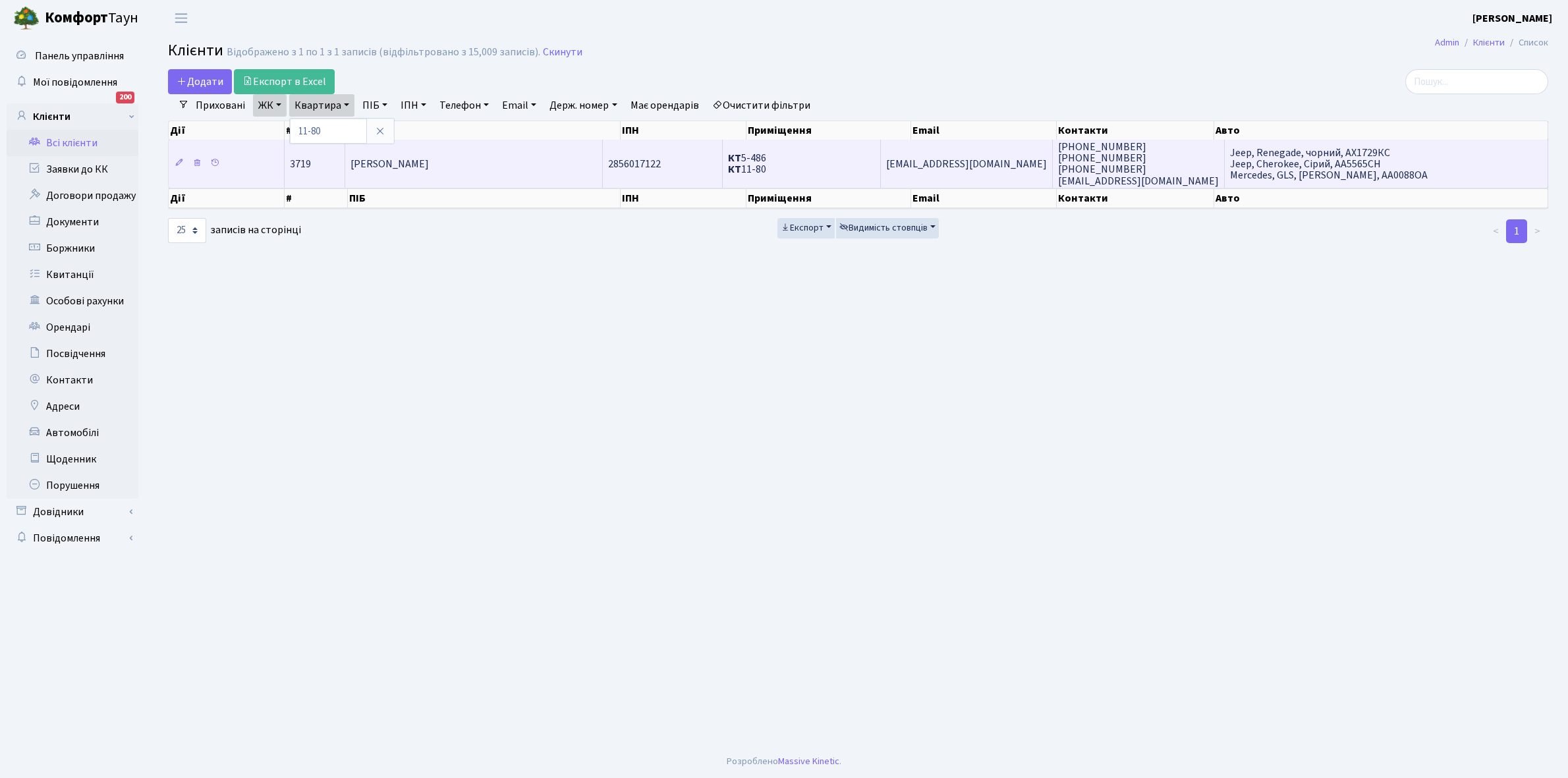
click at [416, 168] on span "[PERSON_NAME]" at bounding box center [390, 163] width 79 height 14
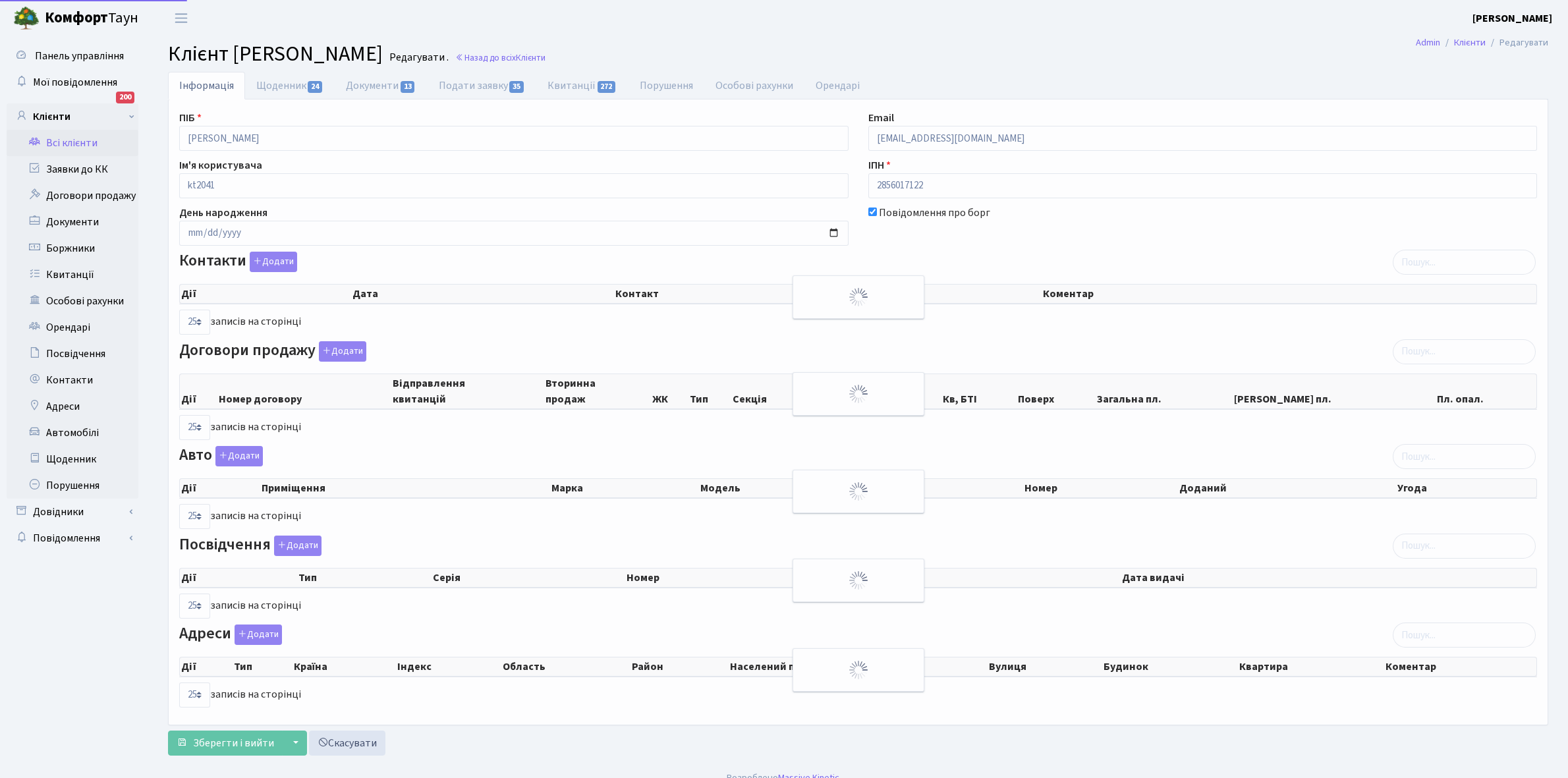
select select "25"
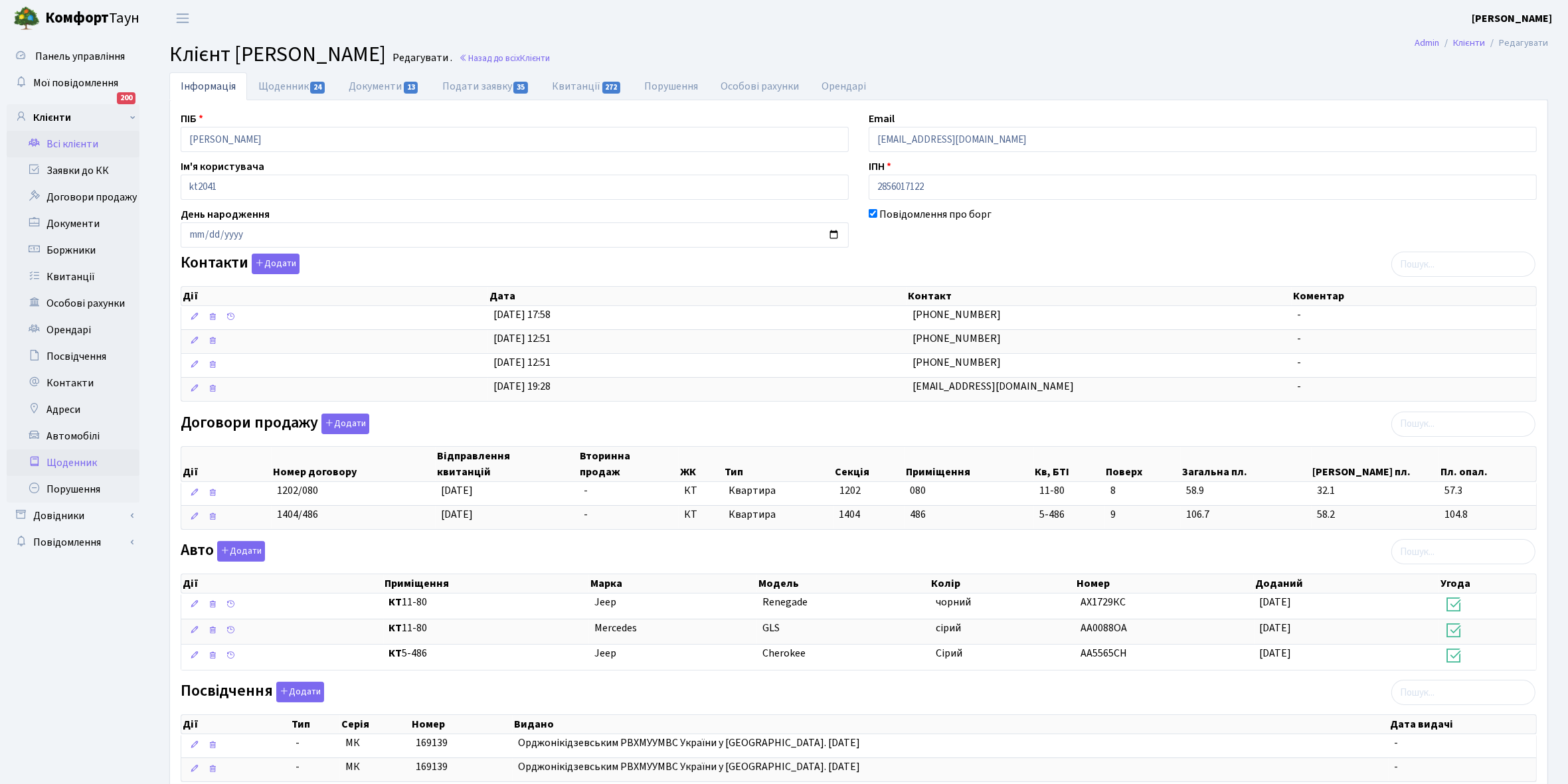
click at [72, 464] on link "Щоденник" at bounding box center [73, 462] width 133 height 27
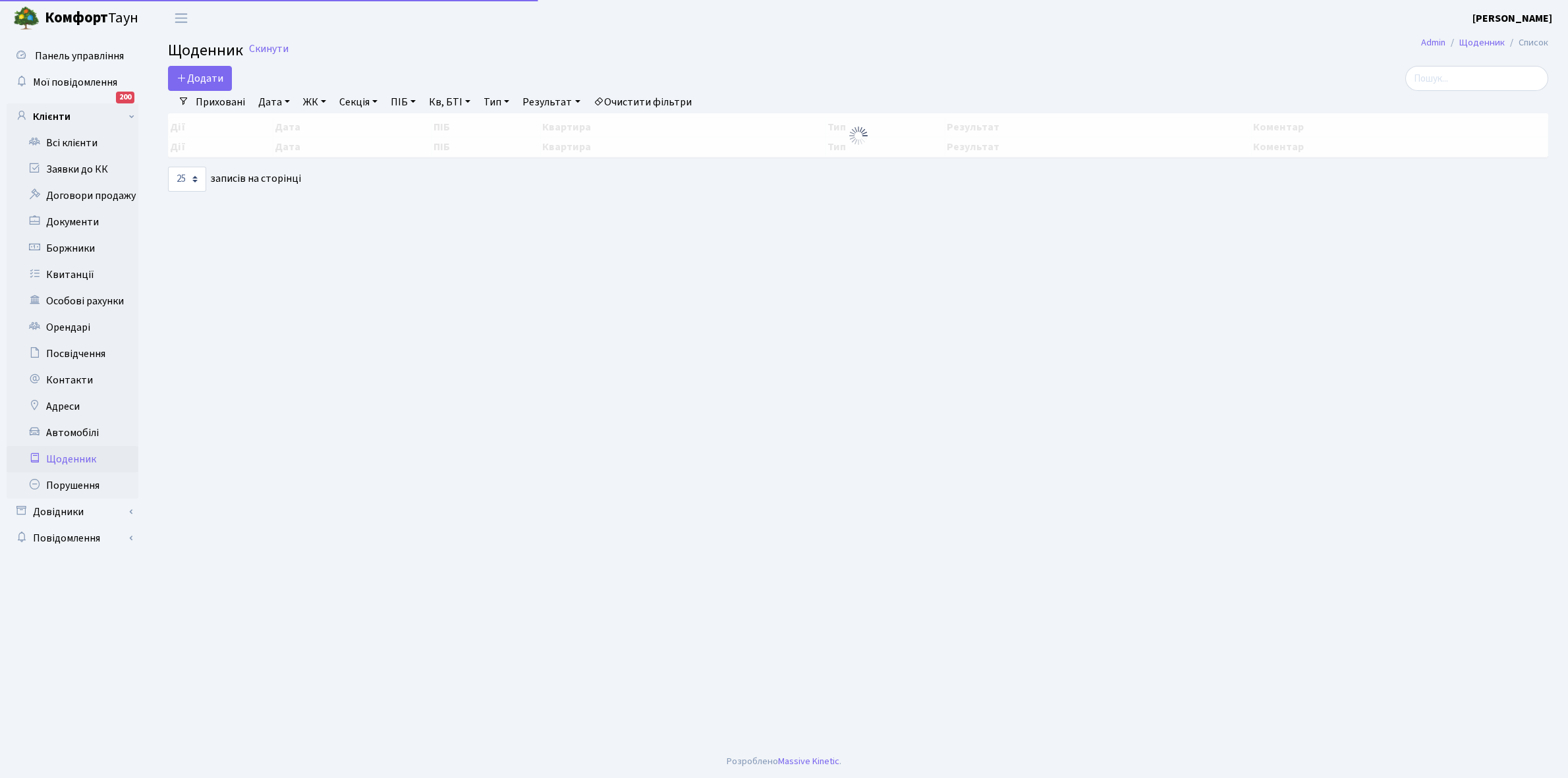
select select "25"
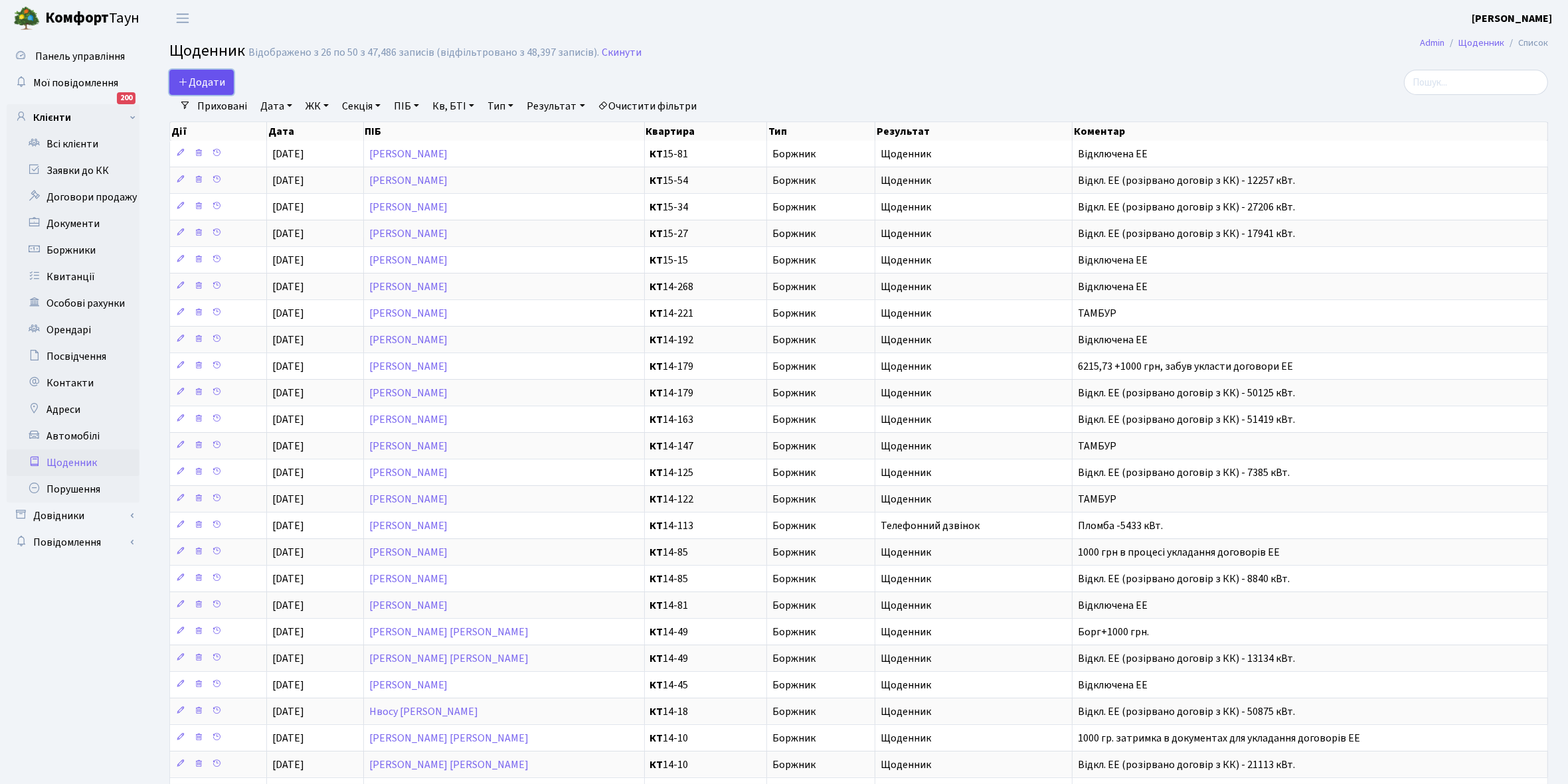
click at [196, 75] on span "Додати" at bounding box center [201, 81] width 47 height 14
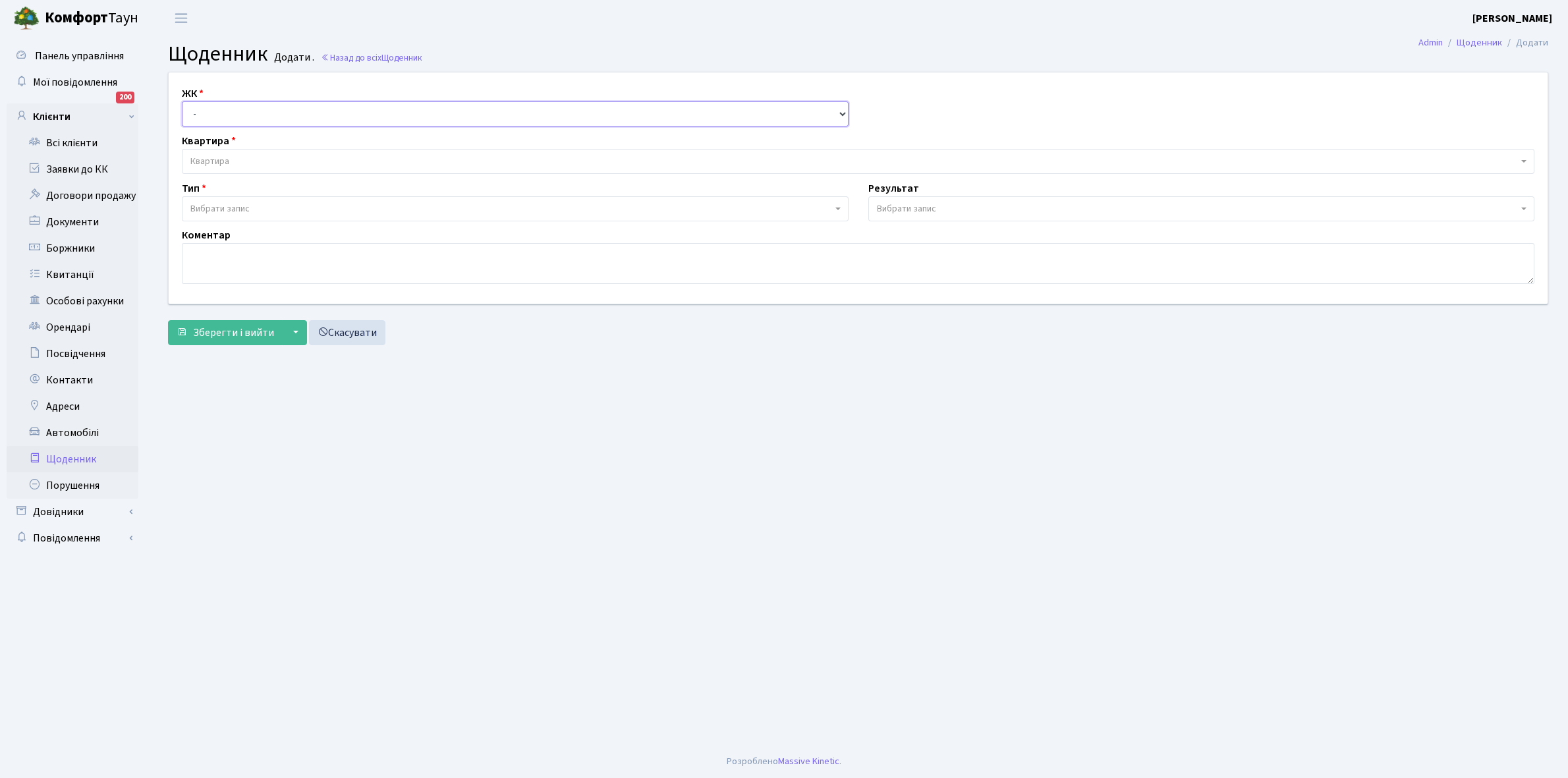
click at [205, 113] on select "- КТ, вул. Регенераторна, 4 КТ2, просп. [STREET_ADDRESS] [STREET_ADDRESS] [PERS…" at bounding box center [515, 114] width 667 height 25
select select "271"
click at [182, 102] on select "- КТ, вул. Регенераторна, 4 КТ2, просп. [STREET_ADDRESS] [STREET_ADDRESS] [PERS…" at bounding box center [515, 114] width 667 height 25
select select
click at [228, 158] on span "Квартира" at bounding box center [209, 161] width 39 height 13
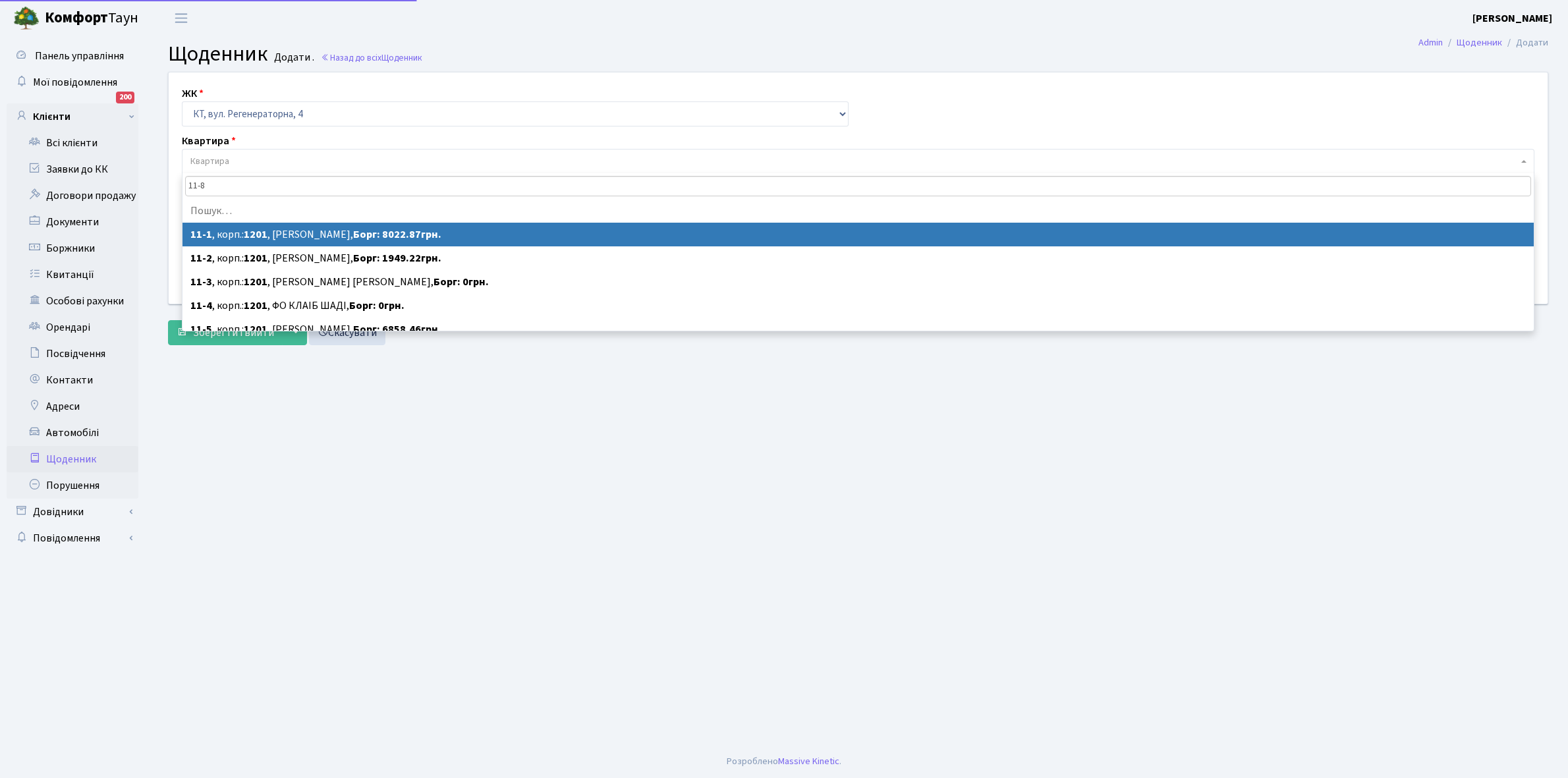
type input "11-80"
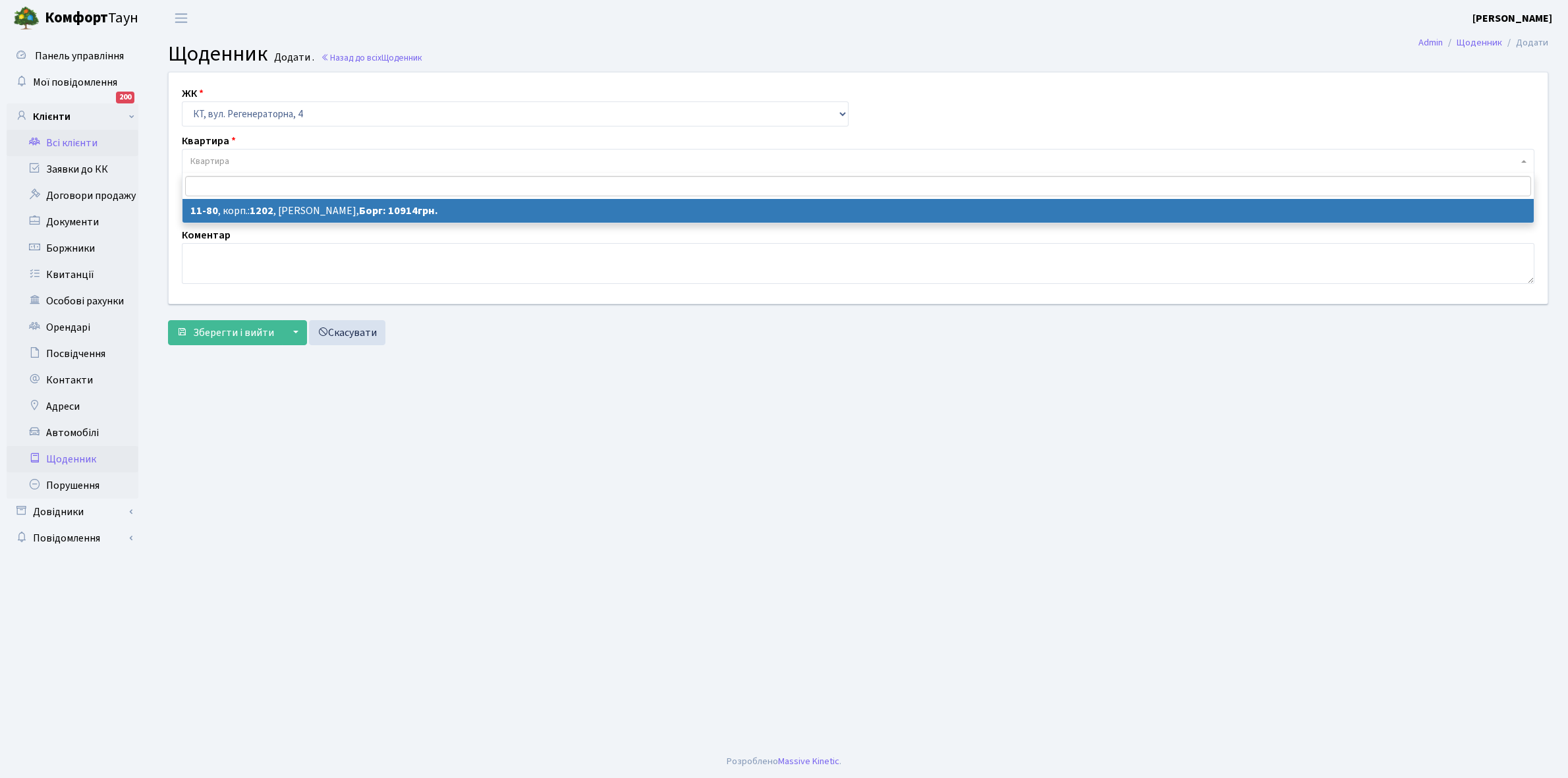
click at [80, 137] on link "Всі клієнти" at bounding box center [72, 143] width 132 height 27
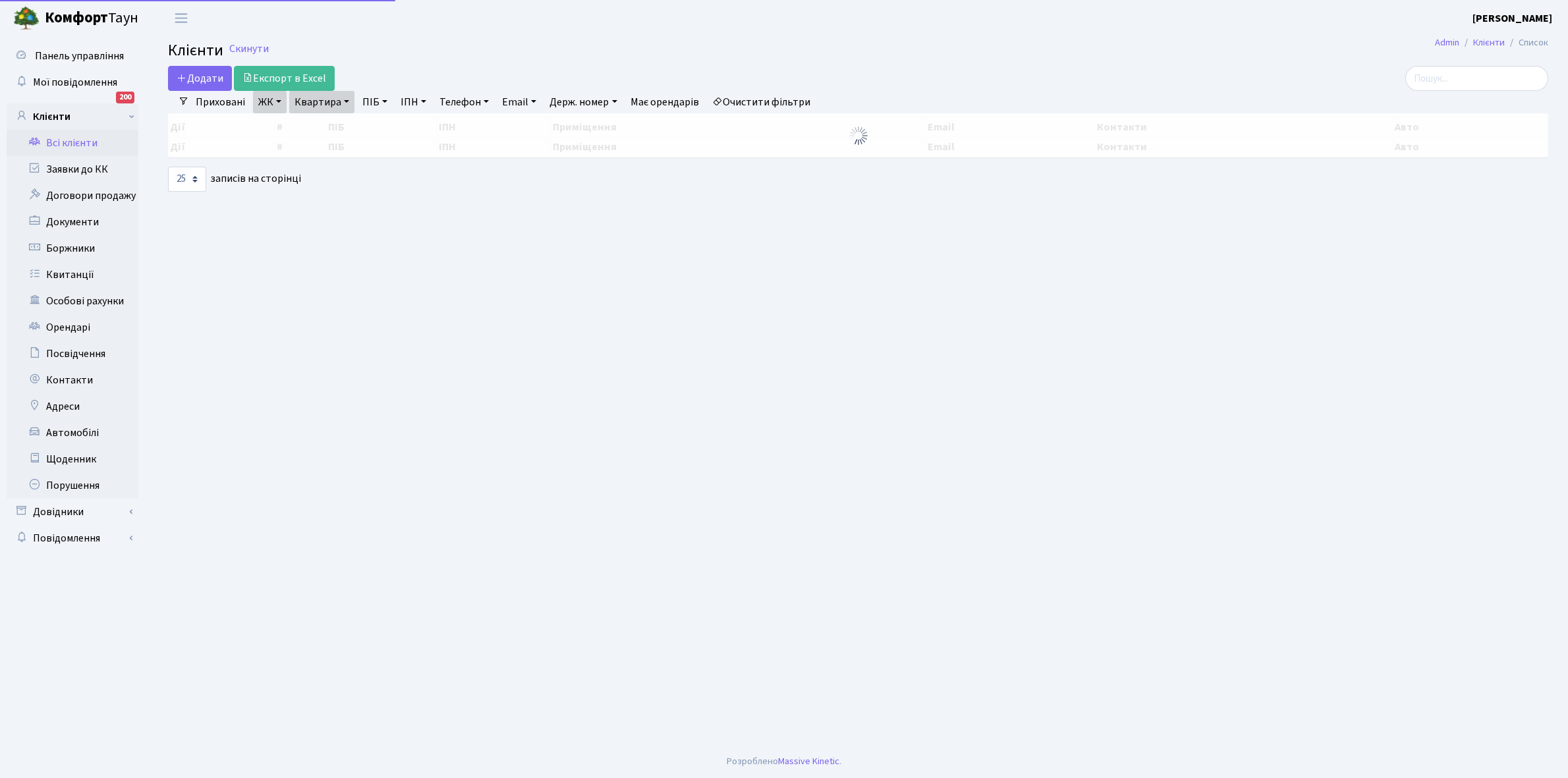
select select "25"
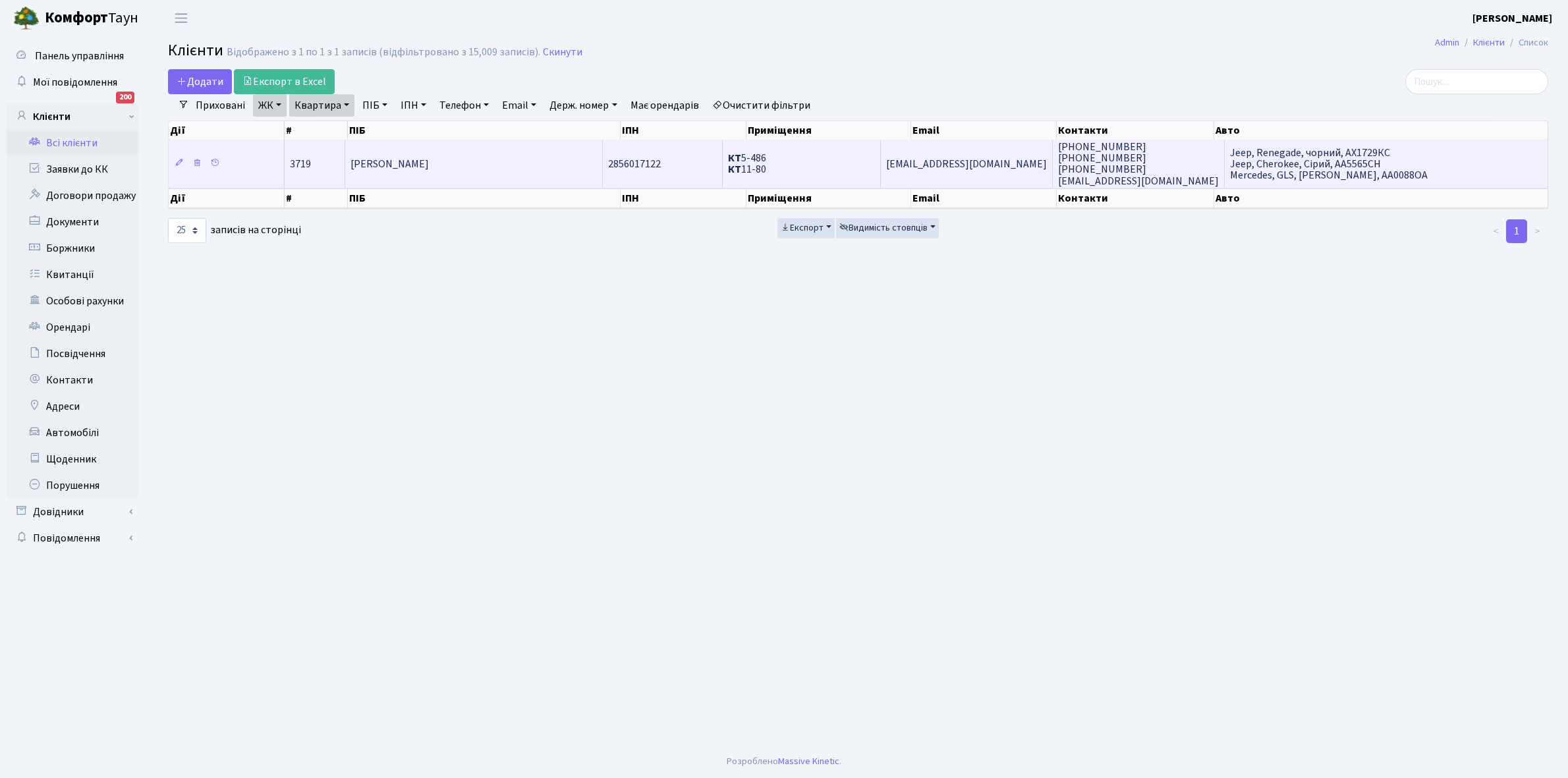
click at [545, 175] on td "[PERSON_NAME]" at bounding box center [473, 163] width 257 height 47
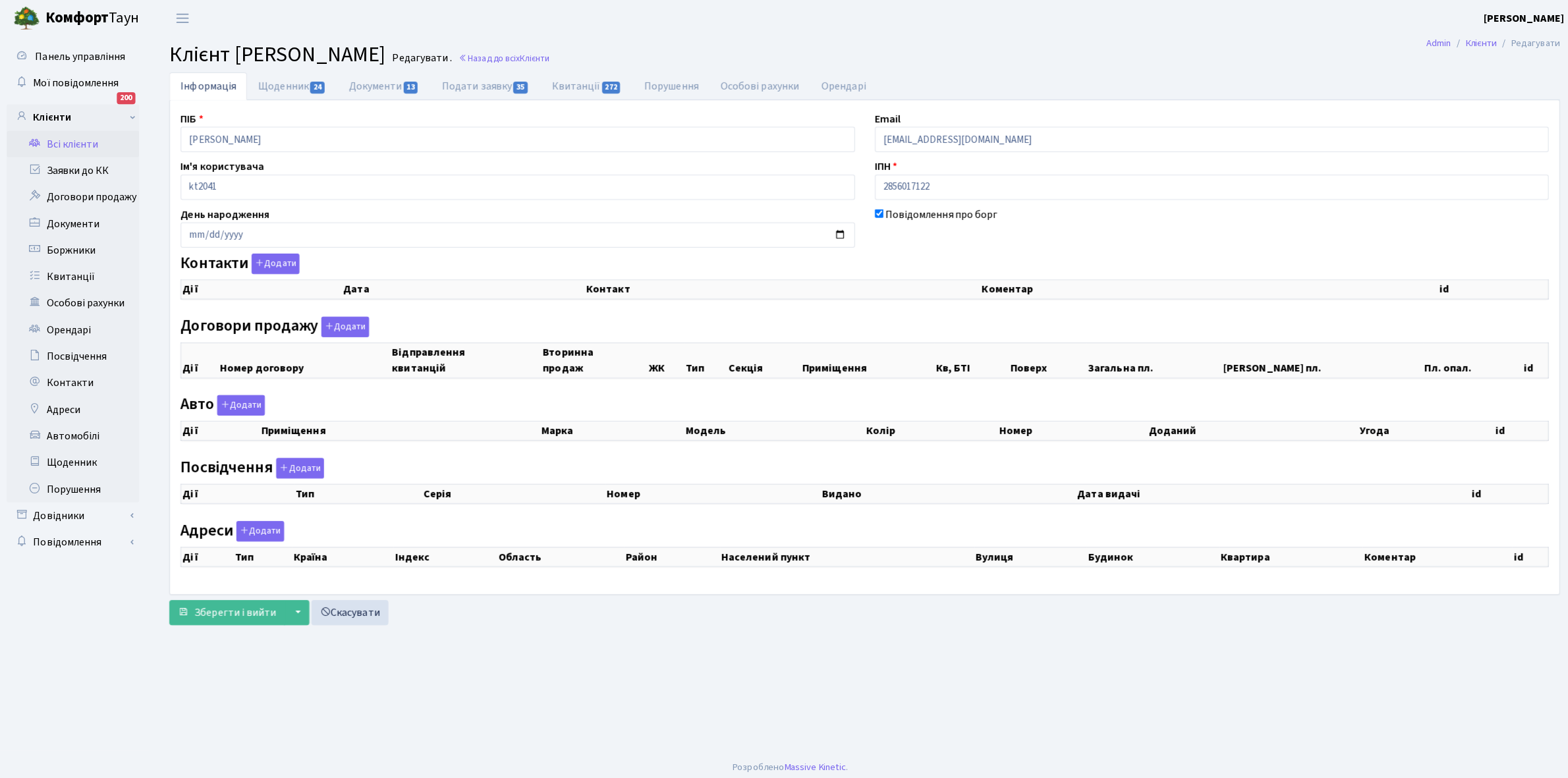
checkbox input "true"
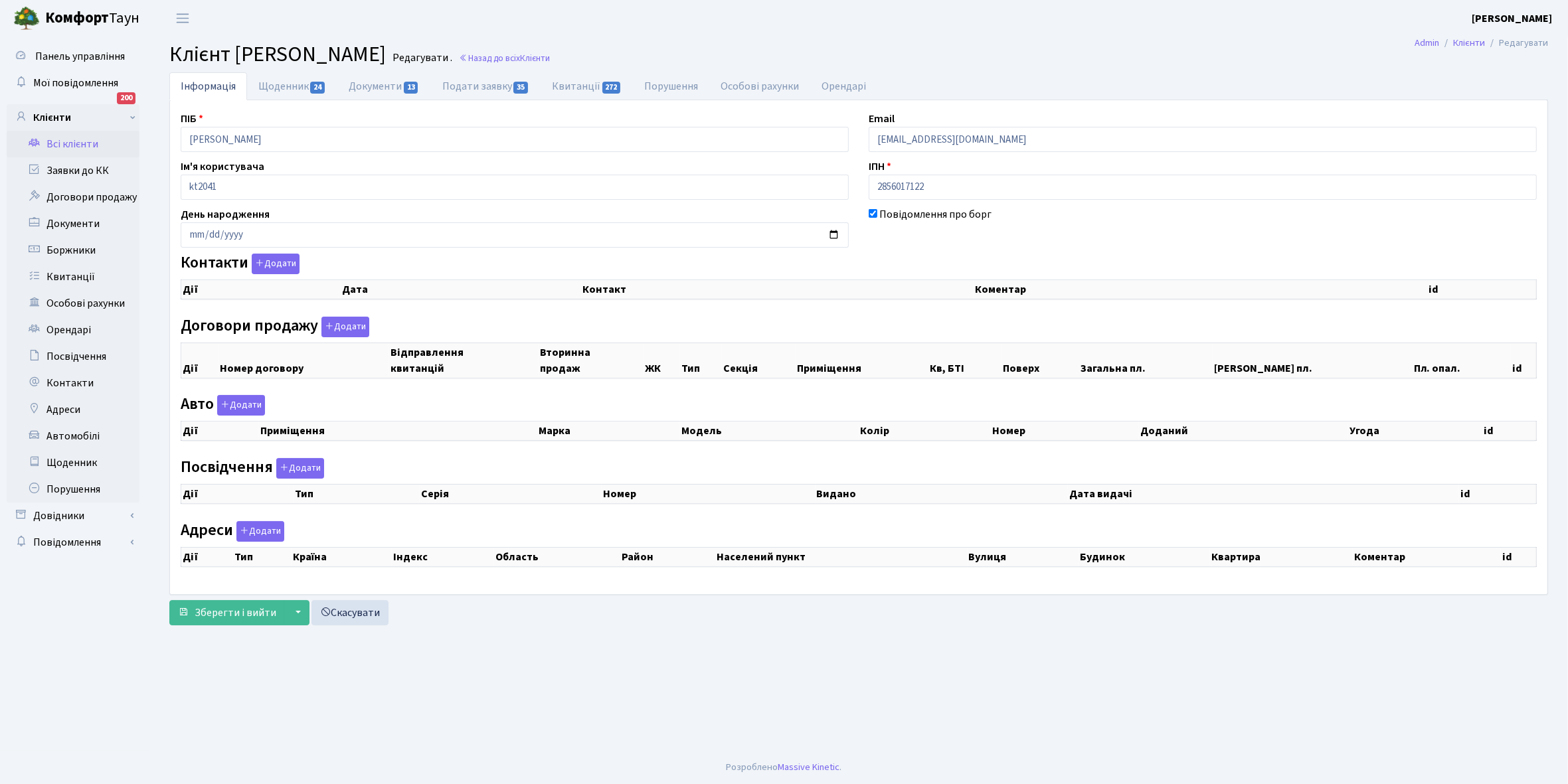
select select "25"
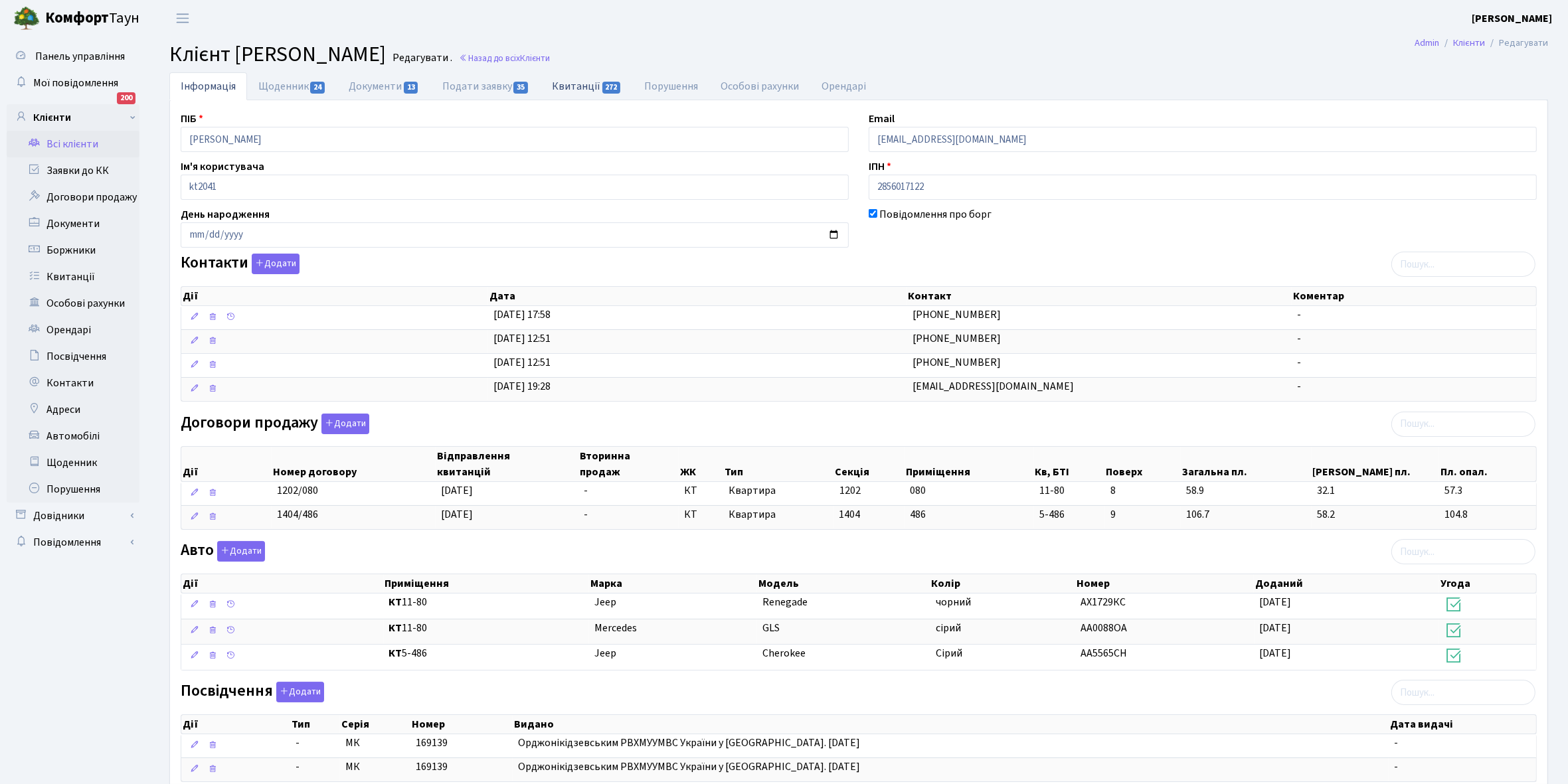
click at [570, 84] on link "Квитанції 272" at bounding box center [586, 86] width 92 height 27
select select "25"
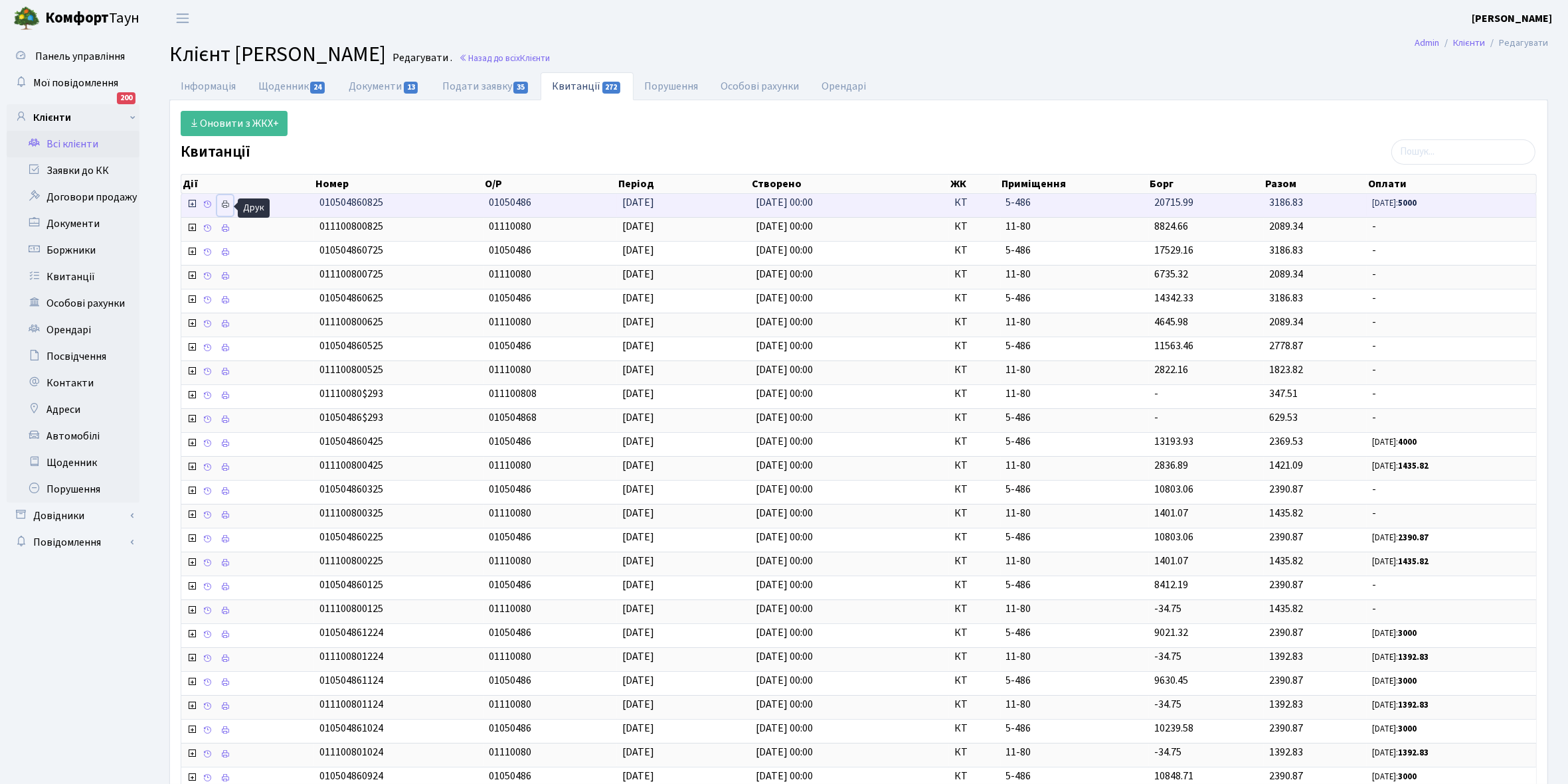
click at [226, 208] on icon at bounding box center [225, 205] width 10 height 10
click at [276, 88] on link "Щоденник 24" at bounding box center [292, 86] width 90 height 27
select select "25"
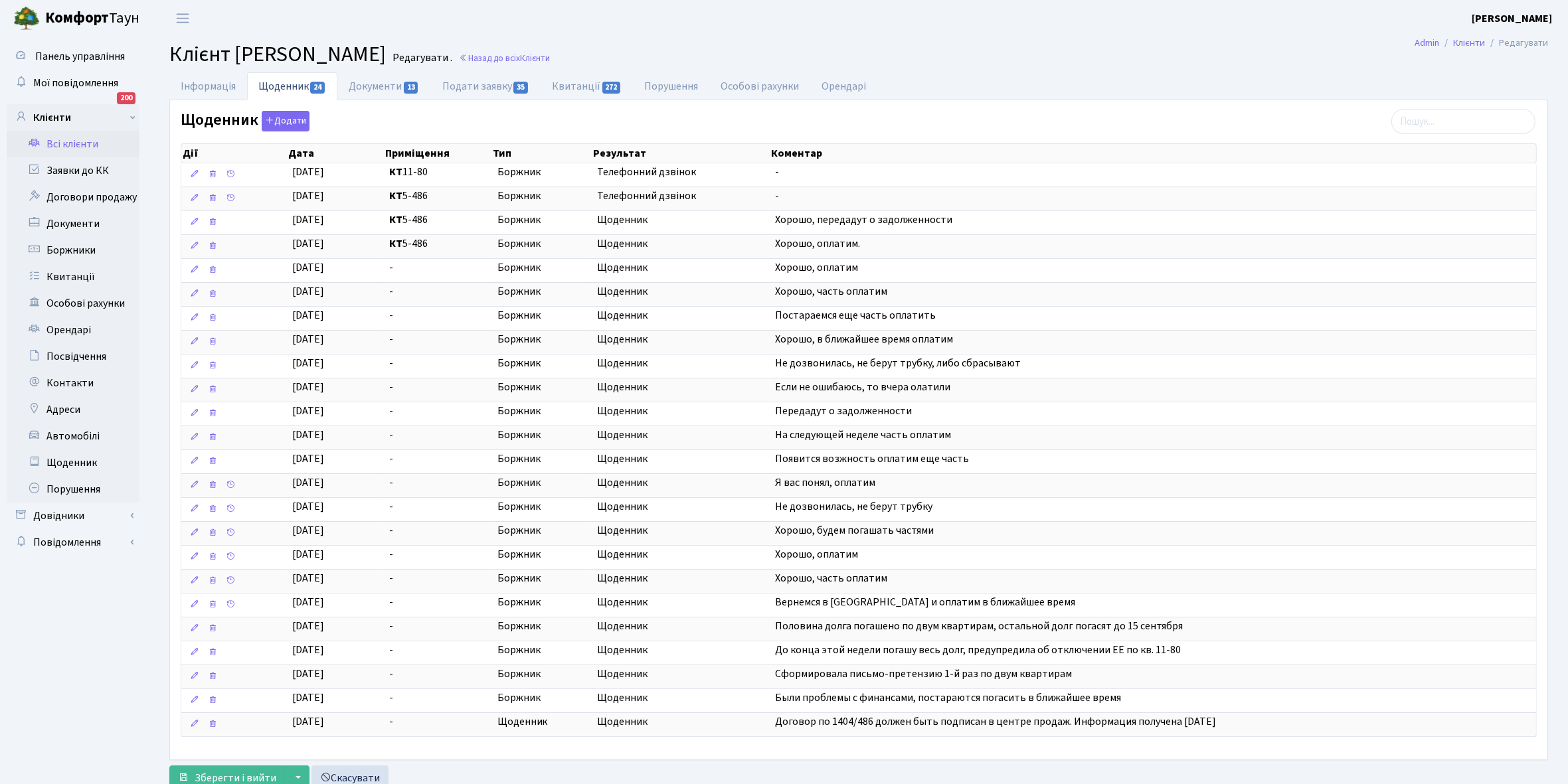
click at [80, 141] on link "Всі клієнти" at bounding box center [73, 145] width 133 height 27
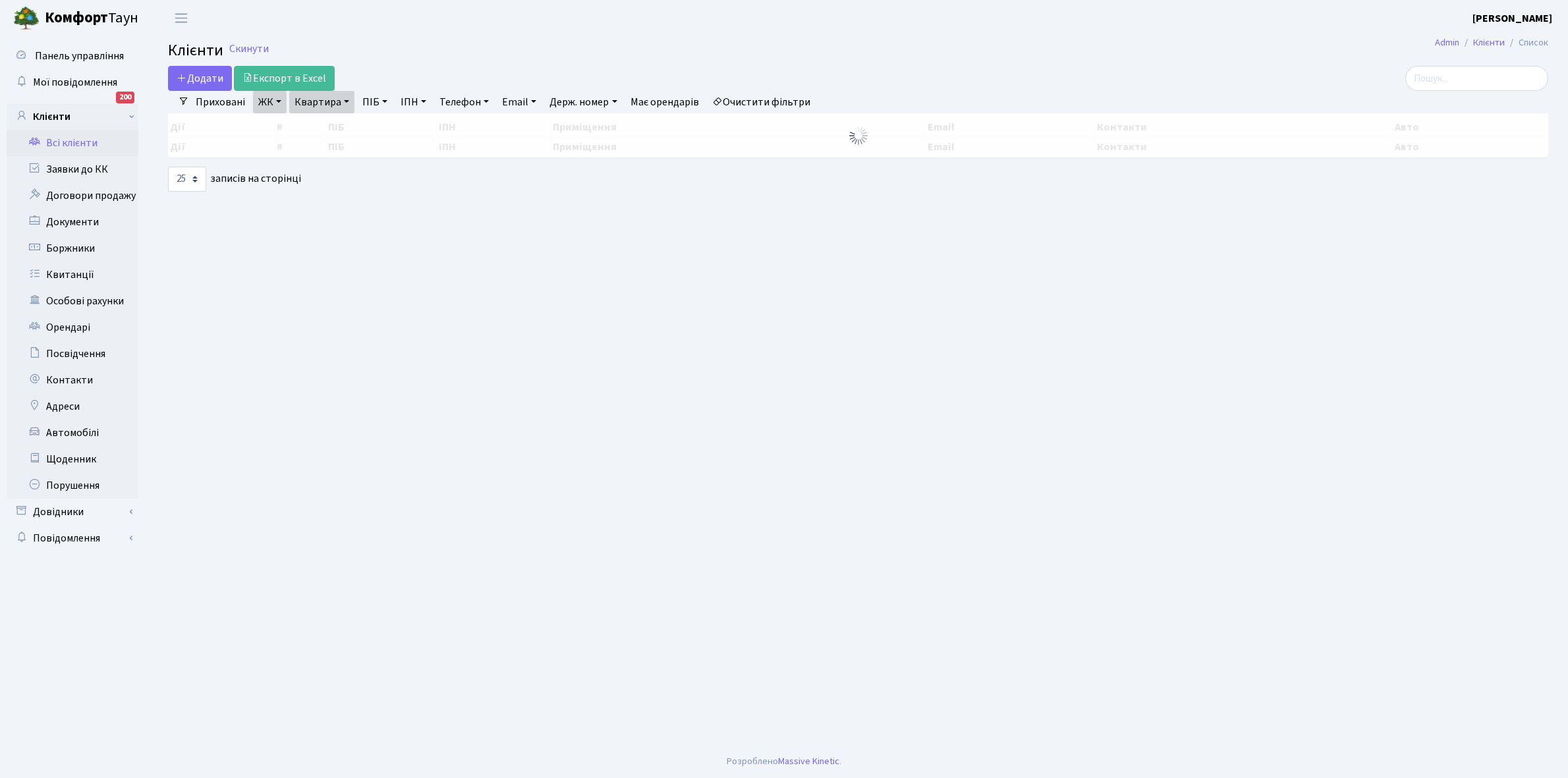
select select "25"
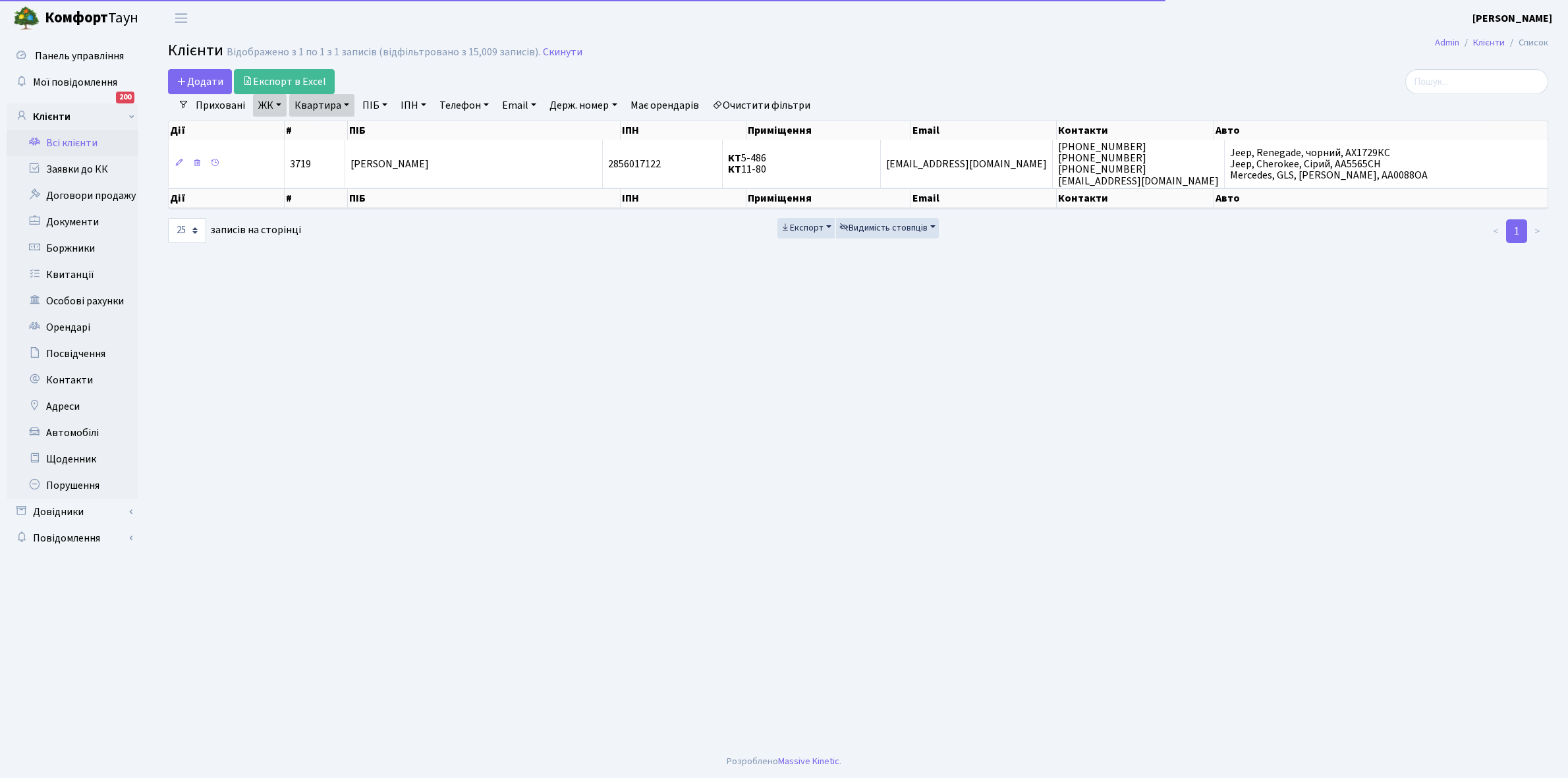
click at [764, 103] on link "Очистити фільтри" at bounding box center [761, 105] width 108 height 23
select select
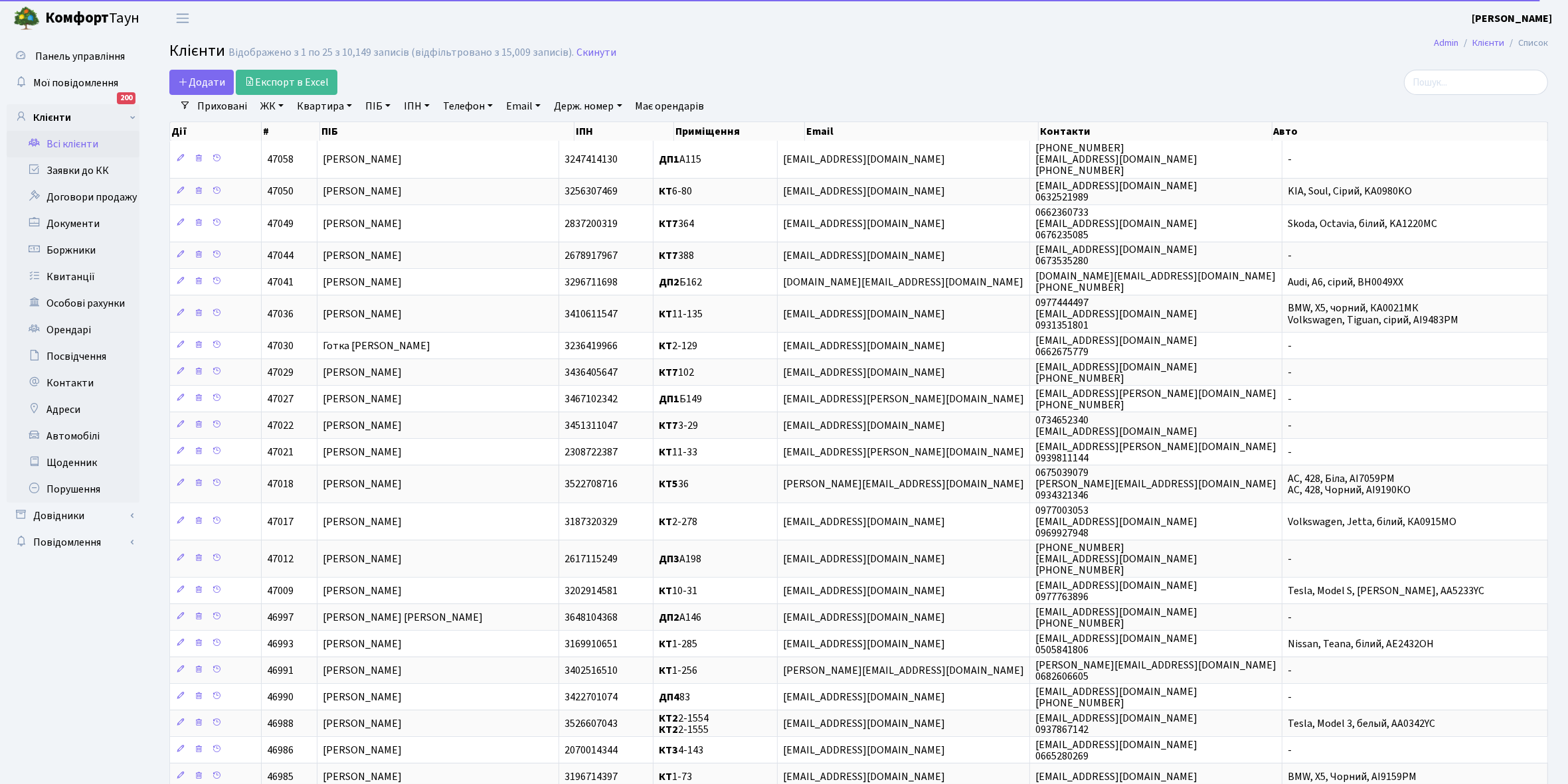
click at [278, 106] on link "ЖК" at bounding box center [271, 106] width 34 height 23
click at [310, 176] on li "КТ2, просп. Соборності, 17" at bounding box center [338, 175] width 161 height 23
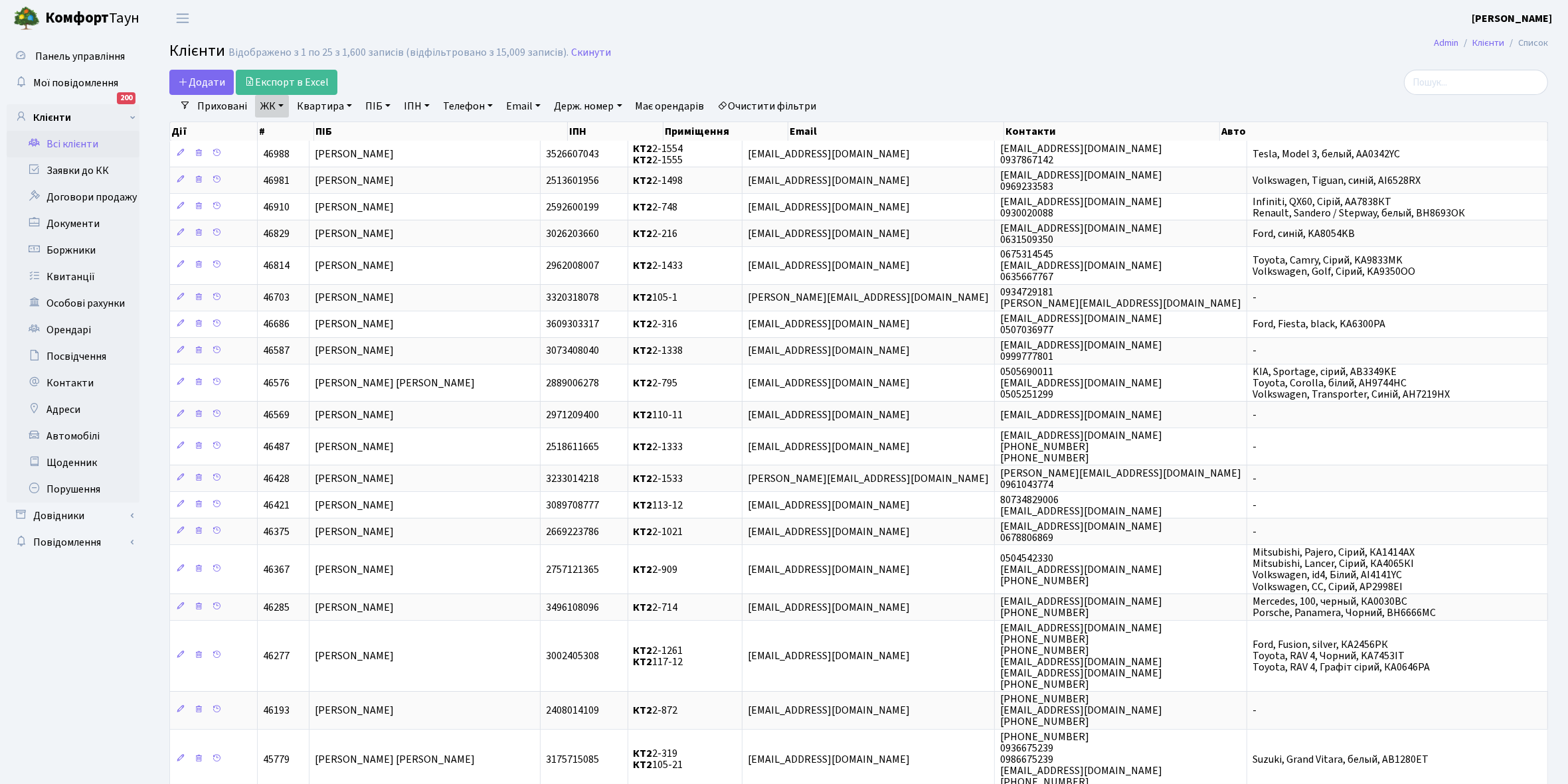
click at [350, 104] on link "Квартира" at bounding box center [324, 106] width 66 height 23
click at [319, 133] on input "text" at bounding box center [330, 132] width 78 height 25
type input "2-449"
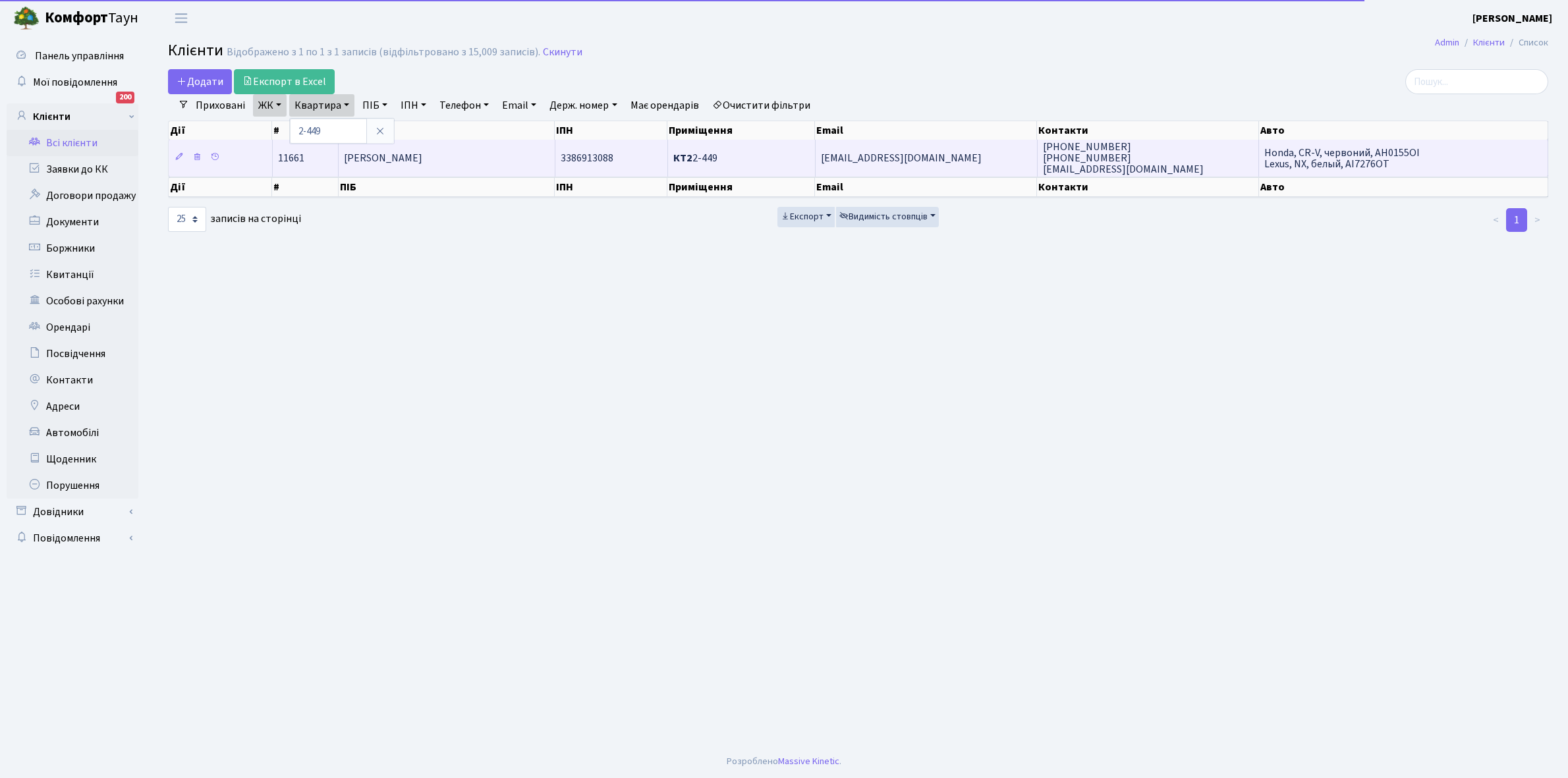
click at [479, 162] on td "[PERSON_NAME]" at bounding box center [446, 158] width 216 height 36
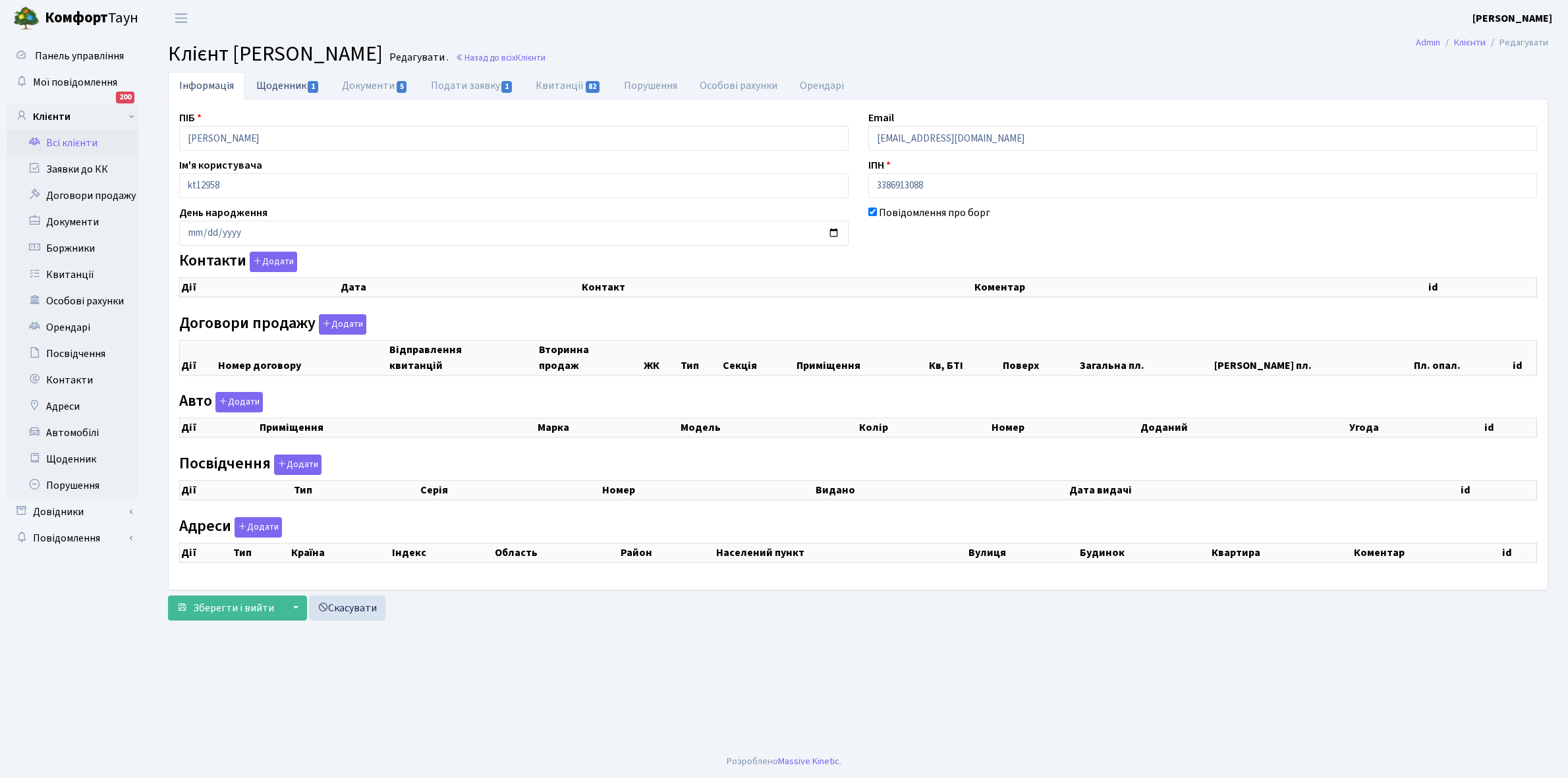
checkbox input "true"
select select "25"
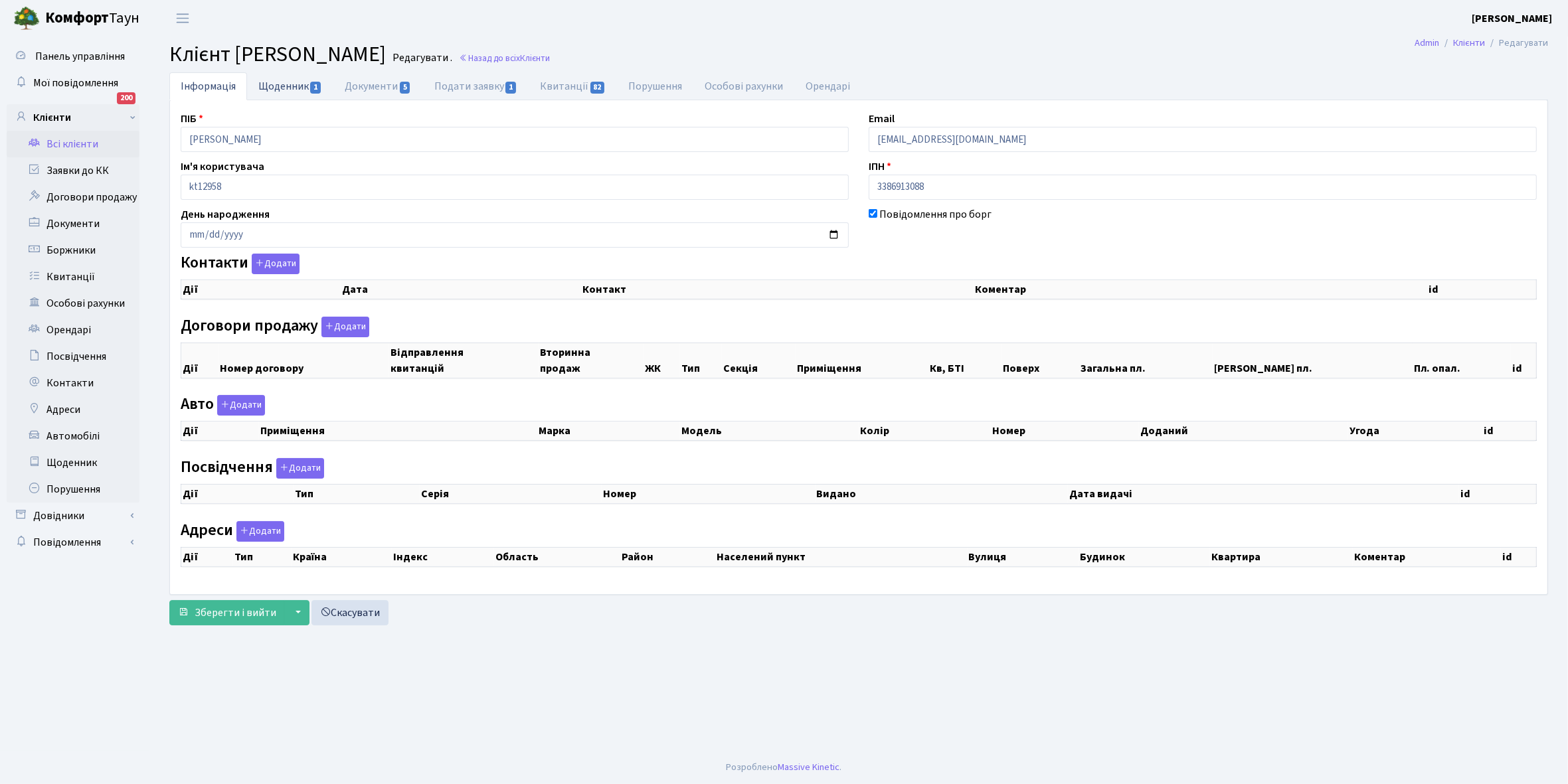
select select "25"
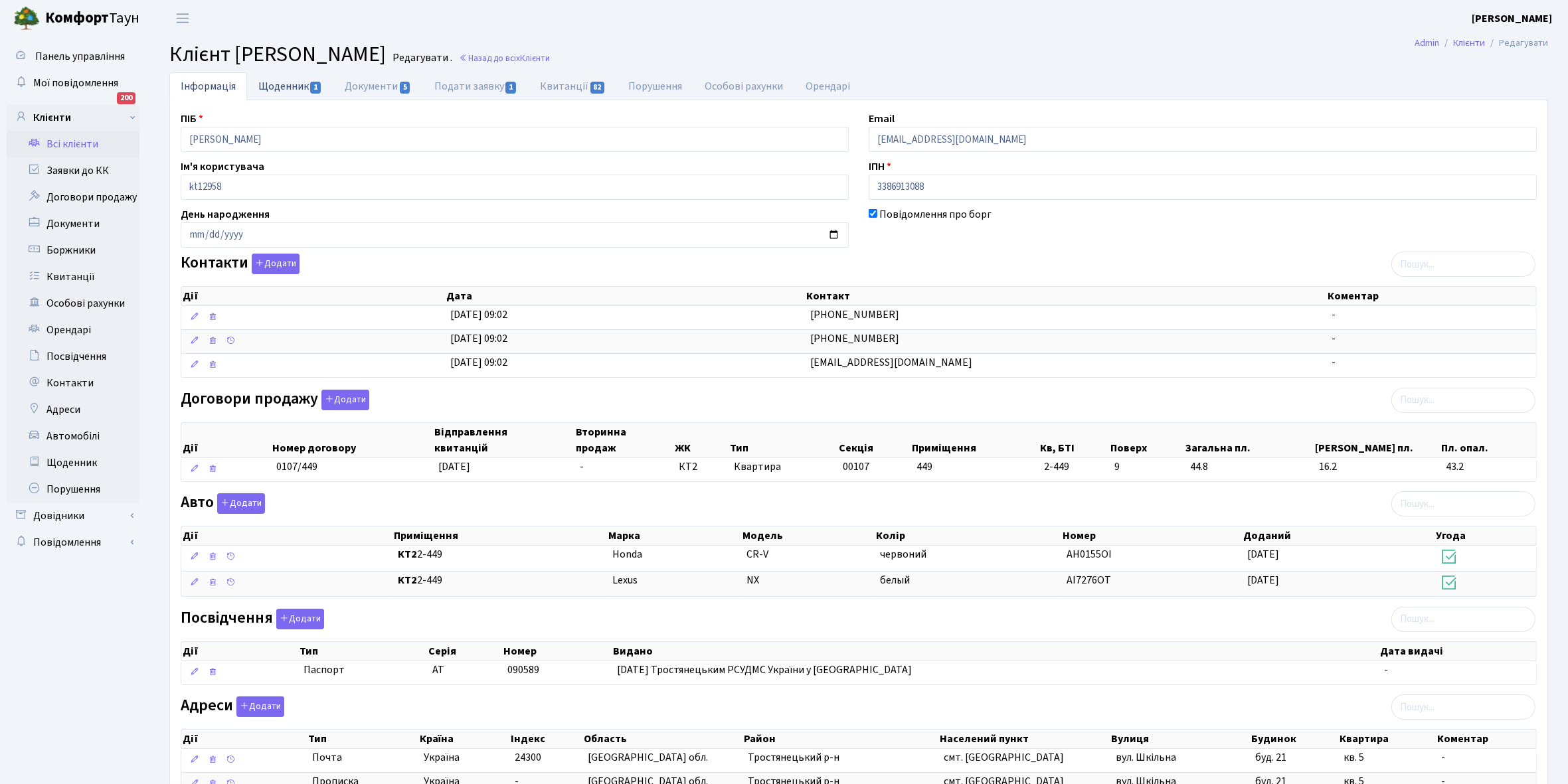
click at [271, 88] on link "Щоденник 1" at bounding box center [290, 86] width 86 height 27
select select "25"
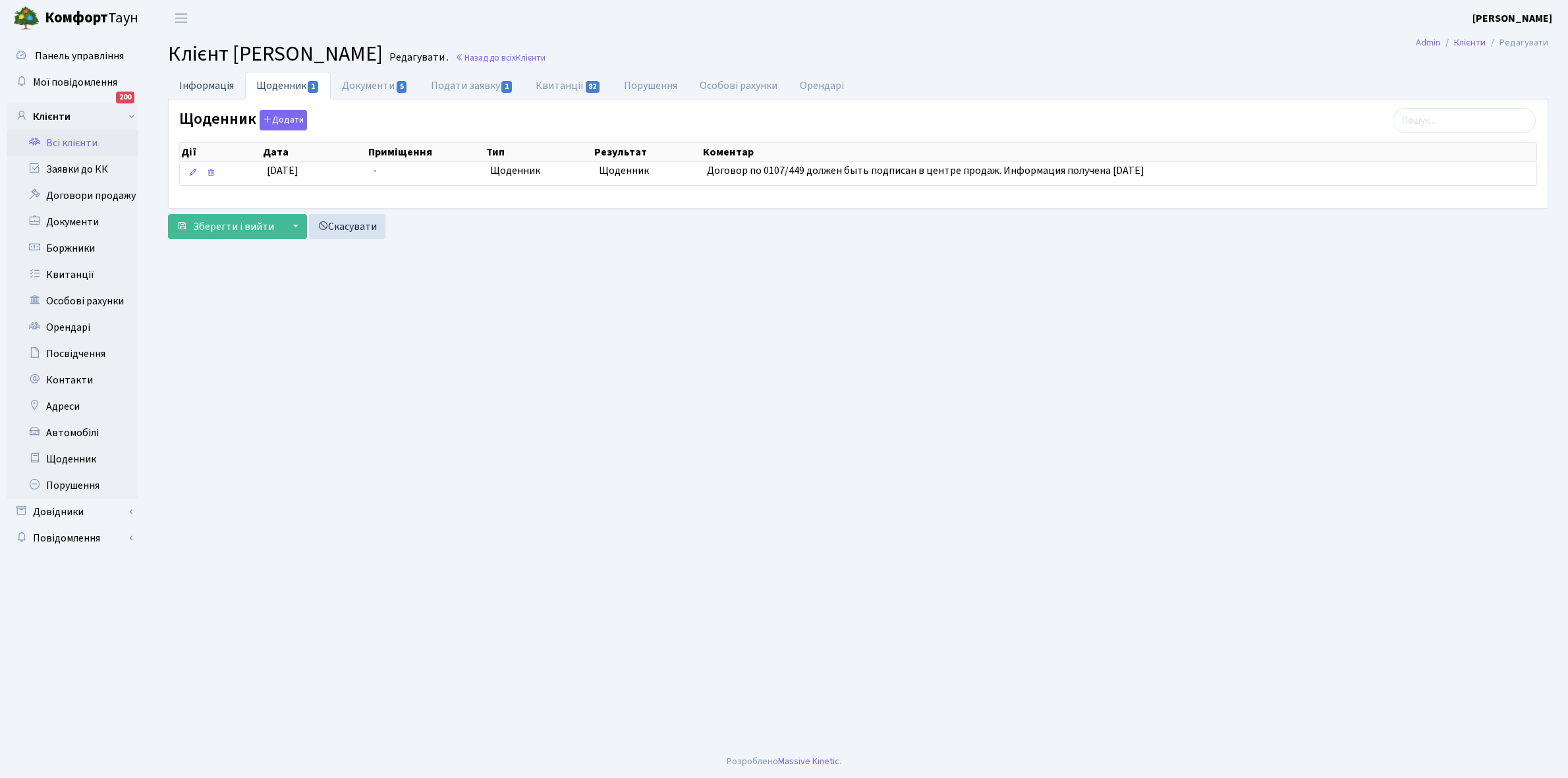
click at [198, 83] on link "Інформація" at bounding box center [206, 85] width 77 height 27
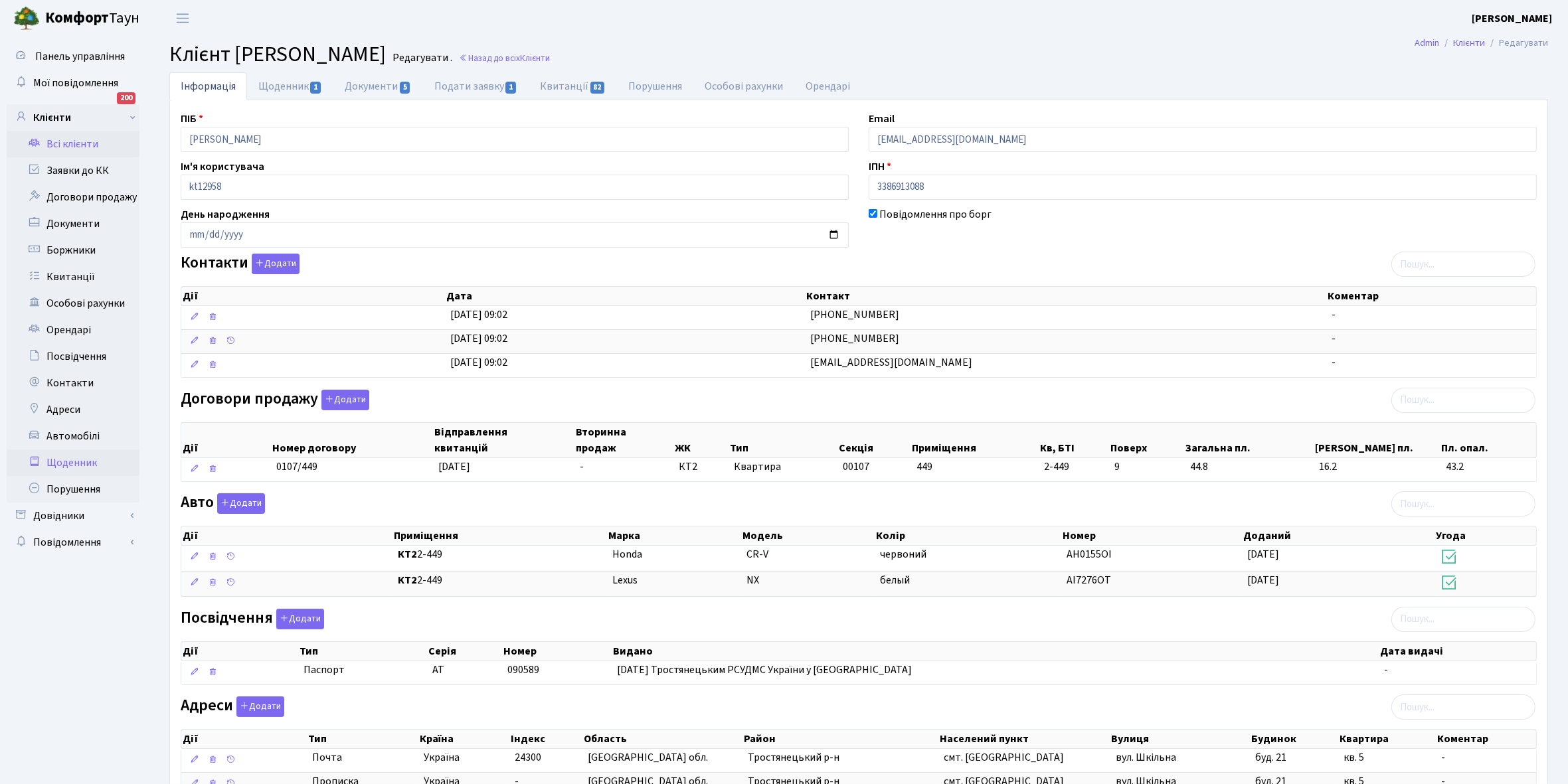
click at [79, 466] on link "Щоденник" at bounding box center [73, 462] width 133 height 27
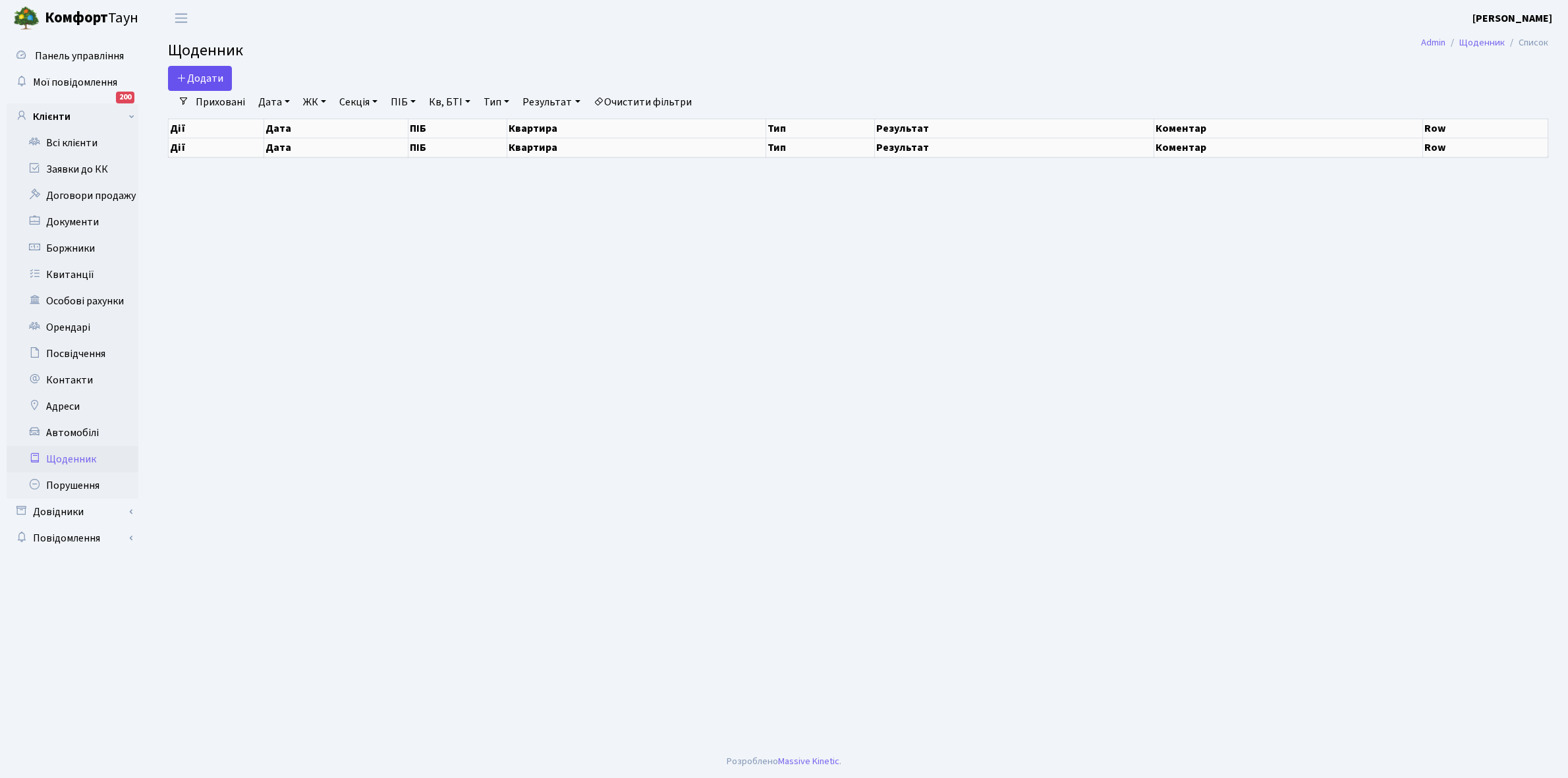
select select "25"
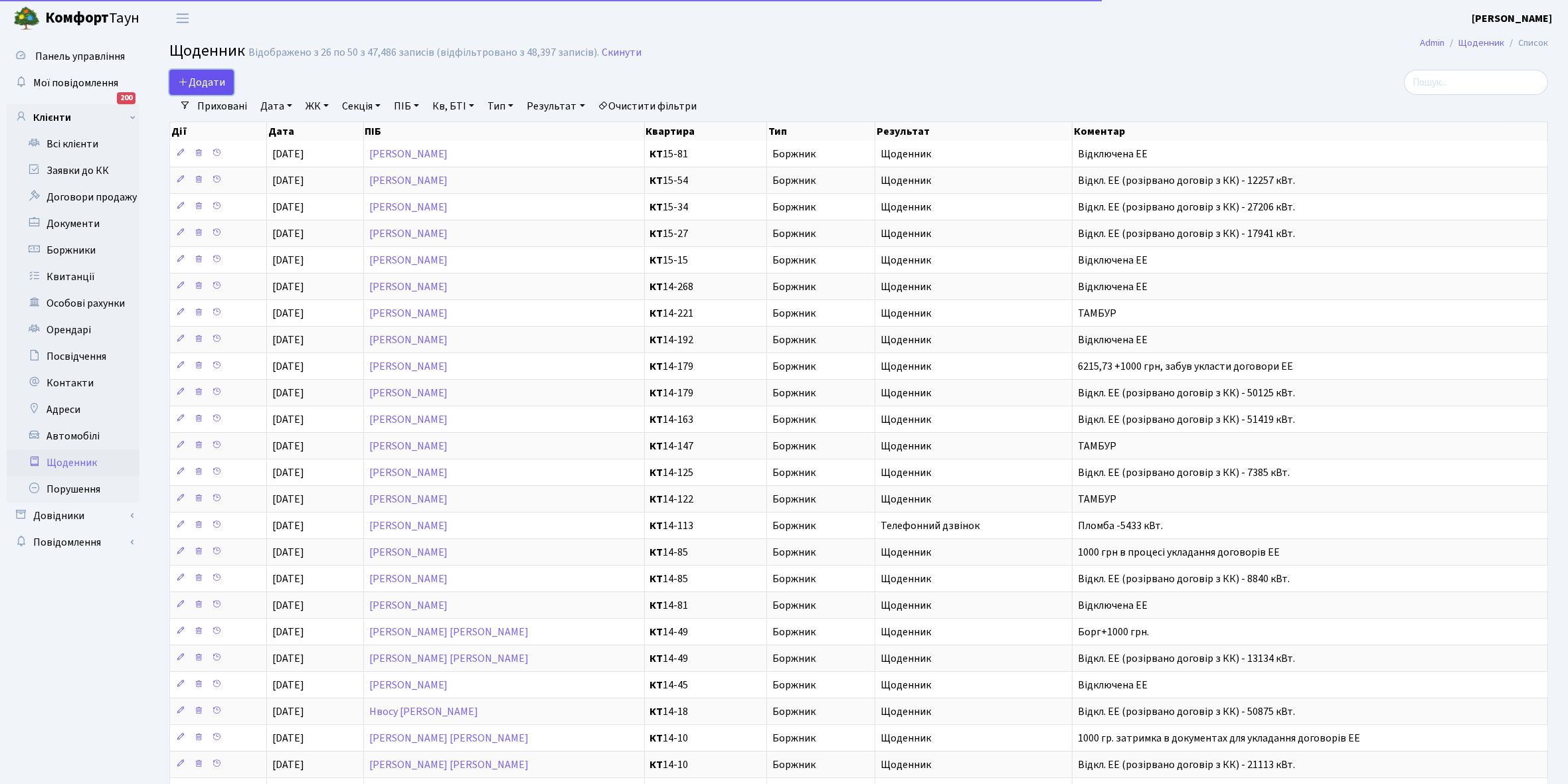
click at [196, 74] on link "Додати" at bounding box center [201, 82] width 64 height 25
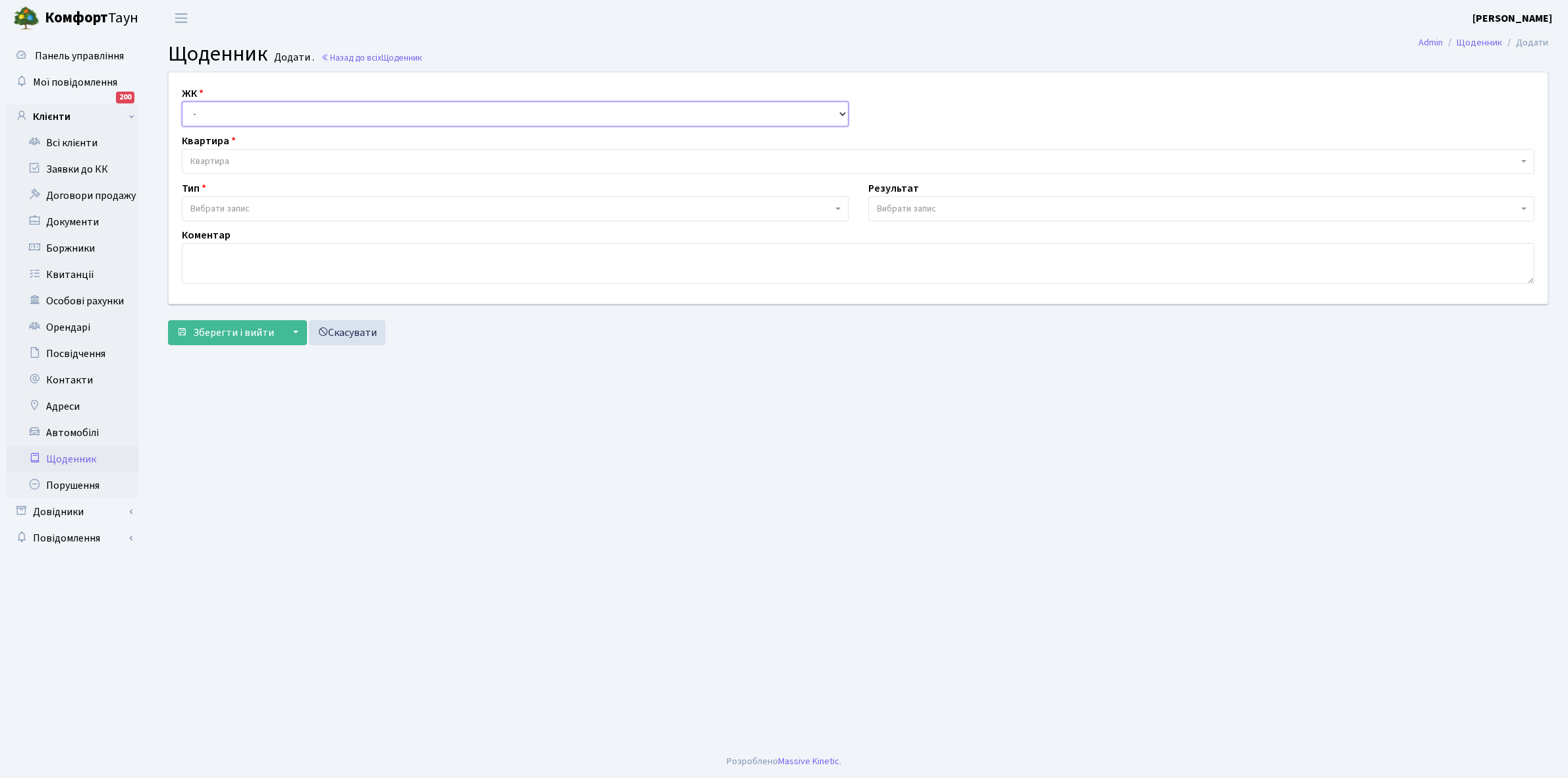
click at [226, 113] on select "- КТ, вул. Регенераторна, 4 КТ2, просп. Соборності, 17 КТ3, вул. Березнева, 16 …" at bounding box center [515, 114] width 667 height 25
select select "295"
click at [182, 102] on select "- КТ, вул. Регенераторна, 4 КТ2, просп. Соборності, 17 КТ3, вул. Березнева, 16 …" at bounding box center [515, 114] width 667 height 25
select select
click at [231, 160] on span "Квартира" at bounding box center [853, 161] width 1328 height 13
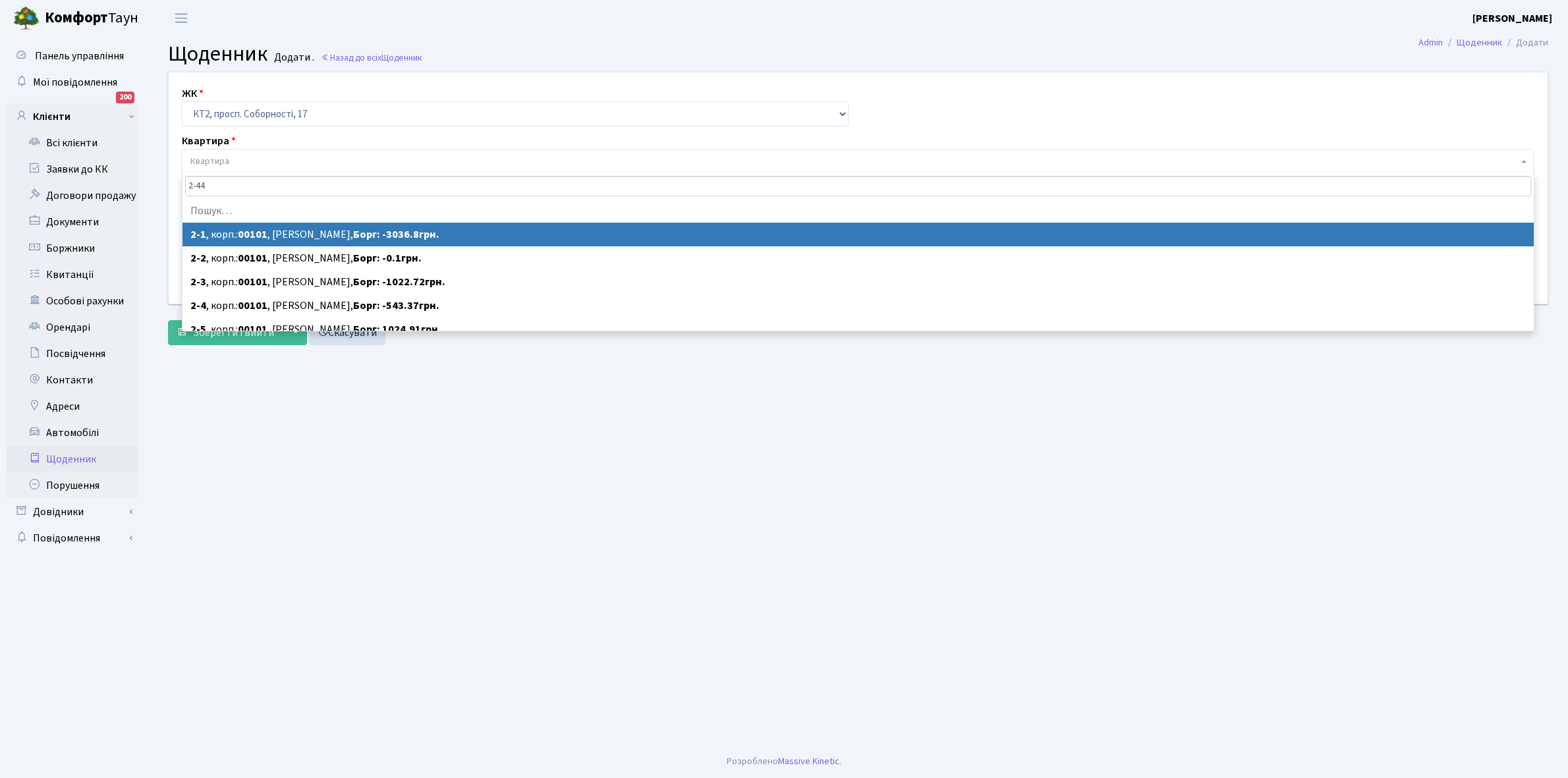
type input "2-449"
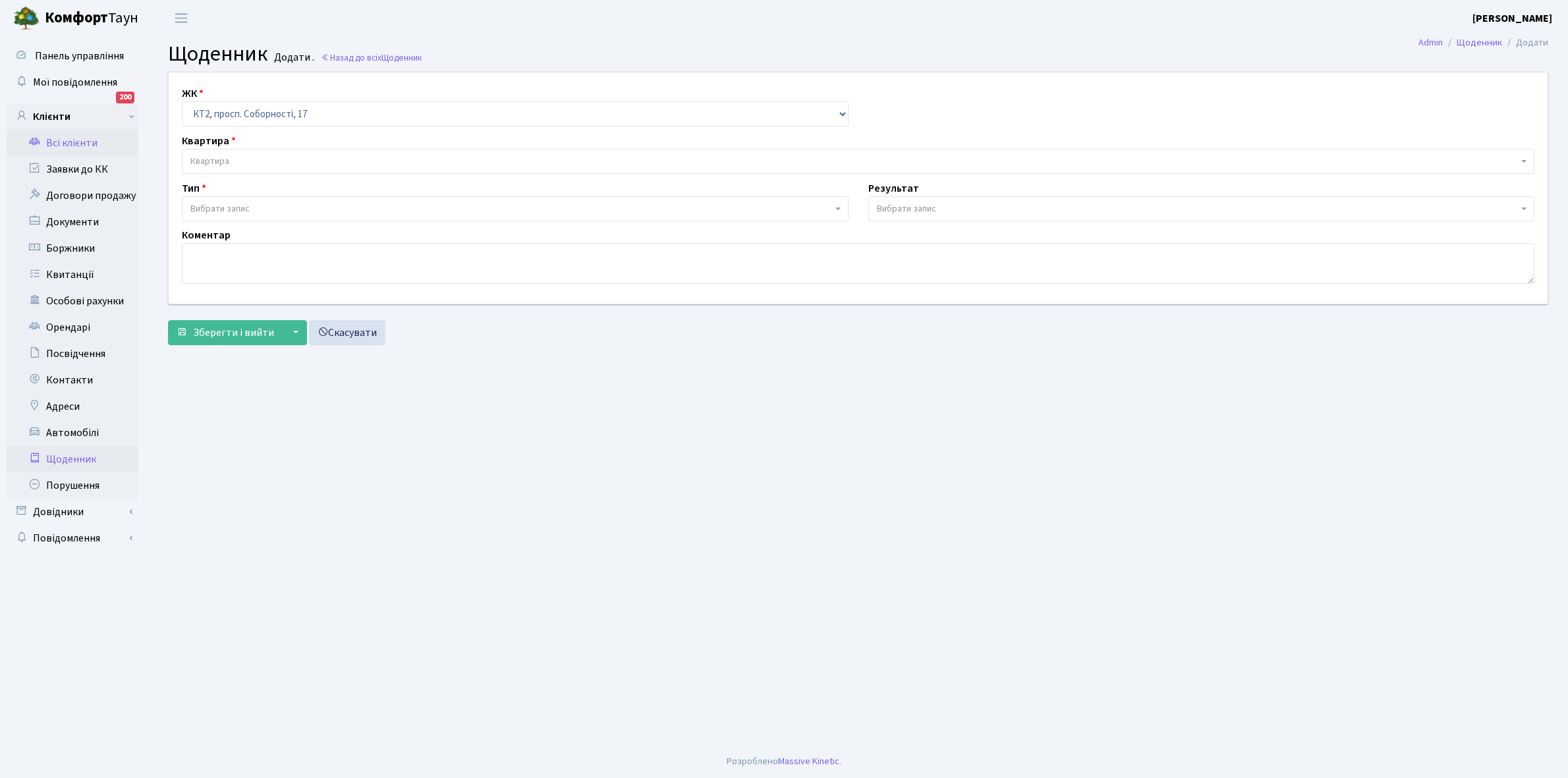
click at [74, 143] on link "Всі клієнти" at bounding box center [72, 143] width 132 height 27
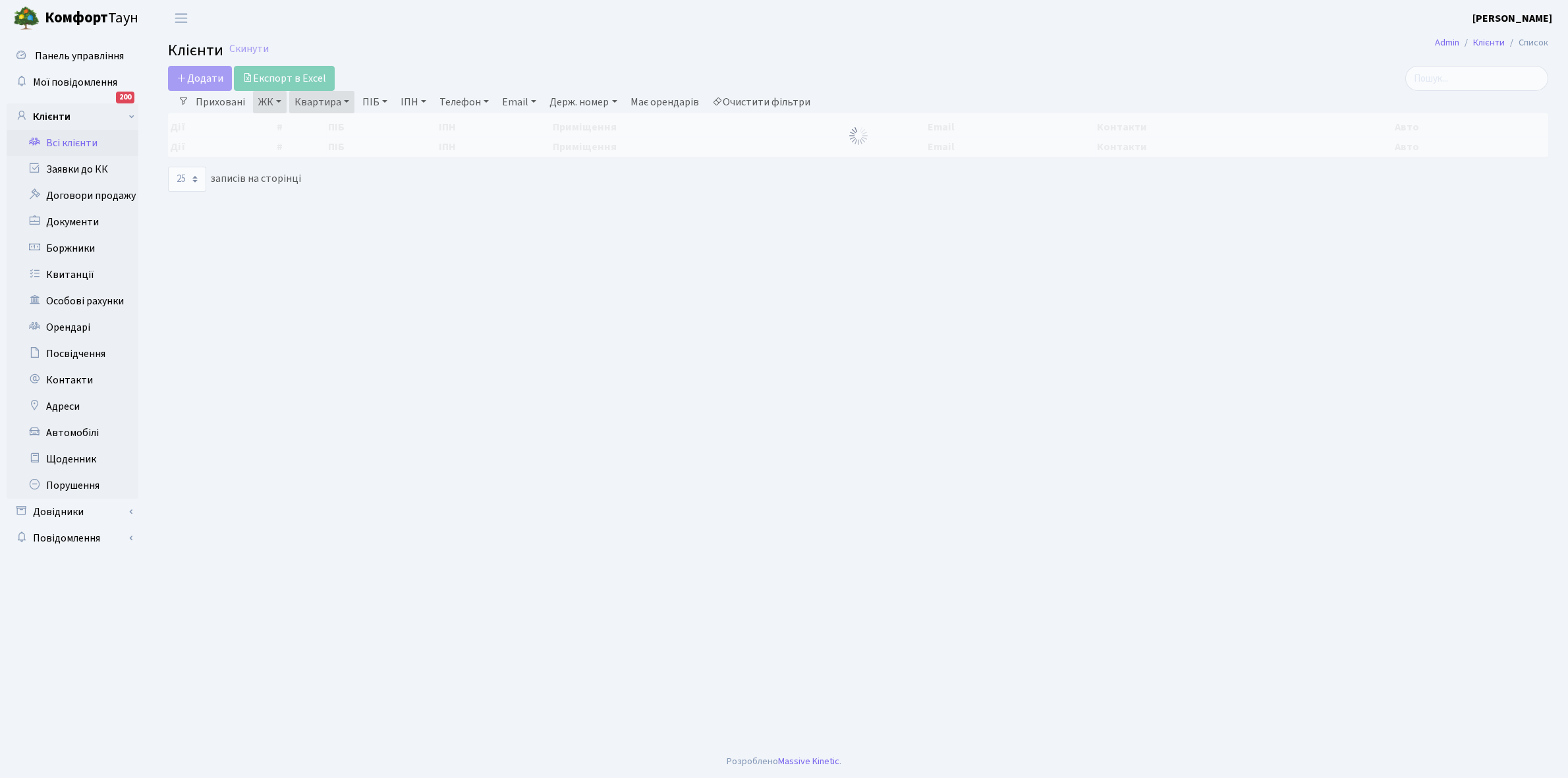
select select "25"
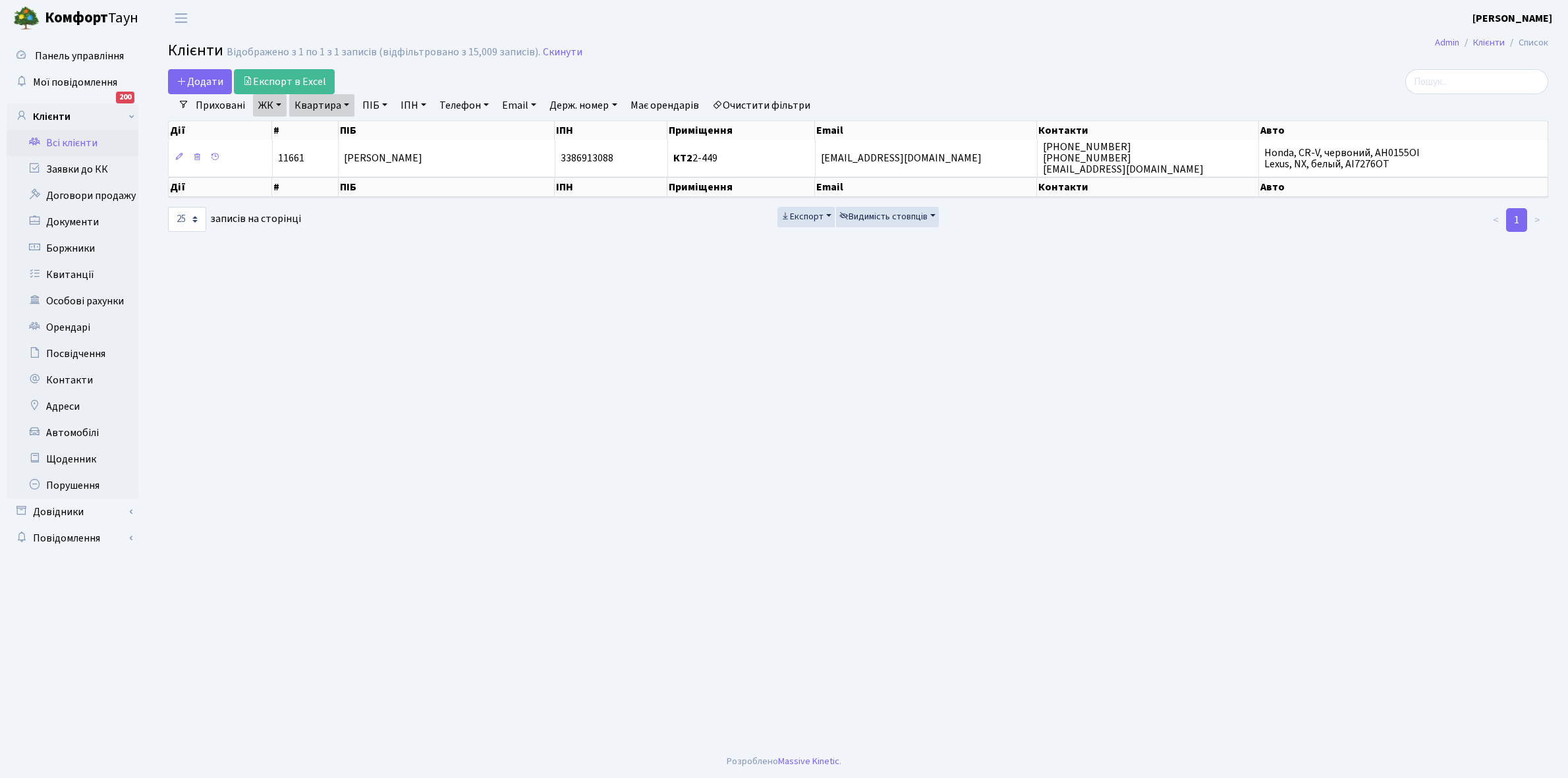
click at [343, 104] on link "Квартира" at bounding box center [321, 105] width 66 height 23
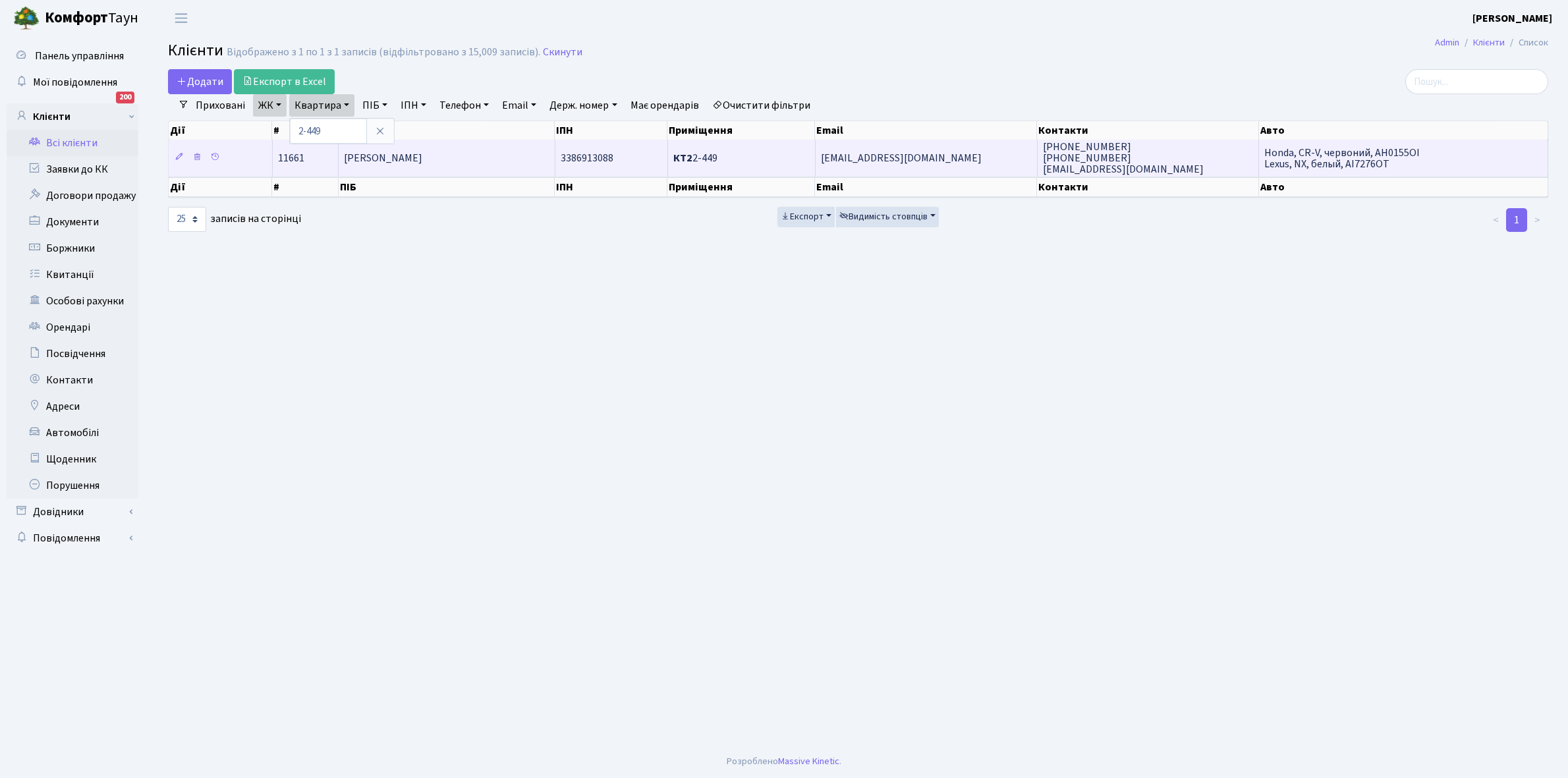
click at [488, 150] on td "[PERSON_NAME]" at bounding box center [446, 158] width 216 height 36
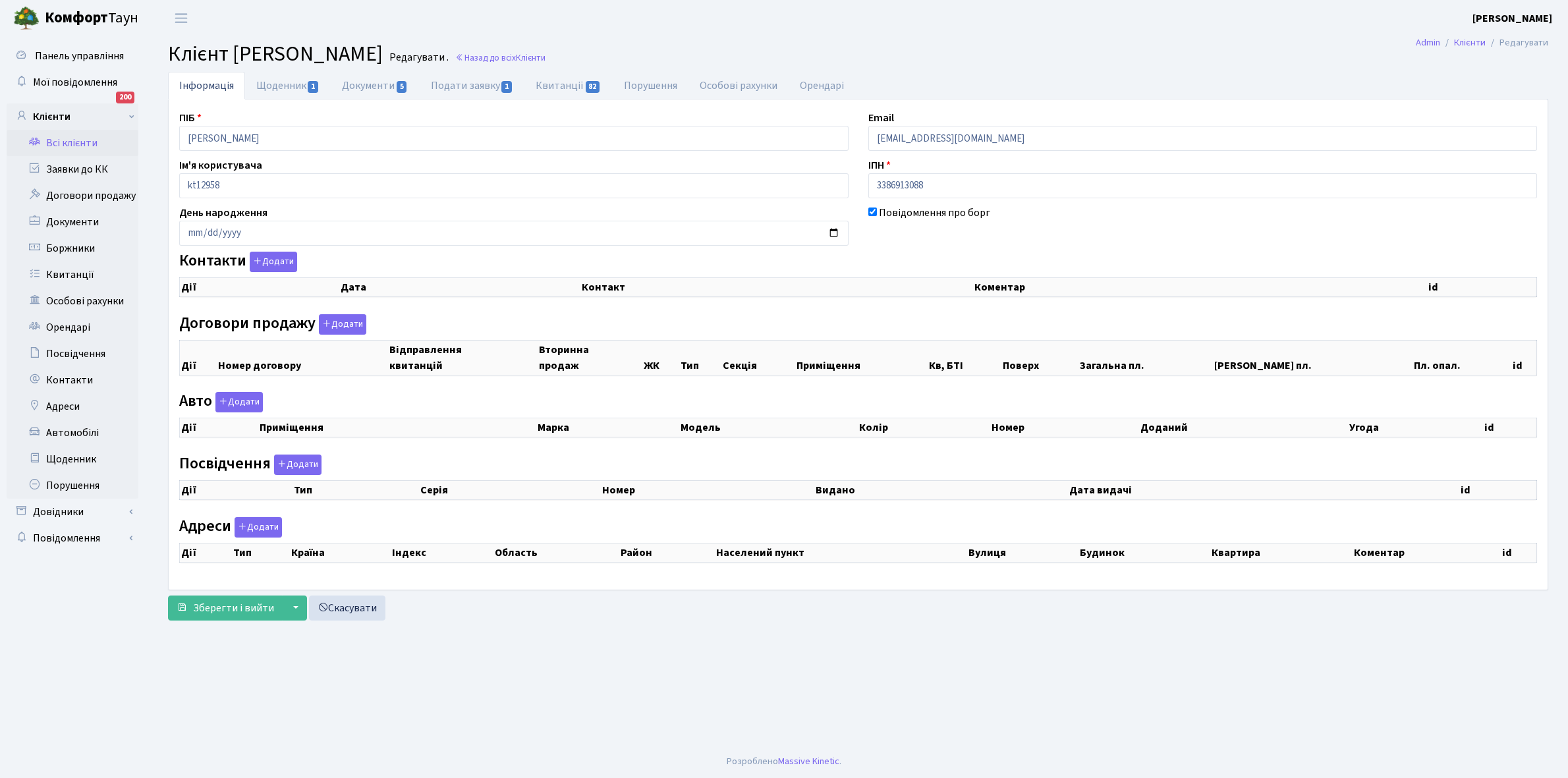
checkbox input "true"
select select "25"
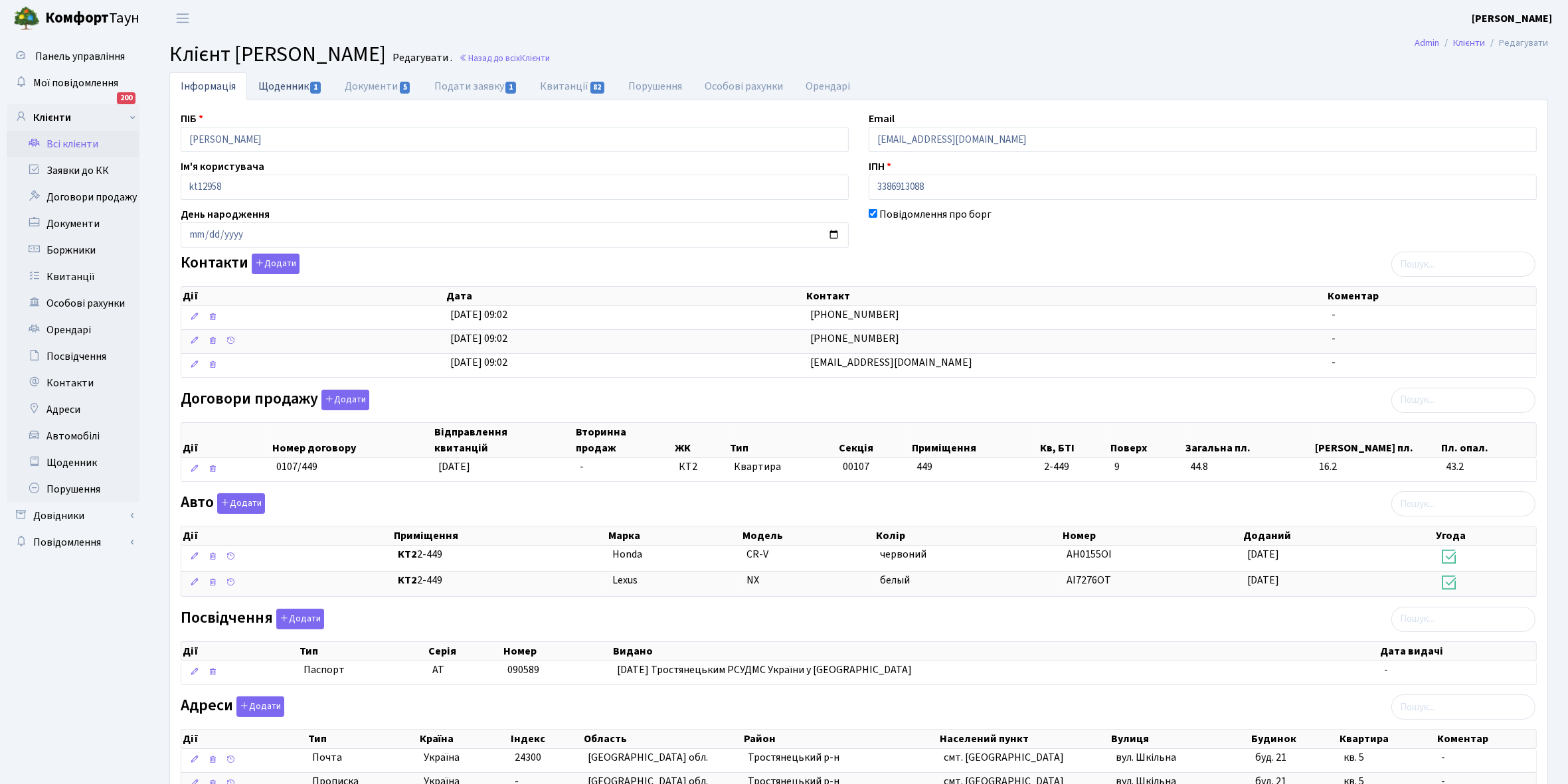
click at [273, 84] on link "Щоденник 1" at bounding box center [290, 86] width 86 height 27
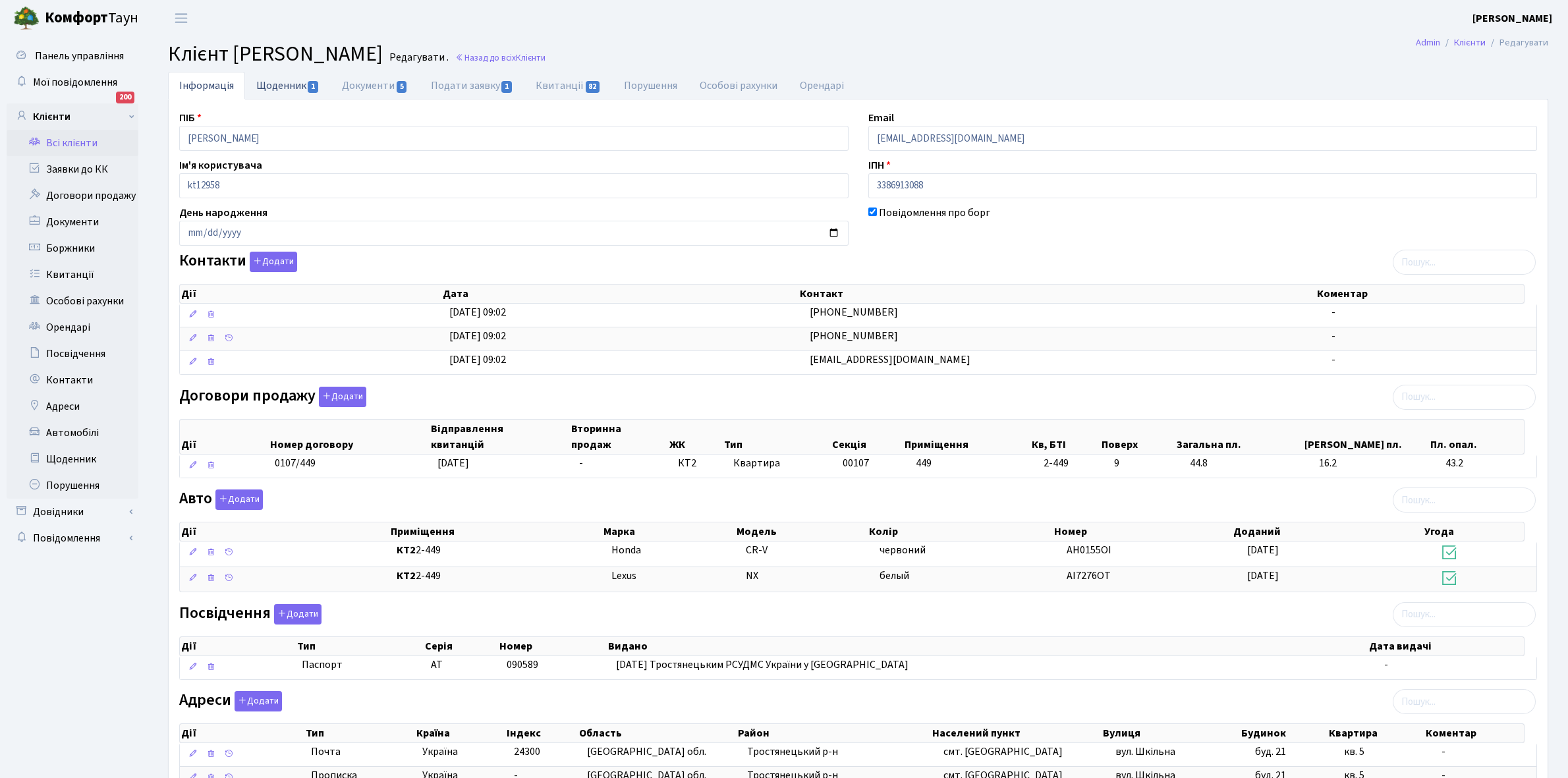
select select "25"
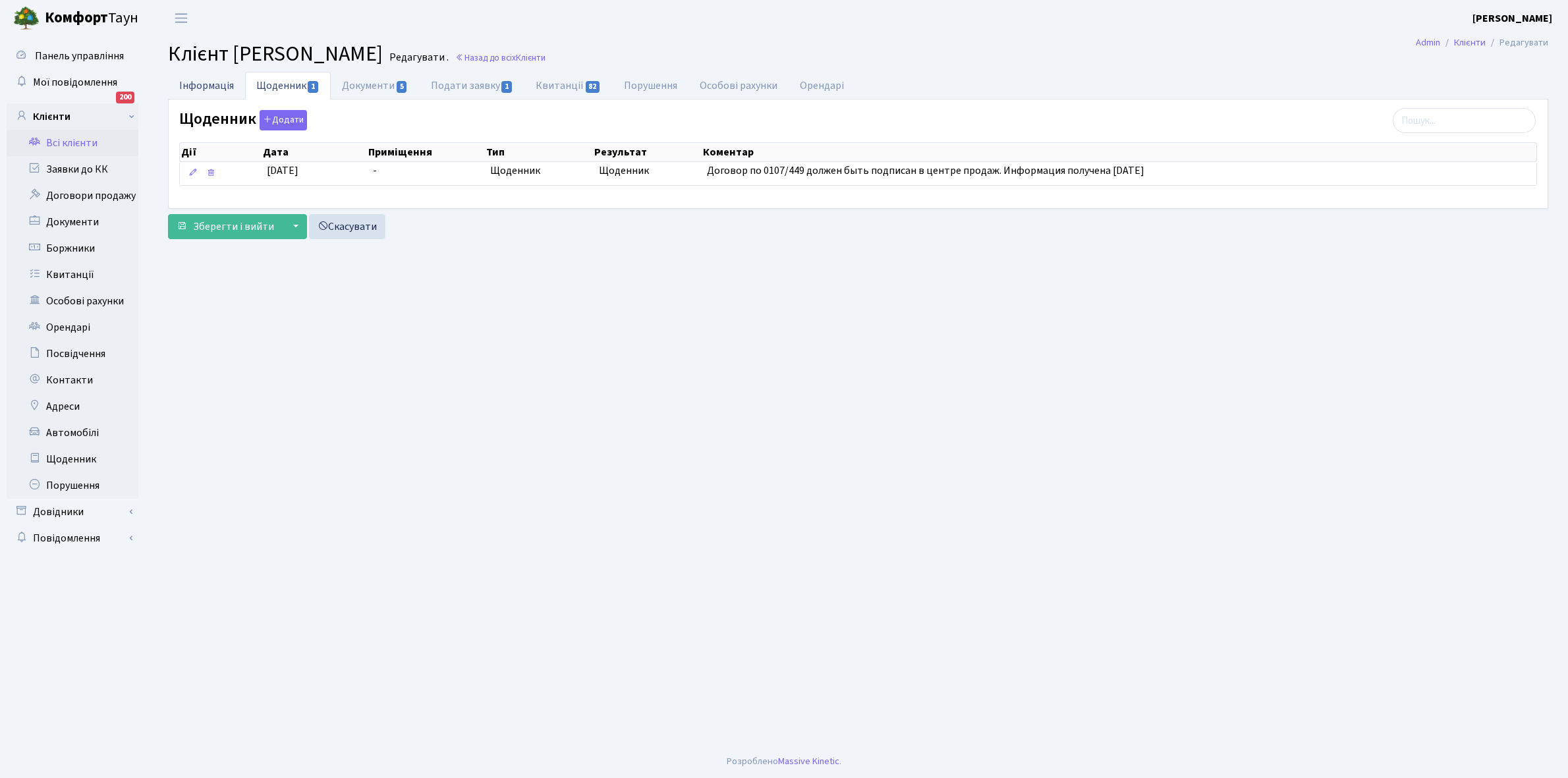
click at [201, 84] on link "Інформація" at bounding box center [206, 85] width 77 height 27
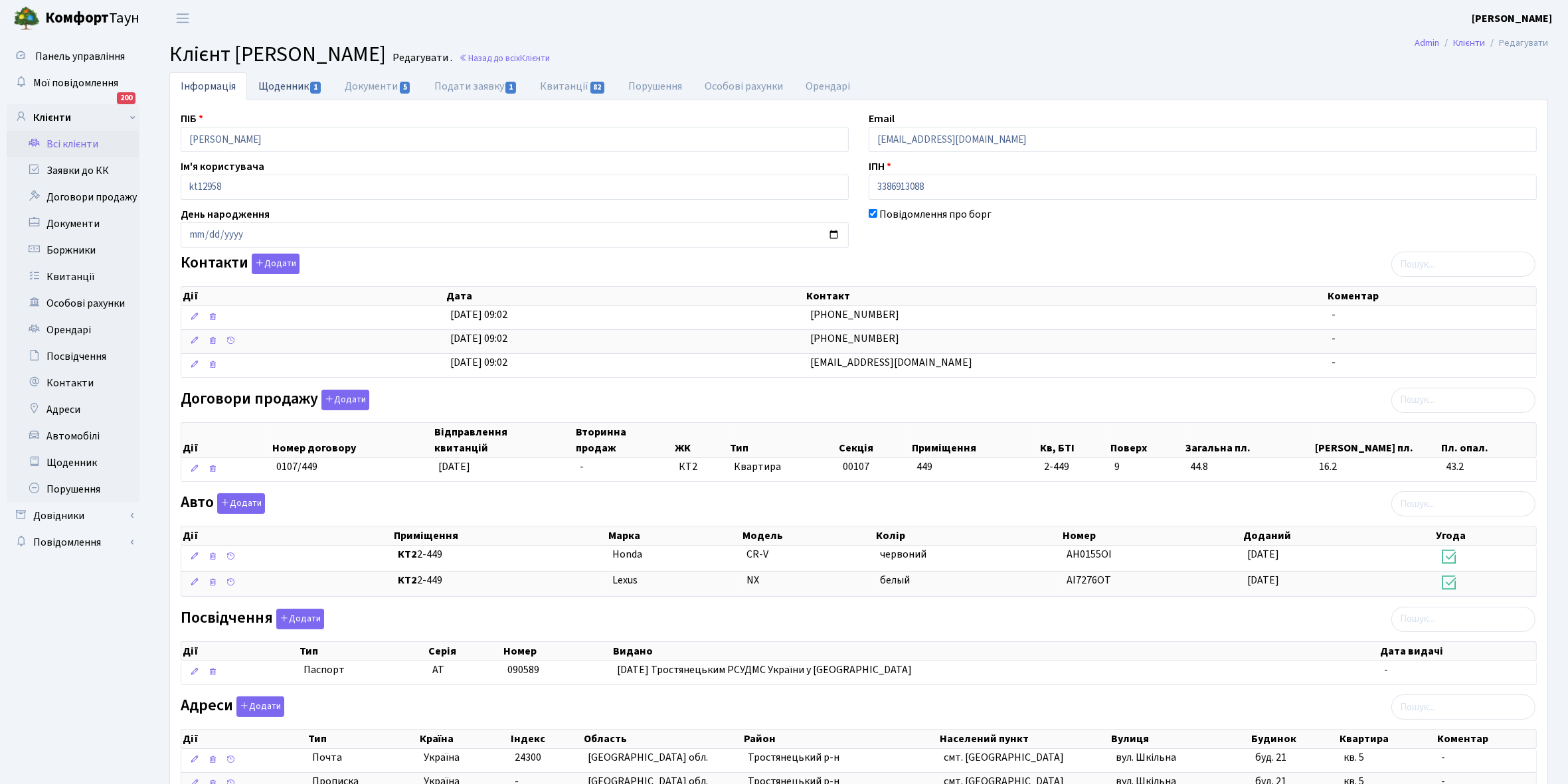
click at [276, 81] on link "Щоденник 1" at bounding box center [290, 86] width 86 height 27
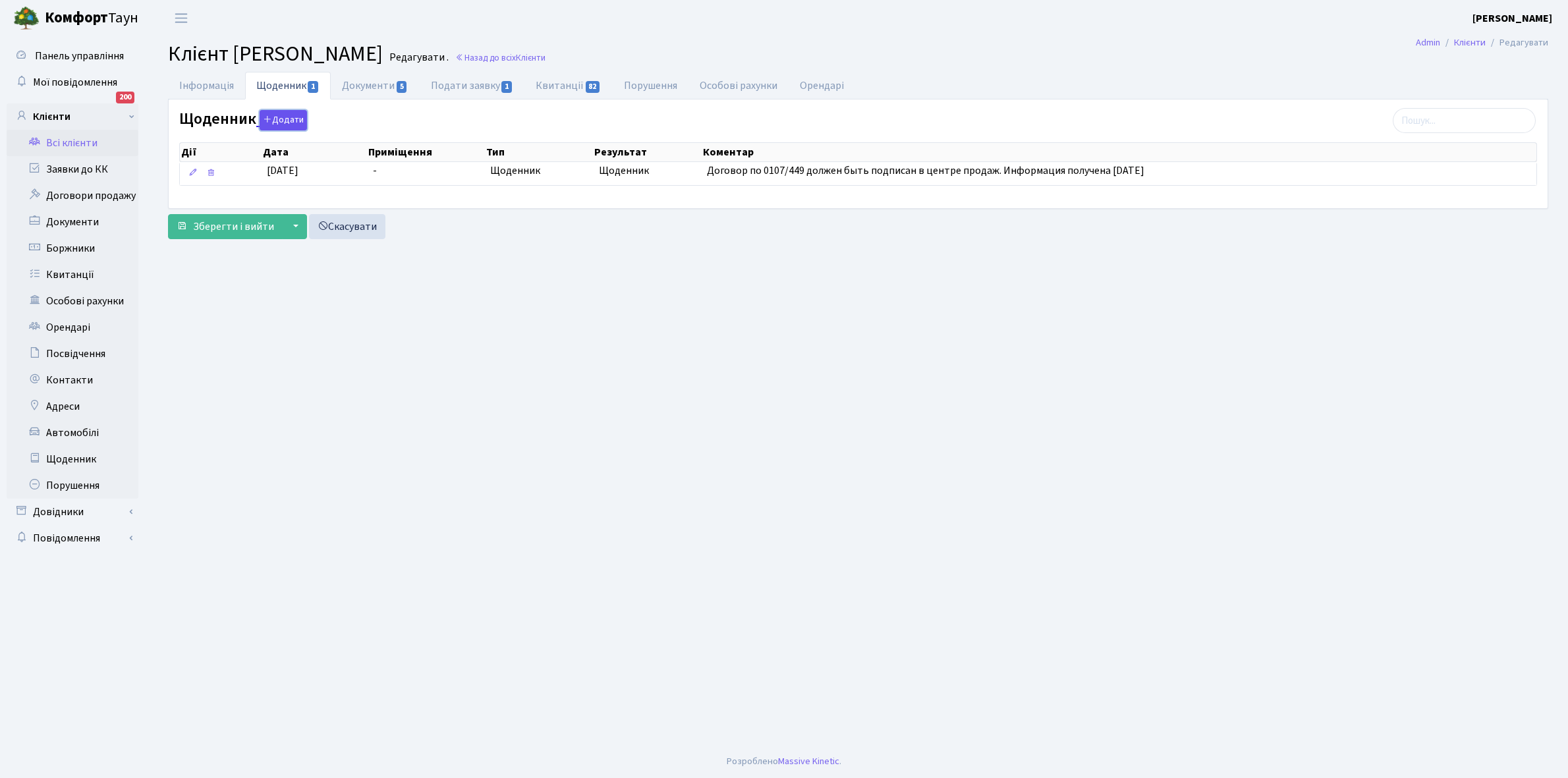
click at [285, 119] on button "Додати" at bounding box center [283, 120] width 48 height 20
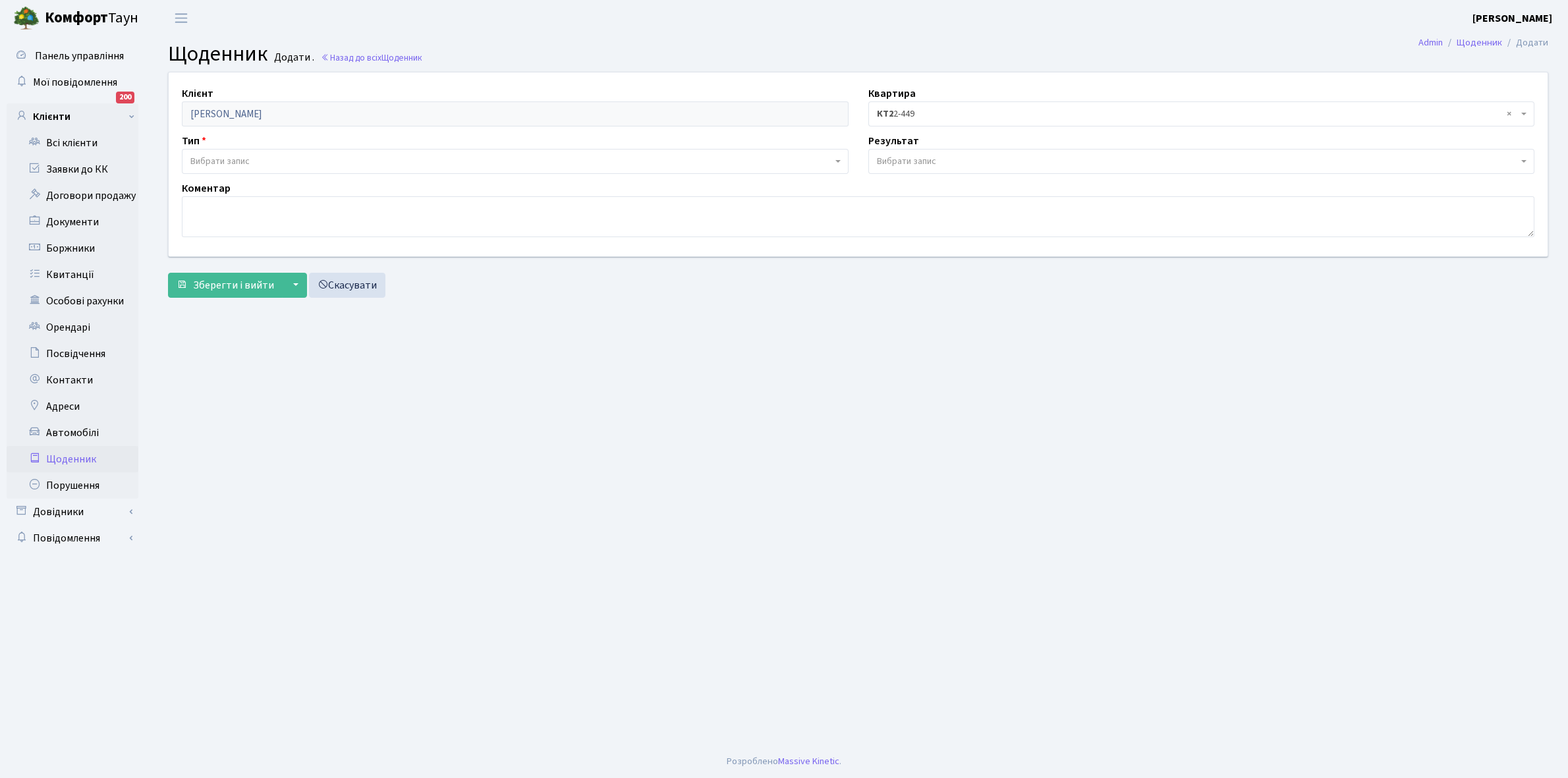
click at [250, 154] on span "Вибрати запис" at bounding box center [515, 161] width 667 height 25
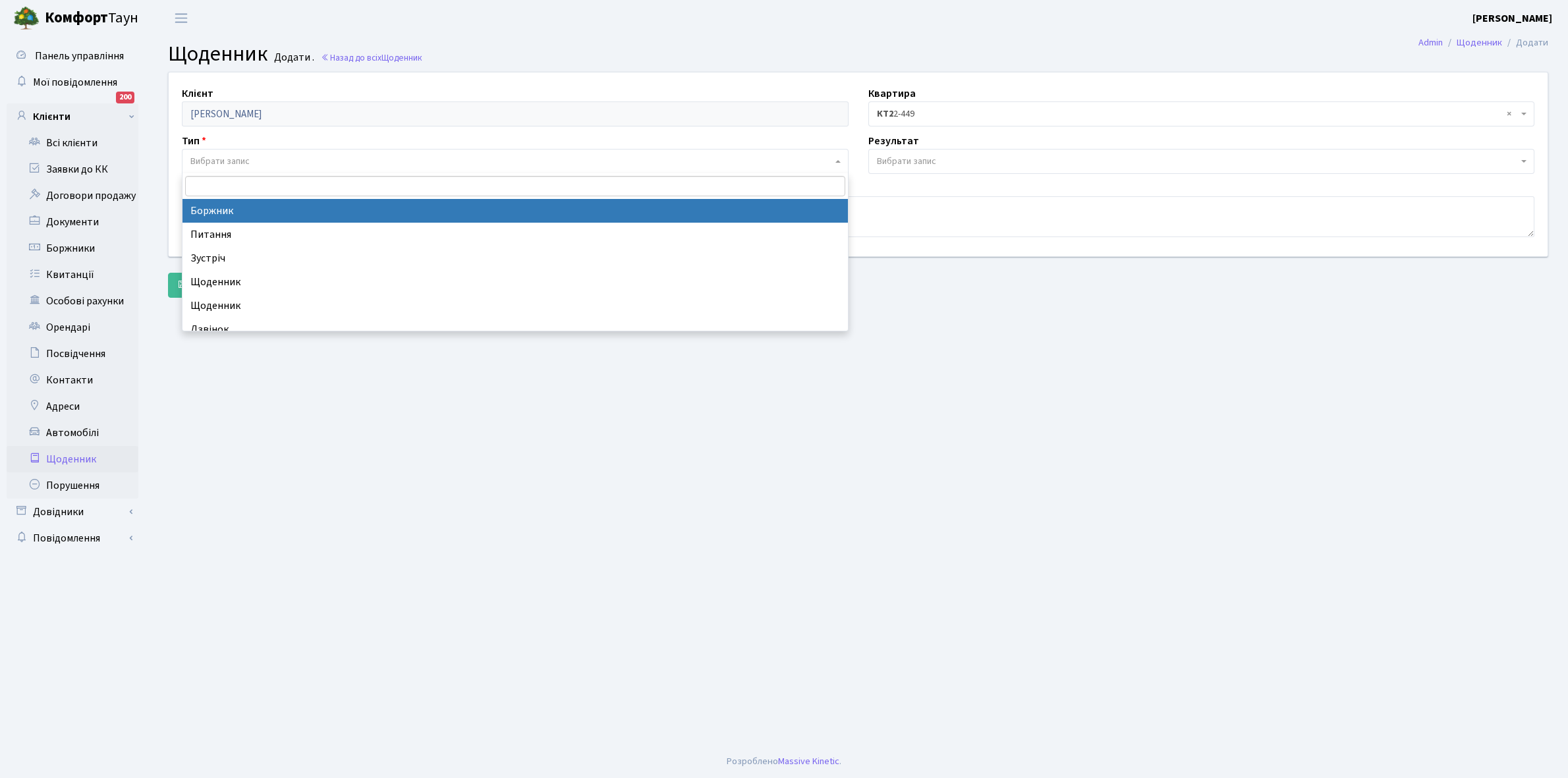
select select "189"
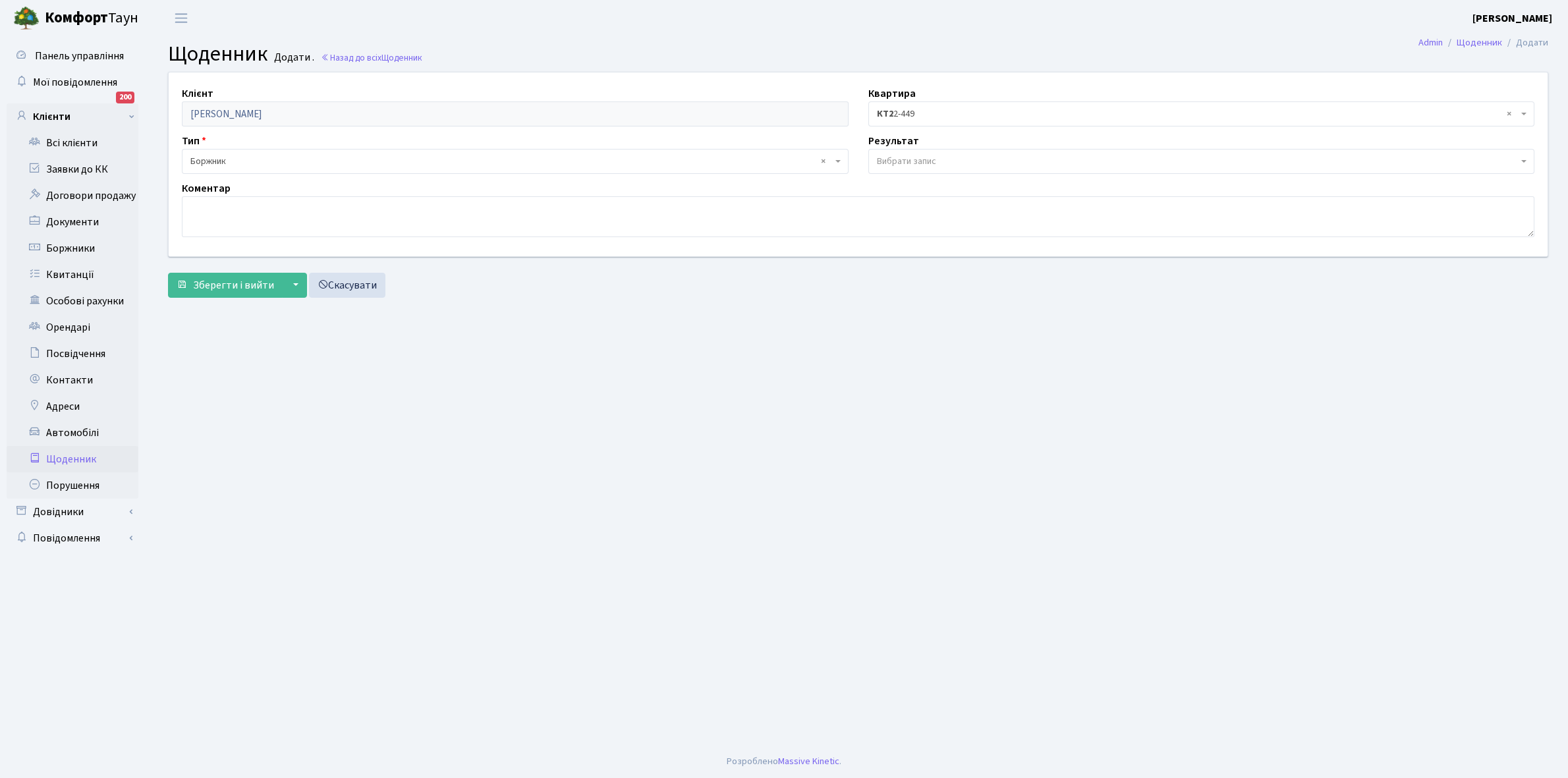
click at [906, 159] on span "Вибрати запис" at bounding box center [907, 161] width 59 height 13
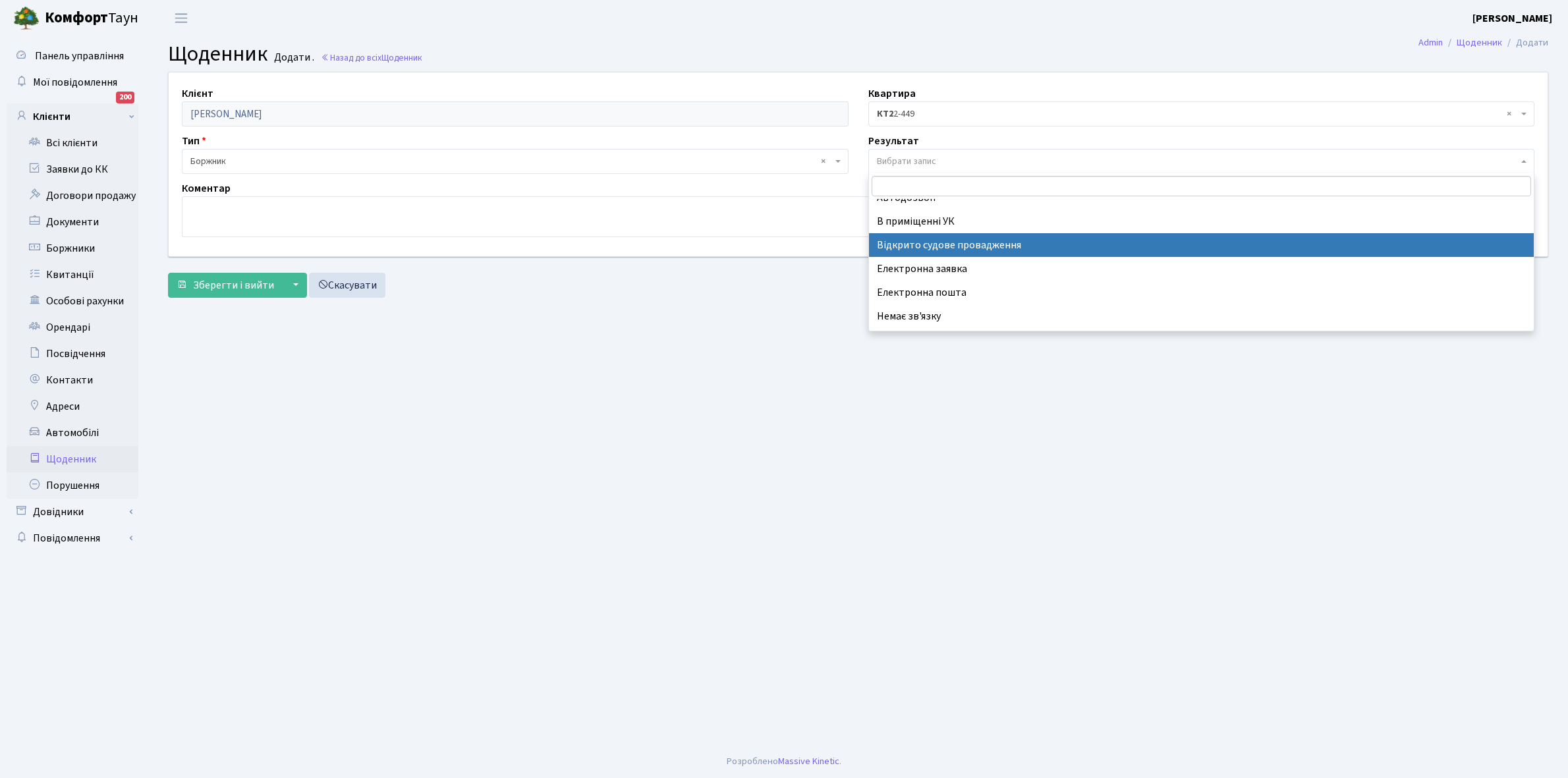
scroll to position [81, 0]
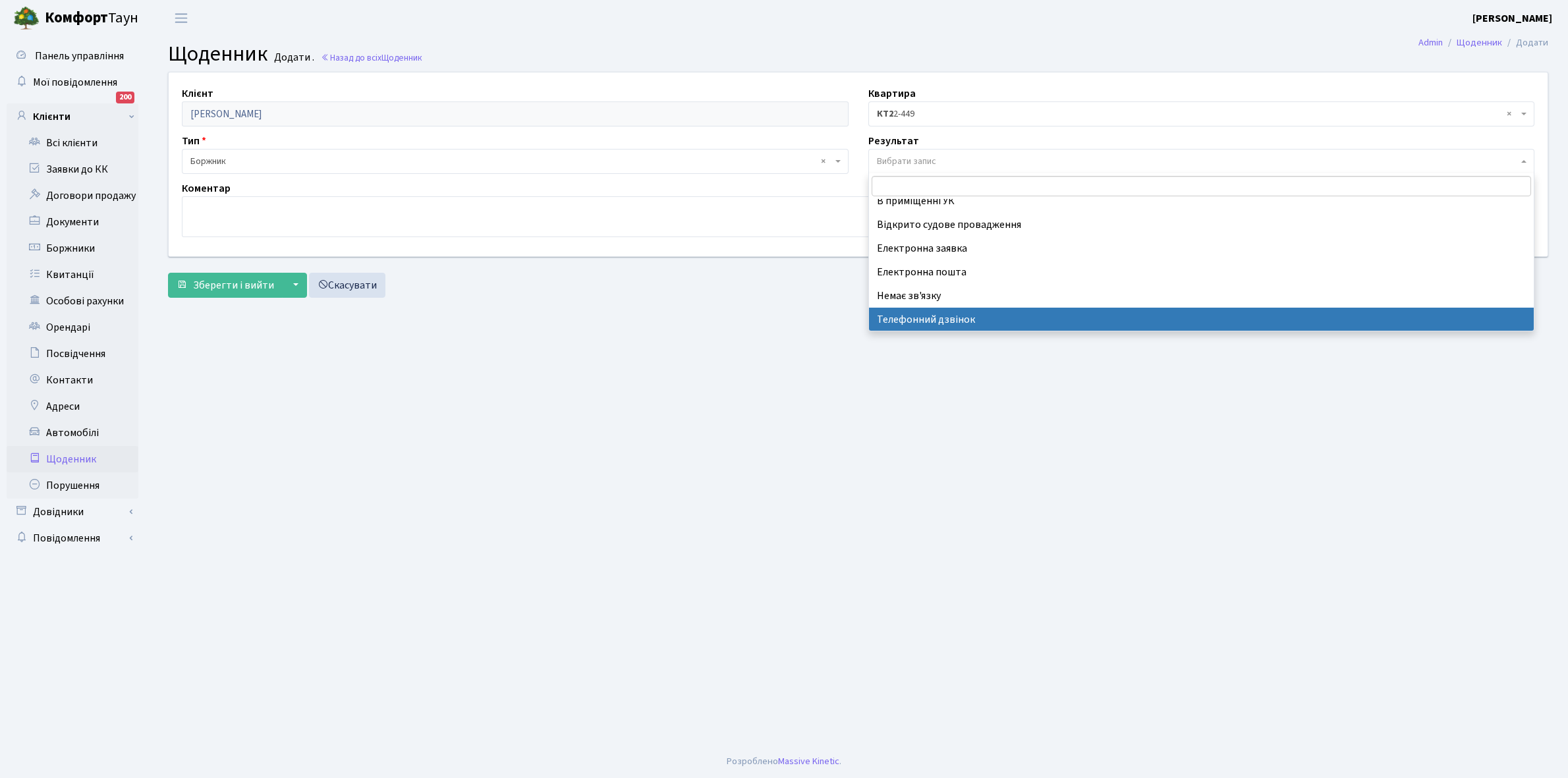
select select "196"
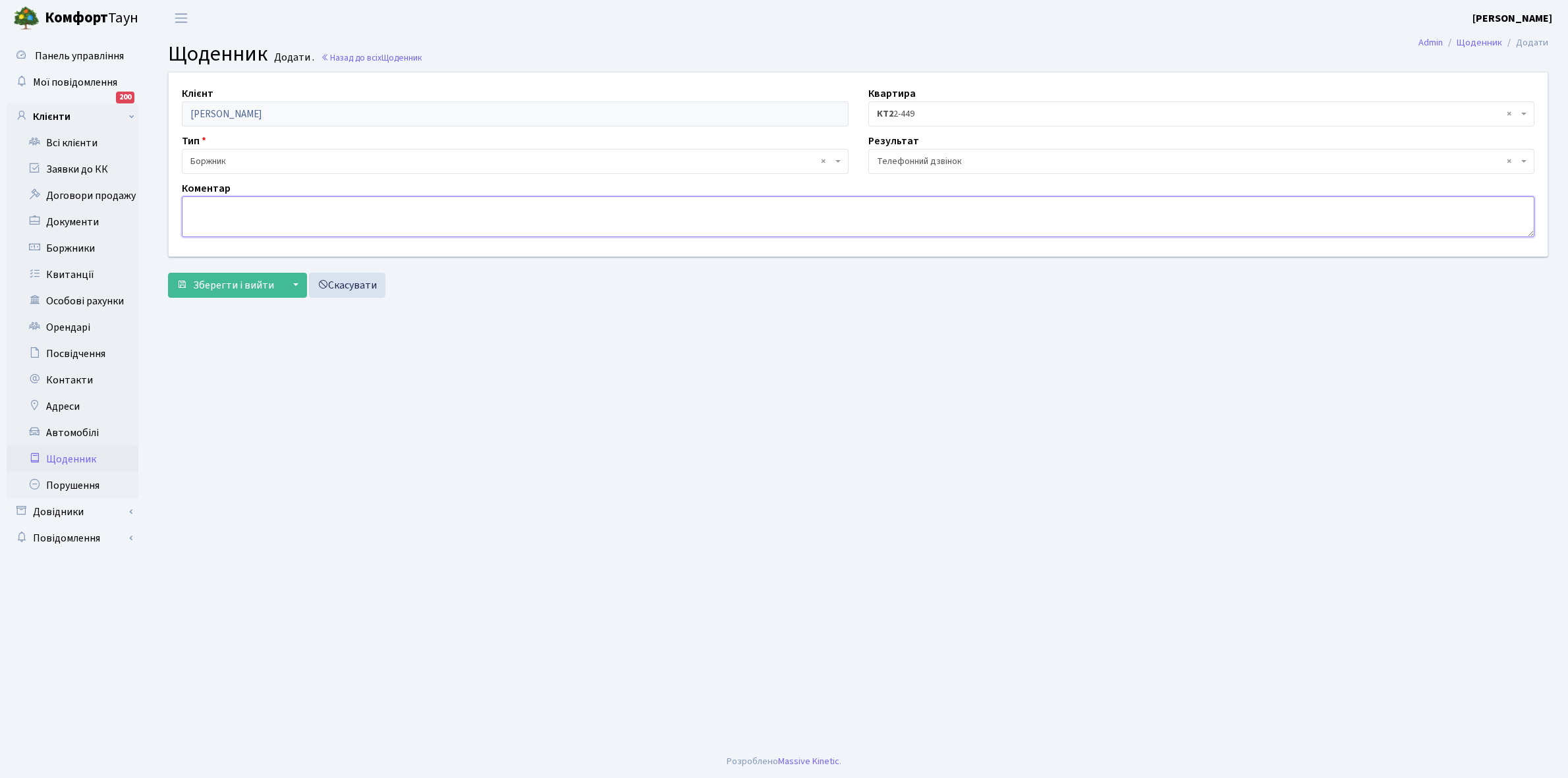
click at [212, 216] on textarea at bounding box center [857, 217] width 1352 height 41
type textarea "Не бере трубку телефона"
click at [216, 288] on span "Зберегти і вийти" at bounding box center [233, 285] width 81 height 14
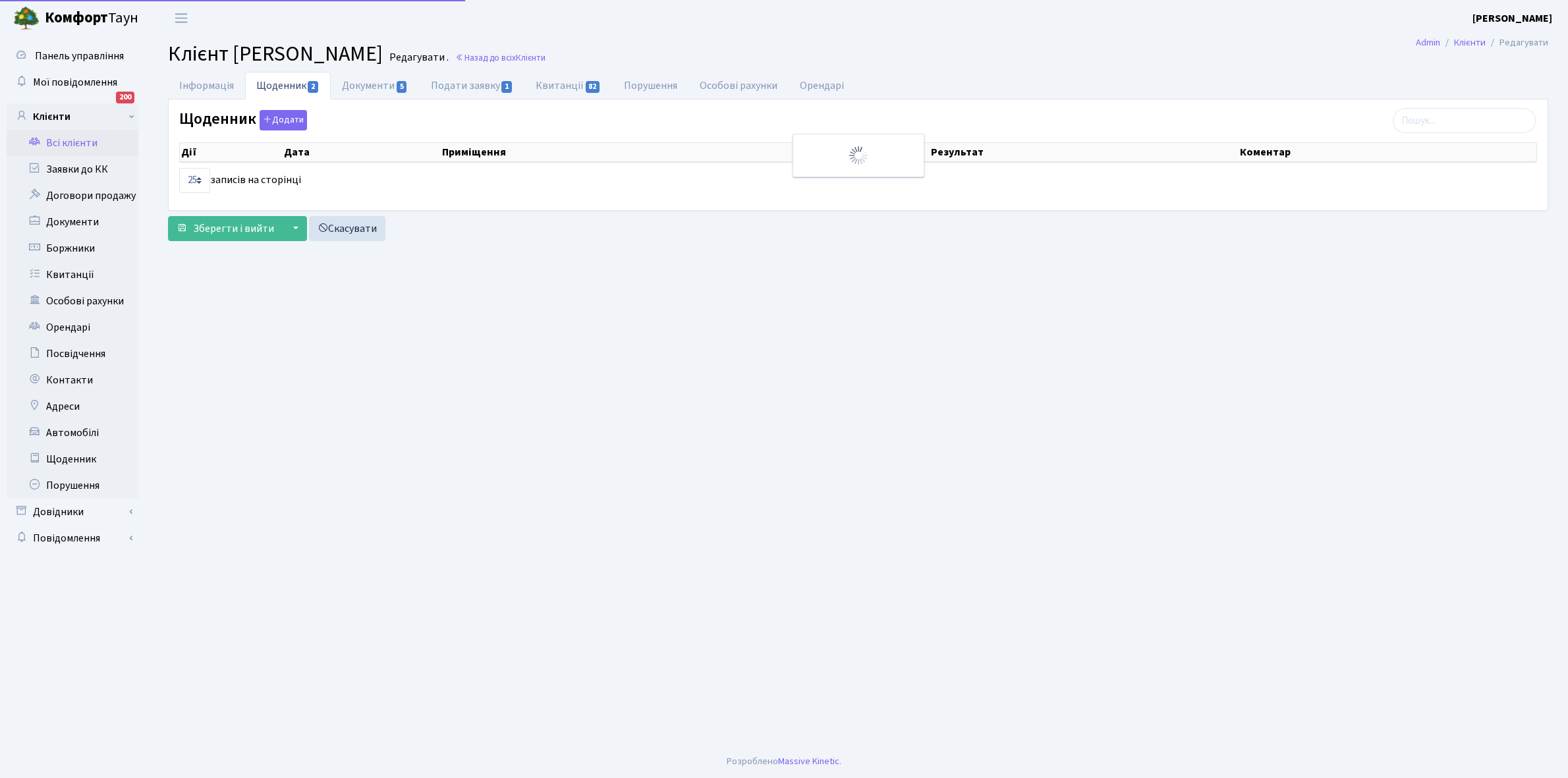
select select "25"
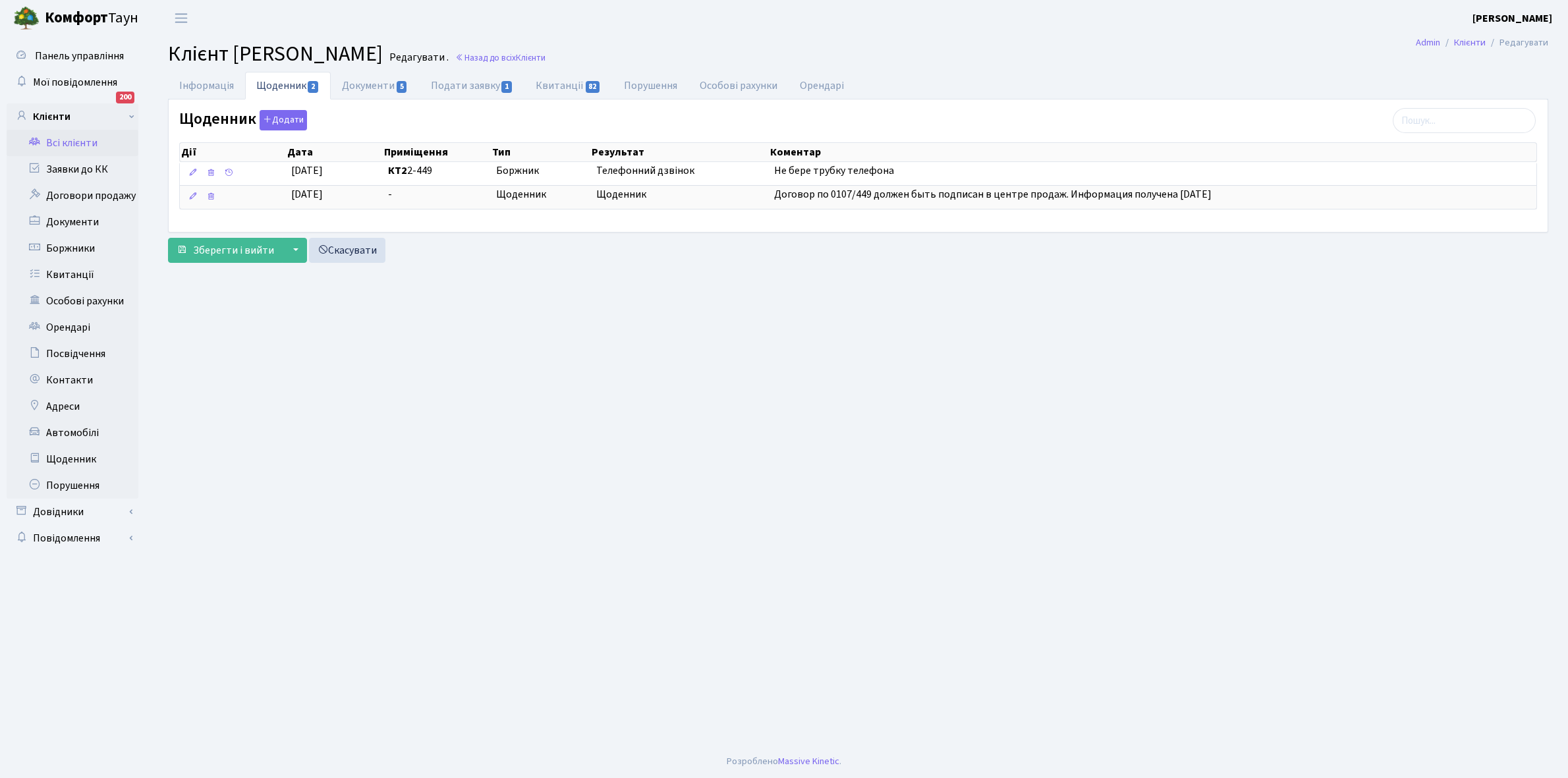
click at [80, 143] on link "Всі клієнти" at bounding box center [72, 143] width 132 height 27
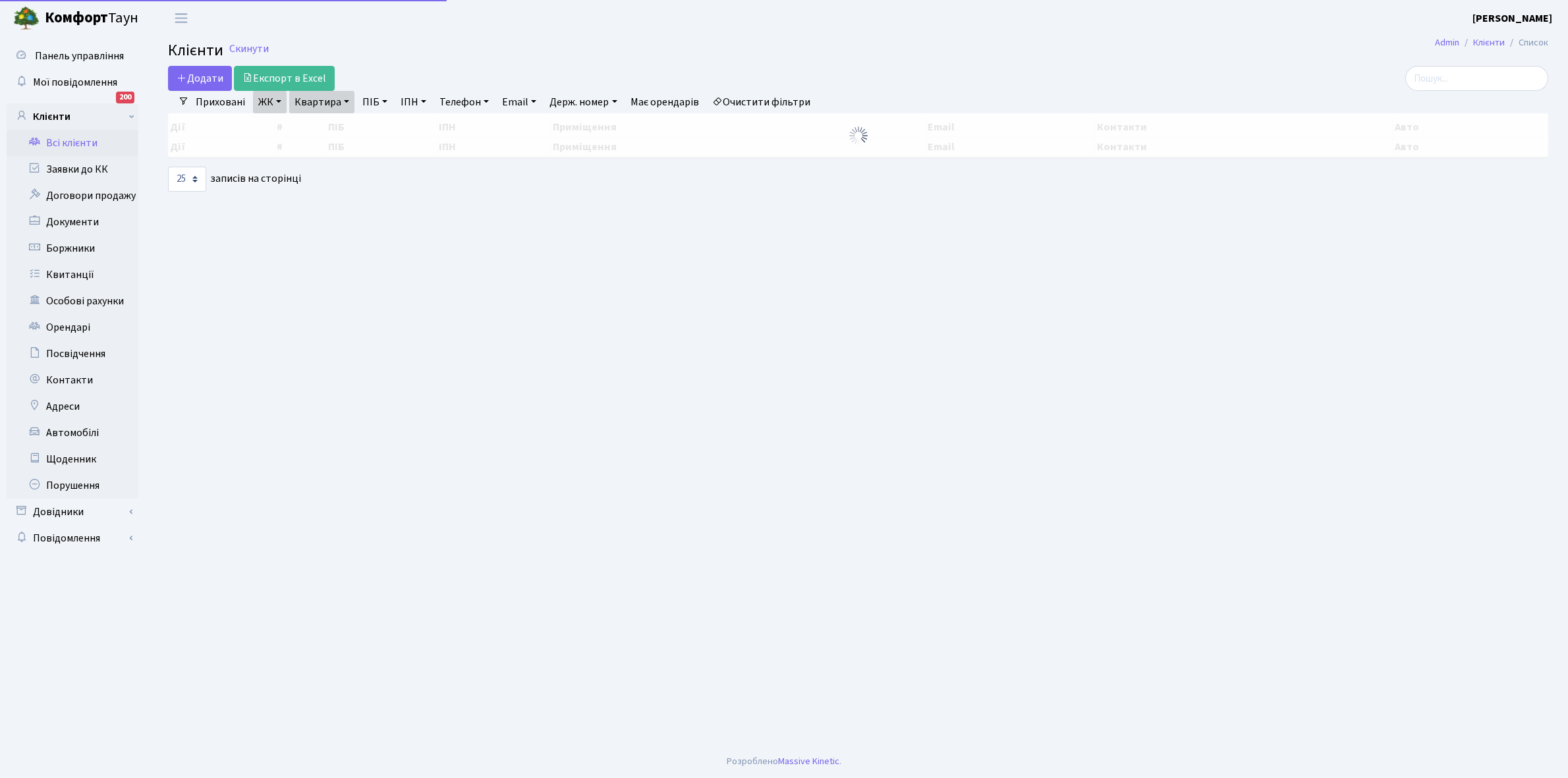
select select "25"
